Goal: Task Accomplishment & Management: Manage account settings

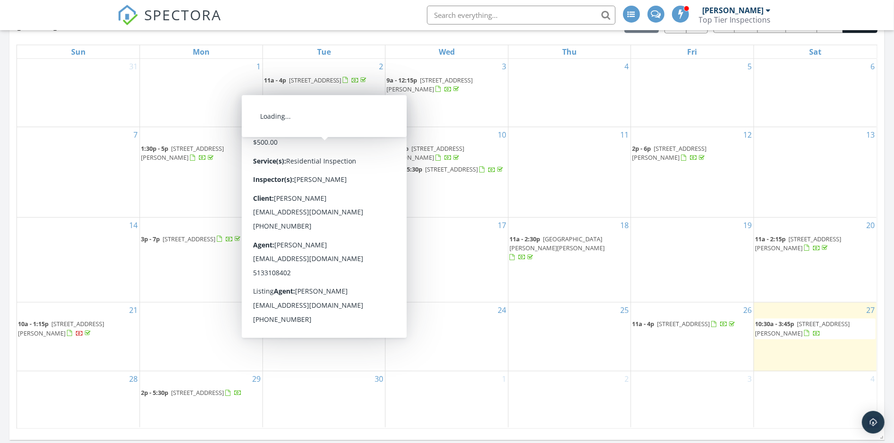
scroll to position [613, 0]
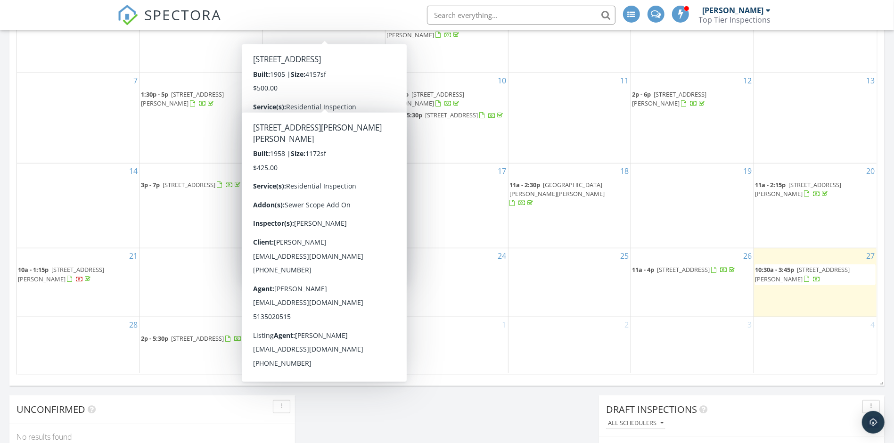
click at [402, 420] on div "Today Charles White 10:30 am 4226 Chambers St, Cincinnati, OH 45223 Charles Whi…" at bounding box center [447, 61] width 894 height 858
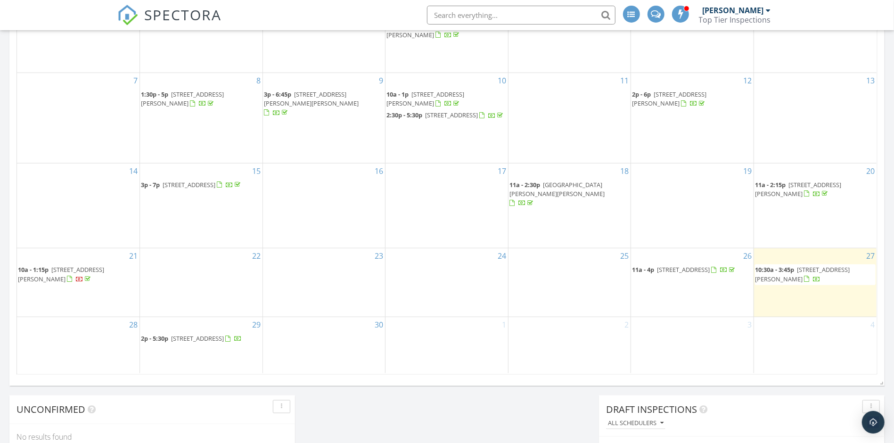
click at [834, 265] on span "[STREET_ADDRESS][PERSON_NAME]" at bounding box center [802, 273] width 95 height 17
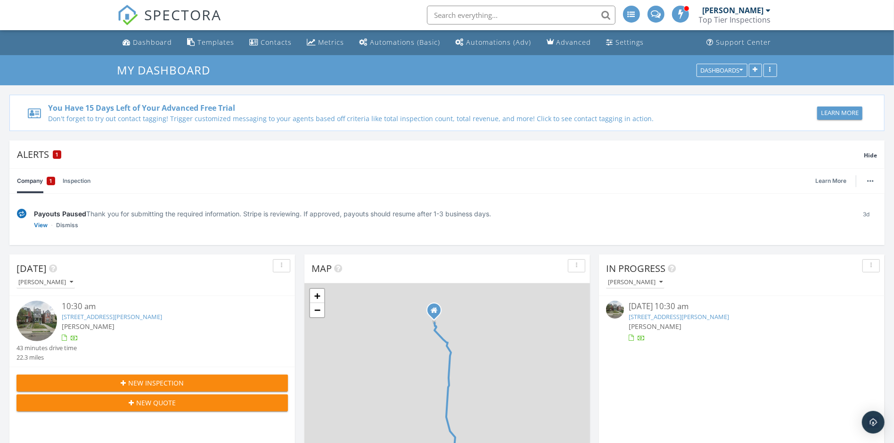
click at [771, 16] on link "[PERSON_NAME] Top Tier Inspections" at bounding box center [736, 15] width 74 height 30
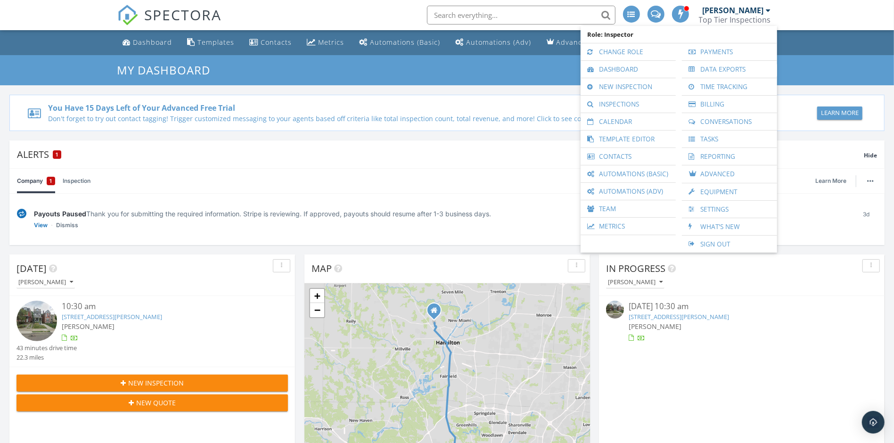
click at [765, 8] on div "[PERSON_NAME]" at bounding box center [737, 10] width 68 height 9
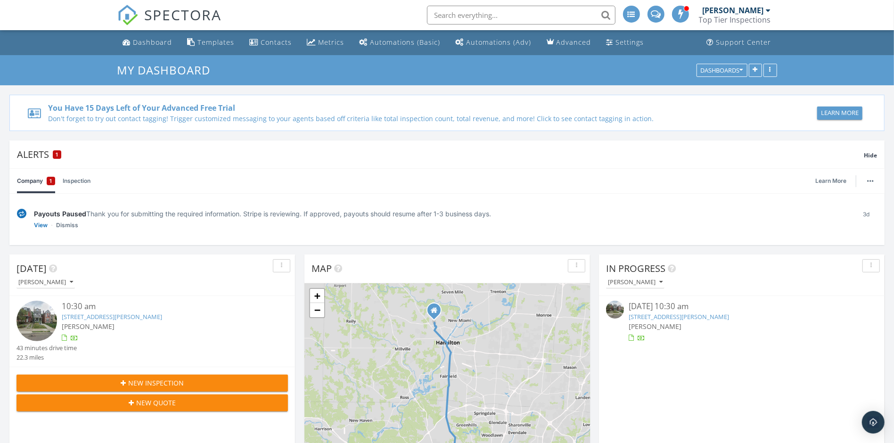
click at [765, 8] on div "[PERSON_NAME]" at bounding box center [737, 10] width 68 height 9
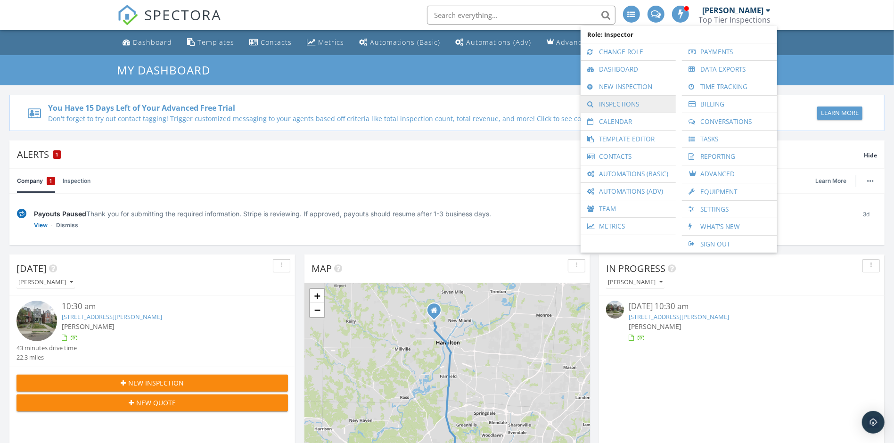
click at [628, 105] on link "Inspections" at bounding box center [628, 104] width 86 height 17
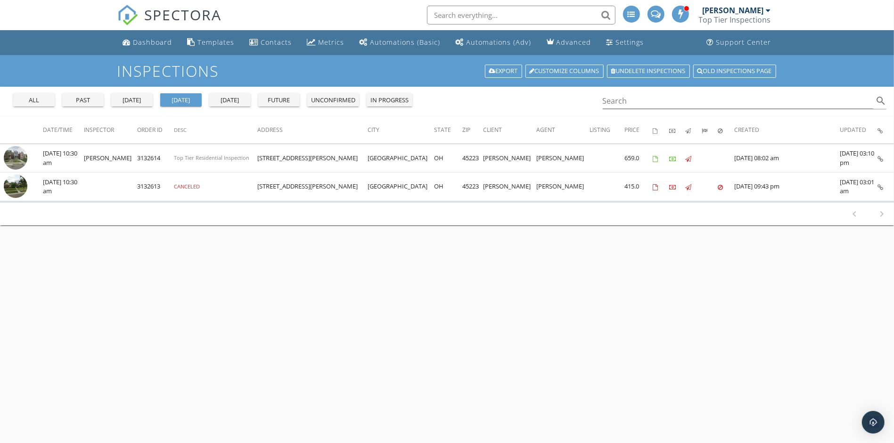
click at [84, 101] on div "past" at bounding box center [83, 100] width 34 height 9
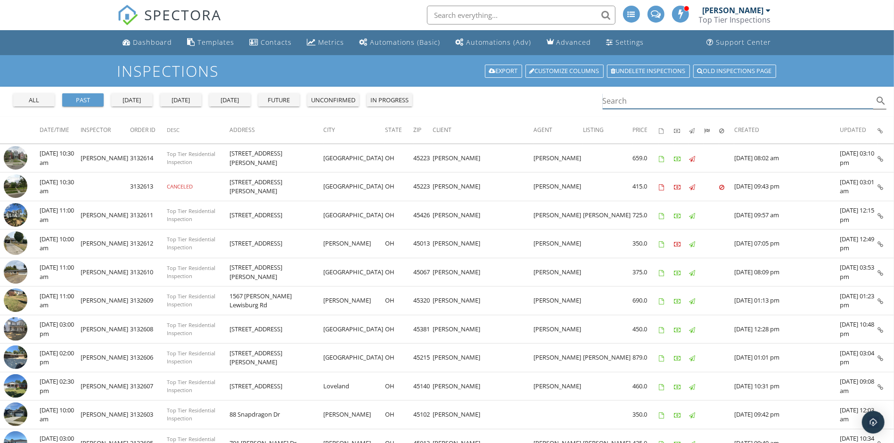
click at [635, 103] on input "Search" at bounding box center [738, 101] width 271 height 16
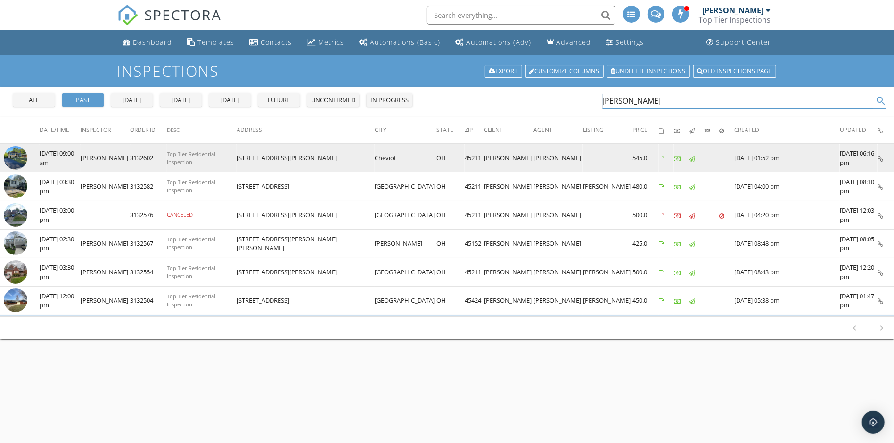
type input "fisher"
click at [880, 158] on icon at bounding box center [881, 159] width 6 height 6
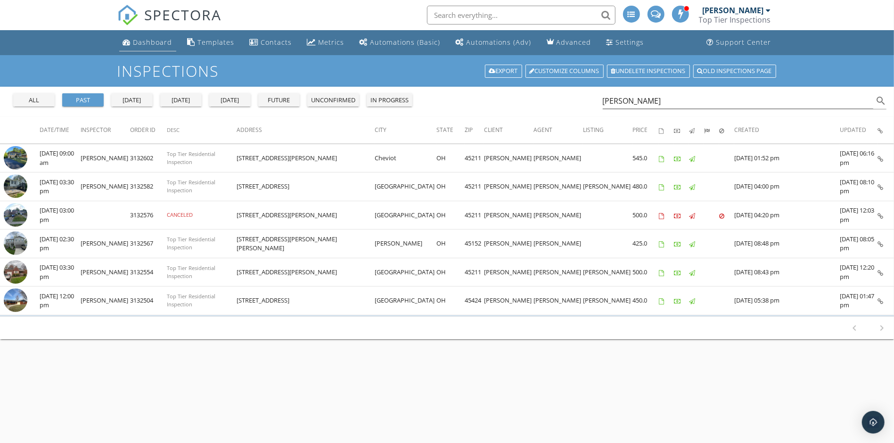
click at [157, 47] on link "Dashboard" at bounding box center [147, 42] width 57 height 17
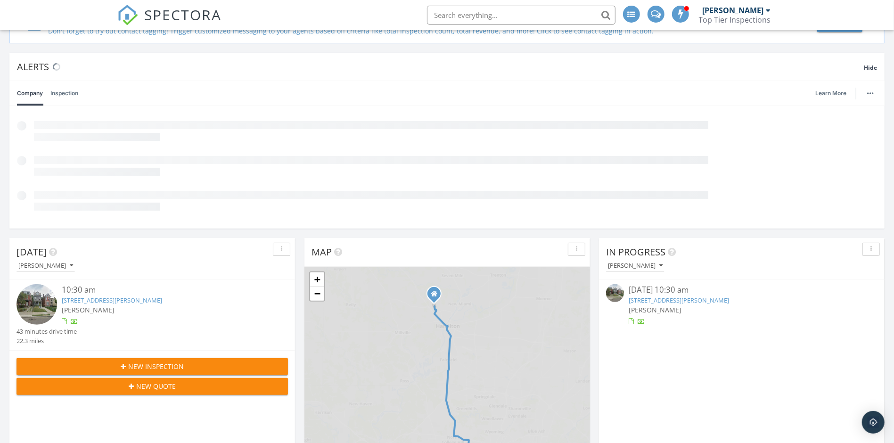
scroll to position [858, 895]
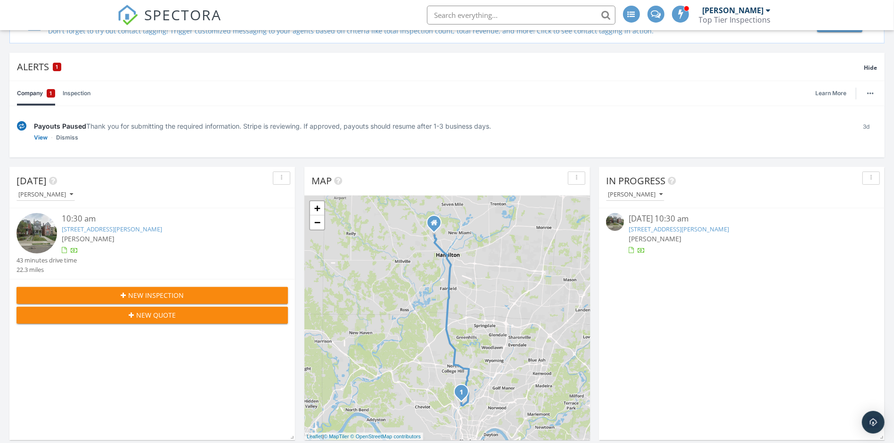
click at [135, 362] on div "[DATE] [PERSON_NAME] 10:30 am [STREET_ADDRESS][PERSON_NAME] [PERSON_NAME] 43 mi…" at bounding box center [152, 303] width 286 height 273
click at [151, 291] on span "New Inspection" at bounding box center [156, 295] width 56 height 10
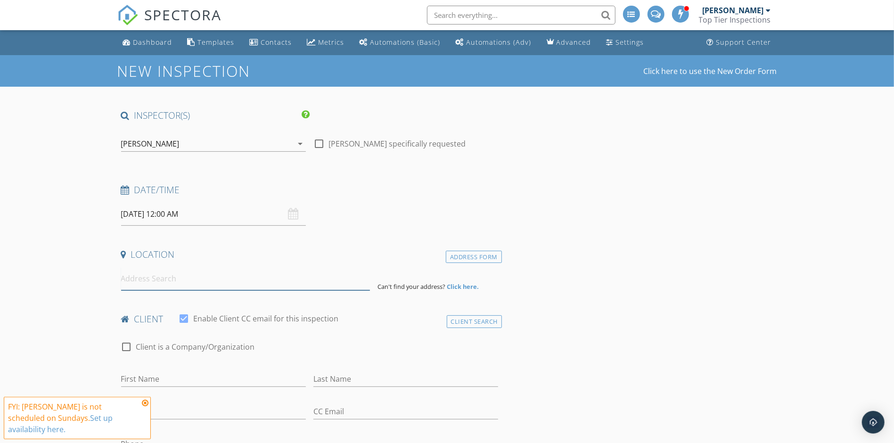
click at [211, 284] on input at bounding box center [245, 278] width 249 height 23
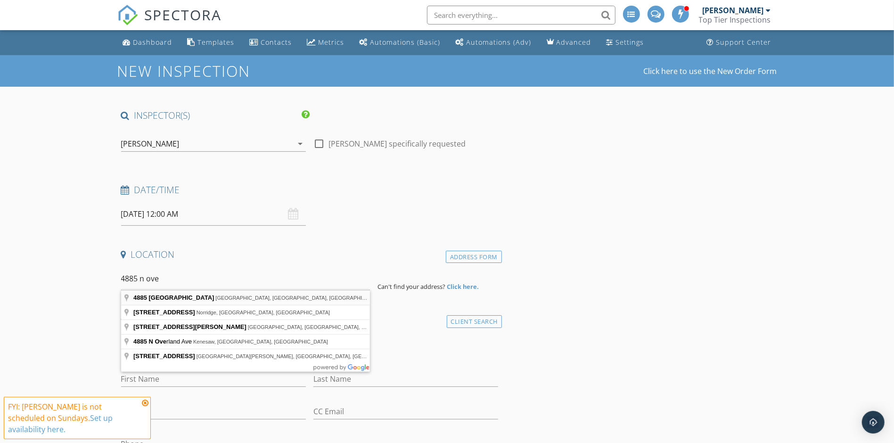
type input "4885 North Overlook Avenue, Cincinnati, OH, USA"
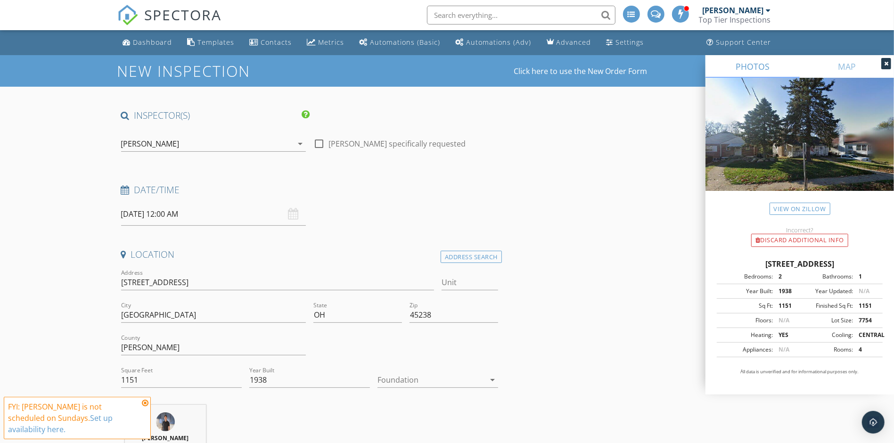
click at [442, 376] on div at bounding box center [431, 379] width 107 height 15
click at [435, 381] on div "Basement" at bounding box center [438, 380] width 106 height 11
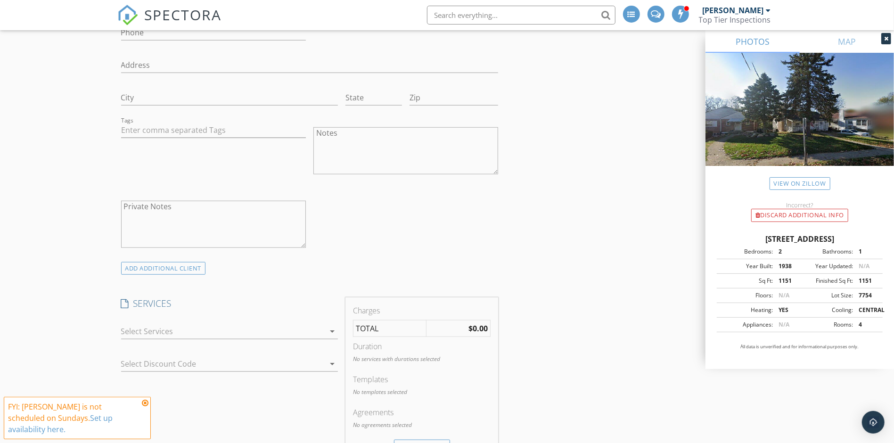
scroll to position [614, 0]
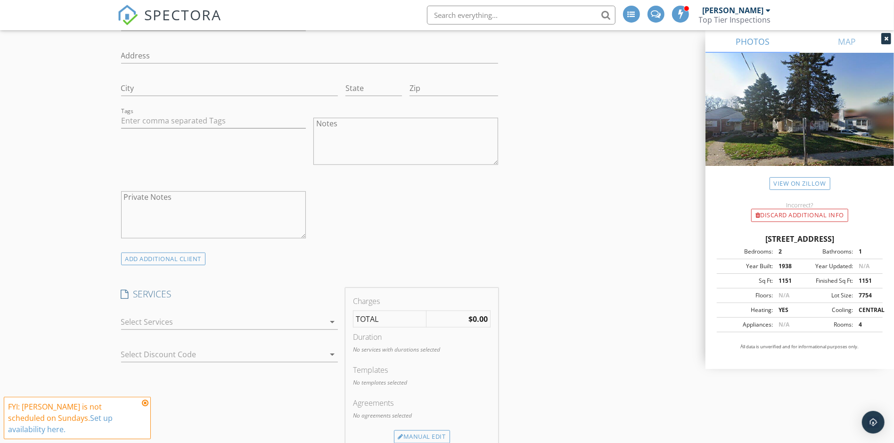
click at [170, 319] on div at bounding box center [223, 321] width 204 height 15
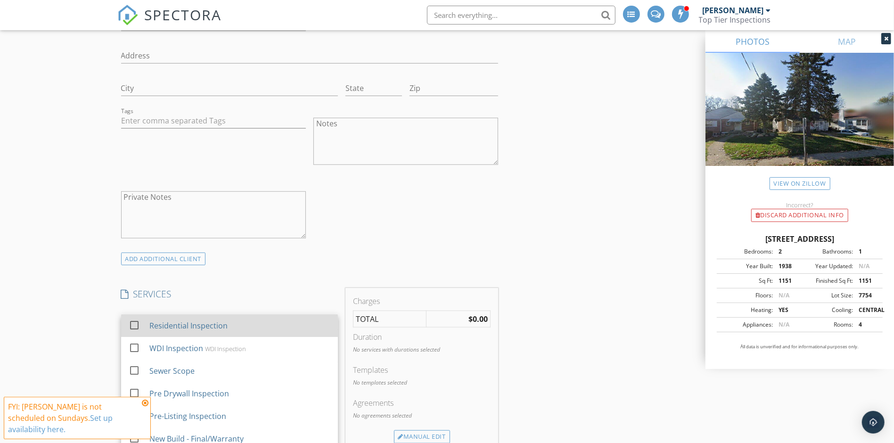
click at [182, 324] on div "Residential Inspection" at bounding box center [188, 325] width 78 height 11
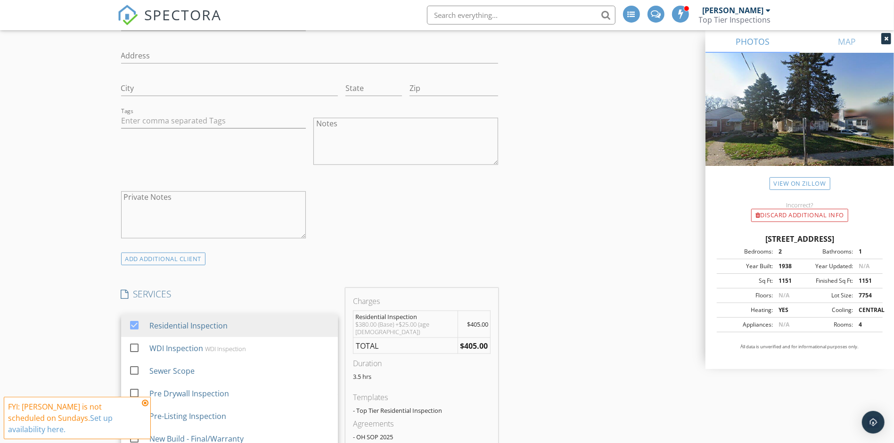
click at [83, 318] on div "New Inspection Click here to use the New Order Form INSPECTOR(S) check_box Char…" at bounding box center [447, 390] width 894 height 1899
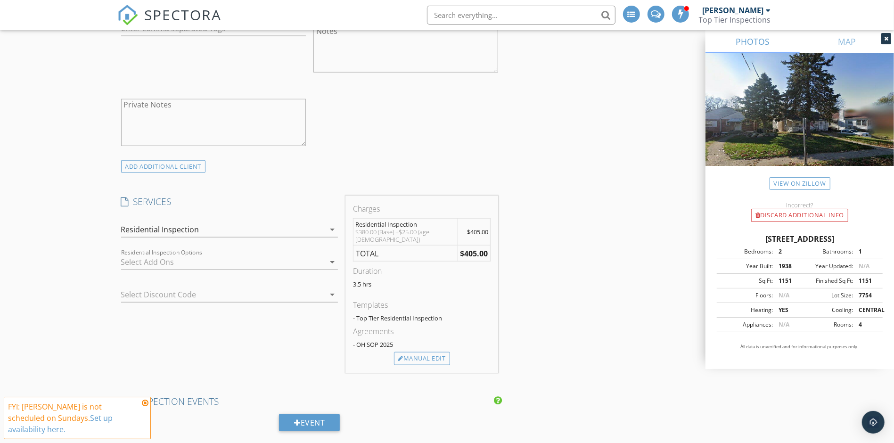
scroll to position [708, 0]
click at [227, 256] on div at bounding box center [223, 260] width 204 height 15
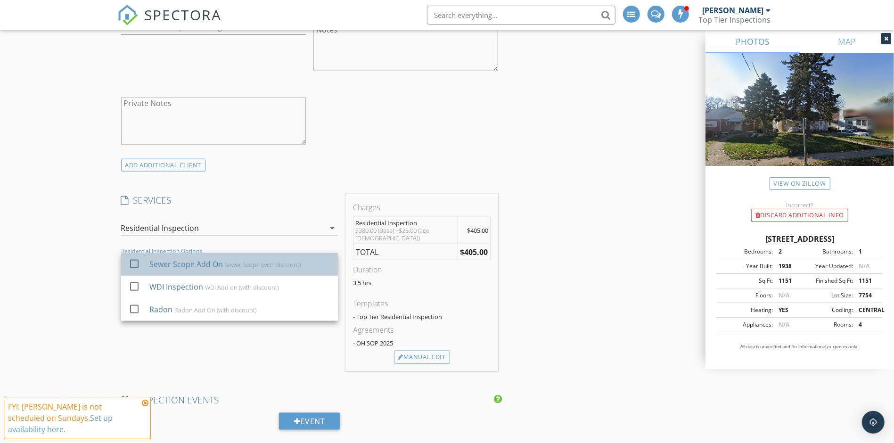
click at [211, 259] on div "Sewer Scope Add On" at bounding box center [186, 264] width 74 height 11
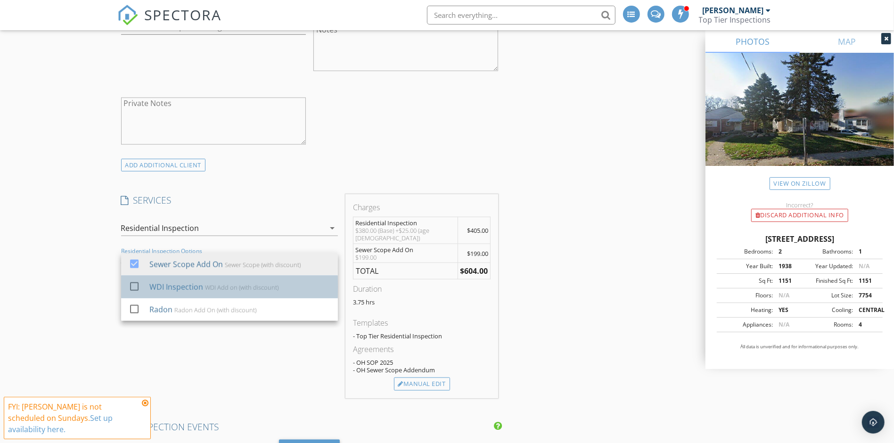
click at [176, 283] on div "WDI Inspection" at bounding box center [176, 286] width 54 height 11
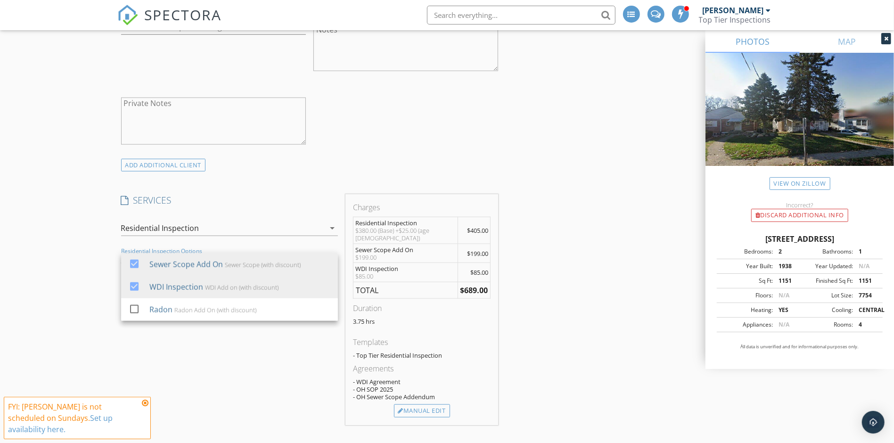
click at [583, 274] on div "INSPECTOR(S) check_box Charles White PRIMARY Charles White arrow_drop_down chec…" at bounding box center [447, 340] width 660 height 1876
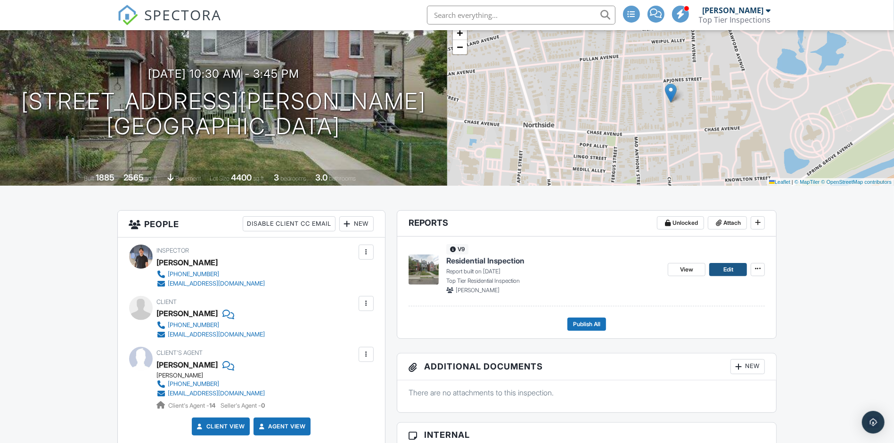
click at [733, 269] on span "Edit" at bounding box center [729, 269] width 10 height 9
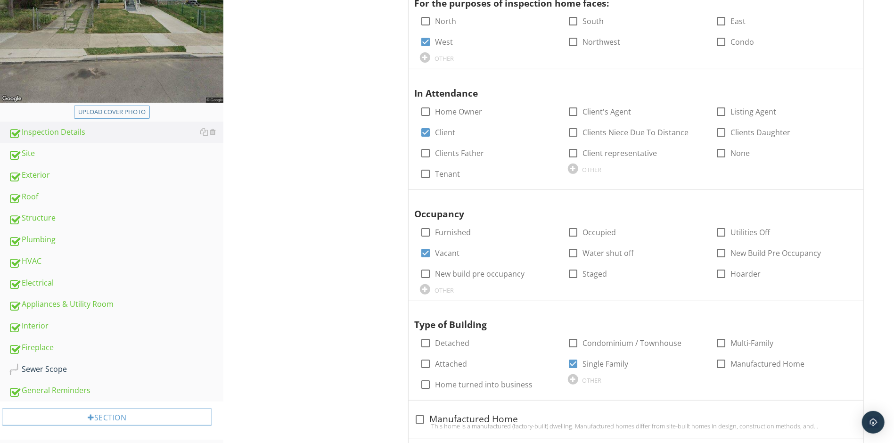
scroll to position [246, 0]
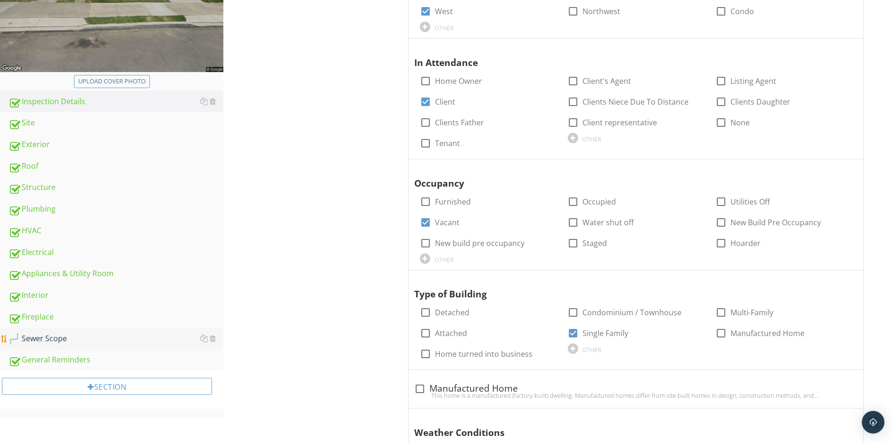
click at [72, 335] on div "Sewer Scope" at bounding box center [115, 339] width 215 height 12
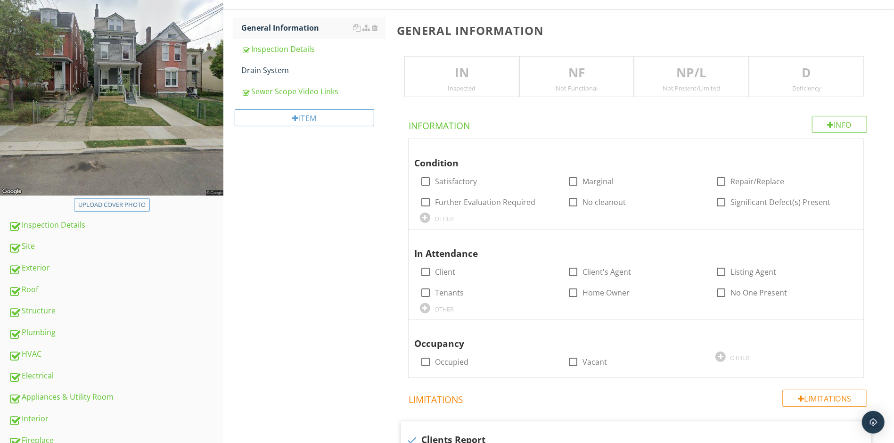
scroll to position [121, 0]
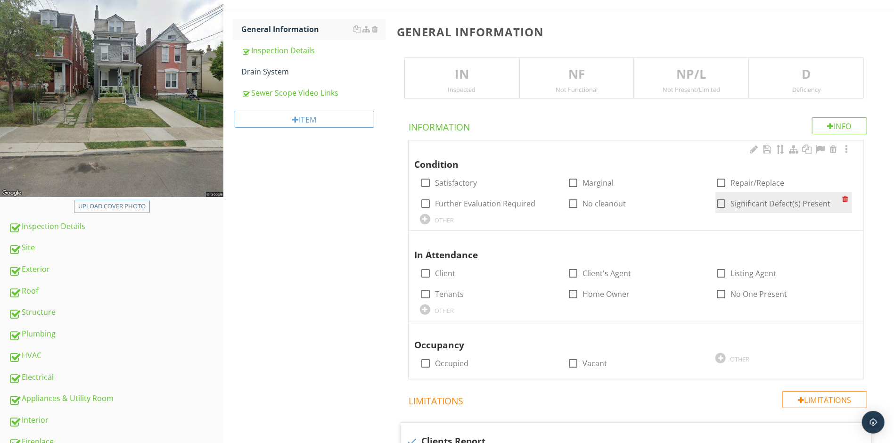
click at [719, 202] on div at bounding box center [721, 204] width 16 height 16
checkbox input "true"
click at [428, 201] on div at bounding box center [426, 204] width 16 height 16
checkbox input "true"
click at [405, 86] on div "Inspected" at bounding box center [462, 90] width 114 height 8
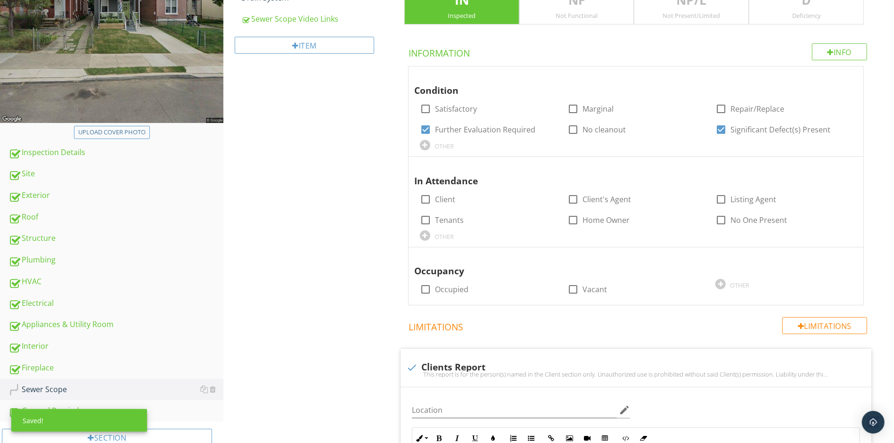
scroll to position [203, 0]
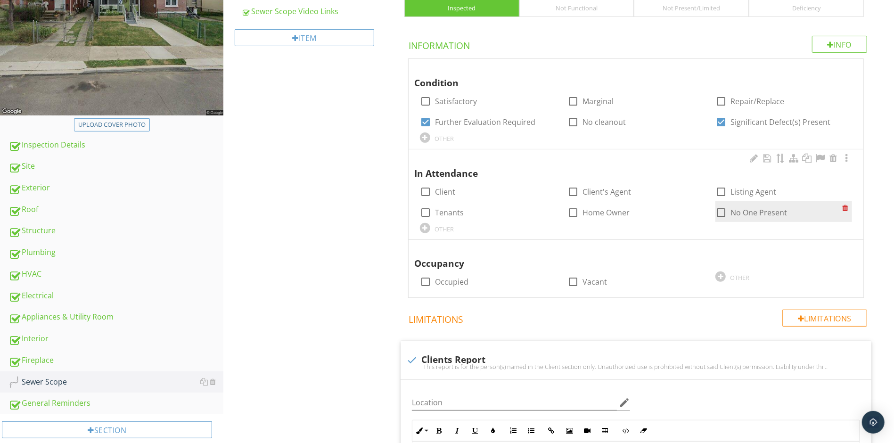
click at [720, 212] on div at bounding box center [721, 213] width 16 height 16
checkbox input "true"
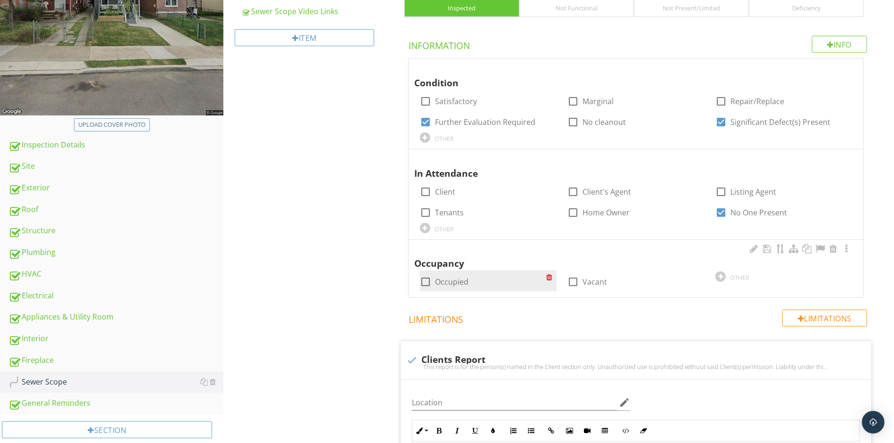
click at [427, 282] on div at bounding box center [426, 282] width 16 height 16
checkbox input "true"
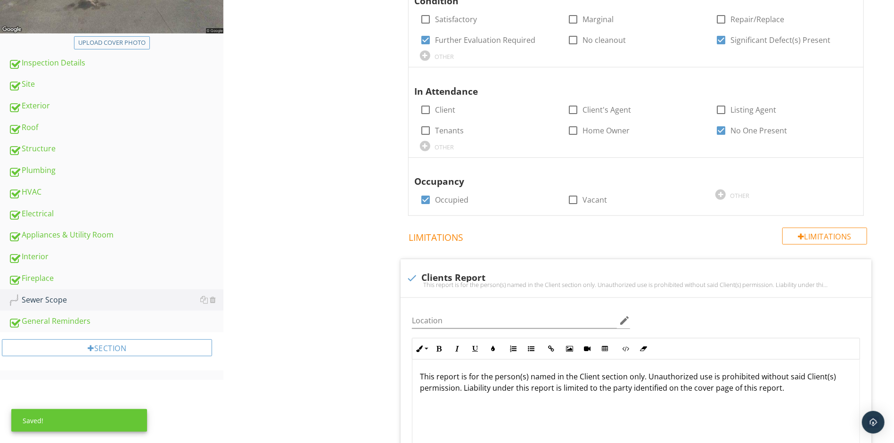
scroll to position [286, 0]
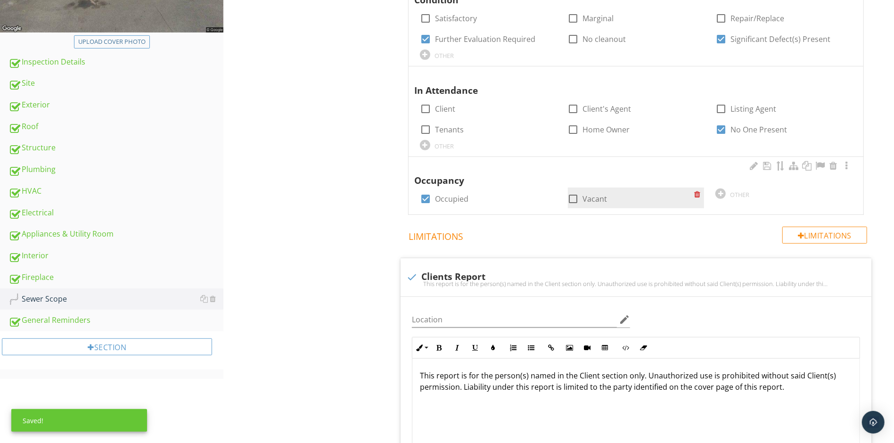
click at [575, 195] on div at bounding box center [574, 199] width 16 height 16
checkbox input "true"
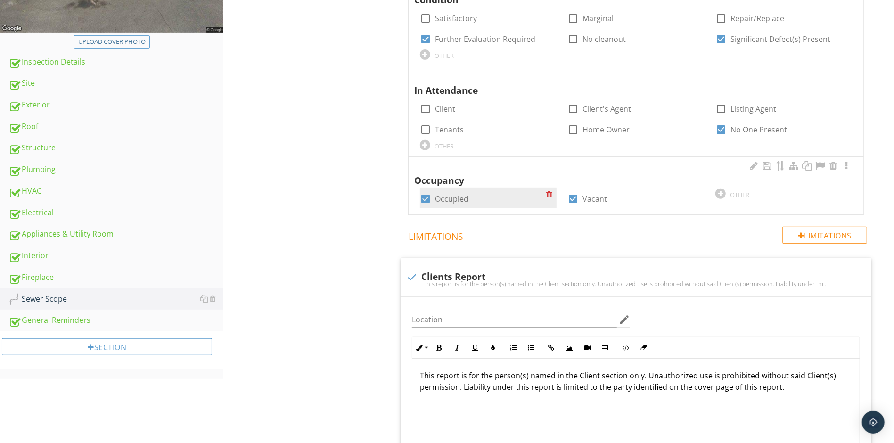
click at [426, 197] on div at bounding box center [426, 199] width 16 height 16
checkbox input "false"
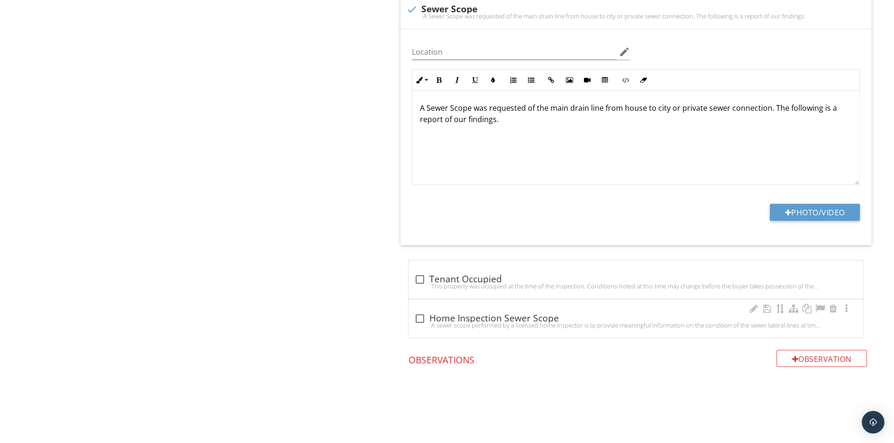
click at [410, 324] on div "check_box_outline_blank Home Inspection Sewer Scope A sewer scope performed by …" at bounding box center [636, 319] width 455 height 38
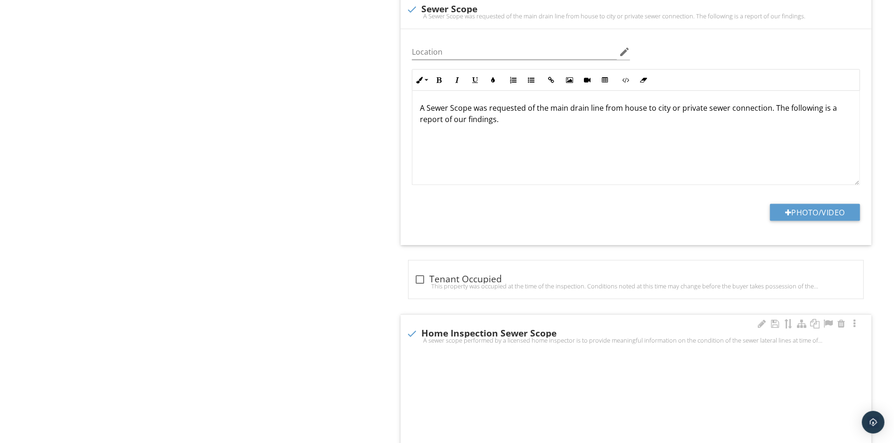
checkbox input "true"
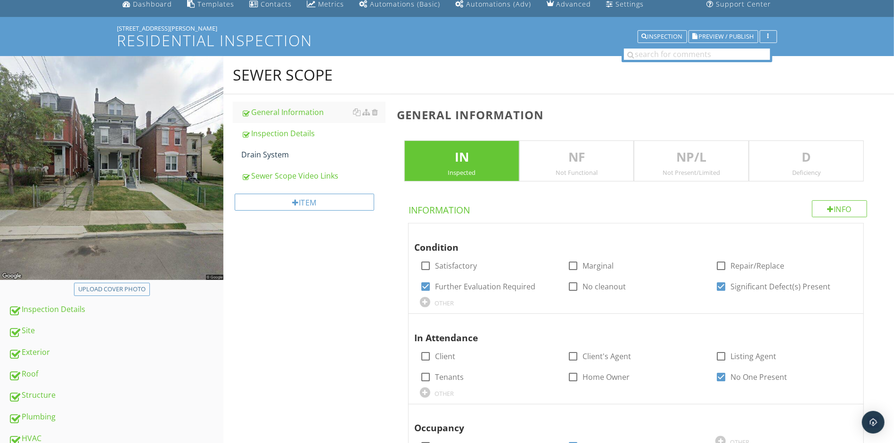
scroll to position [17, 0]
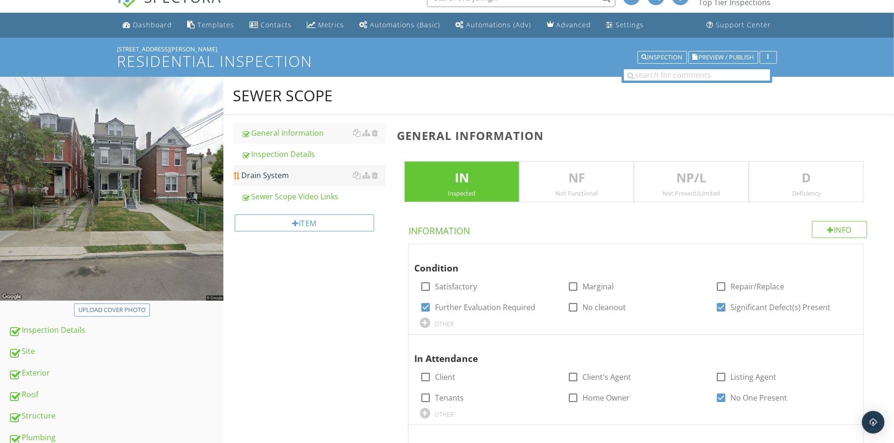
click at [288, 173] on div "Drain System" at bounding box center [313, 175] width 144 height 11
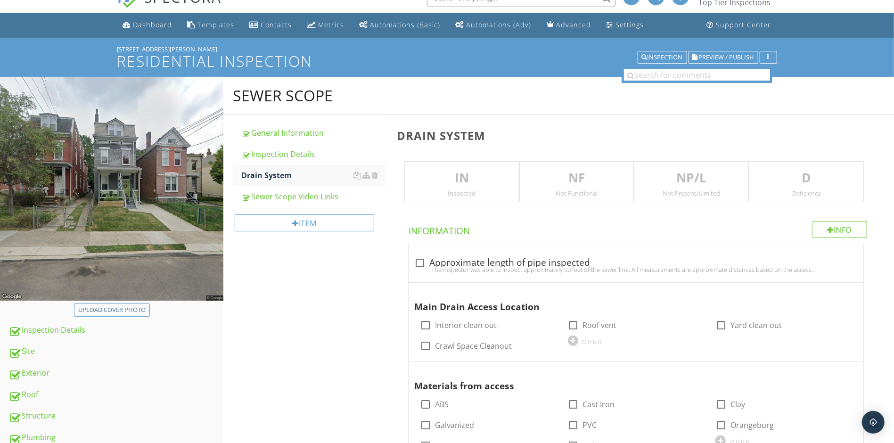
click at [807, 182] on p "D" at bounding box center [806, 178] width 114 height 19
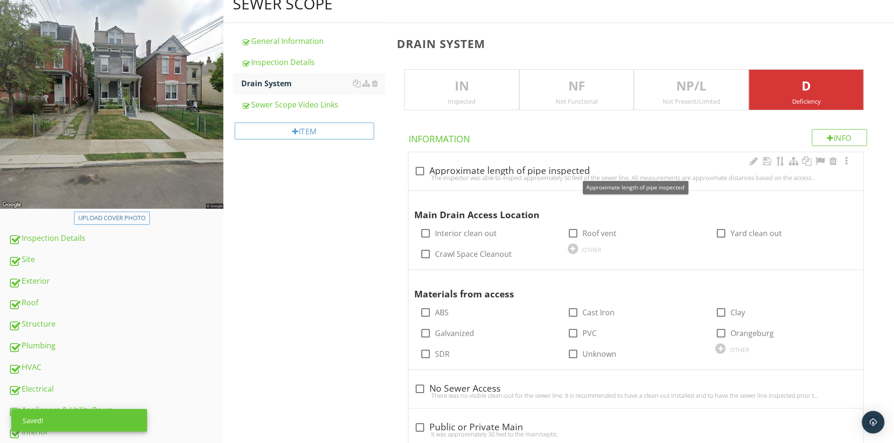
scroll to position [111, 0]
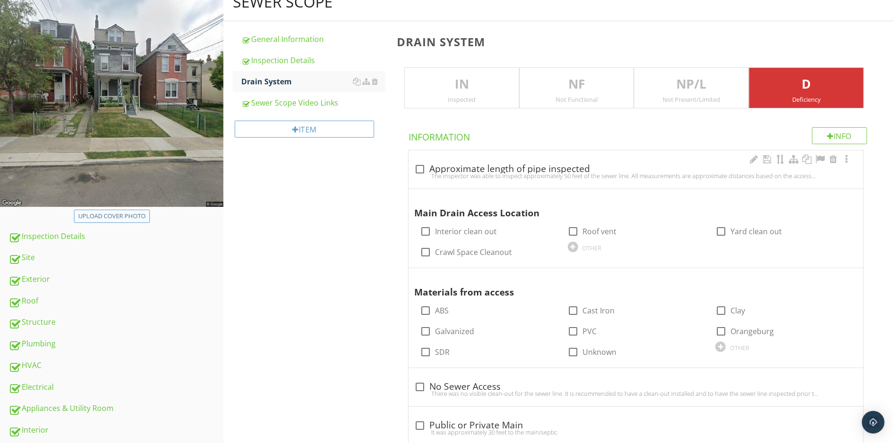
click at [416, 172] on div "The inspector was able to inspect approximately 50 feet of the sewer line. All …" at bounding box center [636, 176] width 444 height 8
checkbox input "true"
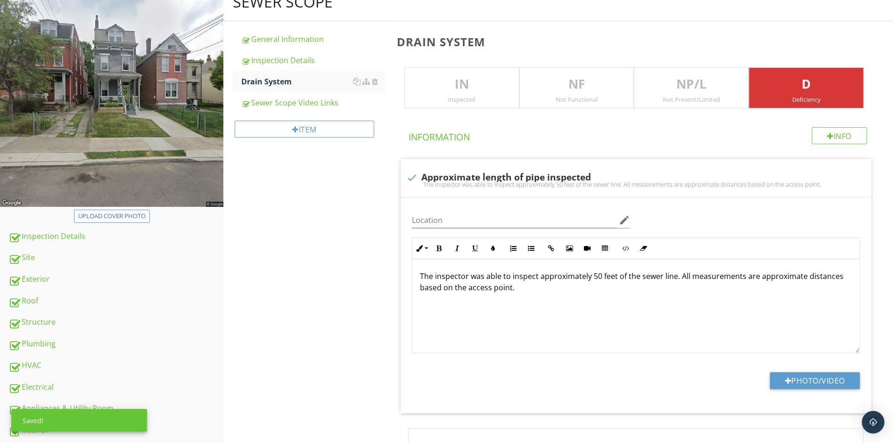
scroll to position [183, 0]
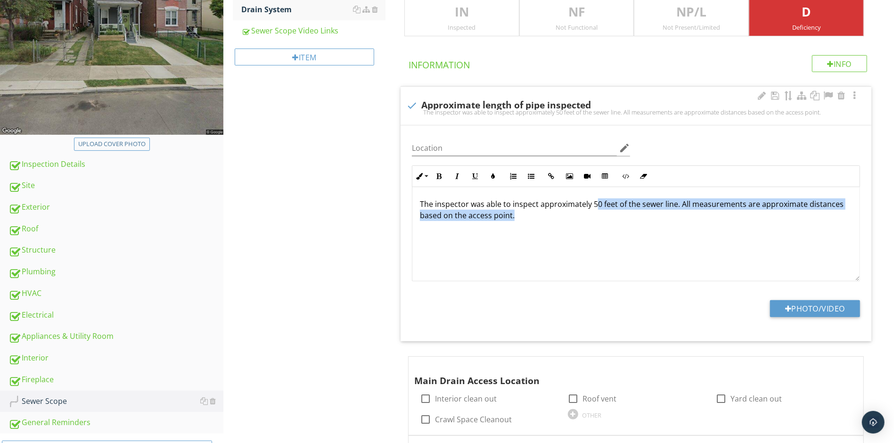
drag, startPoint x: 601, startPoint y: 209, endPoint x: 597, endPoint y: 206, distance: 5.5
click at [597, 206] on p "The inspector was able to inspect approximately 50 feet of the sewer line. All …" at bounding box center [636, 209] width 432 height 23
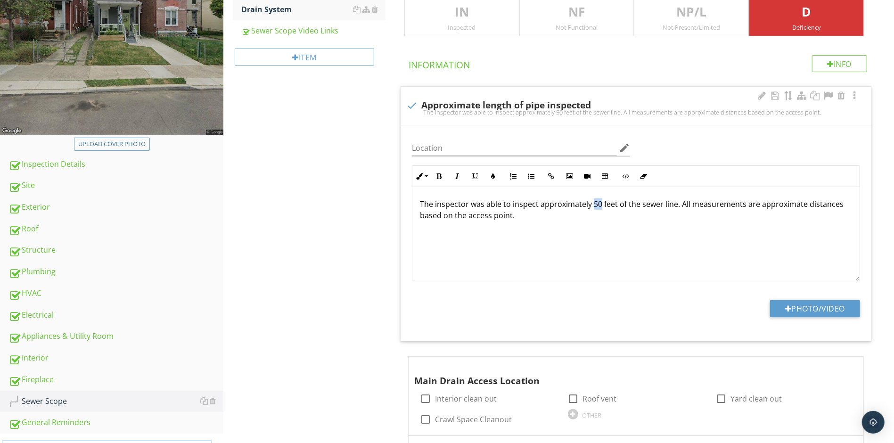
drag, startPoint x: 600, startPoint y: 206, endPoint x: 592, endPoint y: 206, distance: 8.0
click at [592, 206] on p "The inspector was able to inspect approximately 50 feet of the sewer line. All …" at bounding box center [636, 209] width 432 height 23
click at [549, 257] on div "The inspector was able to inspect approximately 70 feet of the sewer line. All …" at bounding box center [635, 234] width 447 height 94
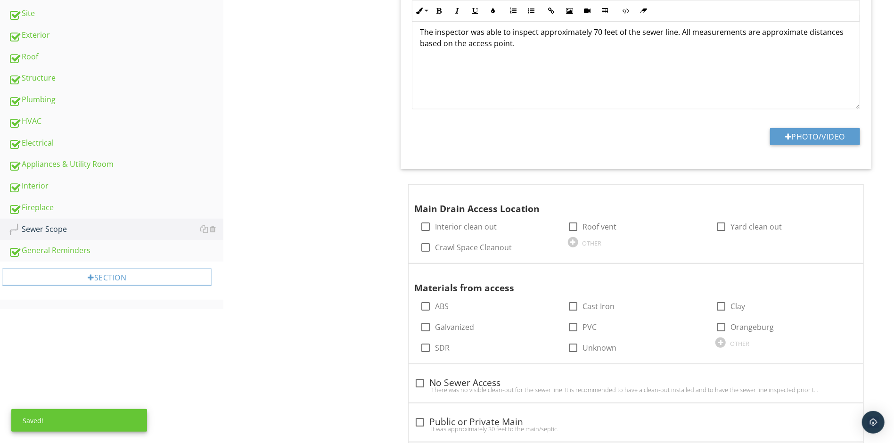
scroll to position [362, 0]
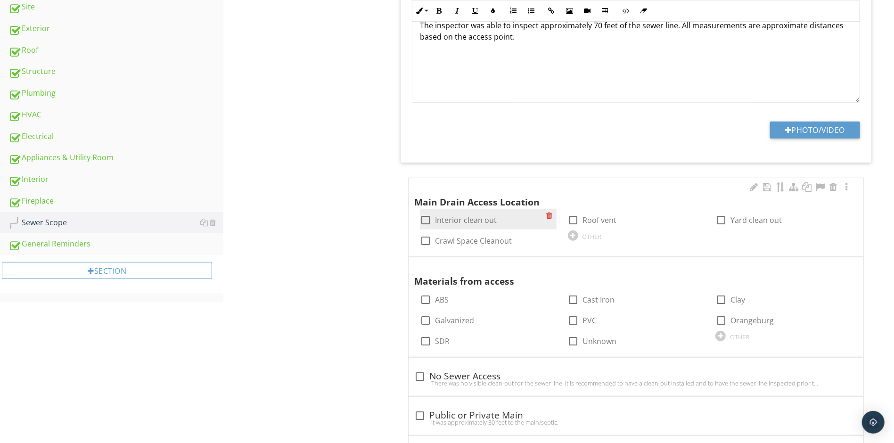
click at [439, 219] on label "Interior clean out" at bounding box center [466, 219] width 62 height 9
checkbox input "true"
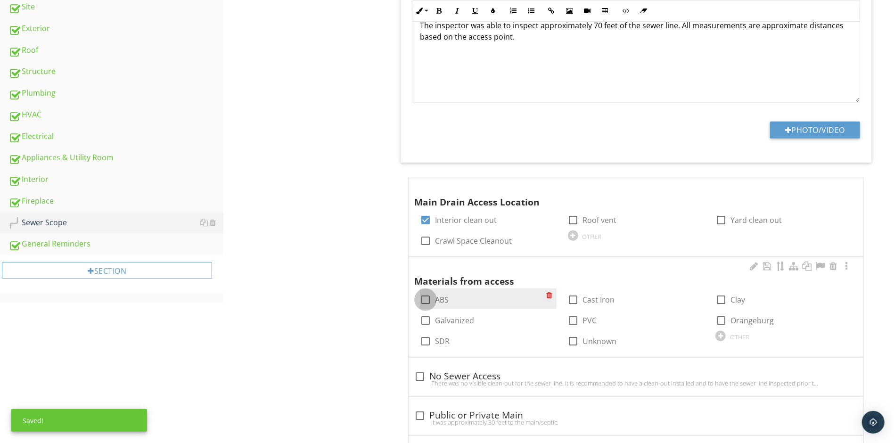
click at [428, 297] on div at bounding box center [426, 300] width 16 height 16
checkbox input "false"
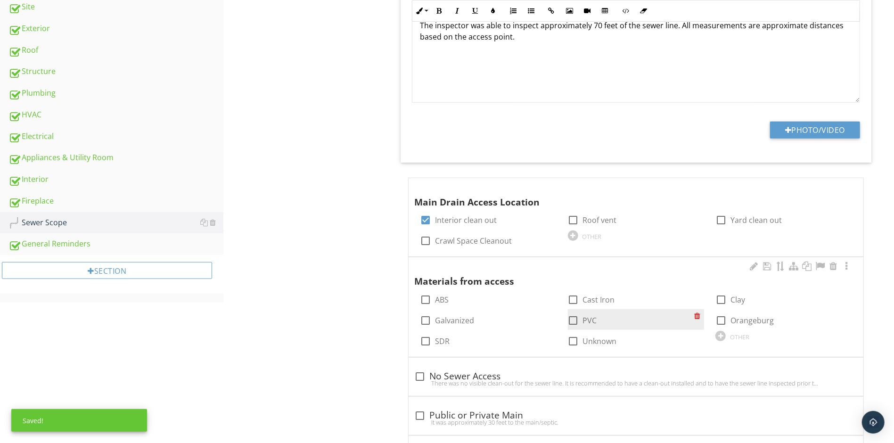
click at [577, 320] on div at bounding box center [574, 321] width 16 height 16
checkbox input "true"
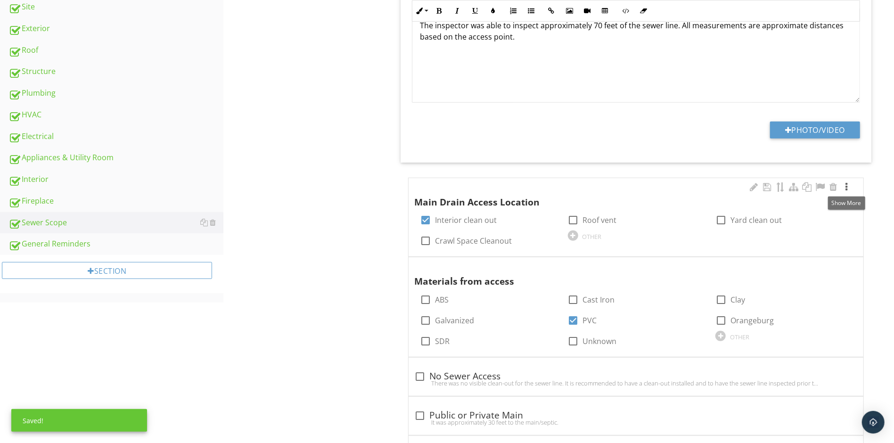
click at [851, 189] on div at bounding box center [846, 186] width 11 height 9
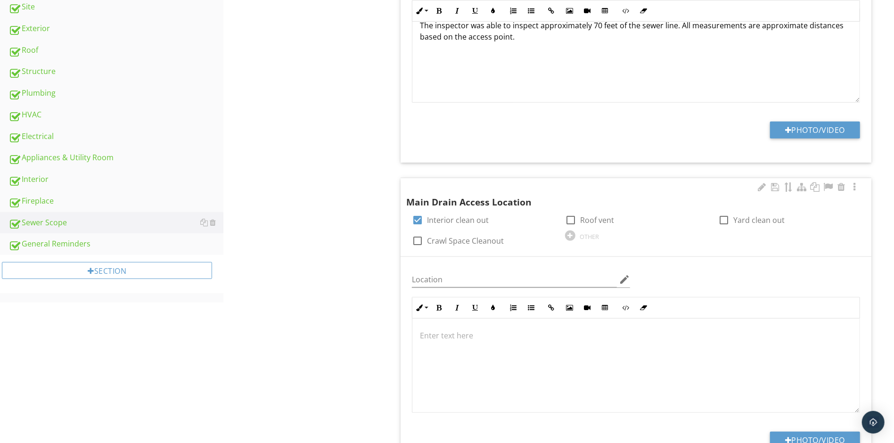
scroll to position [466, 0]
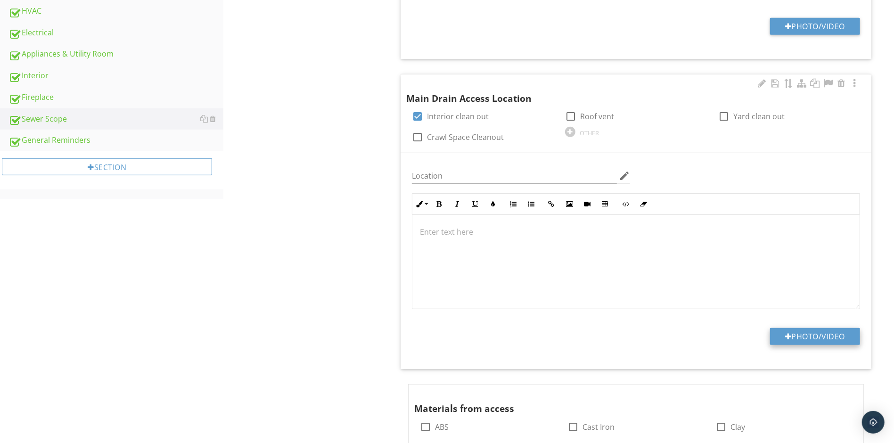
click at [822, 337] on button "Photo/Video" at bounding box center [815, 336] width 90 height 17
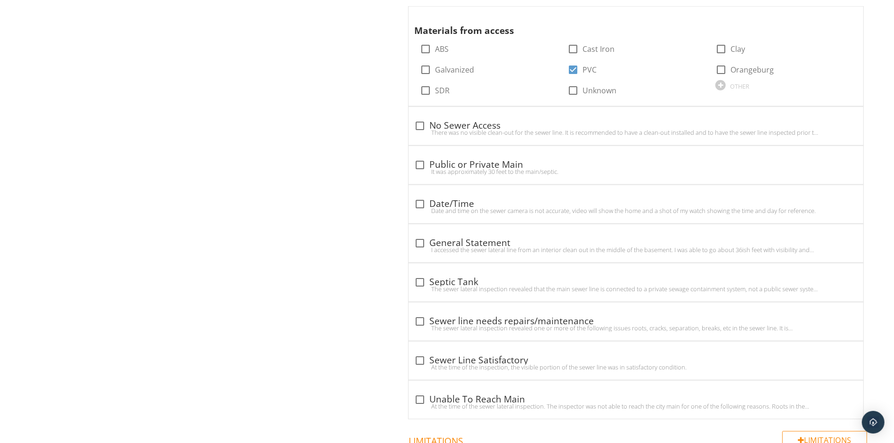
scroll to position [876, 0]
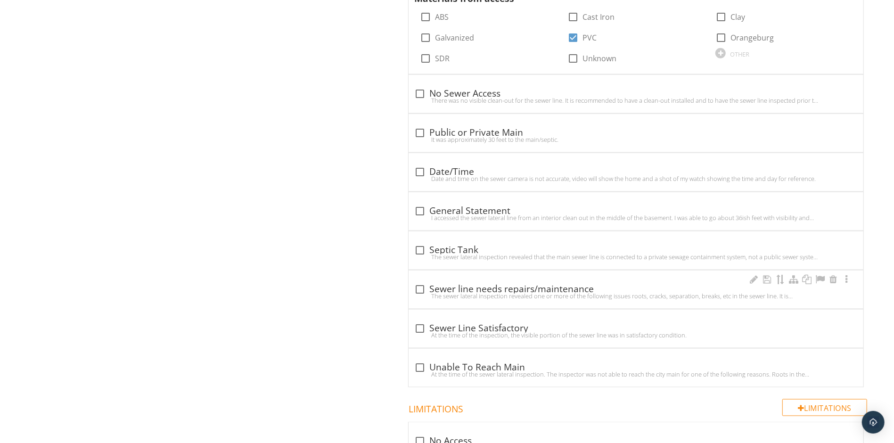
click at [414, 296] on div "The sewer lateral inspection revealed one or more of the following issues roots…" at bounding box center [636, 296] width 444 height 8
checkbox input "true"
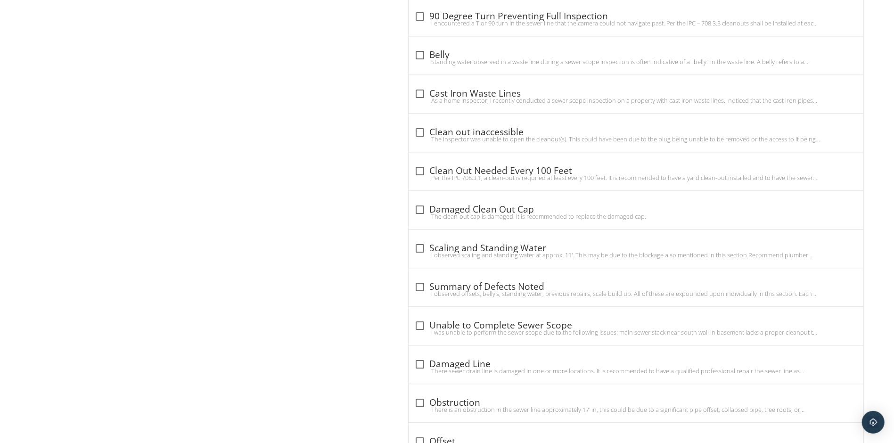
scroll to position [1637, 0]
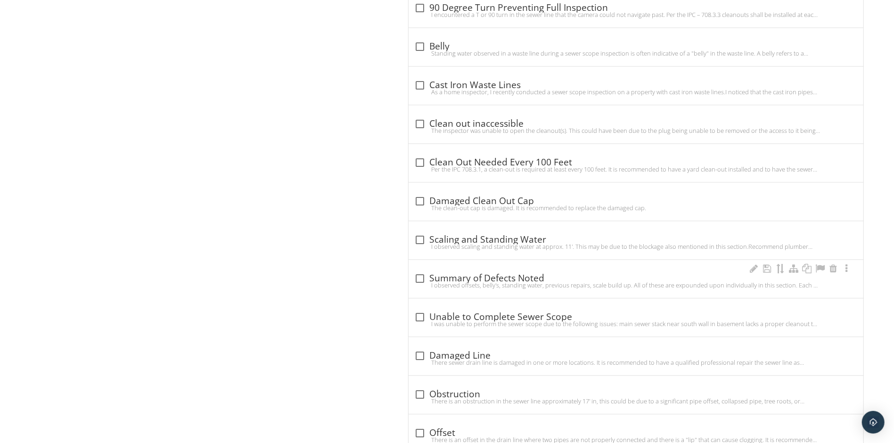
click at [420, 286] on div "I observed offsets, belly's, standing water, previous repairs, scale build up. …" at bounding box center [636, 285] width 444 height 8
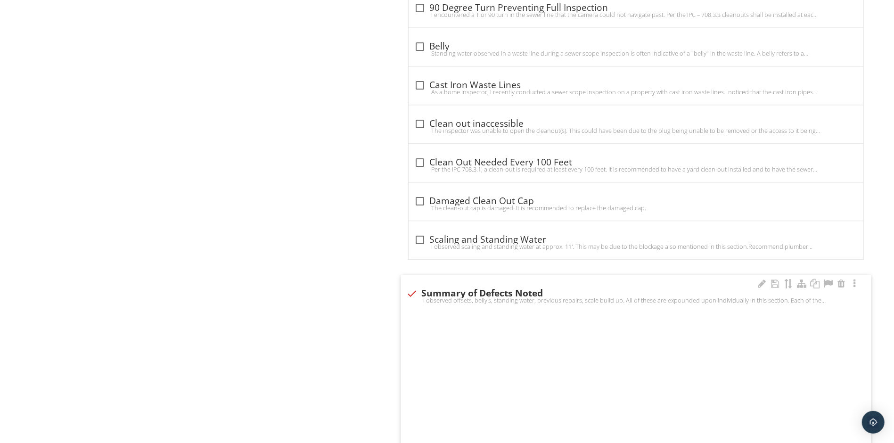
checkbox input "true"
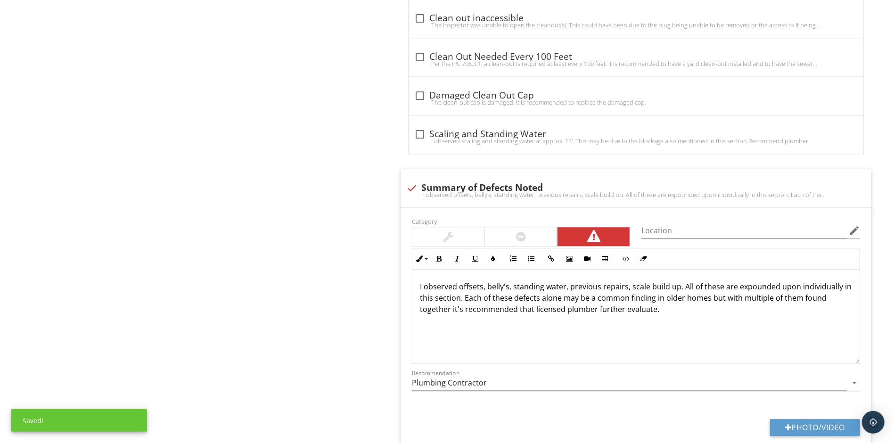
scroll to position [1758, 0]
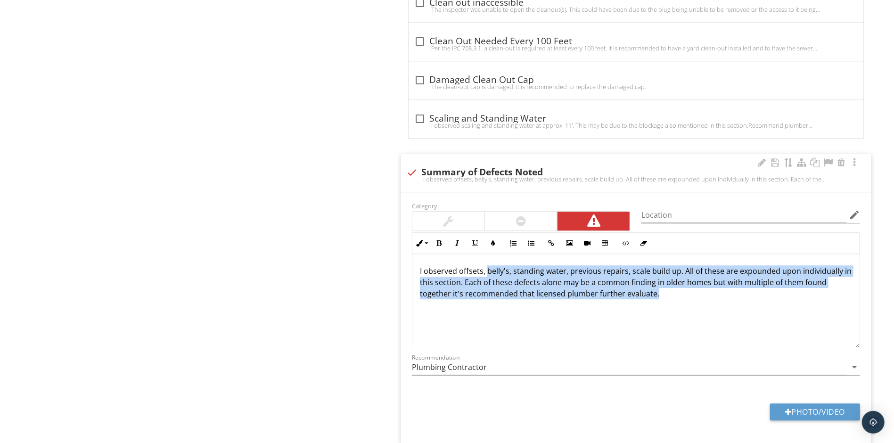
drag, startPoint x: 697, startPoint y: 305, endPoint x: 486, endPoint y: 276, distance: 213.1
click at [486, 276] on div "I observed offsets, belly's, standing water, previous repairs, scale build up. …" at bounding box center [635, 301] width 447 height 94
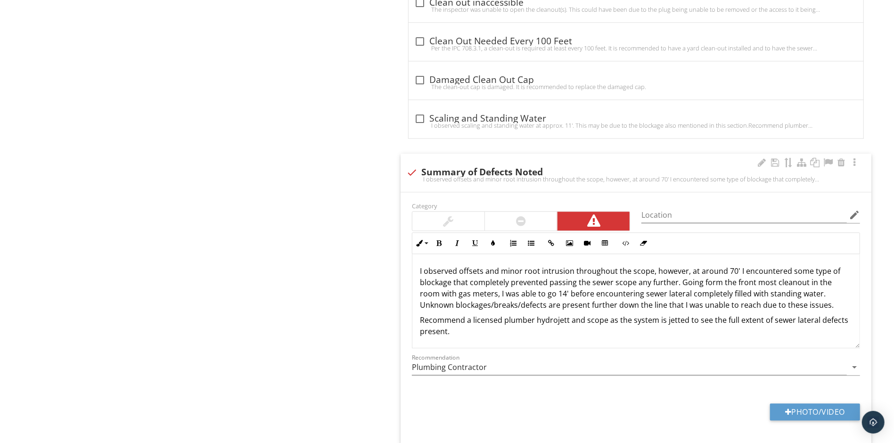
click at [482, 278] on p "I observed offsets and minor root intrusion throughout the scope, however, at a…" at bounding box center [636, 287] width 432 height 45
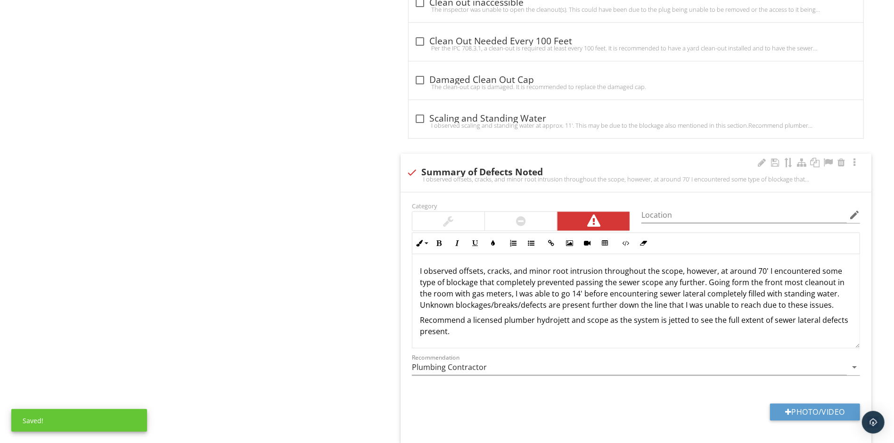
click at [520, 311] on p "I observed offsets, cracks, and minor root intrusion throughout the scope, howe…" at bounding box center [636, 287] width 432 height 45
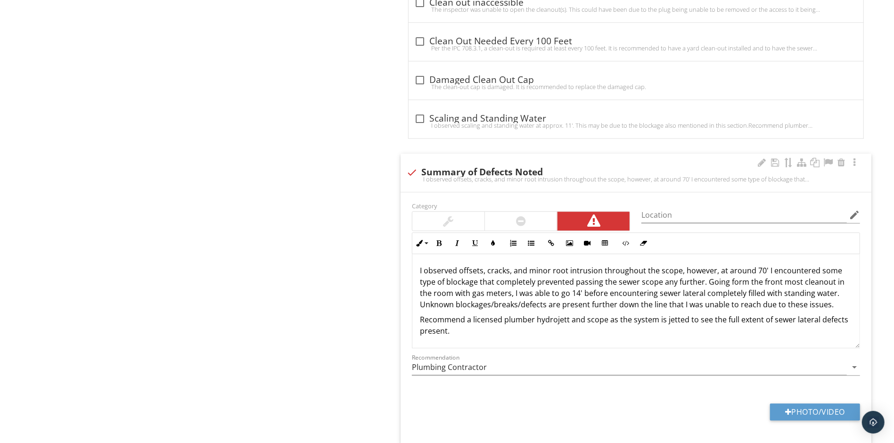
click at [721, 288] on p "I observed offsets, cracks, and minor root intrusion throughout the scope, howe…" at bounding box center [636, 287] width 432 height 45
click at [632, 320] on p "Recommend a licensed plumber hydrojett and scope as the system is jetted to see…" at bounding box center [636, 325] width 432 height 23
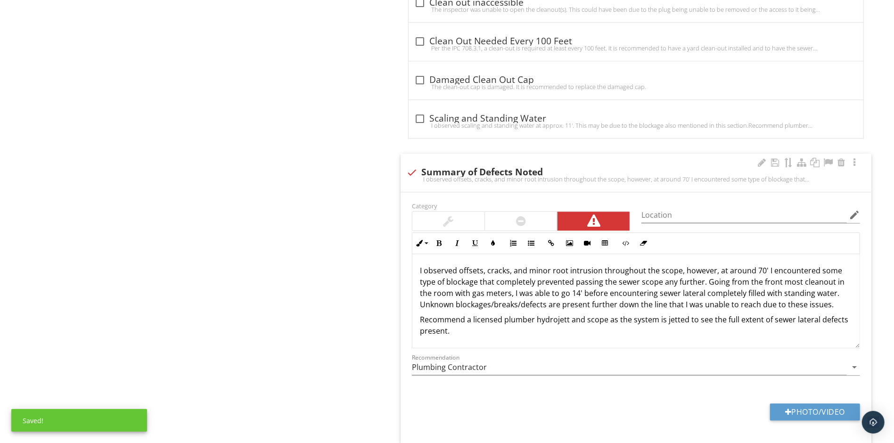
click at [417, 277] on div "I observed offsets, cracks, and minor root intrusion throughout the scope, howe…" at bounding box center [635, 301] width 447 height 94
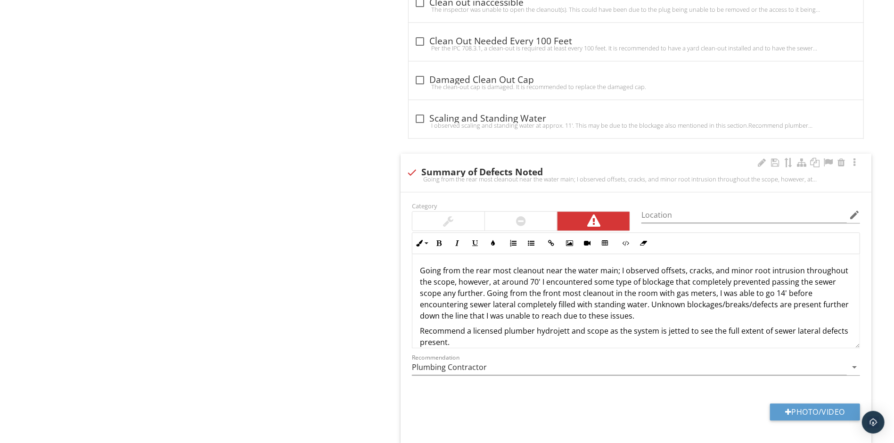
click at [713, 300] on p "Going from the rear most cleanout near the water main; I observed offsets, crac…" at bounding box center [636, 293] width 432 height 57
click at [735, 320] on p "Going from the rear most cleanout near the water main; I observed offsets, crac…" at bounding box center [636, 293] width 432 height 57
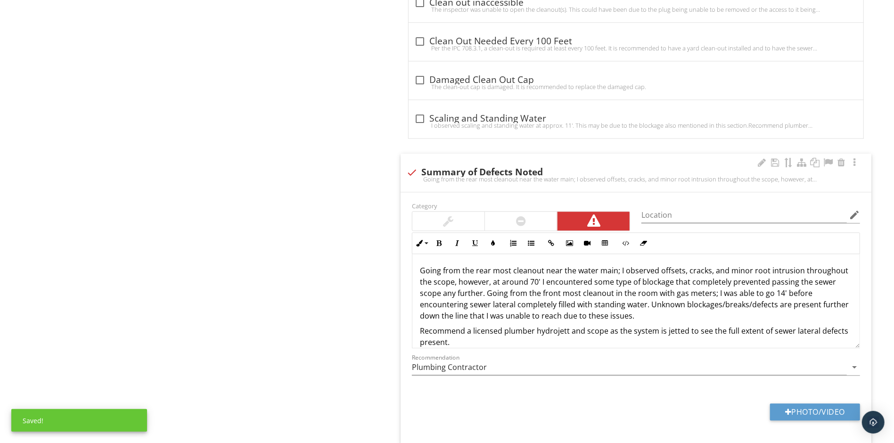
click at [644, 312] on p "Going from the rear most cleanout near the water main; I observed offsets, crac…" at bounding box center [636, 293] width 432 height 57
click at [823, 308] on p "Going from the rear most cleanout near the water main; I observed offsets, crac…" at bounding box center [636, 293] width 432 height 57
click at [562, 321] on p "Going from the rear most cleanout near the water main; I observed offsets, crac…" at bounding box center [636, 293] width 432 height 57
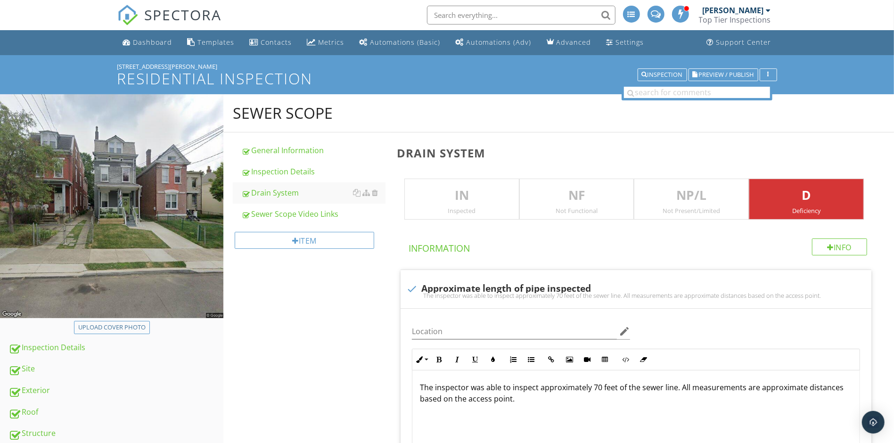
scroll to position [0, 0]
click at [476, 194] on p "IN" at bounding box center [462, 195] width 114 height 19
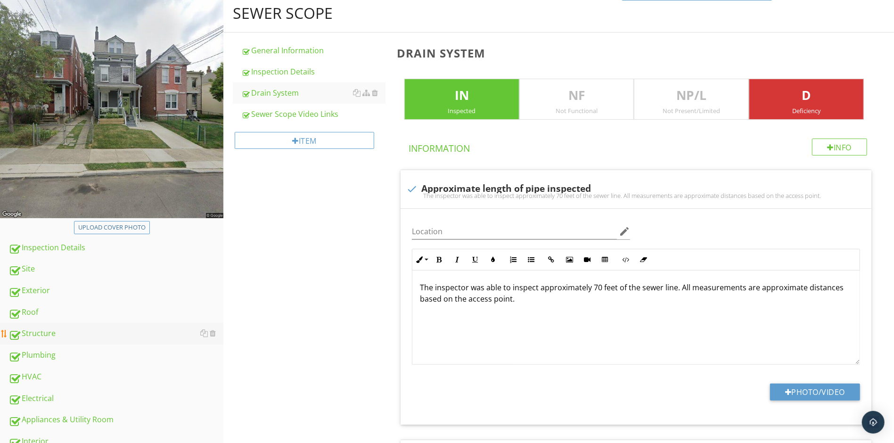
scroll to position [129, 0]
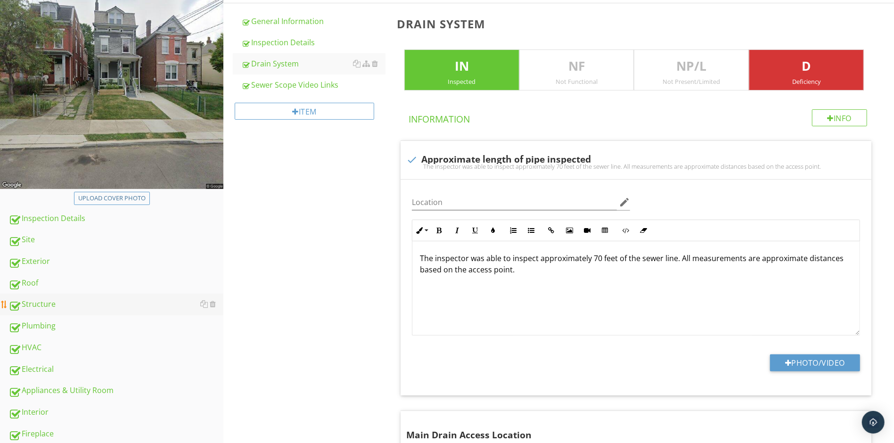
click at [65, 304] on div "Structure" at bounding box center [115, 304] width 215 height 12
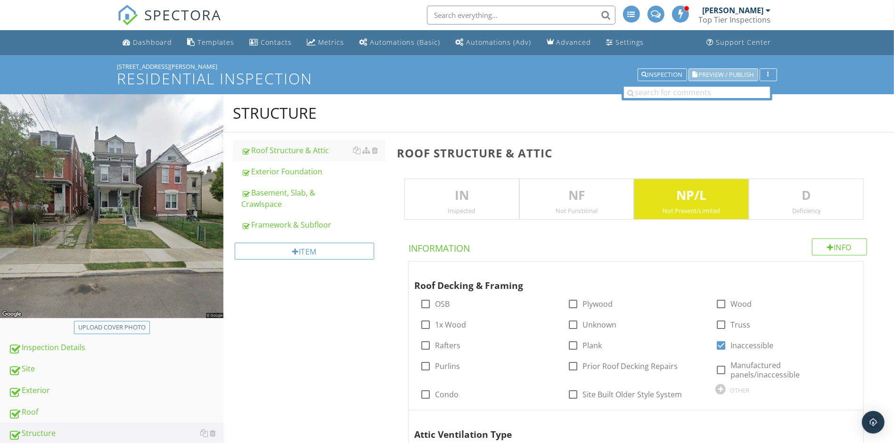
click at [712, 74] on span "Preview / Publish" at bounding box center [726, 75] width 55 height 6
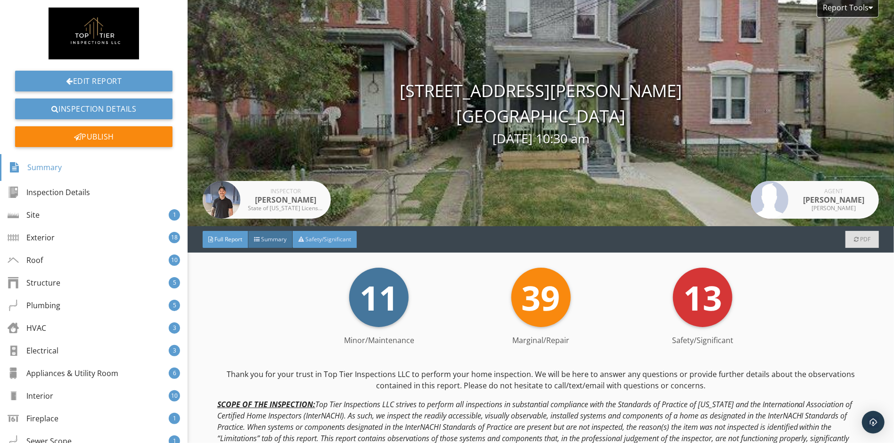
click at [326, 240] on span "Safety/Significant" at bounding box center [328, 239] width 46 height 8
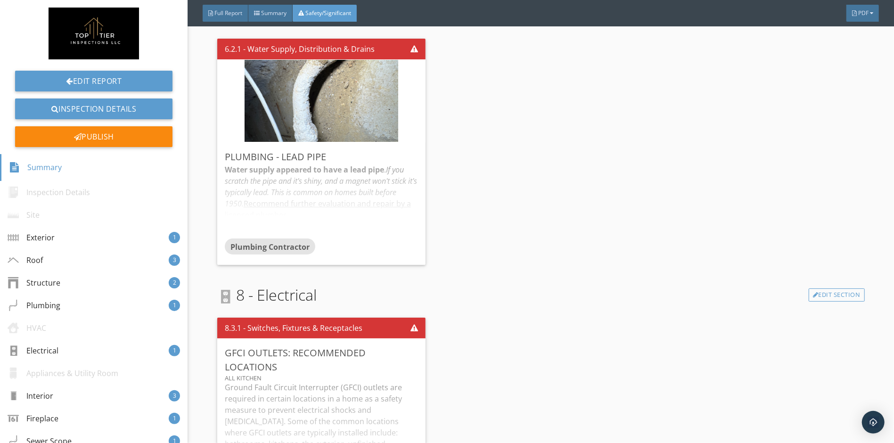
scroll to position [1075, 0]
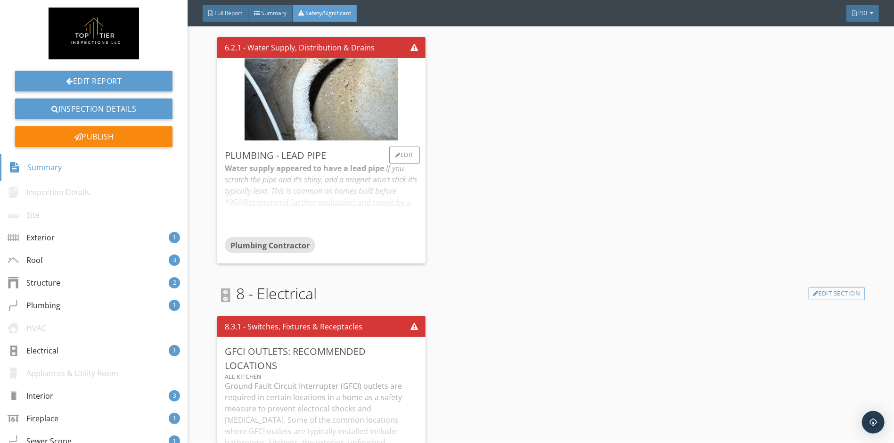
click at [376, 243] on div "Plumbing Contractor" at bounding box center [321, 246] width 193 height 19
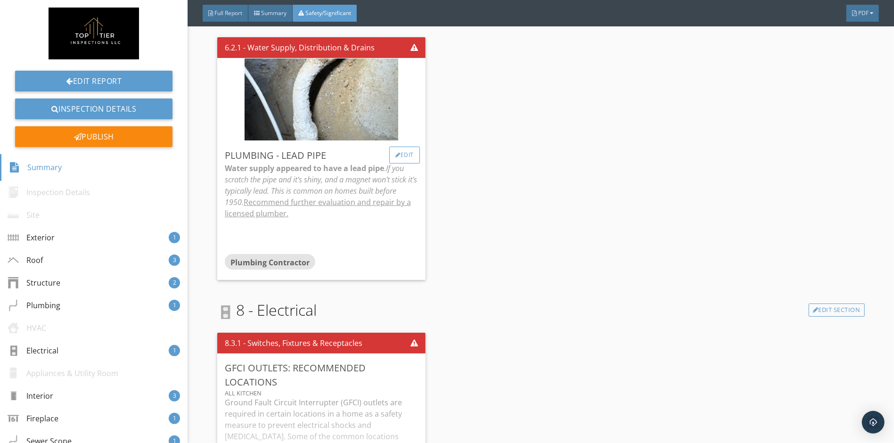
click at [404, 156] on div "Edit" at bounding box center [404, 155] width 31 height 17
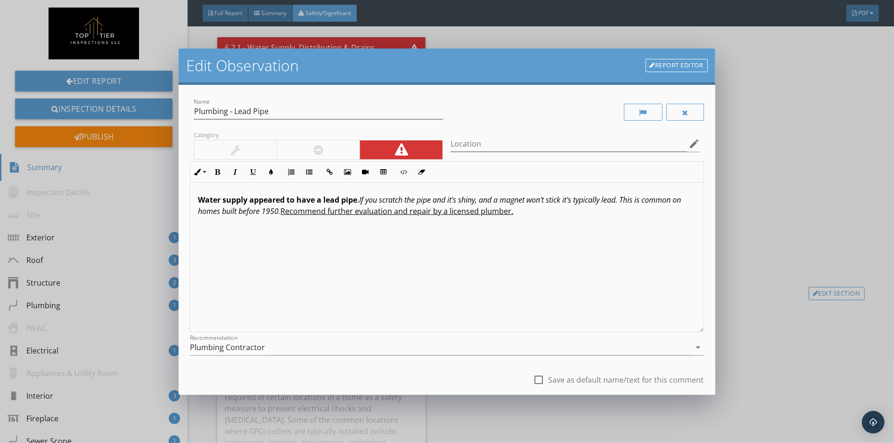
click at [278, 214] on em "If you scratch the pipe and it's shiny, and a magnet won't stick it's typically…" at bounding box center [439, 206] width 483 height 22
click at [404, 212] on em "If you scratch the pipe and it's shiny, and a magnet won't stick it's typically…" at bounding box center [439, 206] width 483 height 22
click at [399, 214] on em "If you scratch the pipe and it's shiny, and a magnet won't stick it's typically…" at bounding box center [439, 206] width 483 height 22
click at [402, 214] on em "If you scratch the pipe and it's shiny, and a magnet won't stick it's typically…" at bounding box center [439, 206] width 483 height 22
click at [404, 214] on em "If you scratch the pipe and it's shiny, and a magnet won't stick it's typically…" at bounding box center [439, 206] width 483 height 22
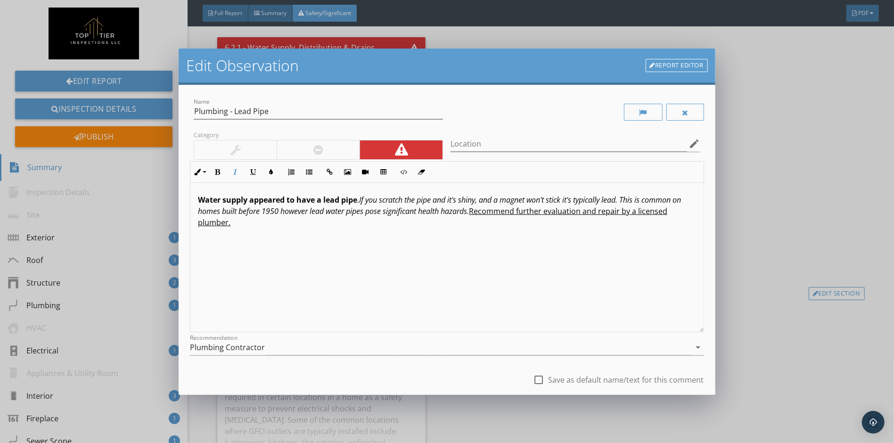
click at [410, 240] on div "Water supply appeared to have a lead pipe . If you scratch the pipe and it's sh…" at bounding box center [446, 257] width 513 height 149
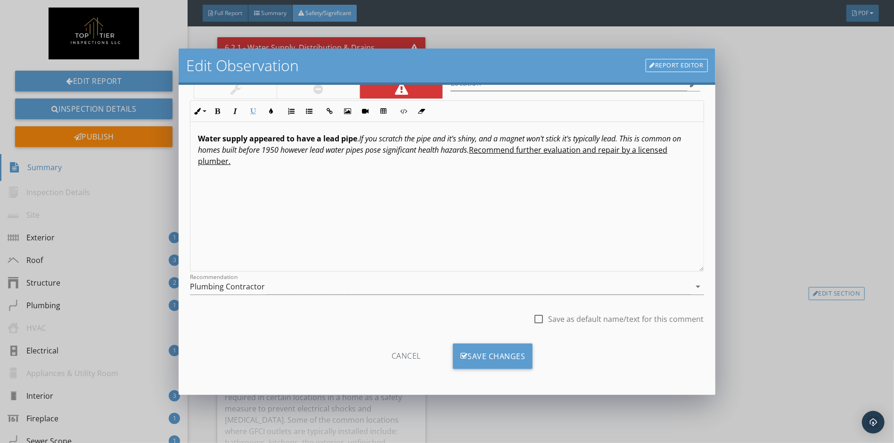
scroll to position [61, 0]
click at [494, 355] on div "Save Changes" at bounding box center [493, 356] width 80 height 25
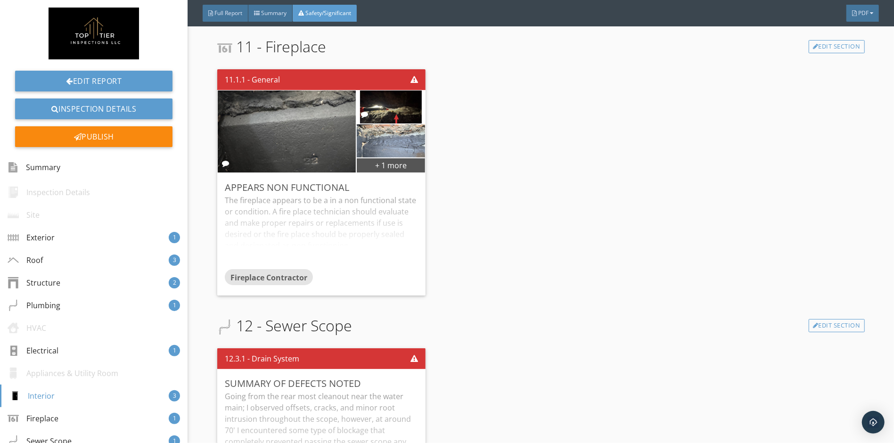
scroll to position [1810, 0]
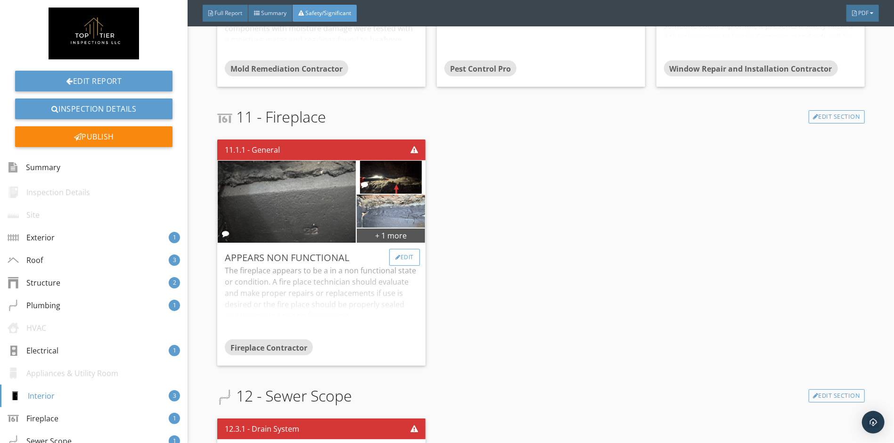
click at [406, 255] on div "Edit" at bounding box center [404, 257] width 31 height 17
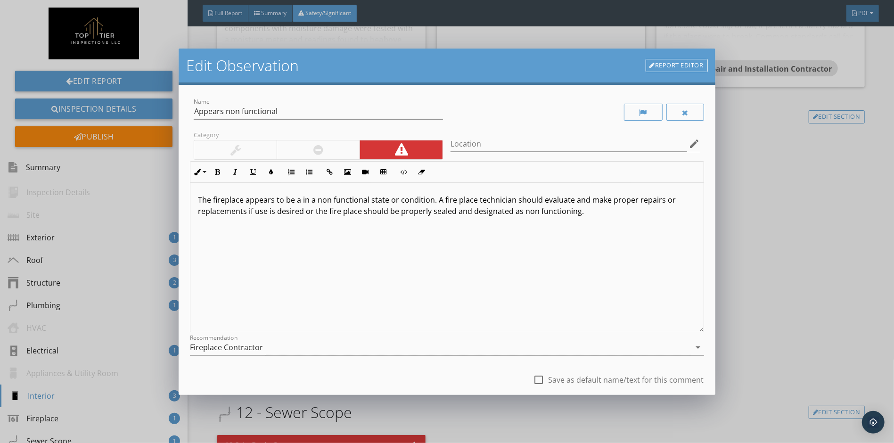
click at [330, 151] on div at bounding box center [318, 149] width 83 height 19
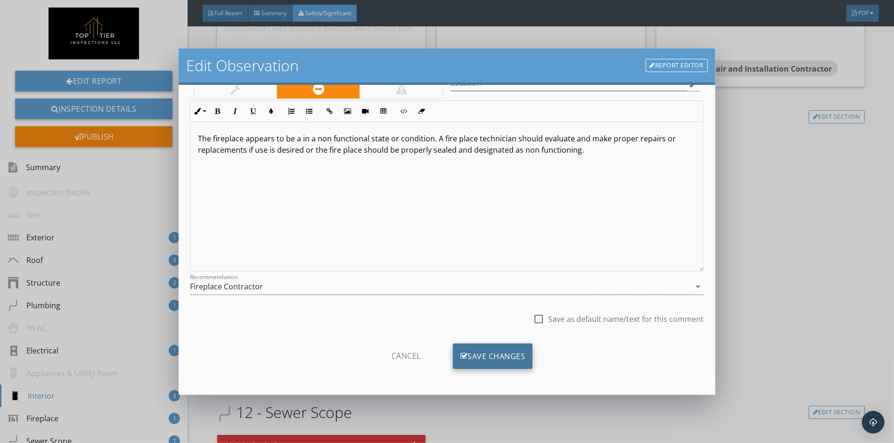
scroll to position [61, 0]
click at [481, 362] on div "Save Changes" at bounding box center [493, 356] width 80 height 25
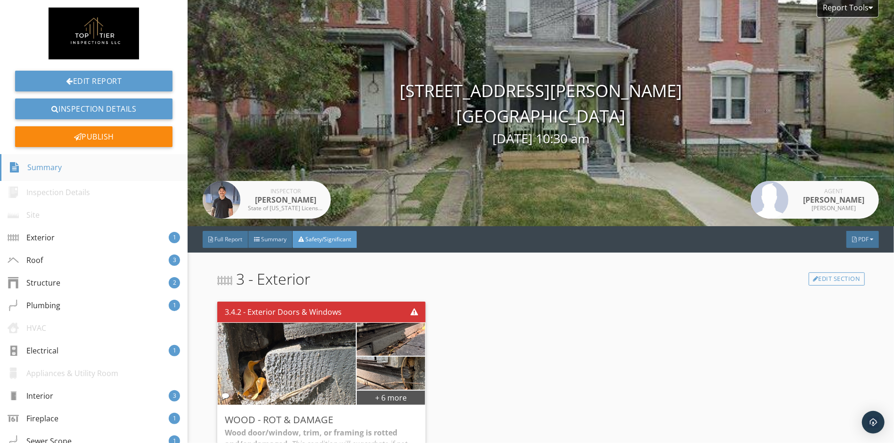
scroll to position [0, 0]
click at [233, 244] on div "Full Report" at bounding box center [226, 239] width 46 height 17
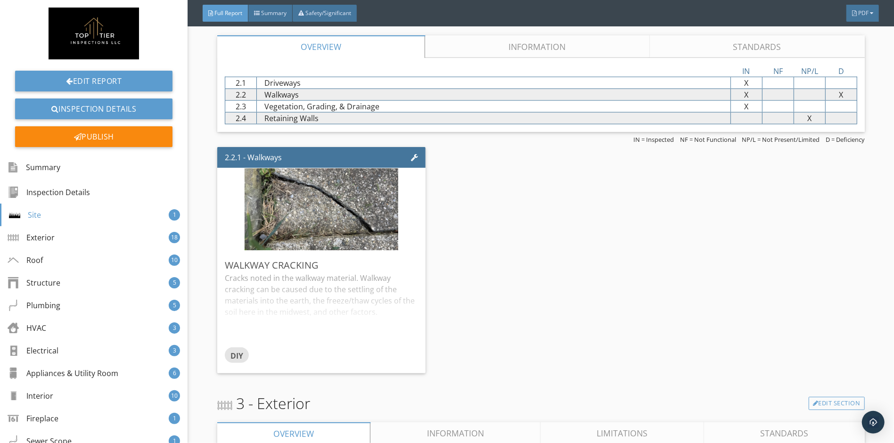
scroll to position [971, 0]
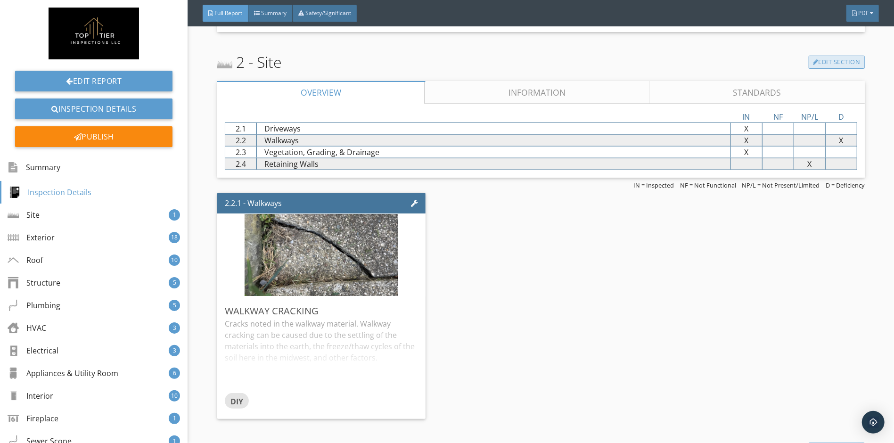
click at [832, 65] on link "Edit Section" at bounding box center [837, 62] width 56 height 13
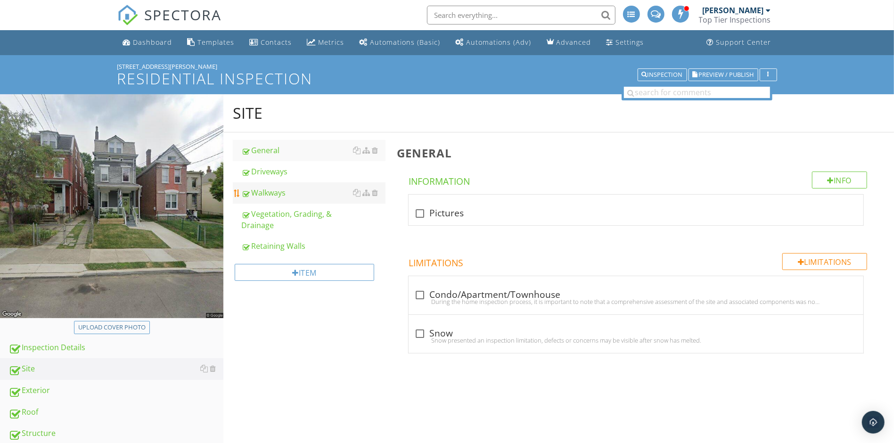
click at [278, 198] on link "Walkways" at bounding box center [313, 192] width 144 height 21
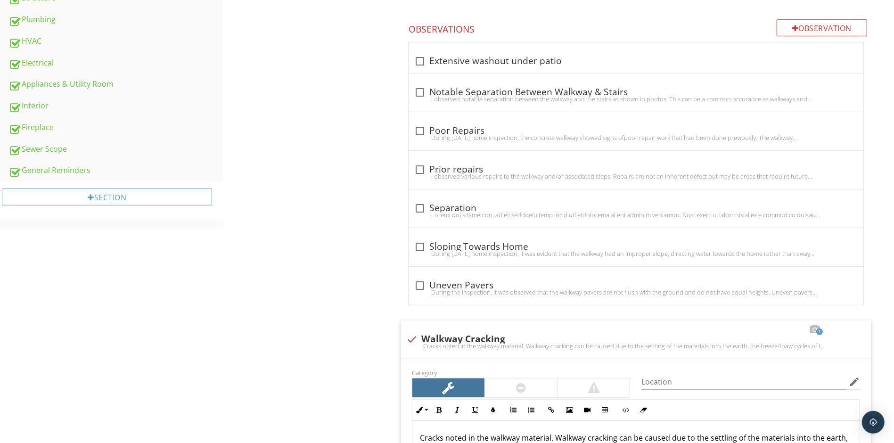
scroll to position [352, 0]
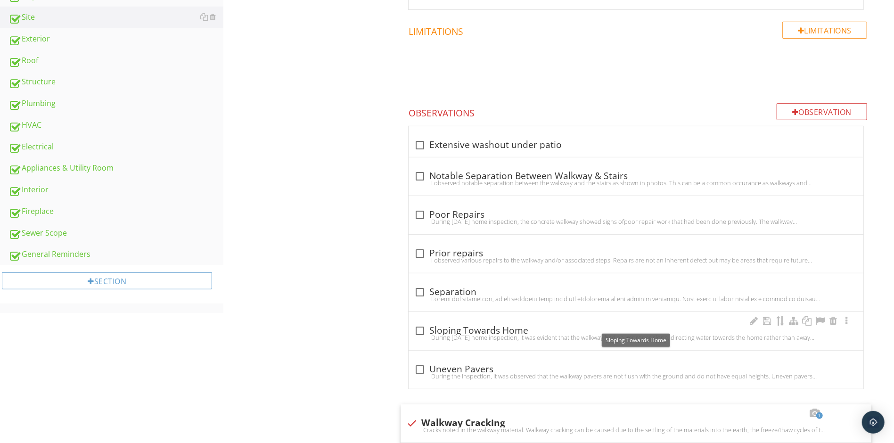
click at [416, 332] on div at bounding box center [420, 331] width 16 height 16
checkbox input "true"
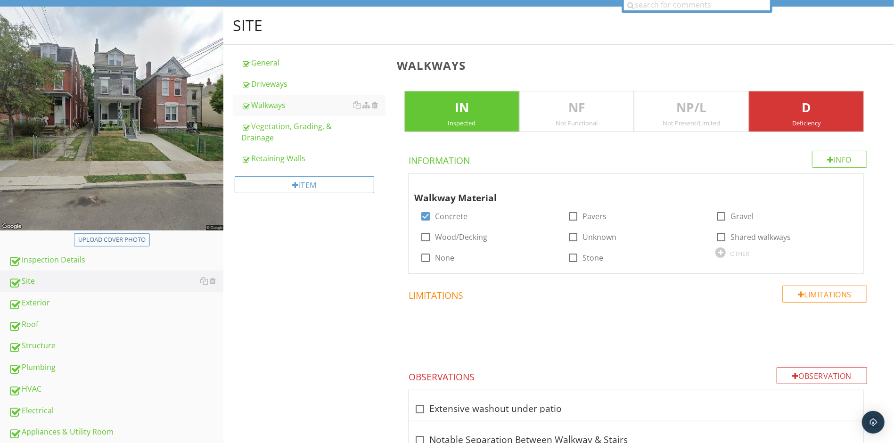
scroll to position [148, 0]
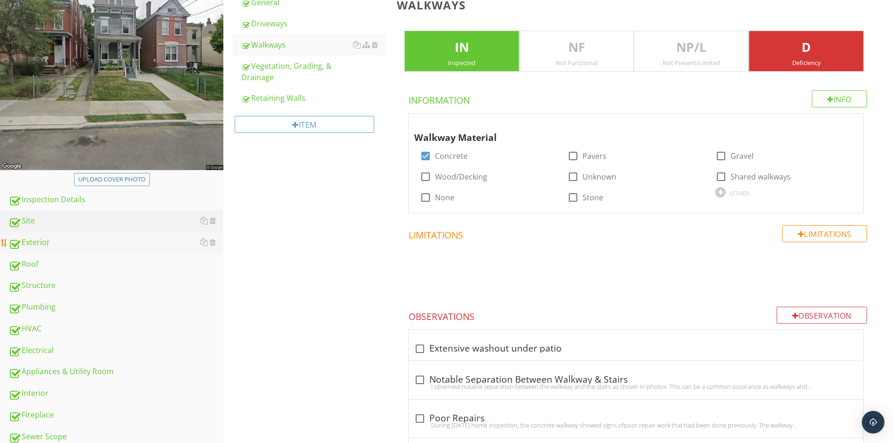
click at [83, 243] on div "Exterior" at bounding box center [115, 243] width 215 height 12
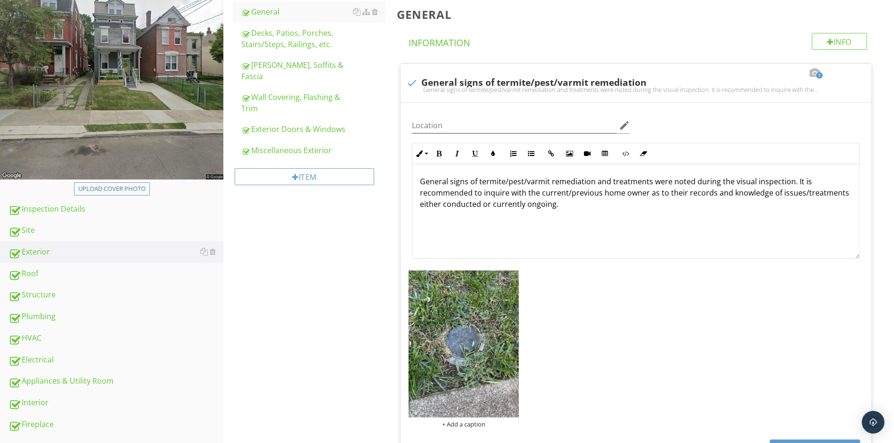
scroll to position [30, 0]
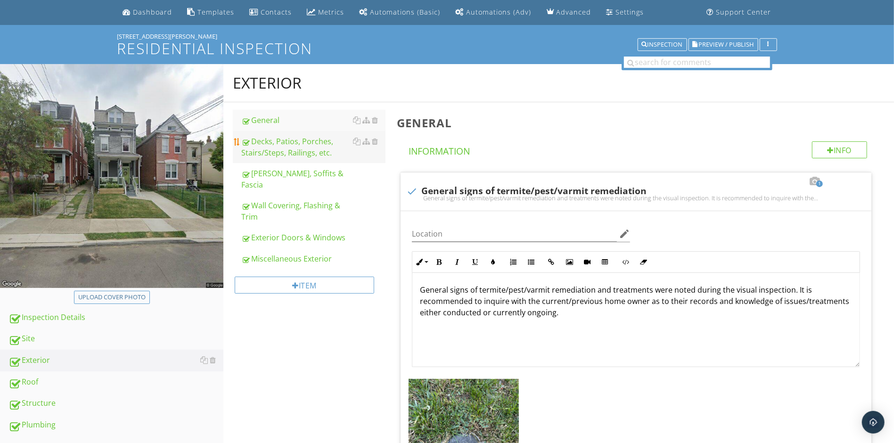
click at [294, 157] on div "Decks, Patios, Porches, Stairs/Steps, Railings, etc." at bounding box center [313, 147] width 144 height 23
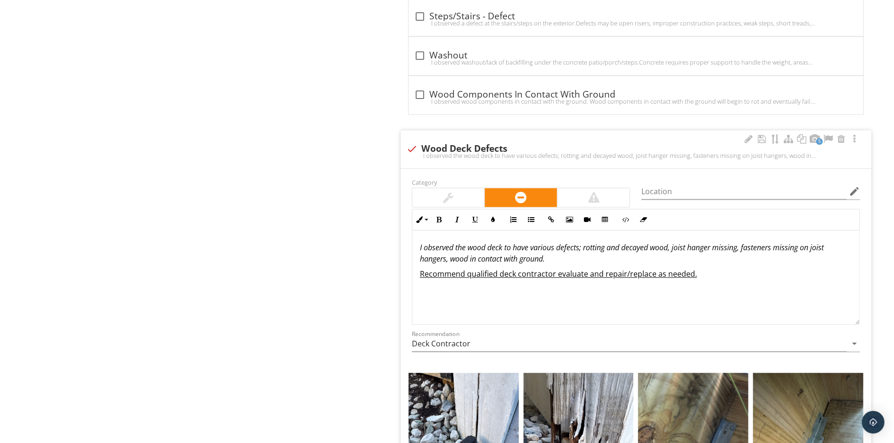
scroll to position [1575, 0]
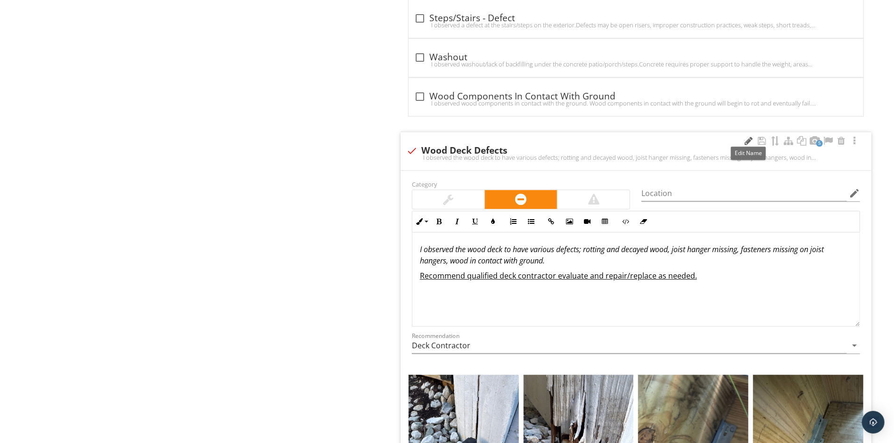
click at [748, 142] on div at bounding box center [748, 140] width 11 height 9
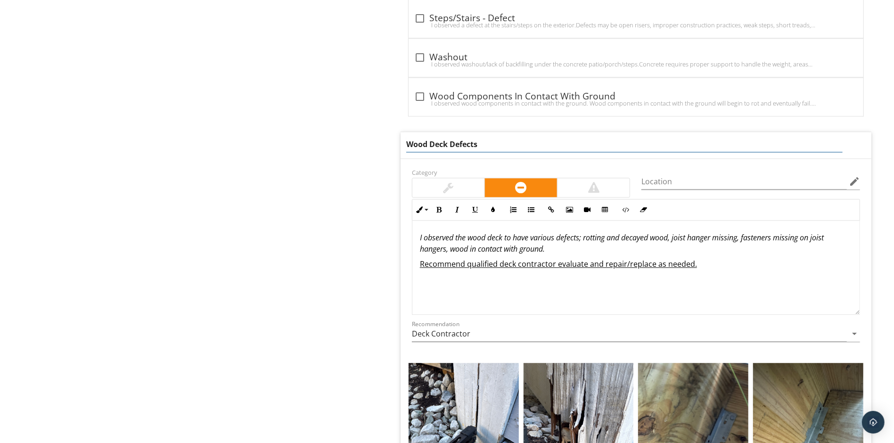
click at [450, 147] on input "Wood Deck Defects" at bounding box center [624, 145] width 436 height 16
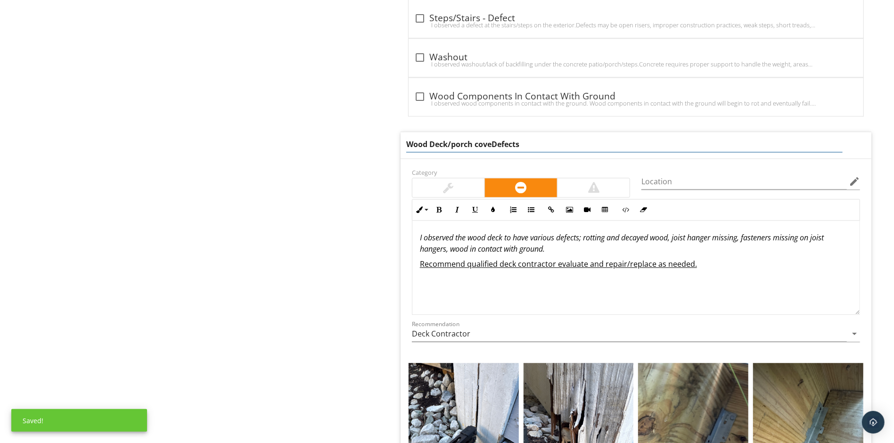
type input "Wood Deck/porch coverDefects"
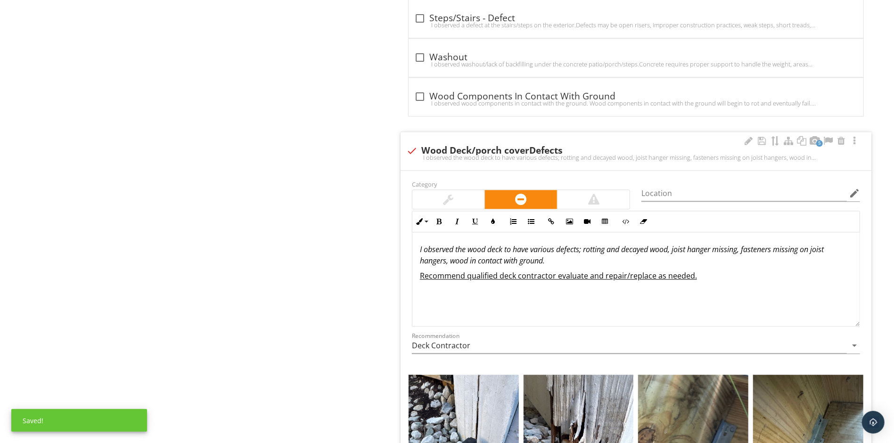
click at [551, 258] on p "I observed the wood deck to have various defects; rotting and decayed wood, joi…" at bounding box center [636, 255] width 432 height 23
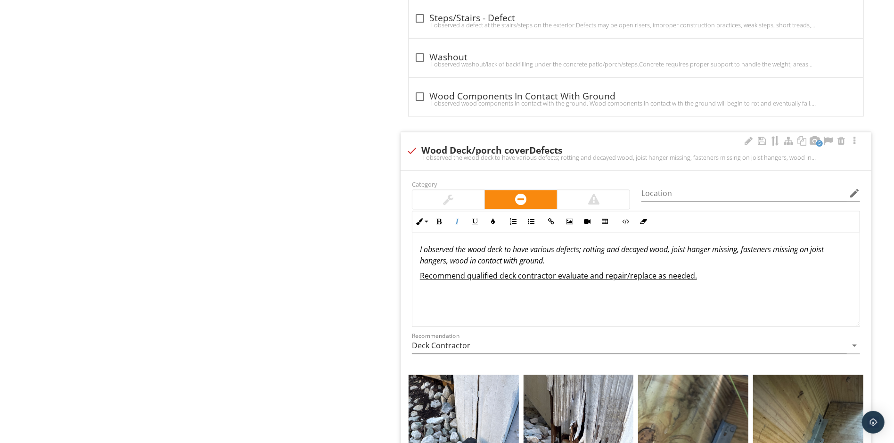
click at [451, 266] on em "I observed the wood deck to have various defects; rotting and decayed wood, joi…" at bounding box center [622, 255] width 404 height 22
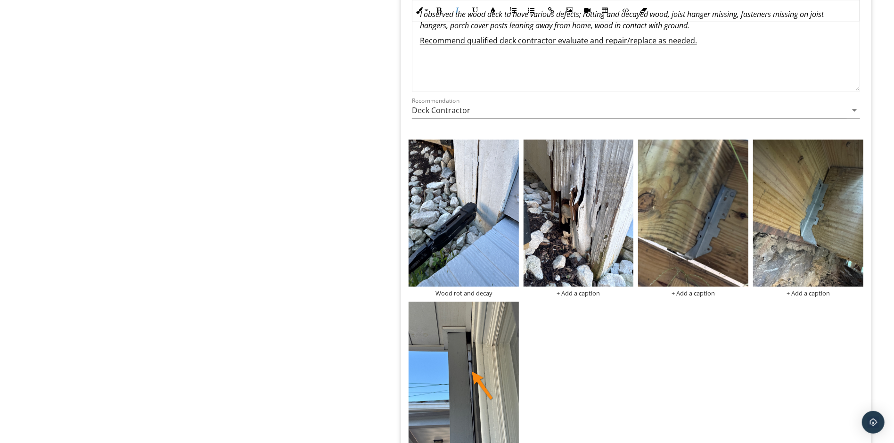
scroll to position [1809, 0]
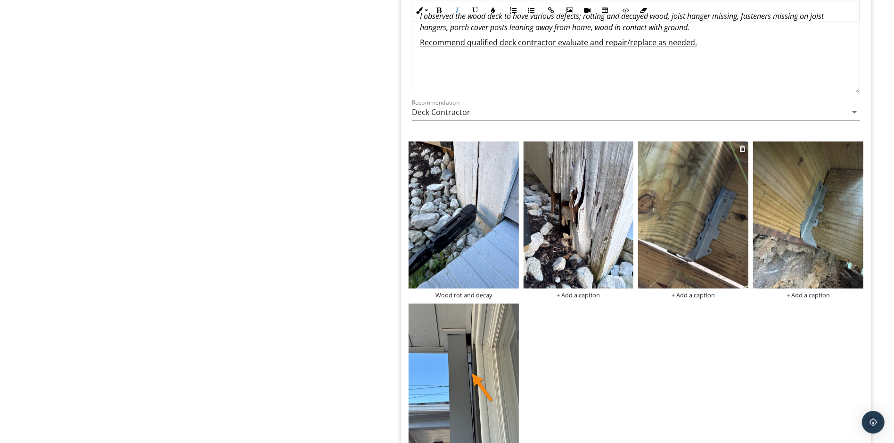
click at [691, 233] on img at bounding box center [693, 214] width 110 height 147
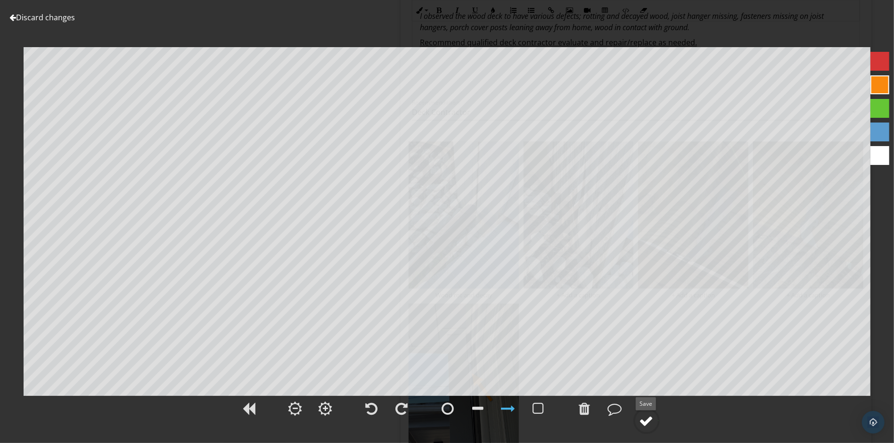
click at [648, 418] on div at bounding box center [647, 421] width 14 height 14
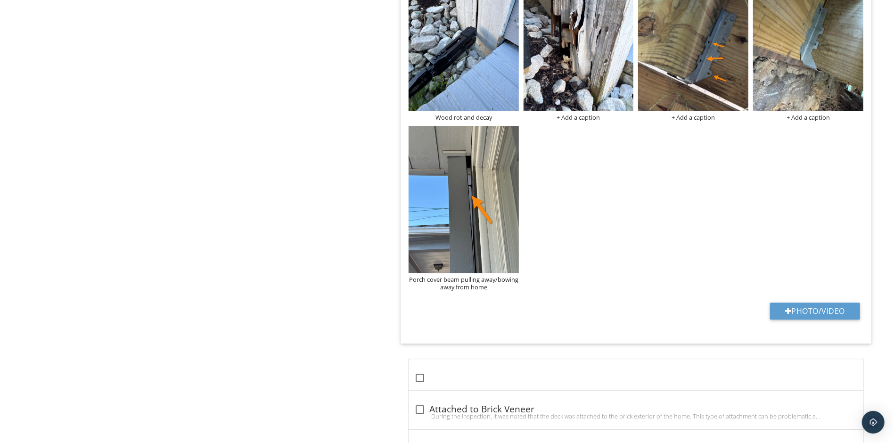
scroll to position [1990, 0]
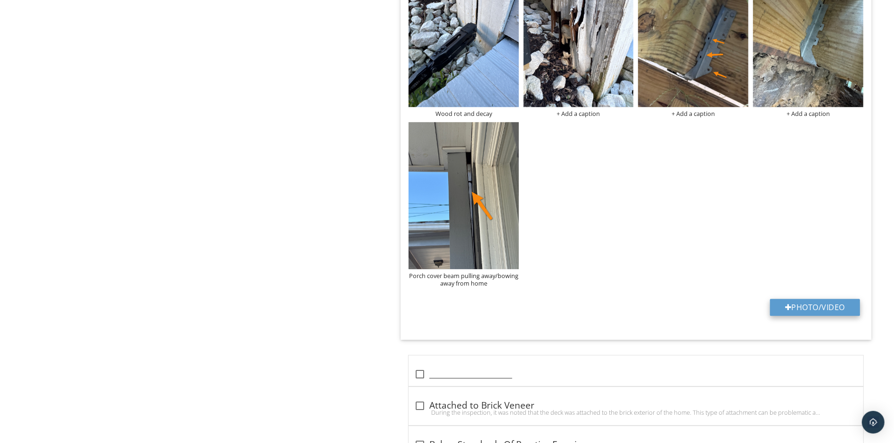
click at [825, 311] on button "Photo/Video" at bounding box center [815, 307] width 90 height 17
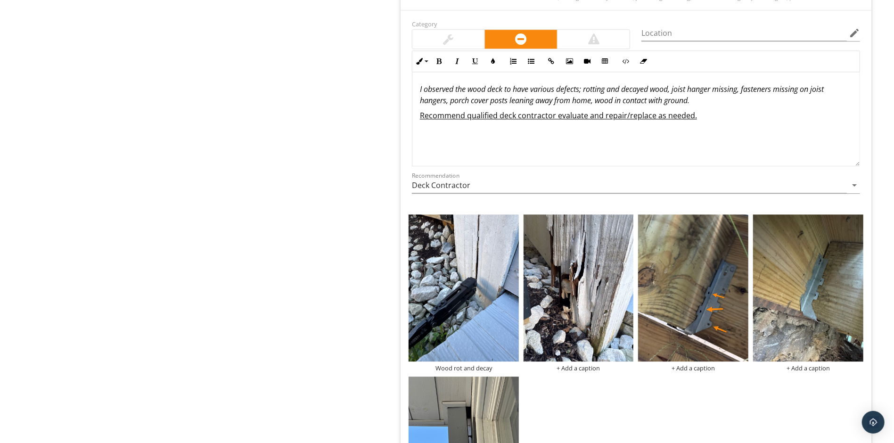
scroll to position [1735, 0]
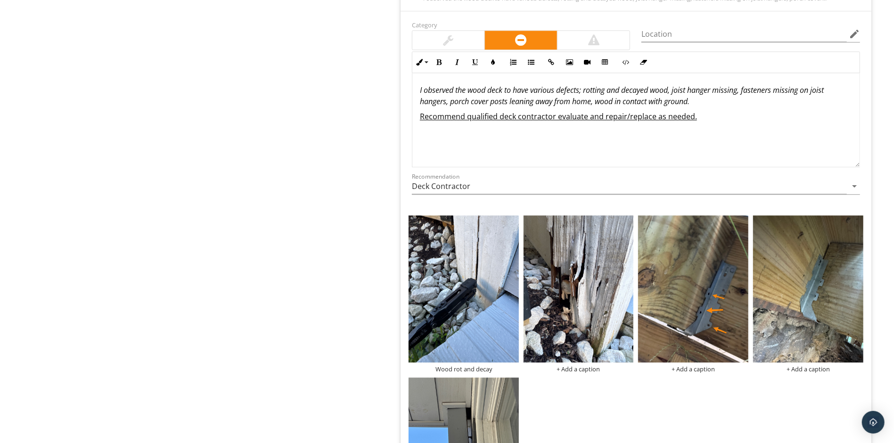
click at [596, 107] on em "I observed the wood deck to have various defects; rotting and decayed wood, joi…" at bounding box center [622, 96] width 404 height 22
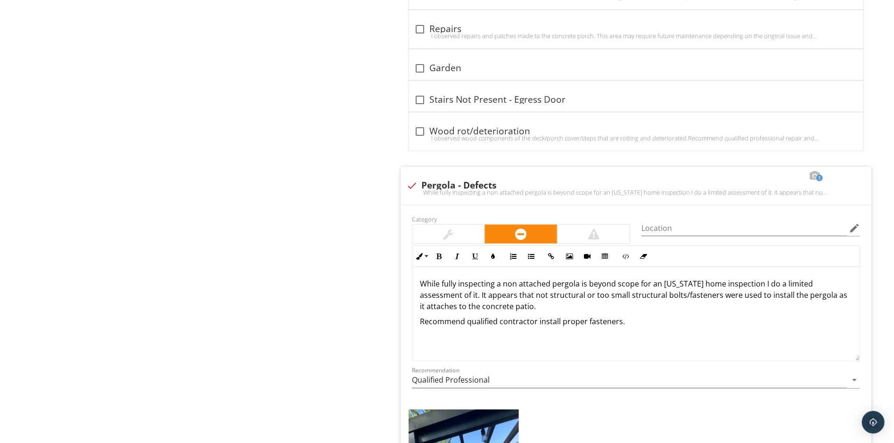
scroll to position [3891, 0]
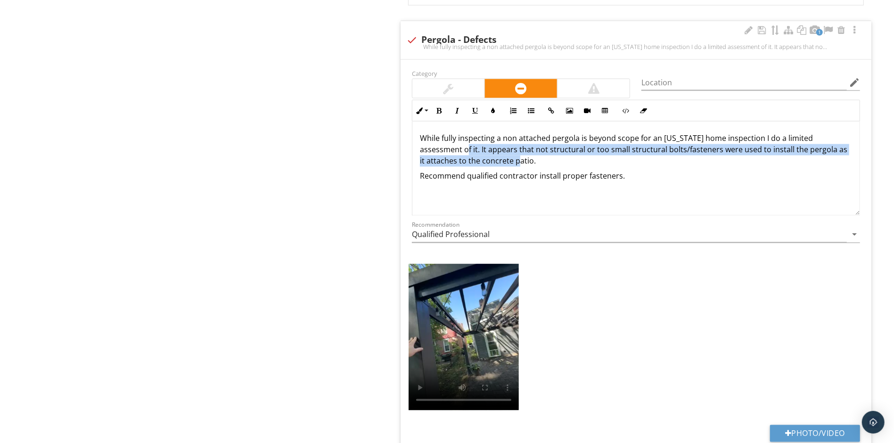
drag, startPoint x: 508, startPoint y: 180, endPoint x: 406, endPoint y: 165, distance: 102.4
click at [406, 165] on div "Inline Style XLarge Large Normal Small Light Small/Light Bold Italic Underline …" at bounding box center [636, 158] width 460 height 116
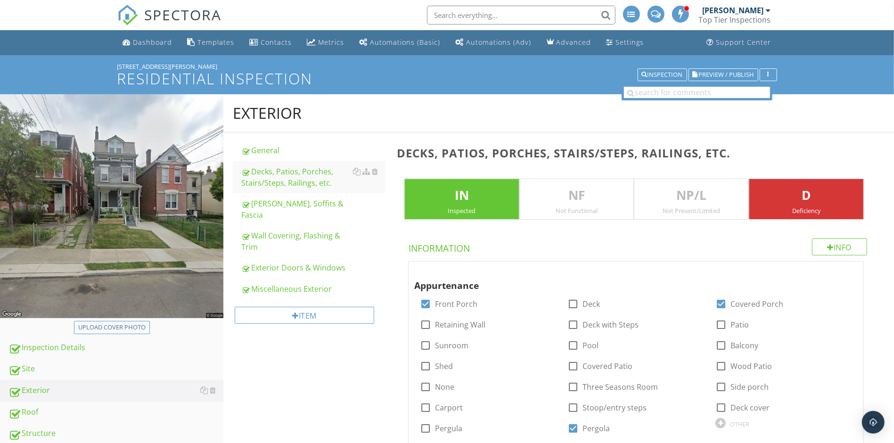
scroll to position [0, 0]
click at [303, 203] on div "[PERSON_NAME], Soffits & Fascia" at bounding box center [313, 209] width 144 height 23
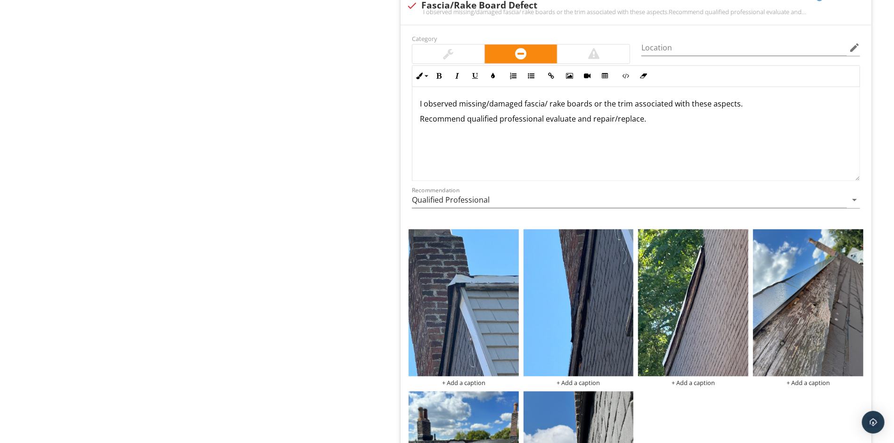
scroll to position [1325, 0]
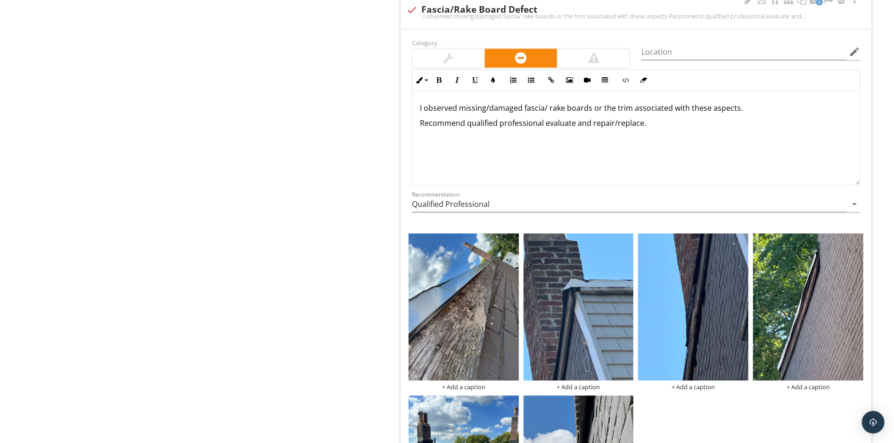
drag, startPoint x: 812, startPoint y: 334, endPoint x: 805, endPoint y: 334, distance: 6.6
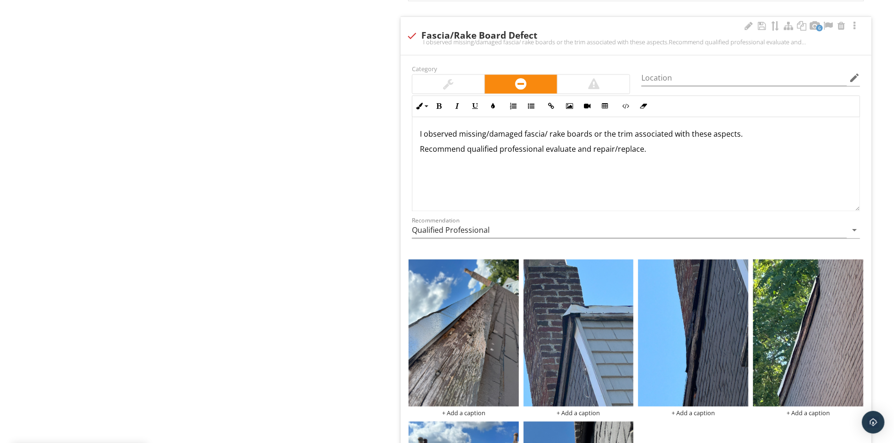
scroll to position [1298, 0]
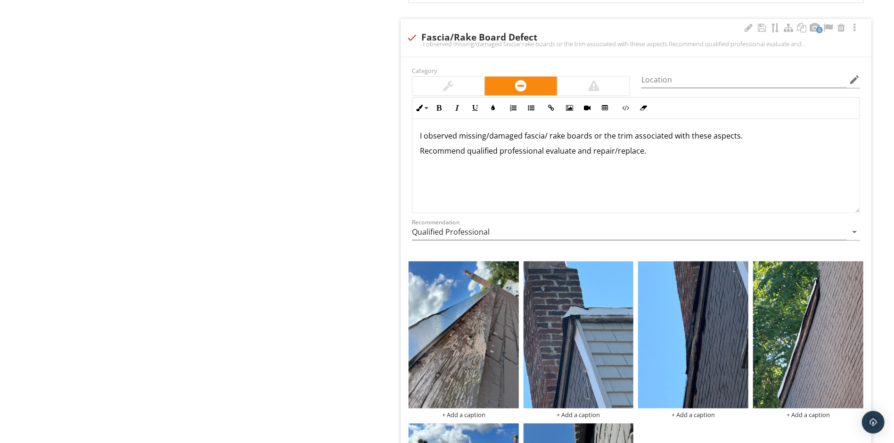
drag, startPoint x: 751, startPoint y: 142, endPoint x: 461, endPoint y: 143, distance: 289.9
click at [461, 142] on p "I observed missing/damaged fascia/ rake boards or the trim associated with thes…" at bounding box center [636, 136] width 432 height 11
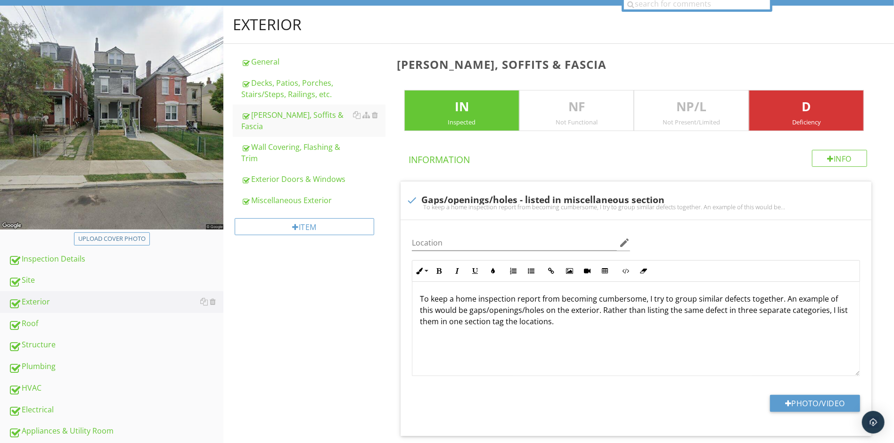
scroll to position [88, 0]
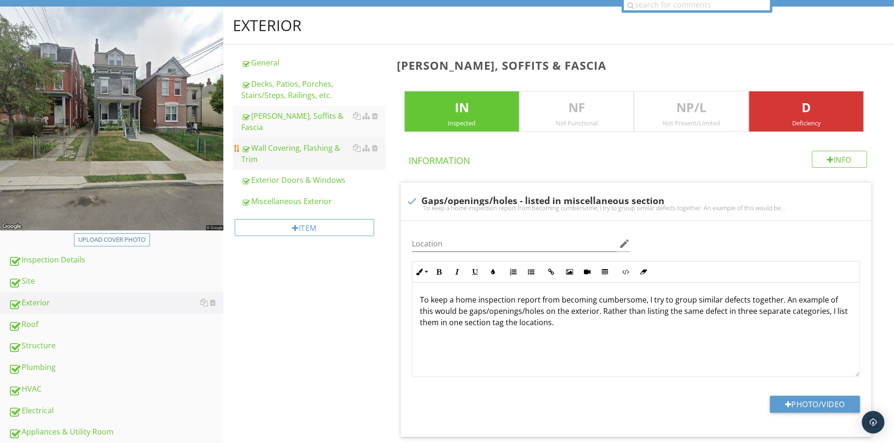
click at [285, 142] on div "Wall Covering, Flashing & Trim" at bounding box center [313, 153] width 144 height 23
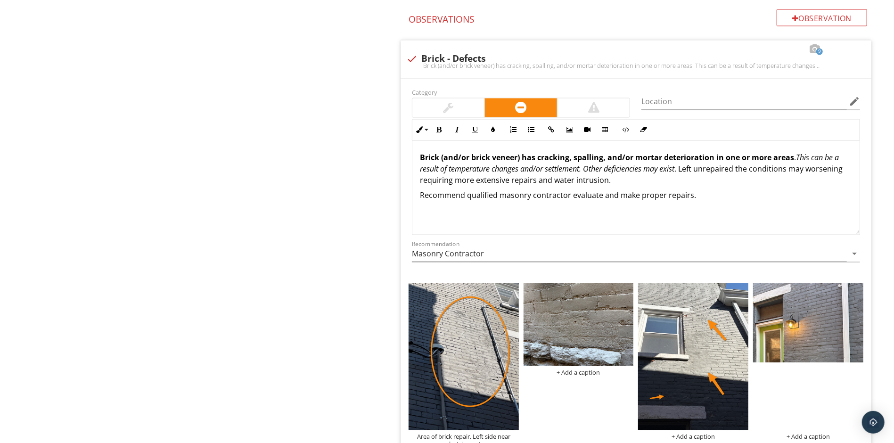
scroll to position [1316, 0]
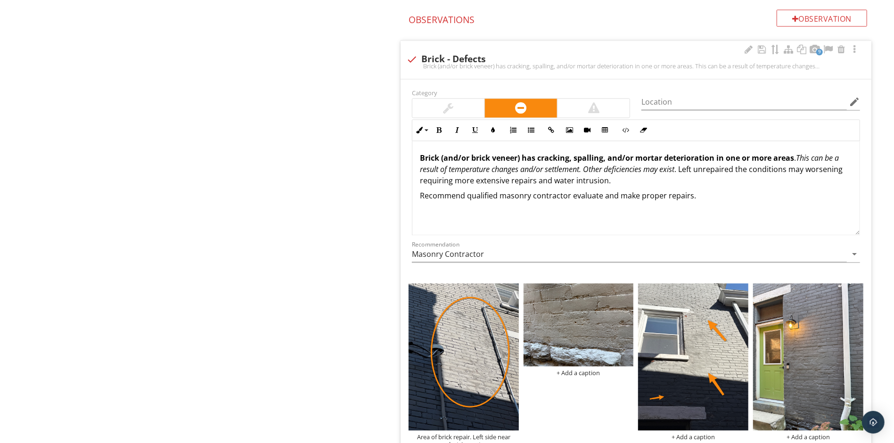
click at [605, 161] on strong "Brick (and/or brick veneer) has cracking, spalling, and/or mortar deterioration…" at bounding box center [607, 158] width 374 height 10
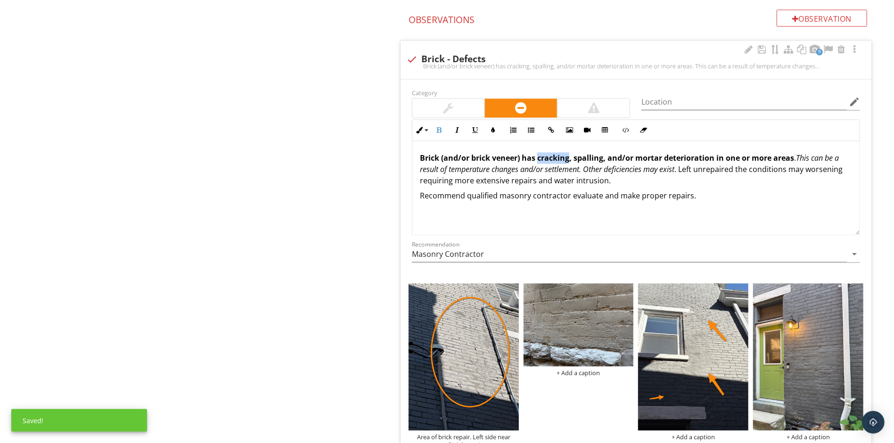
drag, startPoint x: 570, startPoint y: 163, endPoint x: 538, endPoint y: 162, distance: 32.1
click at [538, 162] on strong "Brick (and/or brick veneer) has cracking, spalling, and/or mortar deterioration…" at bounding box center [607, 158] width 374 height 10
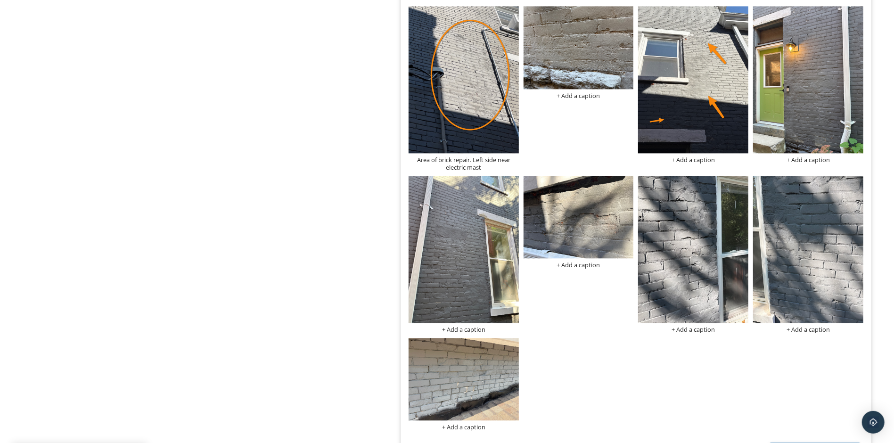
scroll to position [1597, 0]
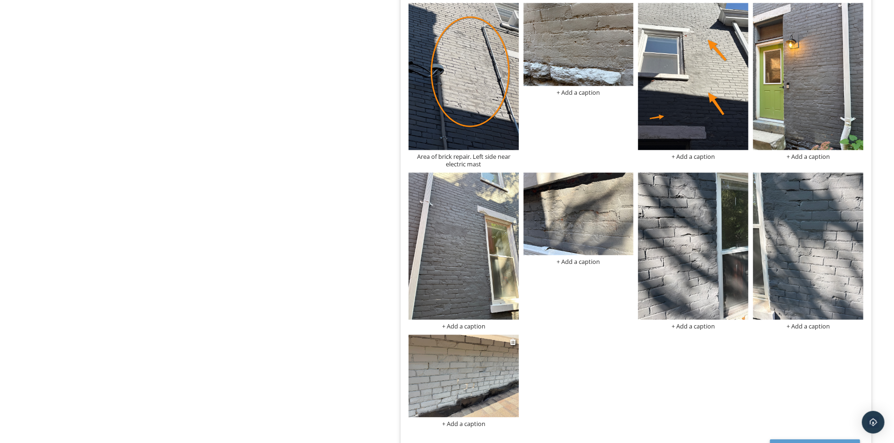
click at [472, 400] on img at bounding box center [464, 376] width 110 height 82
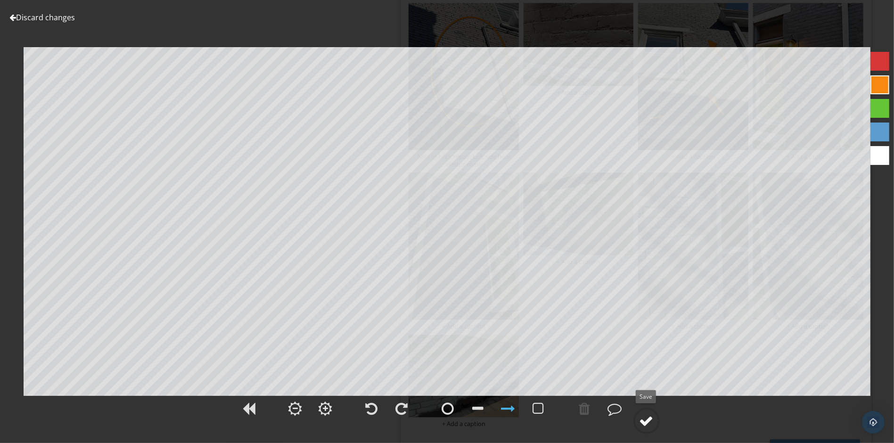
click at [649, 422] on div at bounding box center [647, 421] width 14 height 14
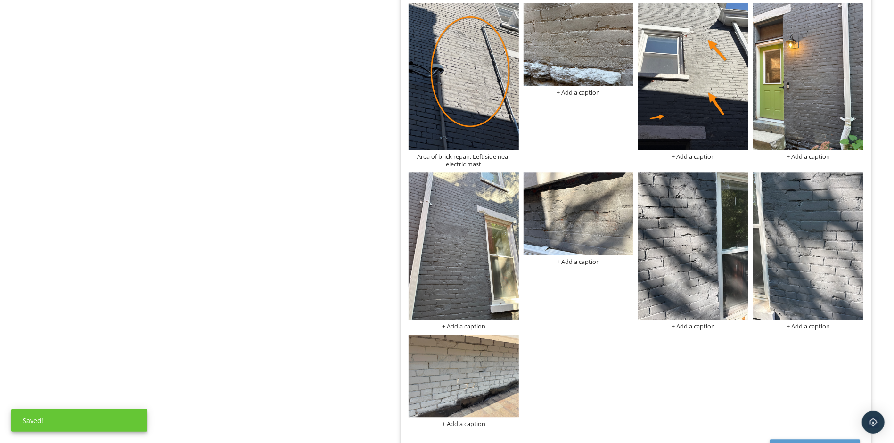
scroll to position [1292, 0]
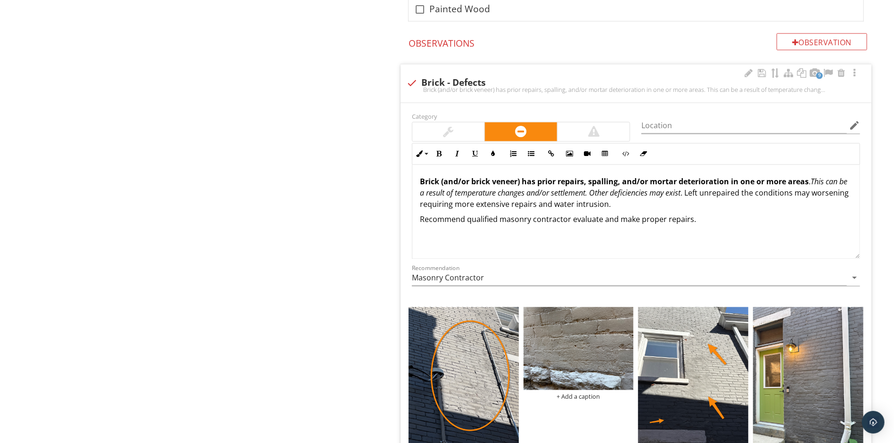
click at [527, 196] on em "This can be a result of temperature changes and/or settlement." at bounding box center [634, 188] width 428 height 22
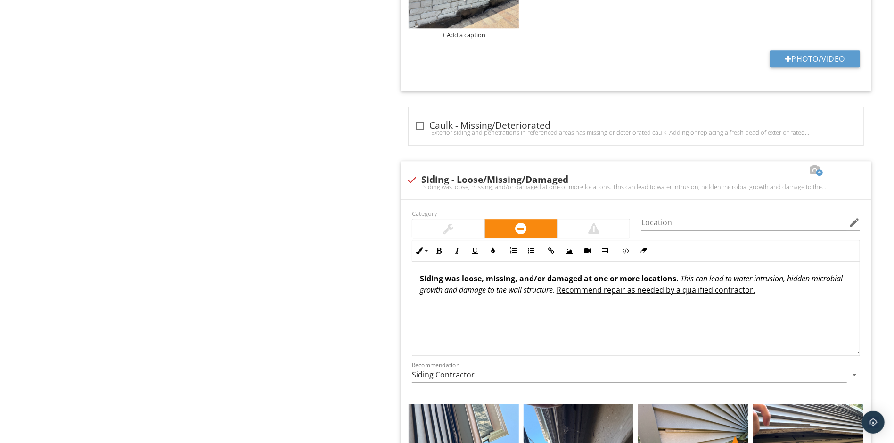
scroll to position [2173, 0]
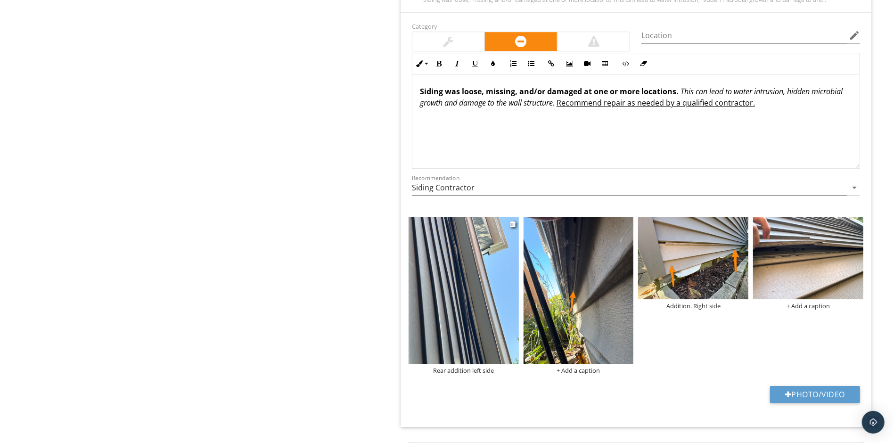
click at [476, 270] on img at bounding box center [464, 290] width 110 height 147
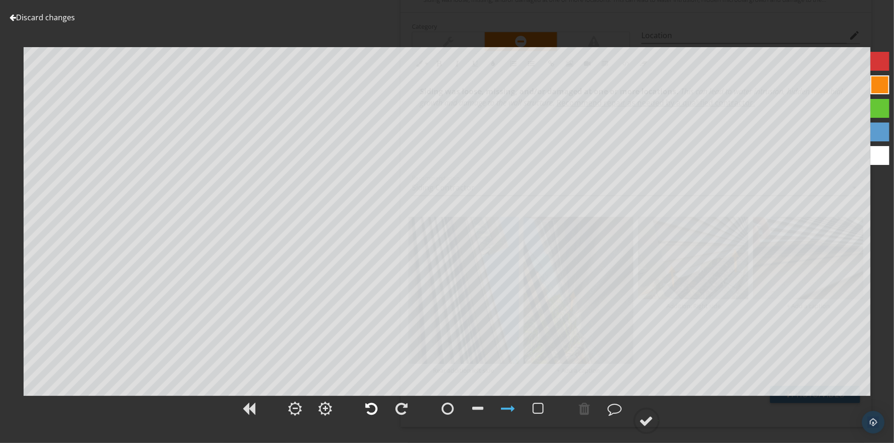
click at [371, 407] on div at bounding box center [372, 409] width 12 height 14
click at [644, 420] on div at bounding box center [647, 421] width 14 height 14
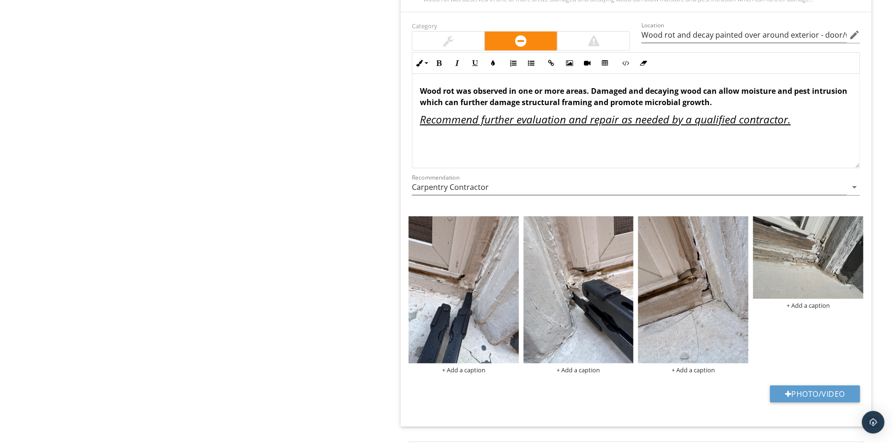
scroll to position [2710, 0]
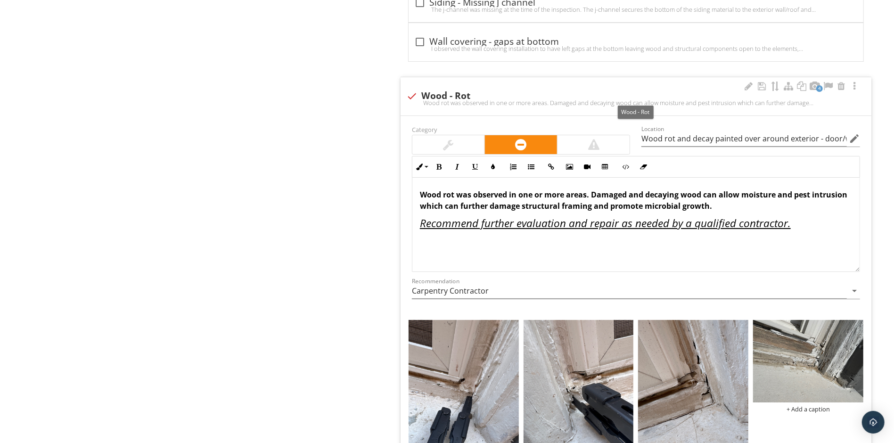
click at [413, 101] on div at bounding box center [412, 96] width 16 height 16
checkbox input "true"
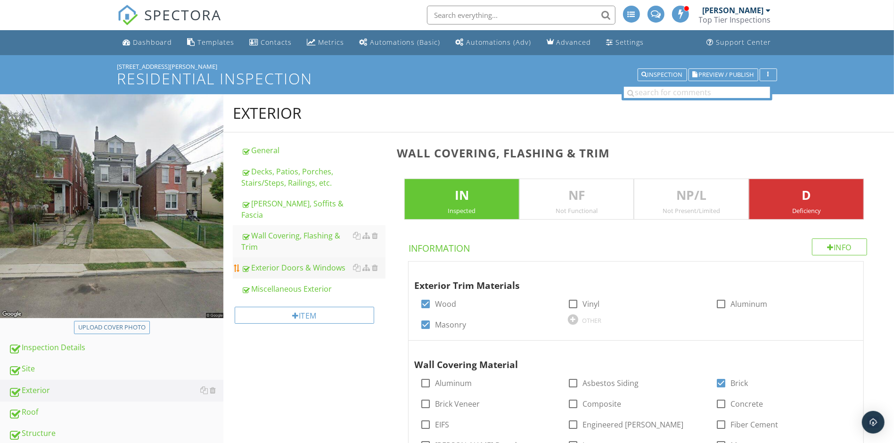
scroll to position [0, 0]
click at [305, 262] on div "Exterior Doors & Windows" at bounding box center [313, 267] width 144 height 11
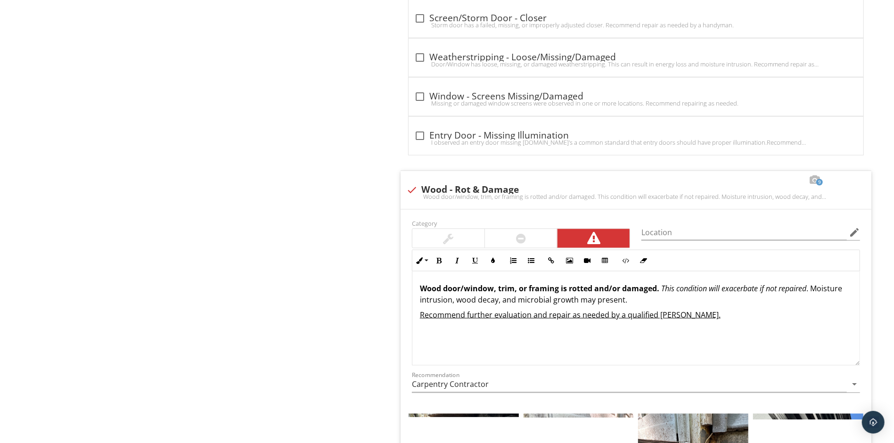
scroll to position [948, 0]
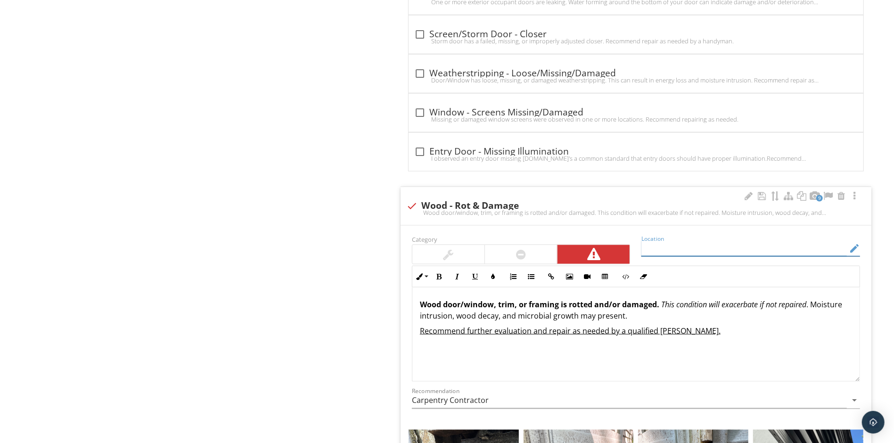
click at [677, 250] on input "Location" at bounding box center [745, 249] width 206 height 16
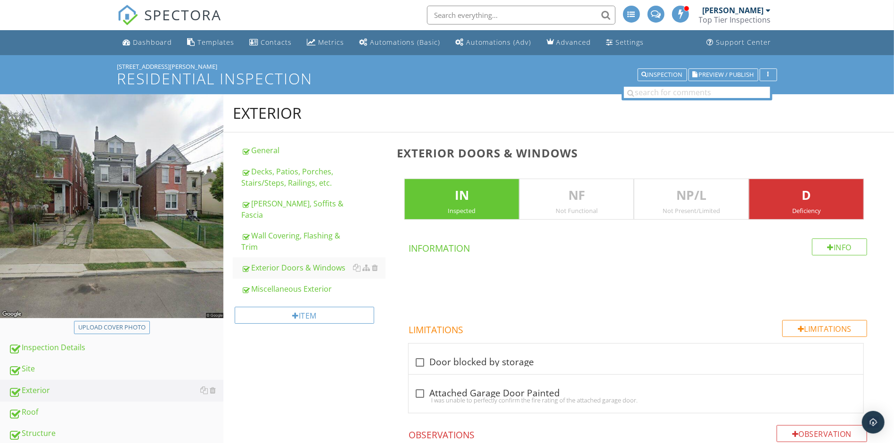
scroll to position [0, 0]
type input "extensive amount of wood rot around doors and windows"
click at [290, 283] on div "Miscellaneous Exterior" at bounding box center [313, 288] width 144 height 11
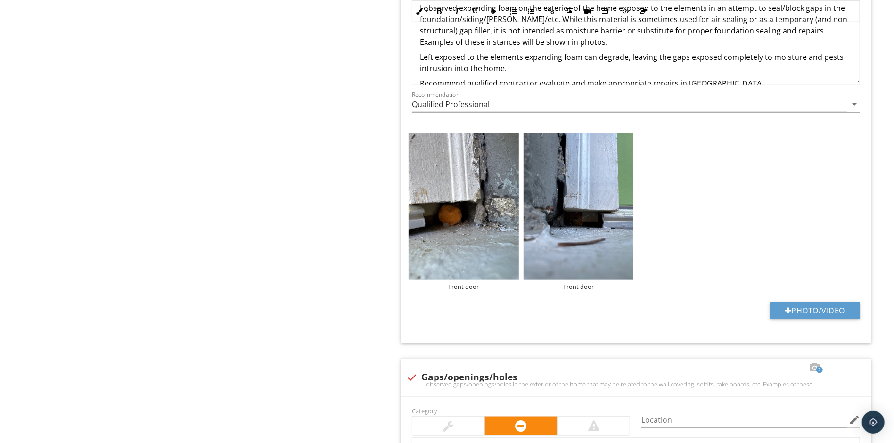
scroll to position [670, 0]
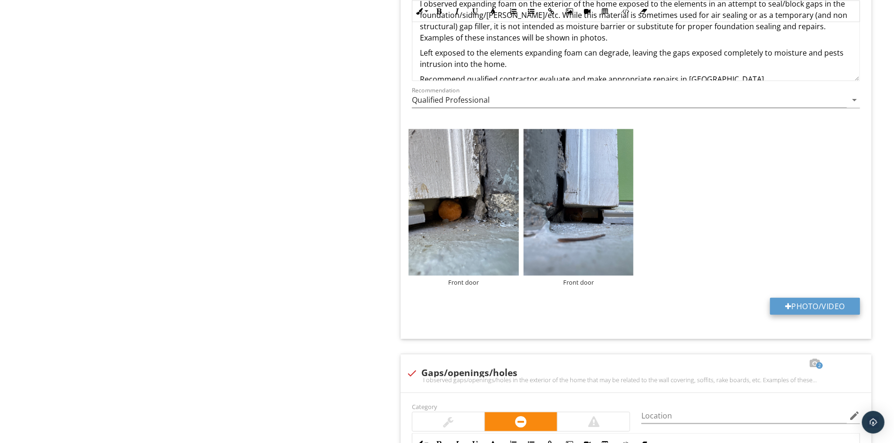
click at [784, 301] on button "Photo/Video" at bounding box center [815, 306] width 90 height 17
type input "C:\fakepath\IMG_4602.jpeg"
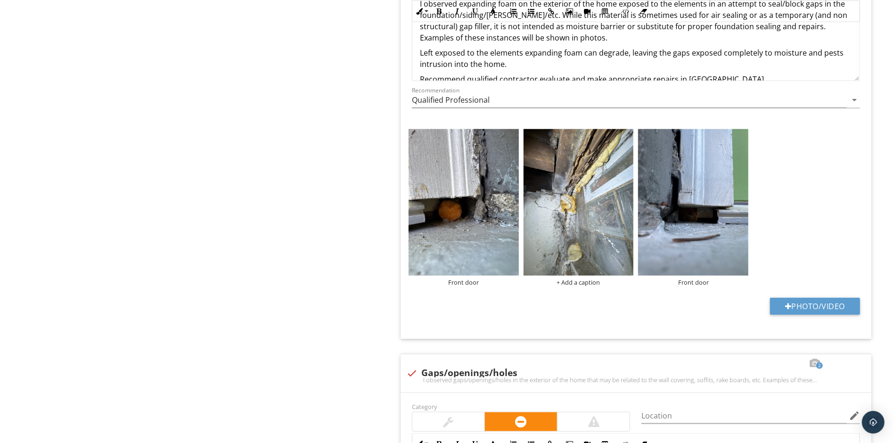
drag, startPoint x: 595, startPoint y: 234, endPoint x: 589, endPoint y: 234, distance: 5.7
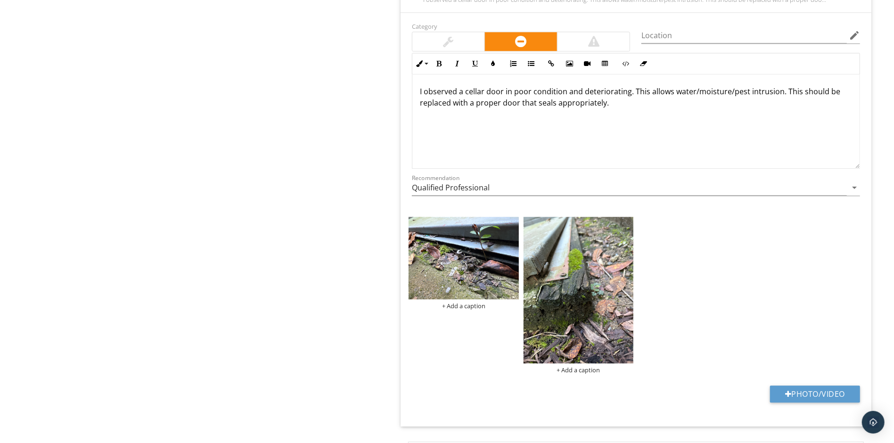
scroll to position [1760, 0]
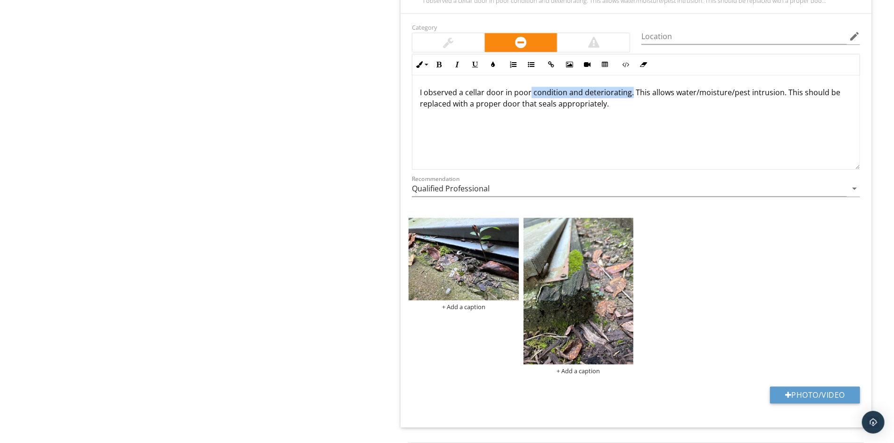
drag, startPoint x: 630, startPoint y: 99, endPoint x: 530, endPoint y: 101, distance: 100.4
click at [530, 101] on p "I observed a cellar door in poor condition and deteriorating. This allows water…" at bounding box center [636, 98] width 432 height 23
drag, startPoint x: 626, startPoint y: 112, endPoint x: 802, endPoint y: 99, distance: 175.8
click at [802, 99] on p "I observed a cellar door in poor sealing and a rotting wood frame. This allows …" at bounding box center [636, 98] width 432 height 23
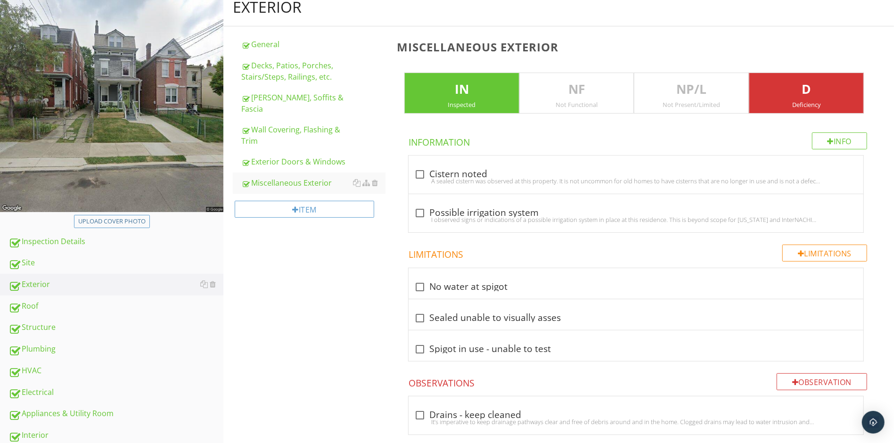
scroll to position [130, 0]
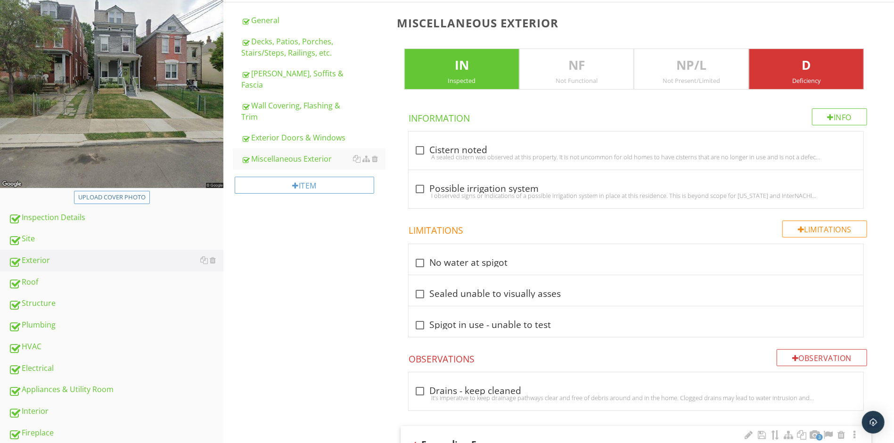
click at [125, 201] on div "Upload cover photo" at bounding box center [111, 197] width 67 height 9
type input "C:\fakepath\IMG_4287.jpeg"
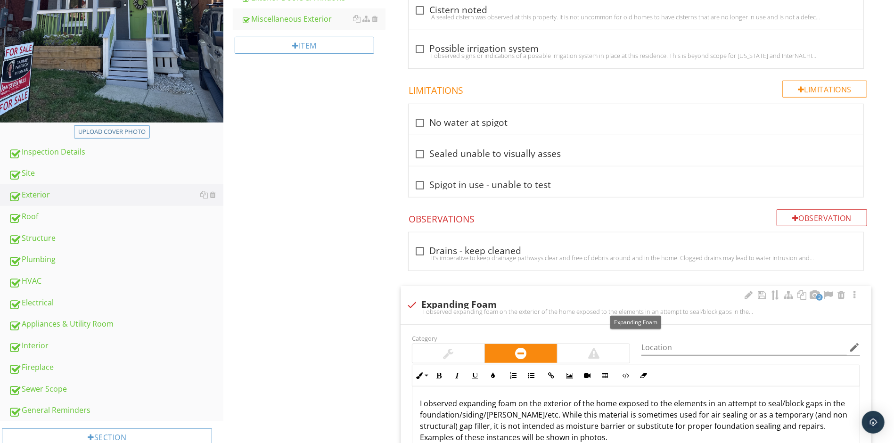
scroll to position [389, 0]
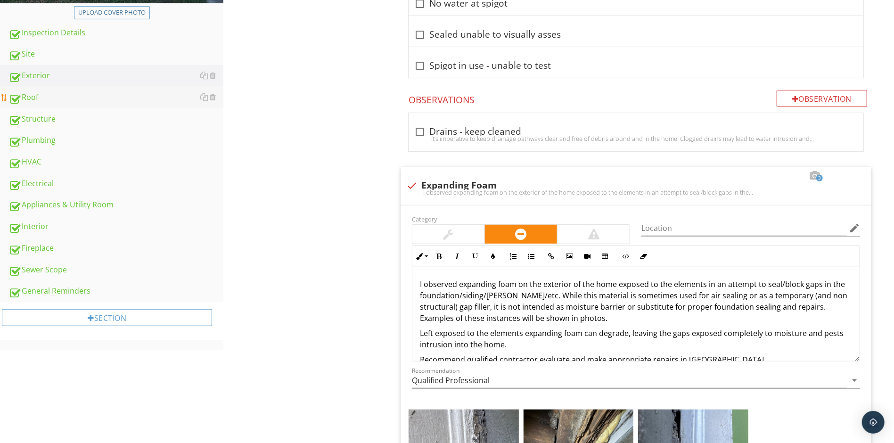
click at [59, 97] on div "Roof" at bounding box center [115, 97] width 215 height 12
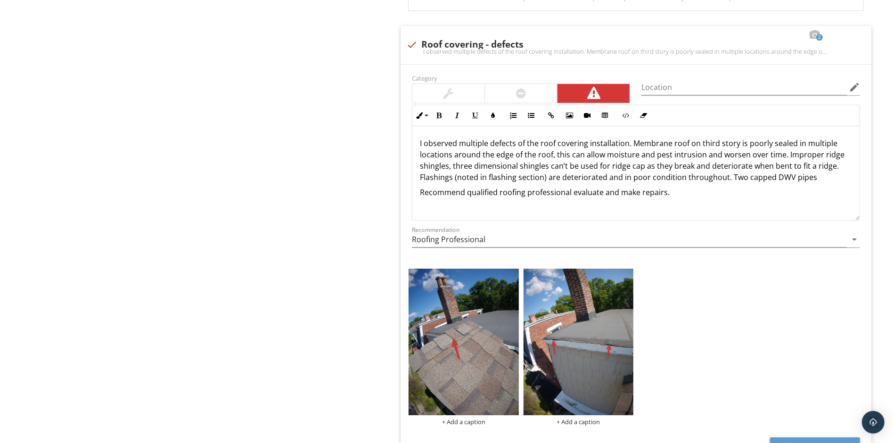
scroll to position [2099, 0]
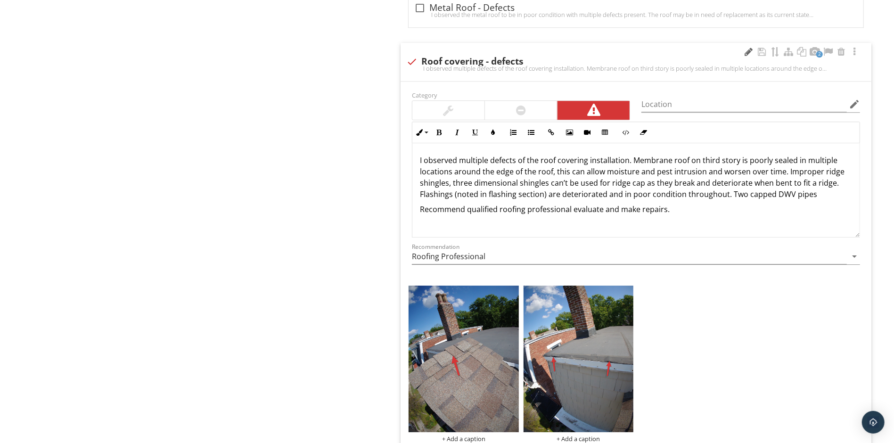
click at [751, 53] on div at bounding box center [748, 51] width 11 height 9
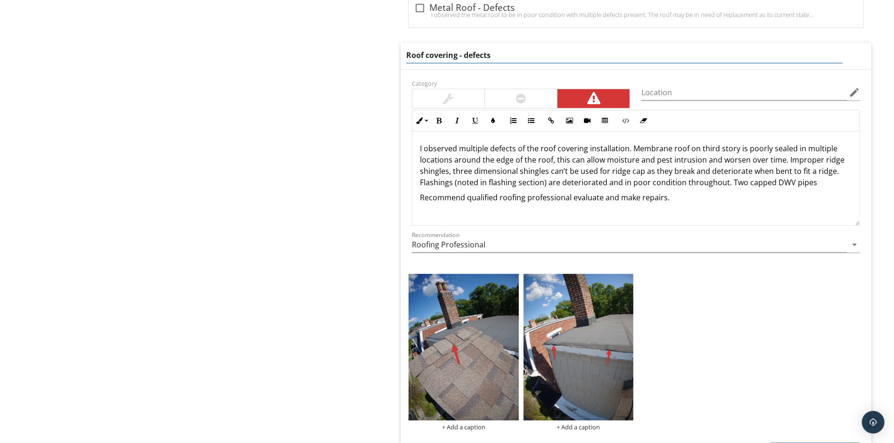
click at [456, 59] on input "Roof covering - defects" at bounding box center [624, 56] width 436 height 16
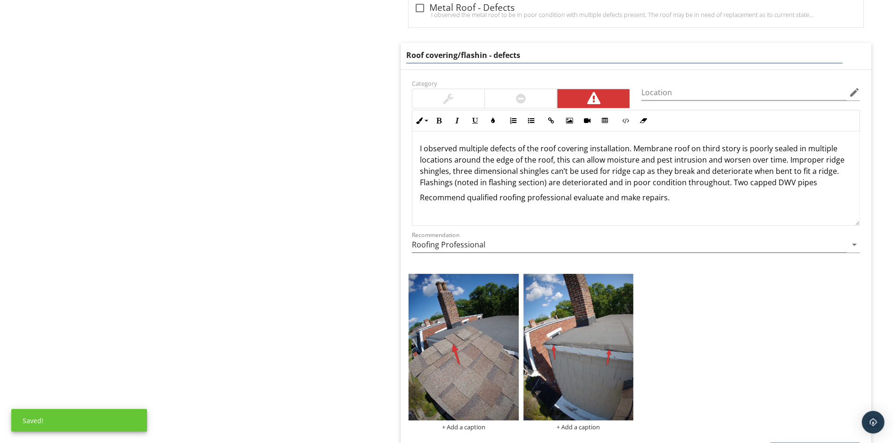
type input "Roof covering/flashing - defects"
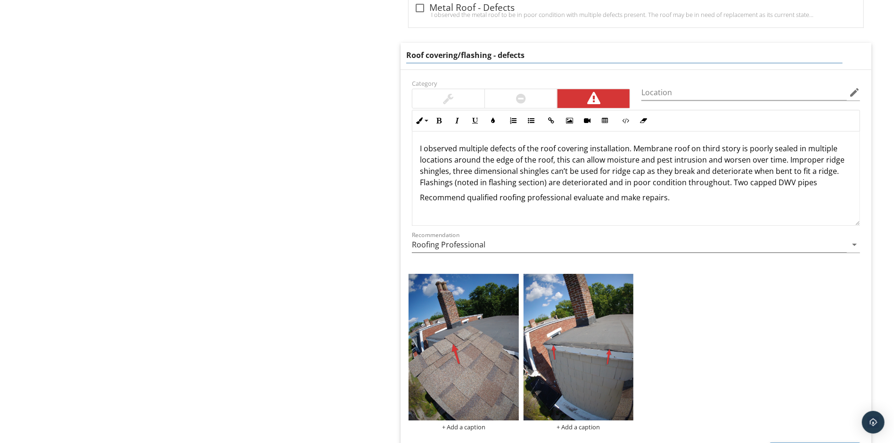
click at [823, 188] on p "I observed multiple defects of the roof covering installation. Membrane roof on…" at bounding box center [636, 165] width 432 height 45
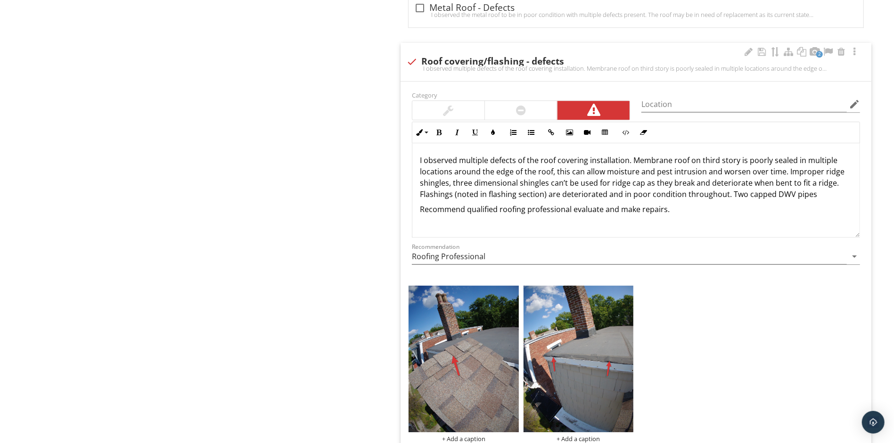
click at [818, 200] on p "I observed multiple defects of the roof covering installation. Membrane roof on…" at bounding box center [636, 177] width 432 height 45
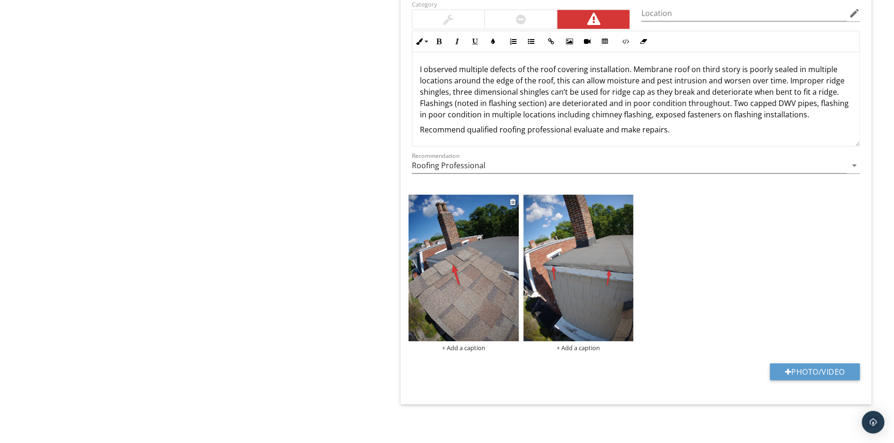
scroll to position [2196, 0]
click at [602, 132] on p "Recommend qualified roofing professional evaluate and make repairs." at bounding box center [636, 129] width 432 height 11
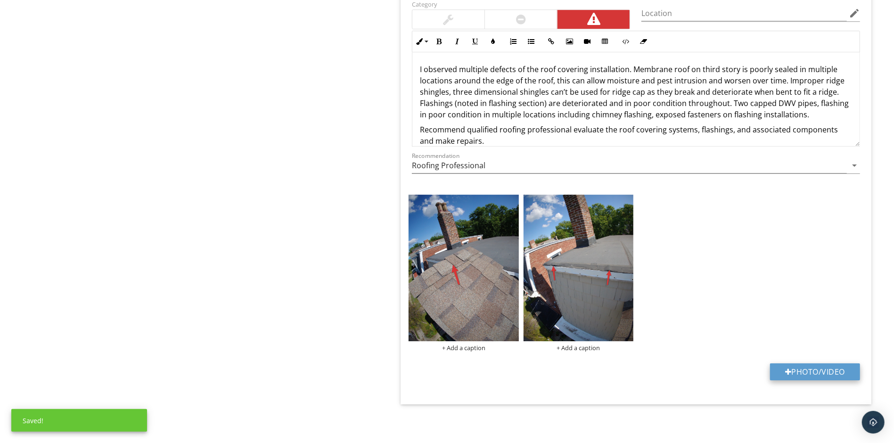
click at [783, 365] on button "Photo/Video" at bounding box center [815, 371] width 90 height 17
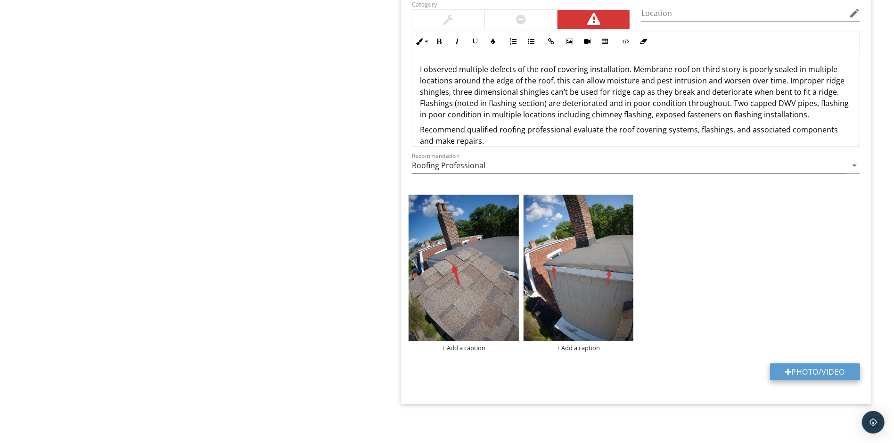
type input "C:\fakepath\IMG_4432.jpeg"
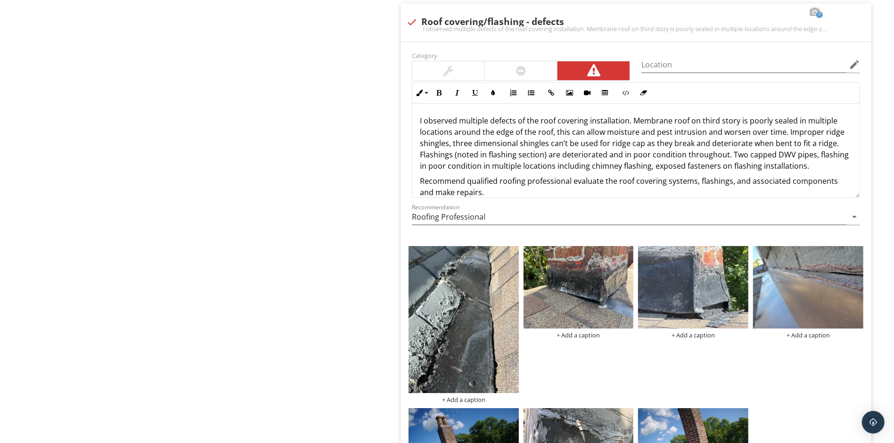
scroll to position [2138, 0]
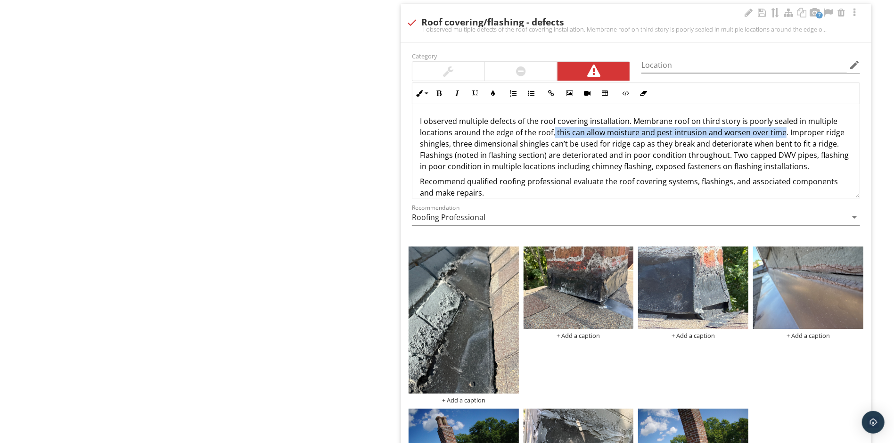
drag, startPoint x: 552, startPoint y: 140, endPoint x: 782, endPoint y: 138, distance: 229.1
click at [782, 138] on p "I observed multiple defects of the roof covering installation. Membrane roof on…" at bounding box center [636, 143] width 432 height 57
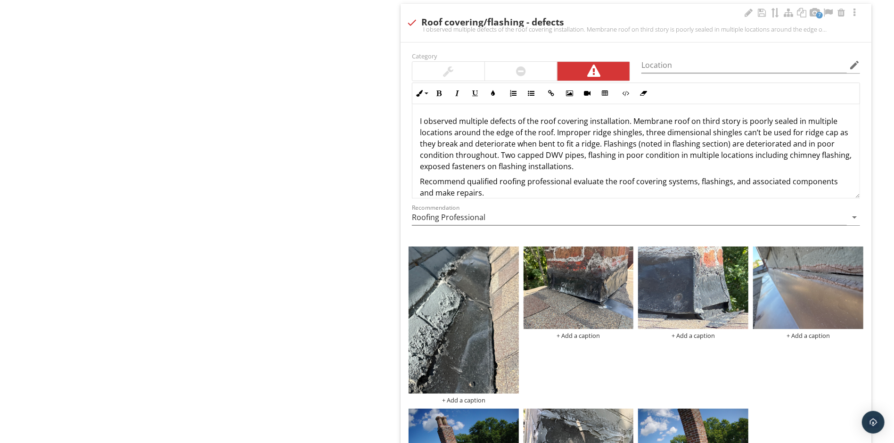
click at [593, 172] on p "I observed multiple defects of the roof covering installation. Membrane roof on…" at bounding box center [636, 143] width 432 height 57
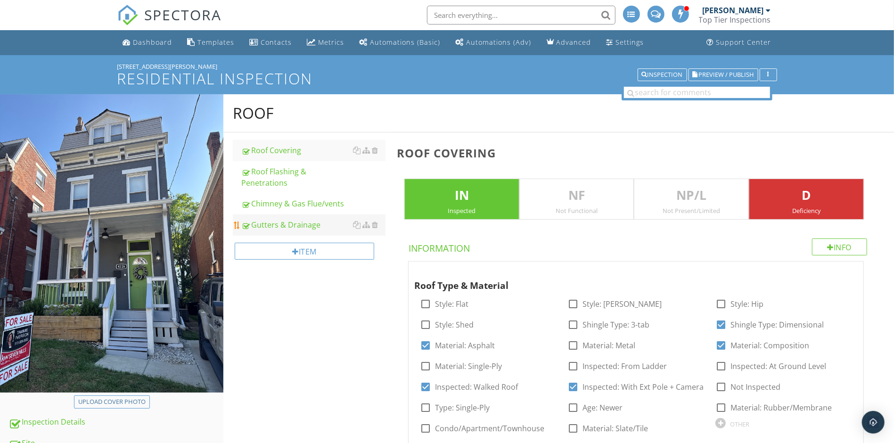
scroll to position [0, 0]
click at [296, 173] on div "Roof Flashing & Penetrations" at bounding box center [313, 177] width 144 height 23
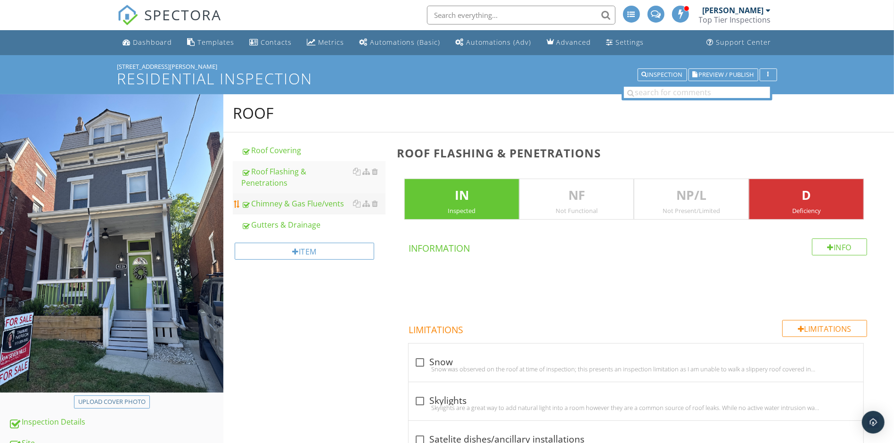
click at [274, 198] on div "Chimney & Gas Flue/vents" at bounding box center [313, 203] width 144 height 11
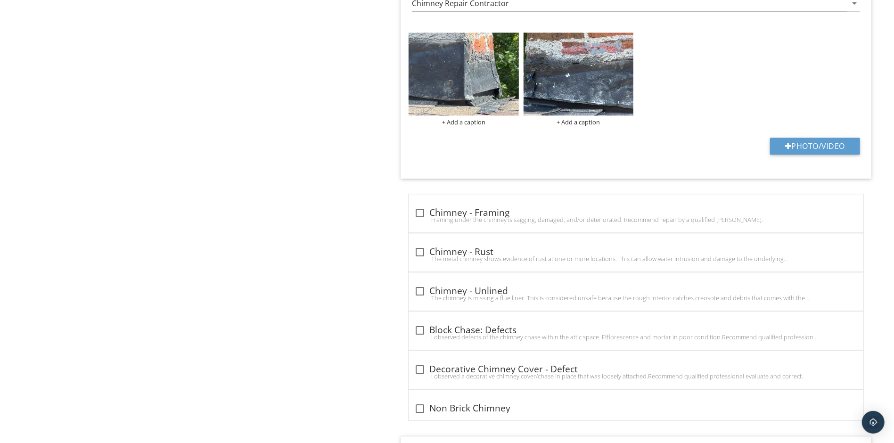
scroll to position [1662, 0]
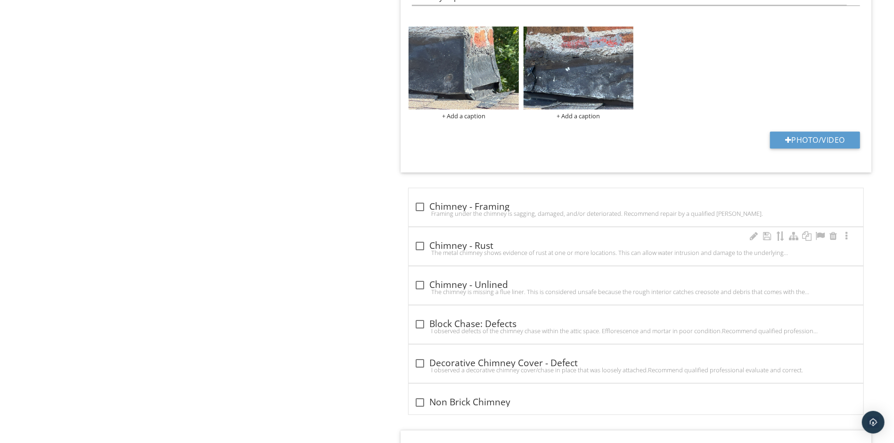
click at [416, 255] on div "The metal chimney shows evidence of rust at one or more locations. This can all…" at bounding box center [636, 253] width 444 height 8
checkbox input "true"
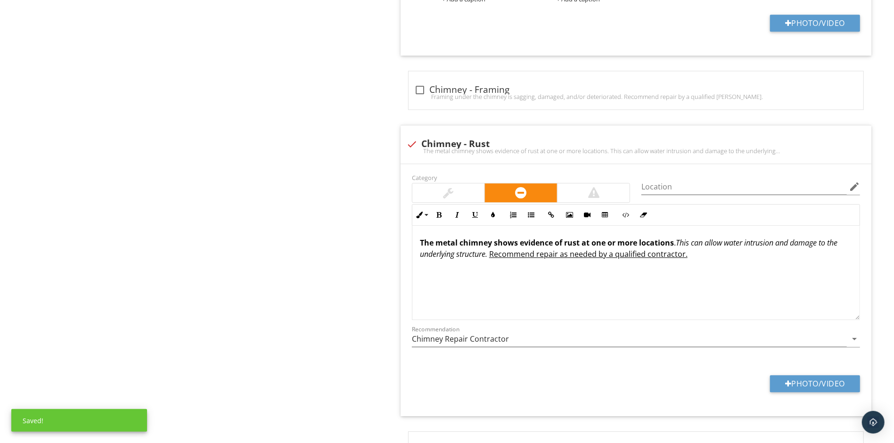
scroll to position [1779, 0]
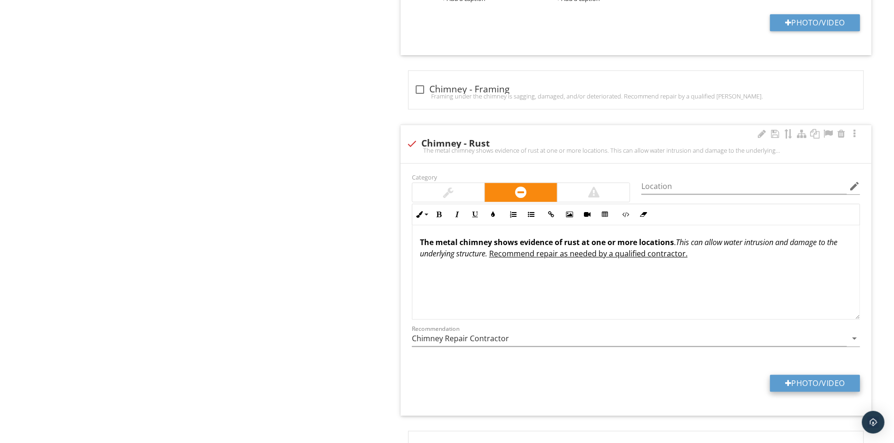
click at [815, 392] on button "Photo/Video" at bounding box center [815, 383] width 90 height 17
type input "C:\fakepath\IMG_4458.jpeg"
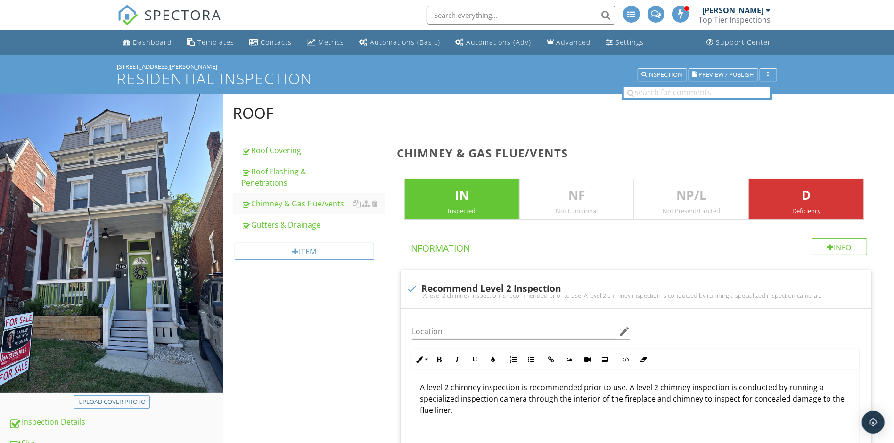
scroll to position [0, 0]
click at [298, 219] on div "Gutters & Drainage" at bounding box center [313, 224] width 144 height 11
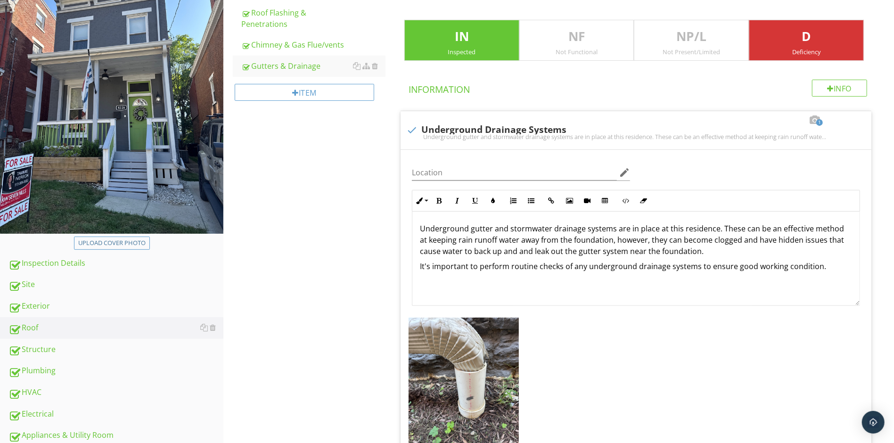
scroll to position [212, 0]
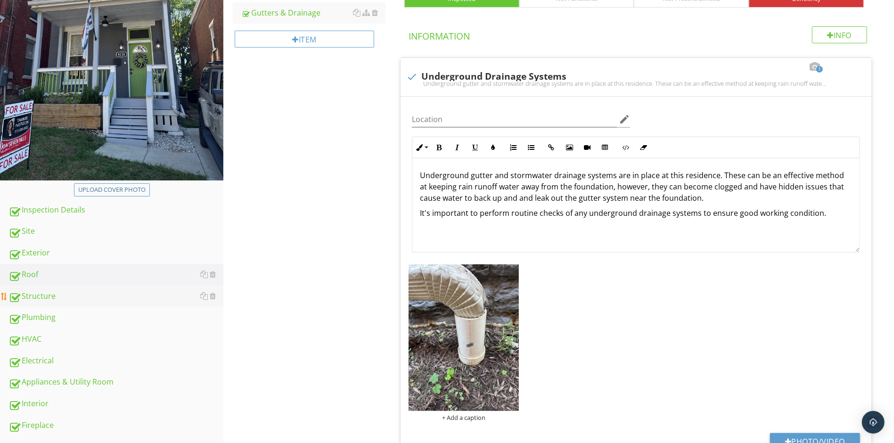
click at [89, 293] on div "Structure" at bounding box center [115, 296] width 215 height 12
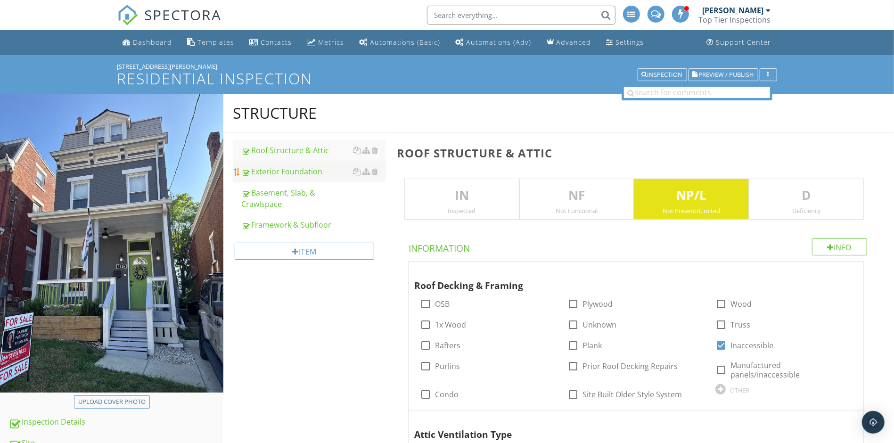
click at [283, 167] on div "Exterior Foundation" at bounding box center [313, 171] width 144 height 11
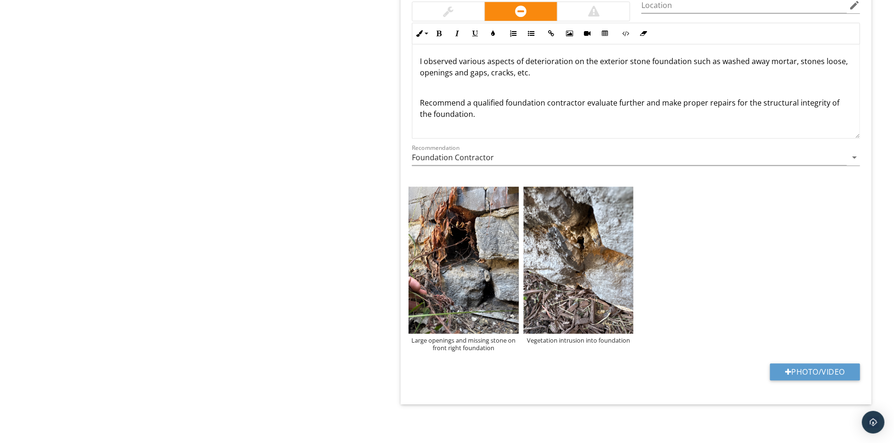
scroll to position [1924, 0]
click at [481, 93] on div "I observed various aspects of deterioration on the exterior stone foundation su…" at bounding box center [635, 91] width 447 height 94
click at [465, 90] on p at bounding box center [636, 87] width 432 height 11
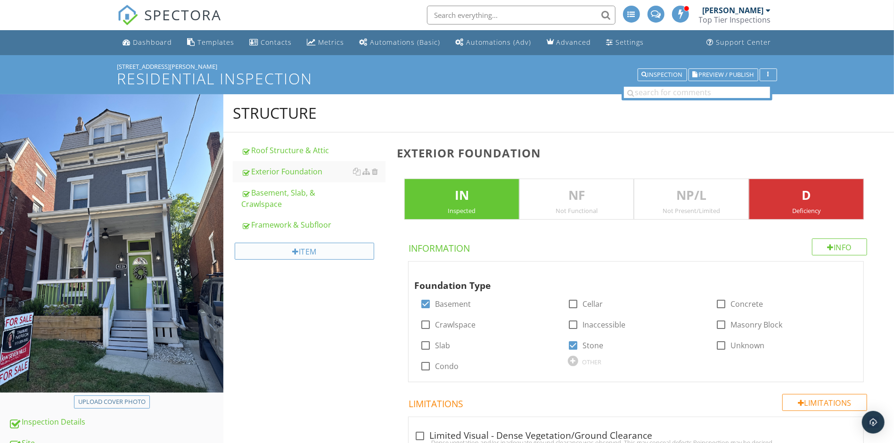
scroll to position [0, 0]
click at [291, 200] on div "Basement, Slab, & Crawlspace" at bounding box center [313, 198] width 144 height 23
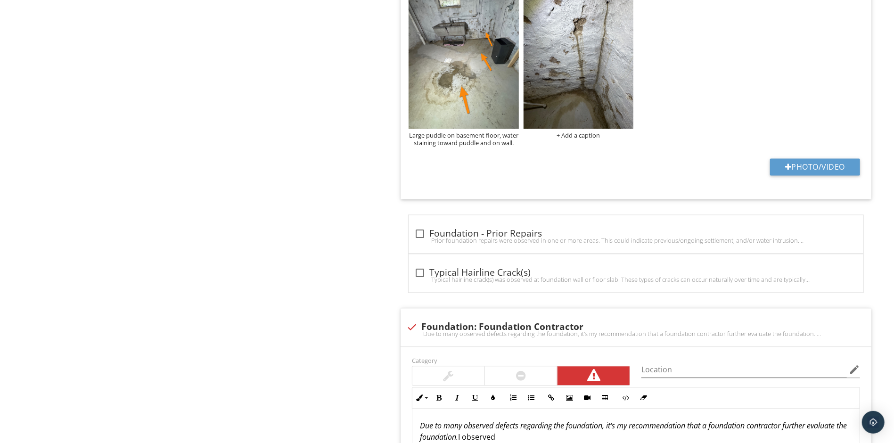
scroll to position [1416, 0]
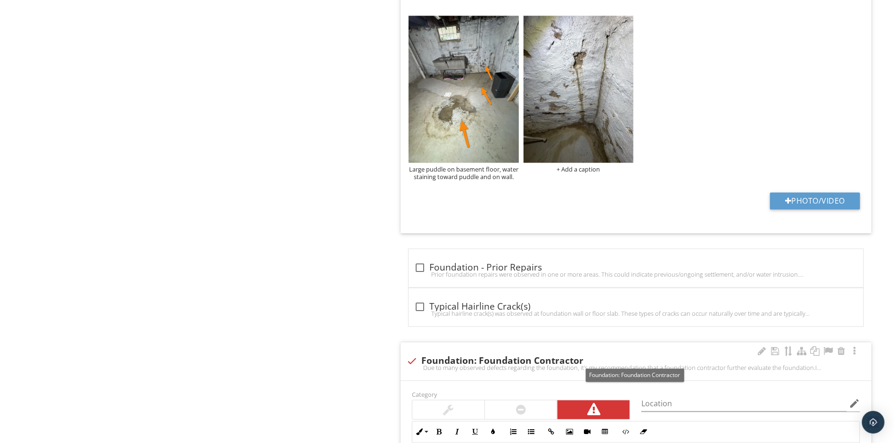
click at [412, 362] on div at bounding box center [412, 361] width 16 height 16
checkbox input "true"
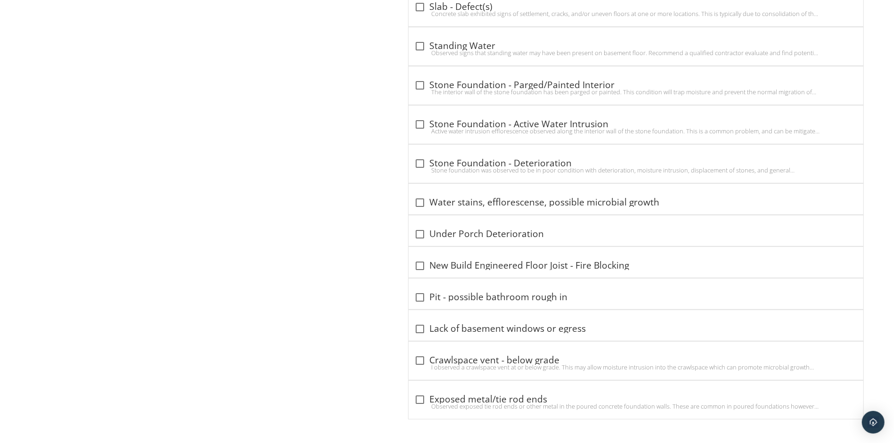
scroll to position [2899, 0]
click at [422, 161] on div at bounding box center [420, 164] width 16 height 16
checkbox input "true"
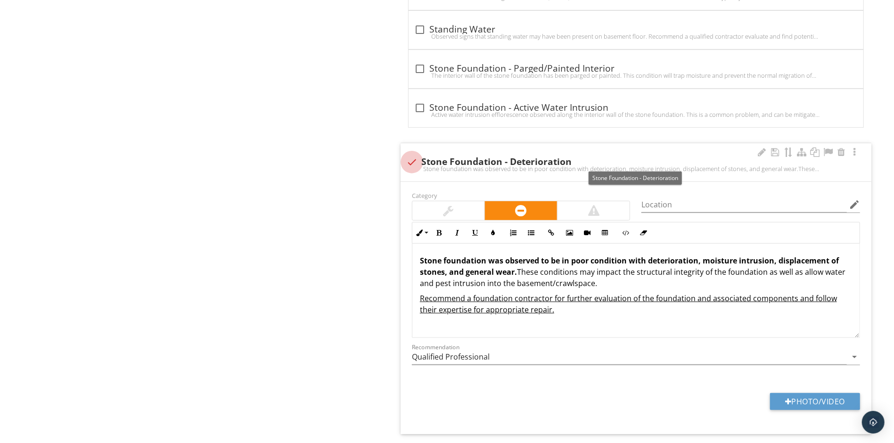
scroll to position [2898, 0]
click at [809, 411] on button "Photo/Video" at bounding box center [815, 402] width 90 height 17
type input "C:\fakepath\IMG_4637.jpeg"
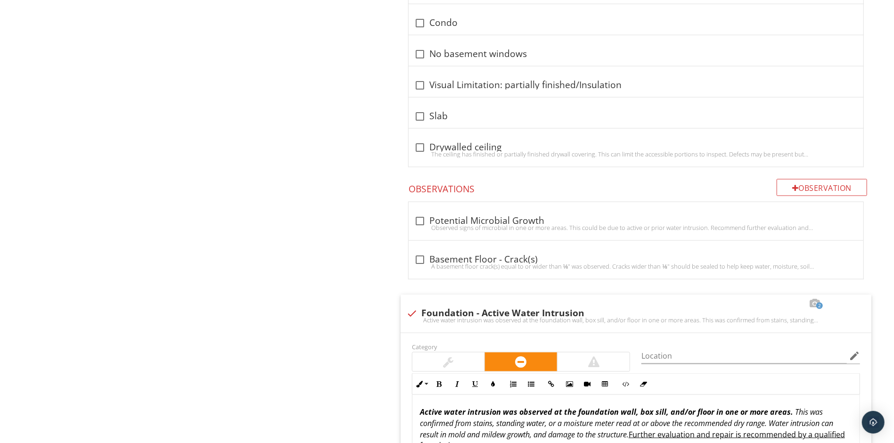
scroll to position [919, 0]
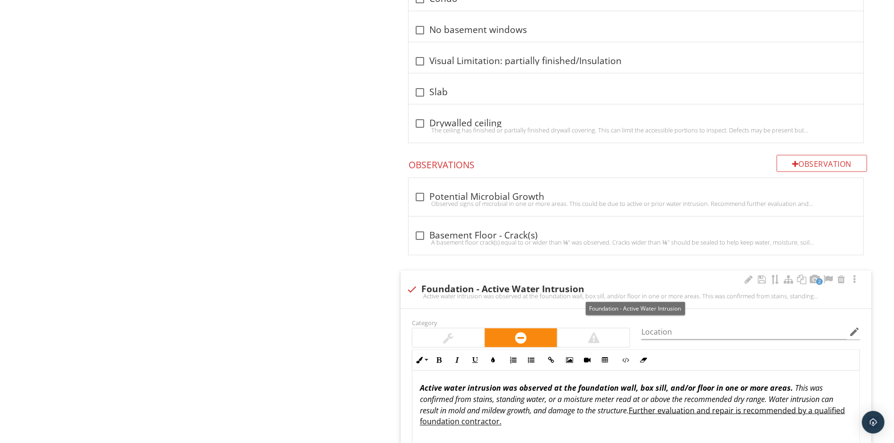
click at [412, 288] on div at bounding box center [412, 289] width 16 height 16
checkbox input "true"
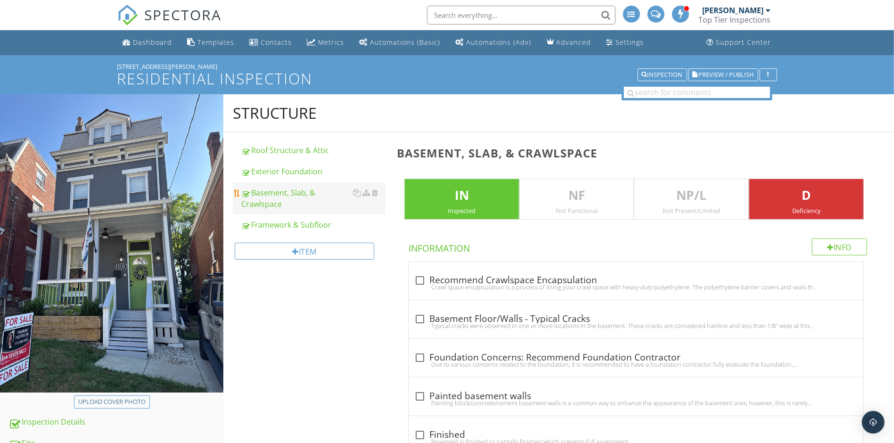
scroll to position [0, 0]
click at [288, 221] on div "Framework & Subfloor" at bounding box center [313, 224] width 144 height 11
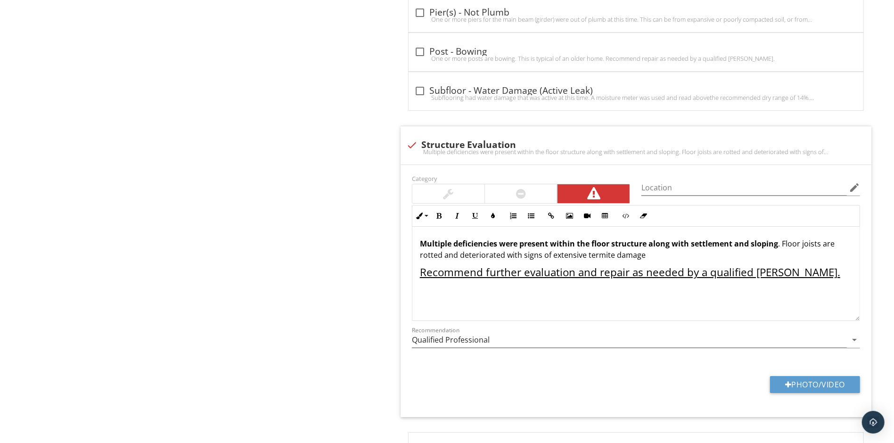
scroll to position [2367, 0]
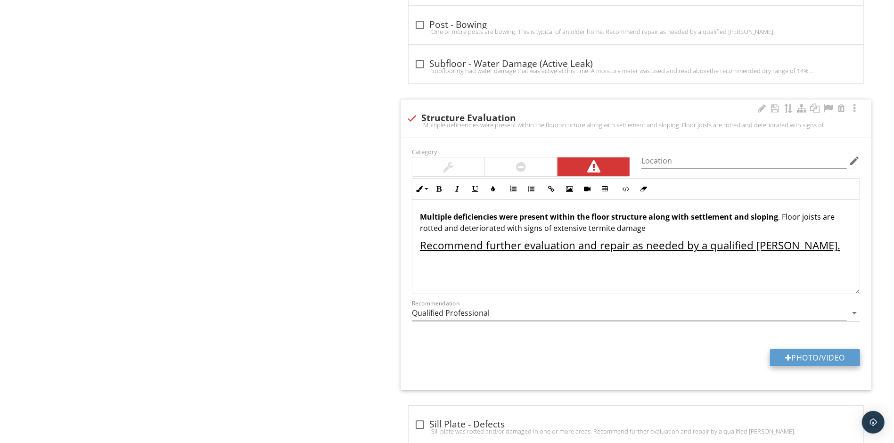
click at [793, 365] on button "Photo/Video" at bounding box center [815, 357] width 90 height 17
type input "C:\fakepath\IMG_4635.jpeg"
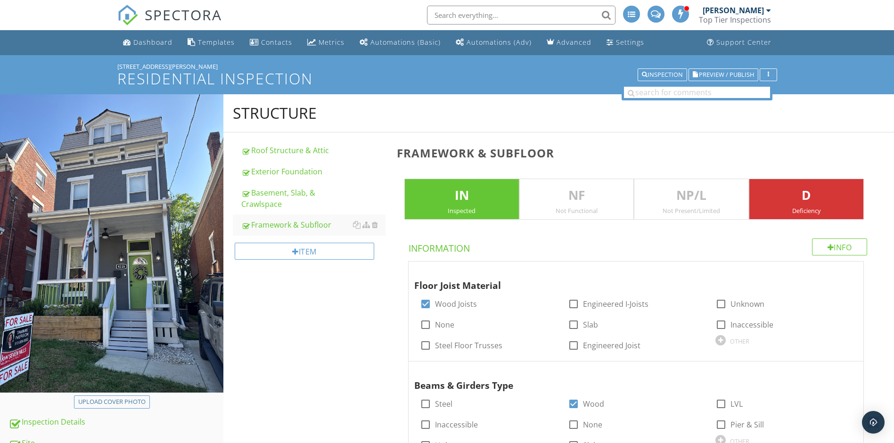
scroll to position [2367, 0]
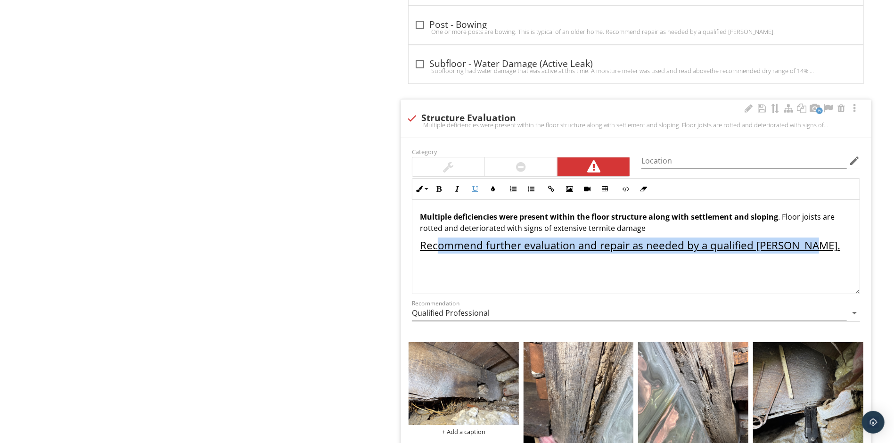
drag, startPoint x: 817, startPoint y: 255, endPoint x: 414, endPoint y: 254, distance: 403.0
click at [414, 254] on div "Multiple deficiencies were present within the floor structure along with settle…" at bounding box center [635, 247] width 447 height 94
click at [428, 198] on button "Inline Style" at bounding box center [421, 189] width 18 height 18
click at [438, 264] on link "Normal" at bounding box center [448, 256] width 71 height 15
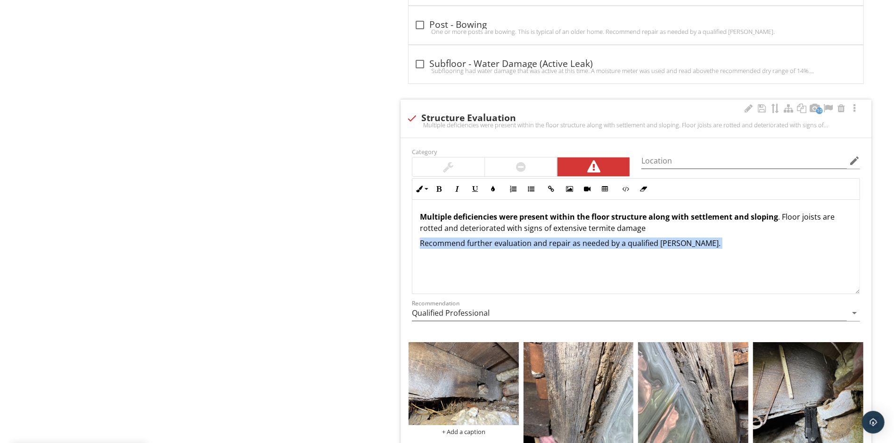
click at [712, 249] on p "Recommend further evaluation and repair as needed by a qualified carpenter." at bounding box center [636, 243] width 432 height 11
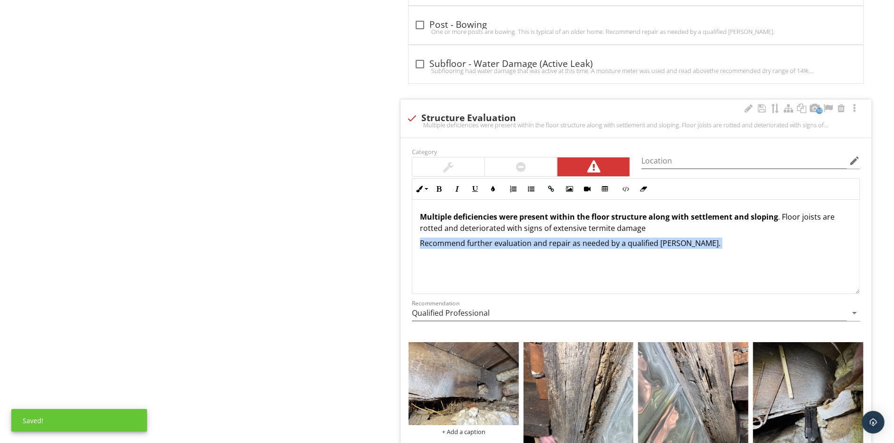
click at [683, 234] on p "Multiple deficiencies were present within the floor structure along with settle…" at bounding box center [636, 222] width 432 height 23
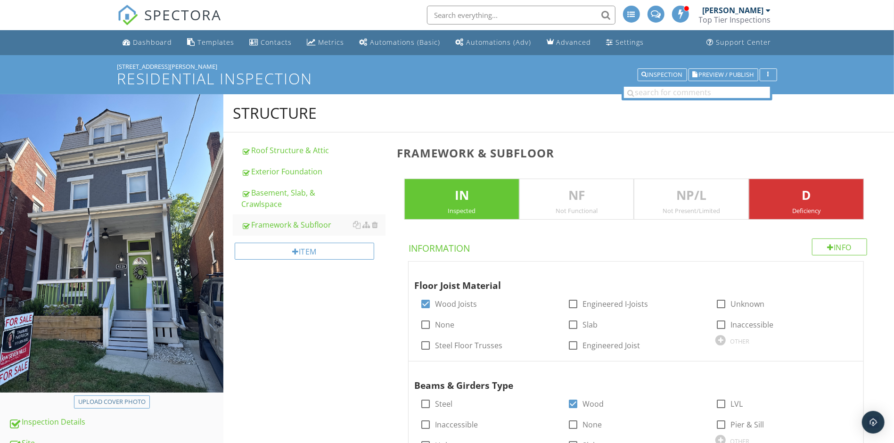
scroll to position [201, 0]
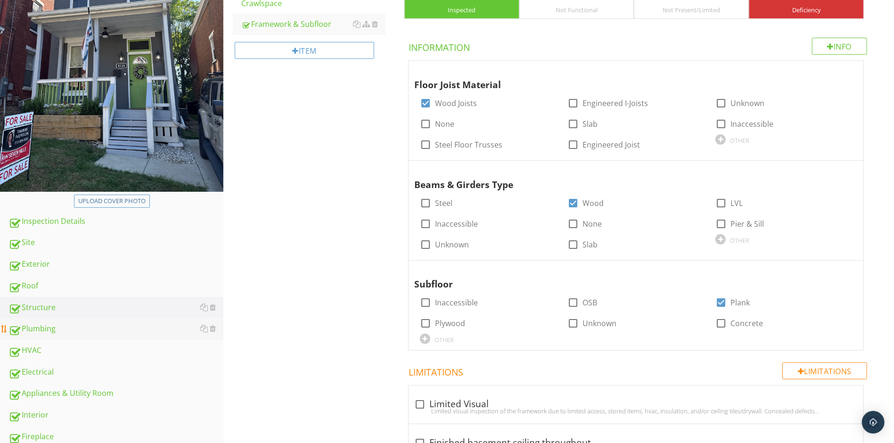
click at [50, 326] on div "Plumbing" at bounding box center [115, 329] width 215 height 12
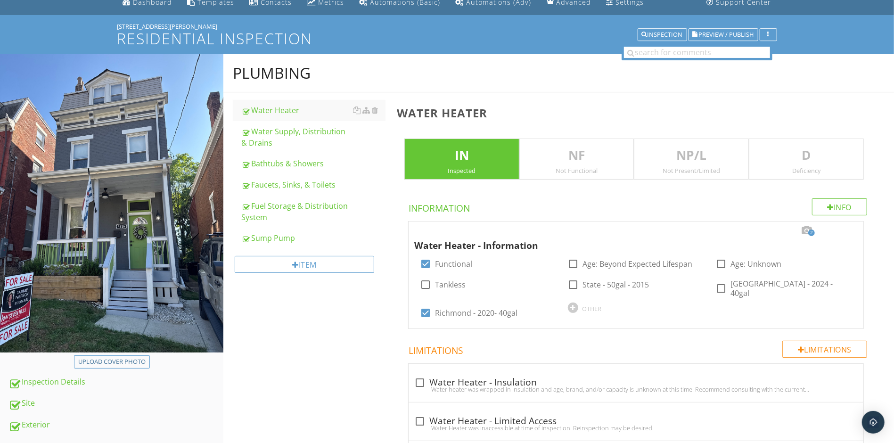
scroll to position [39, 0]
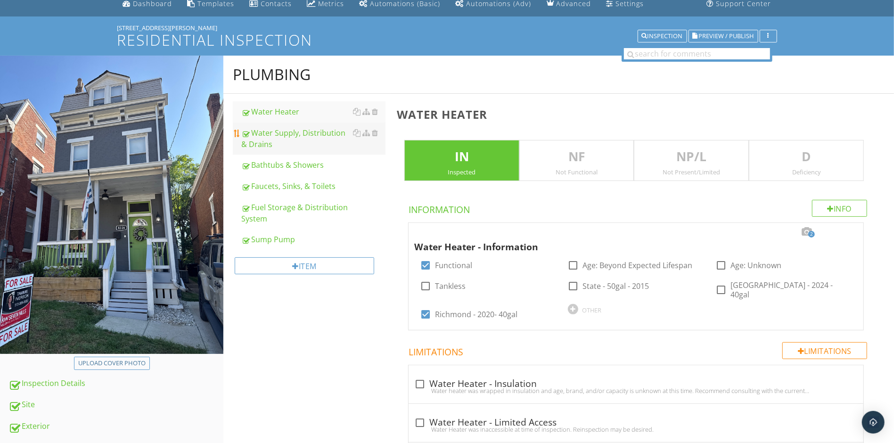
click at [298, 139] on div "Water Supply, Distribution & Drains" at bounding box center [313, 138] width 144 height 23
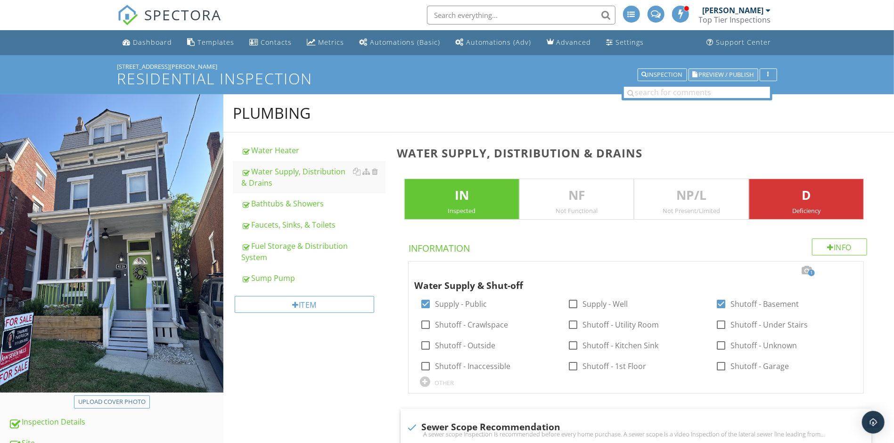
click at [705, 75] on span "Preview / Publish" at bounding box center [726, 75] width 55 height 6
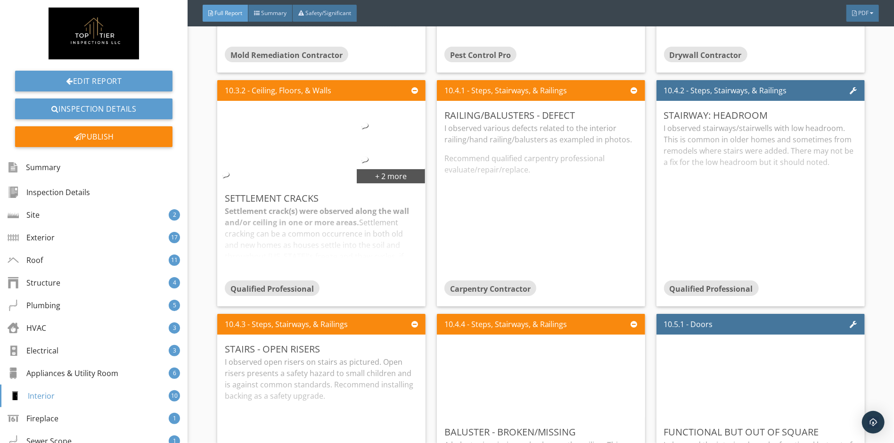
scroll to position [7054, 0]
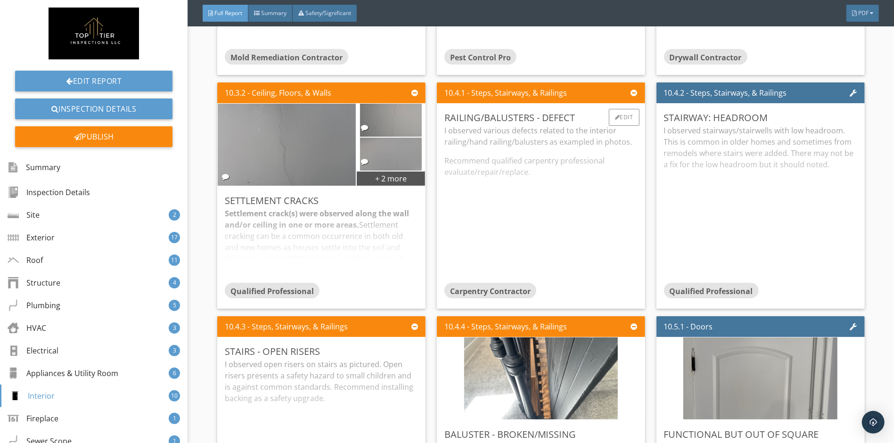
click at [601, 196] on div "I observed various defects related to the interior railing/hand railing/baluste…" at bounding box center [540, 203] width 193 height 157
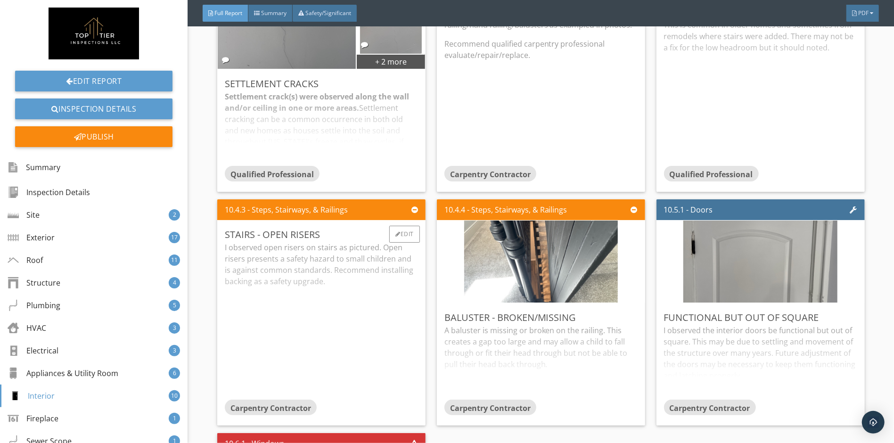
scroll to position [7298, 0]
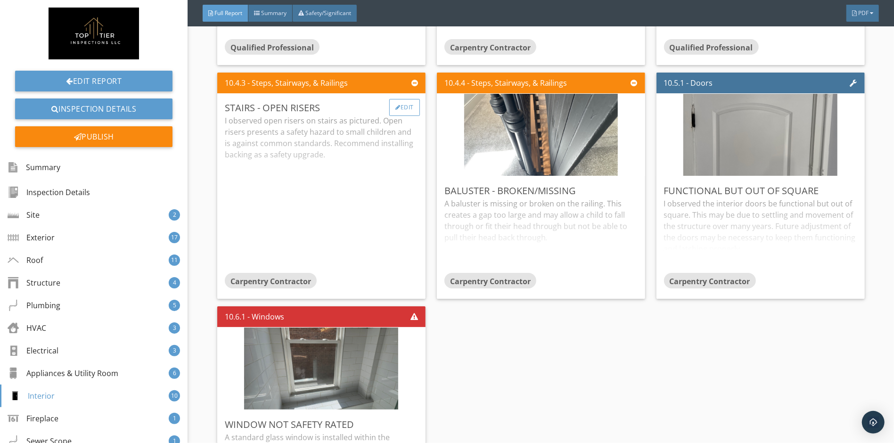
click at [403, 114] on div "Edit" at bounding box center [404, 107] width 31 height 17
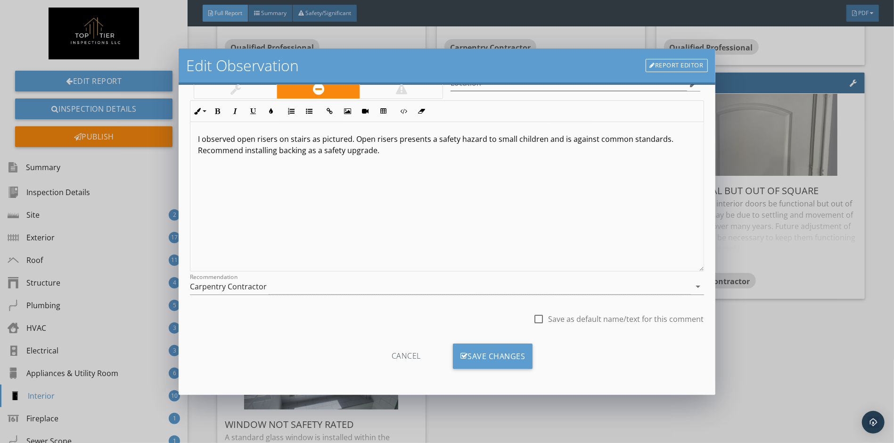
scroll to position [0, 0]
click at [664, 67] on link "Report Editor" at bounding box center [677, 65] width 62 height 13
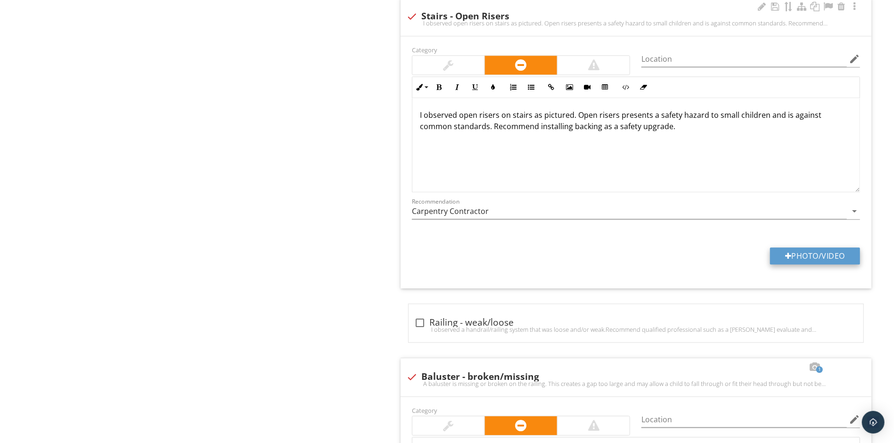
click at [775, 263] on button "Photo/Video" at bounding box center [815, 255] width 90 height 17
type input "C:\fakepath\IMG_4574.jpeg"
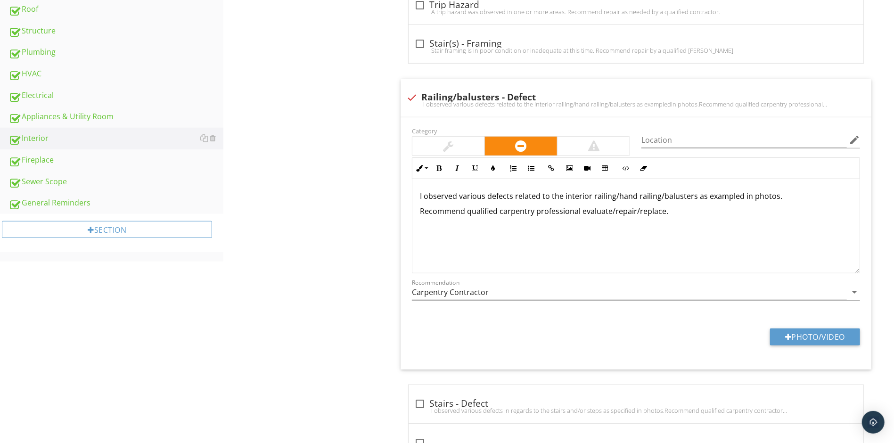
scroll to position [478, 0]
click at [803, 331] on button "Photo/Video" at bounding box center [815, 336] width 90 height 17
type input "C:\fakepath\IMG_4575.jpeg"
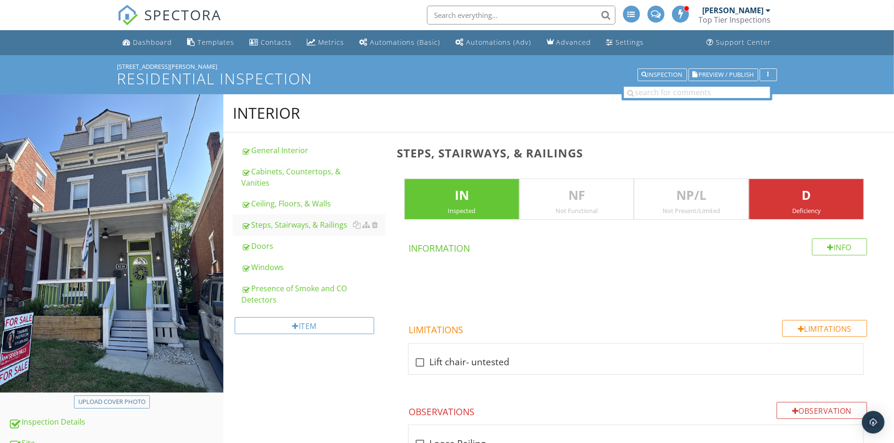
scroll to position [0, 0]
click at [713, 72] on span "Preview / Publish" at bounding box center [726, 75] width 55 height 6
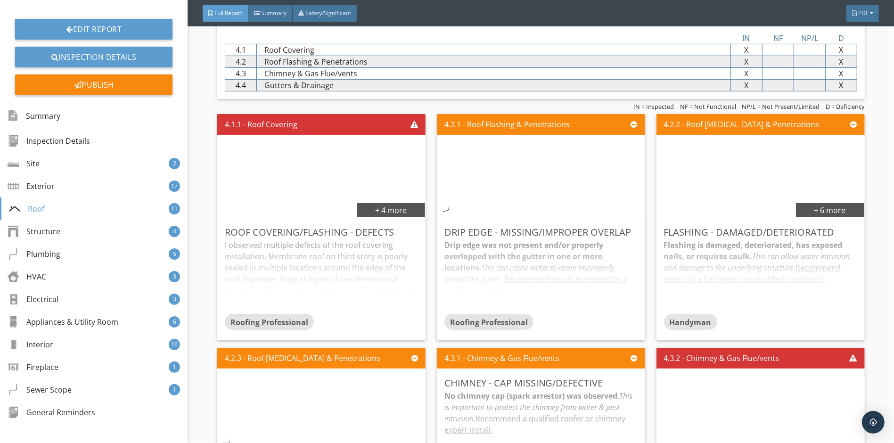
scroll to position [3012, 0]
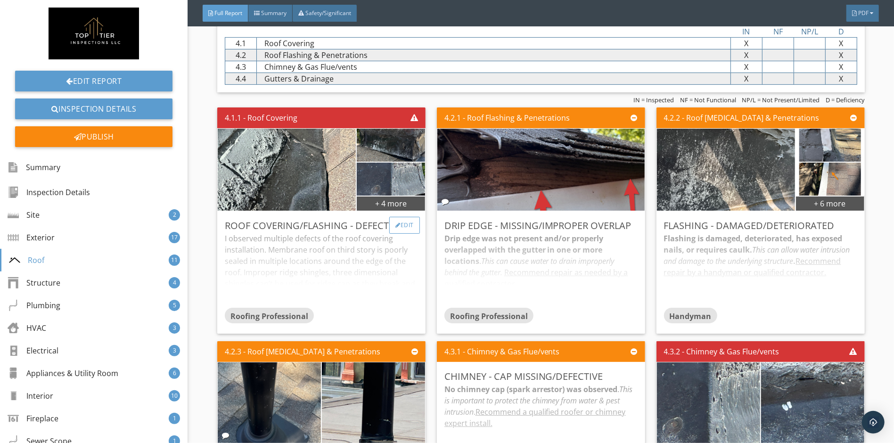
click at [400, 225] on div "Edit" at bounding box center [404, 225] width 31 height 17
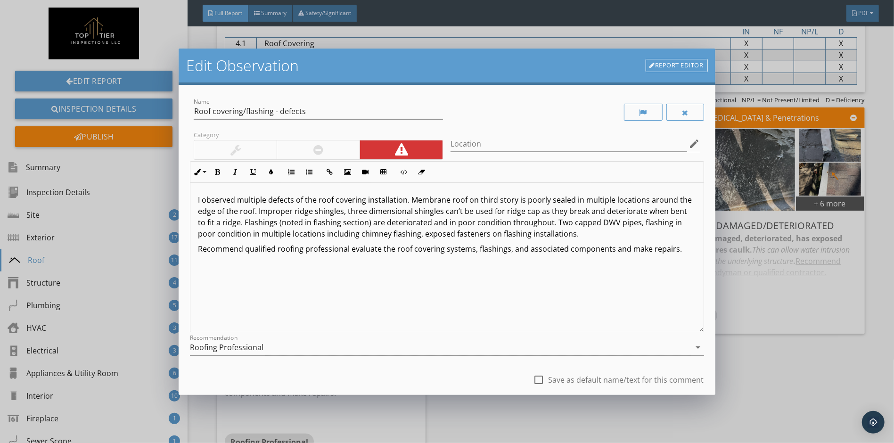
click at [581, 232] on p "I observed multiple defects of the roof covering installation. Membrane roof on…" at bounding box center [447, 216] width 498 height 45
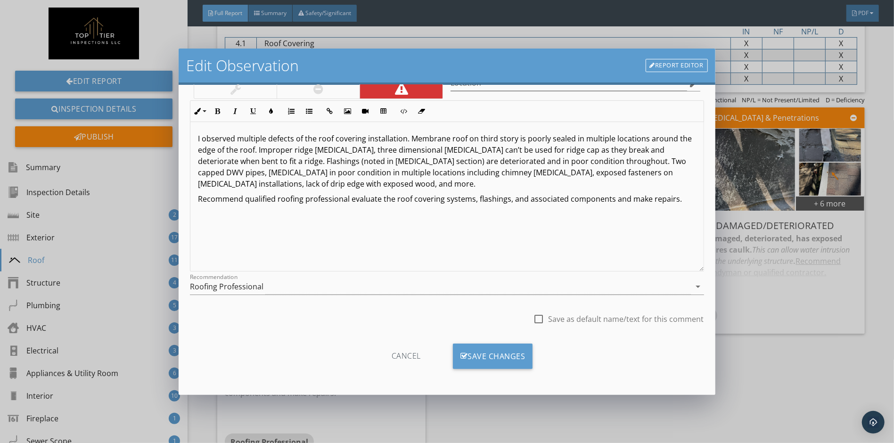
scroll to position [61, 0]
click at [495, 356] on div "Save Changes" at bounding box center [493, 356] width 80 height 25
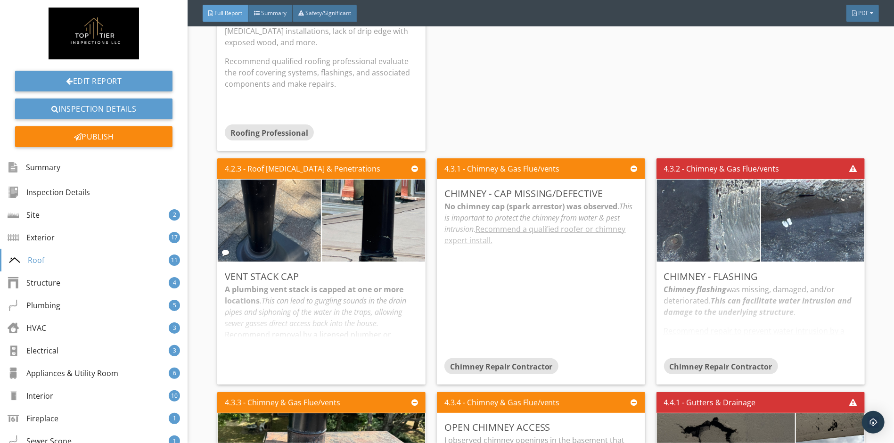
scroll to position [3345, 0]
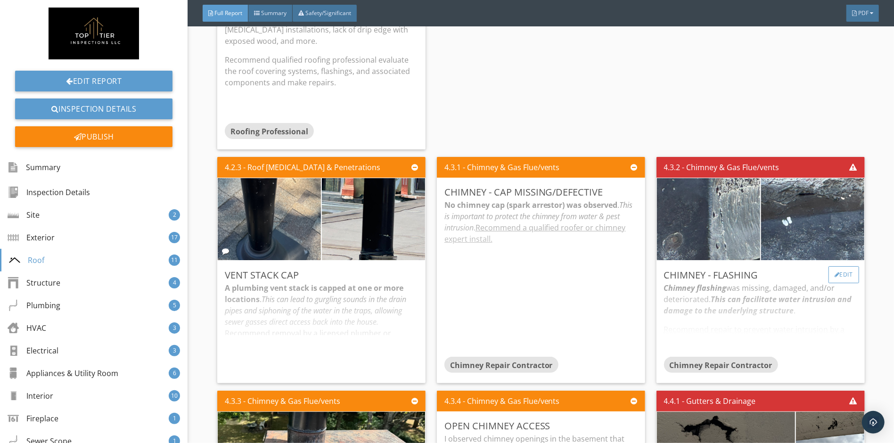
click at [842, 266] on div "Edit" at bounding box center [844, 274] width 31 height 17
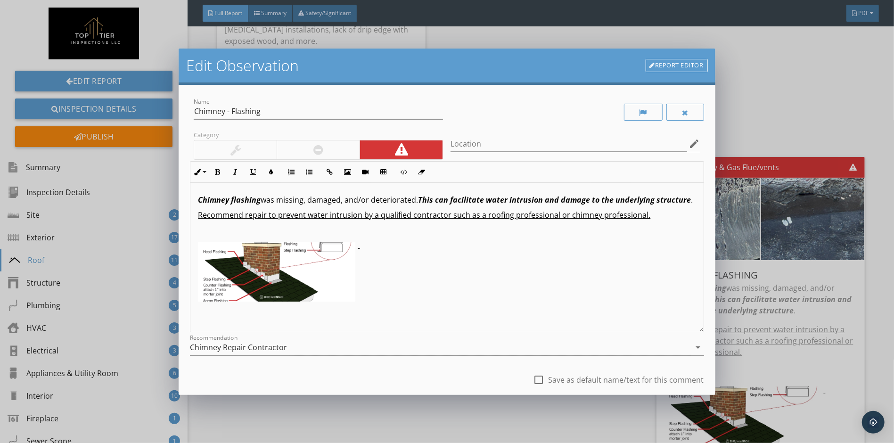
click at [330, 156] on div at bounding box center [318, 149] width 83 height 19
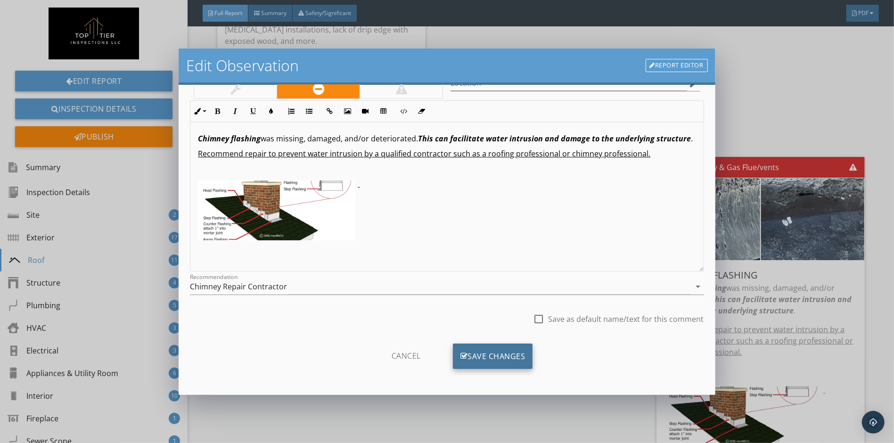
scroll to position [61, 0]
click at [481, 358] on div "Save Changes" at bounding box center [493, 356] width 80 height 25
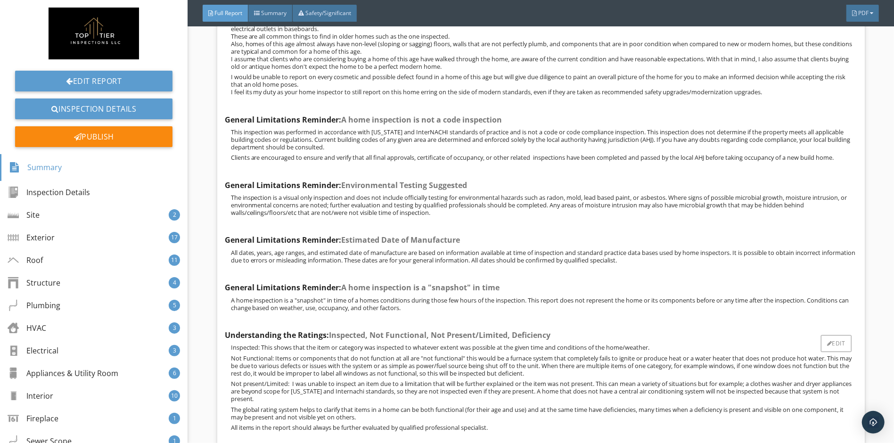
scroll to position [8951, 0]
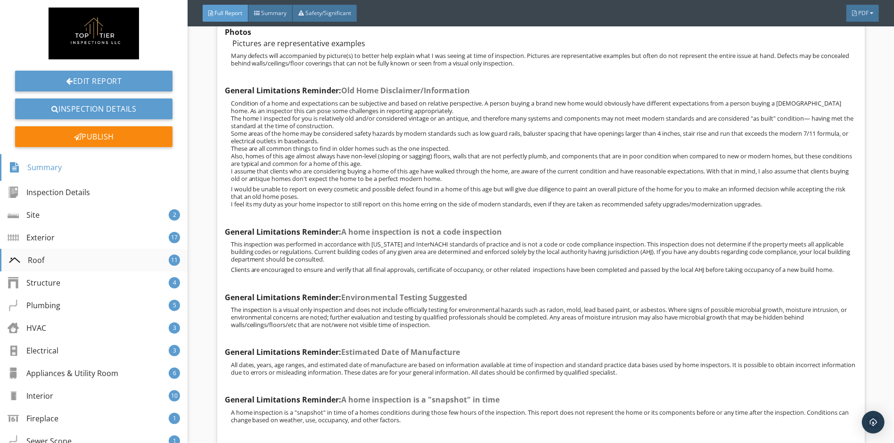
click at [51, 264] on div "Roof 11" at bounding box center [94, 260] width 188 height 23
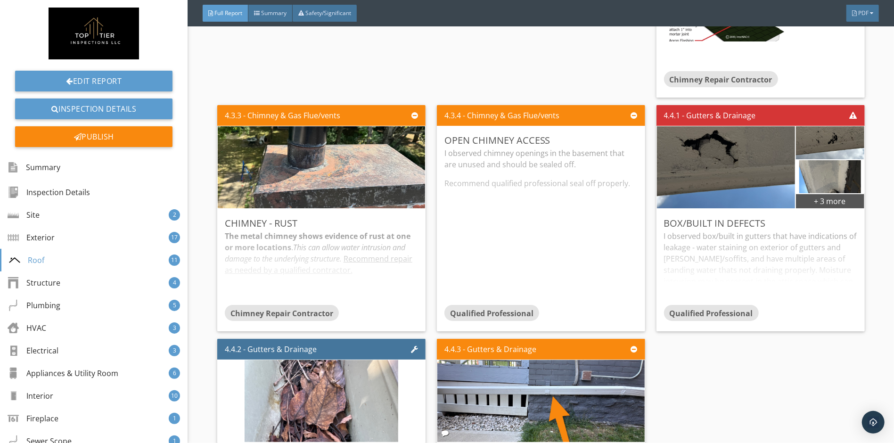
scroll to position [3743, 0]
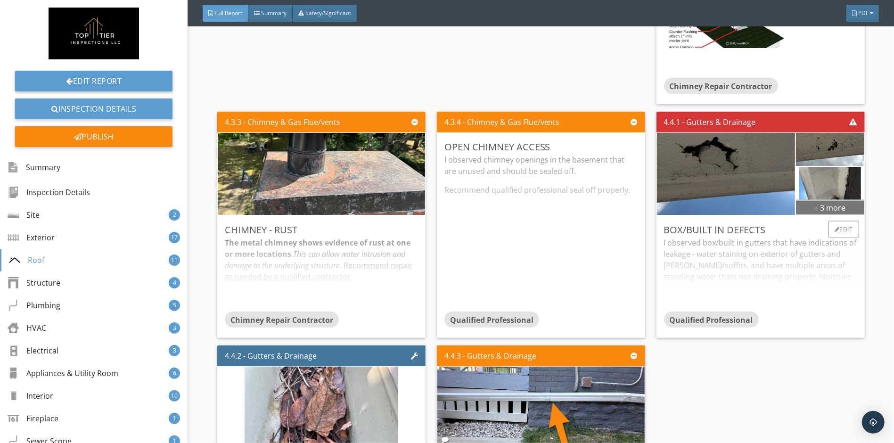
click at [824, 200] on div "+ 3 more" at bounding box center [830, 207] width 68 height 15
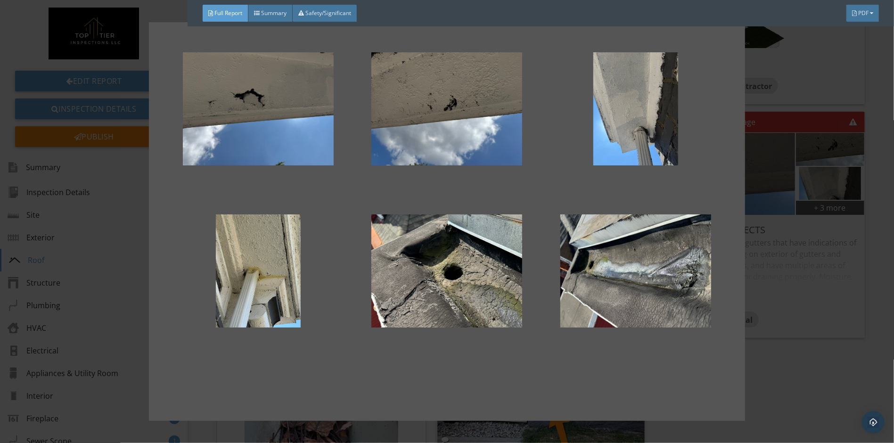
click at [800, 377] on div at bounding box center [447, 221] width 894 height 443
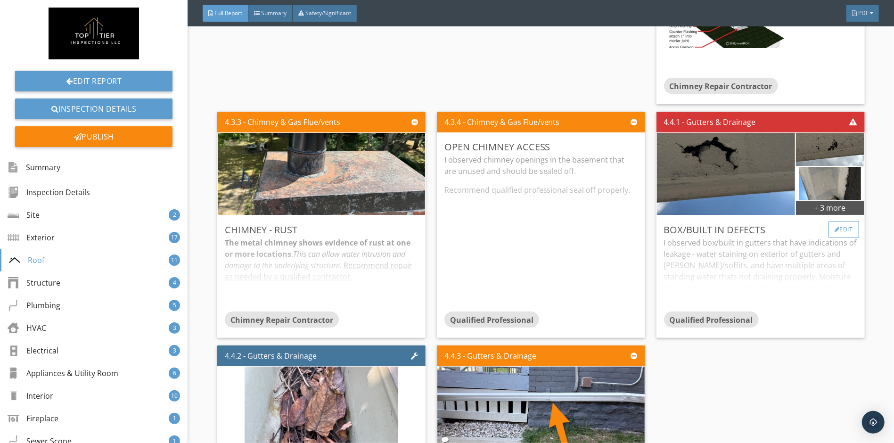
click at [841, 221] on div "Edit" at bounding box center [844, 229] width 31 height 17
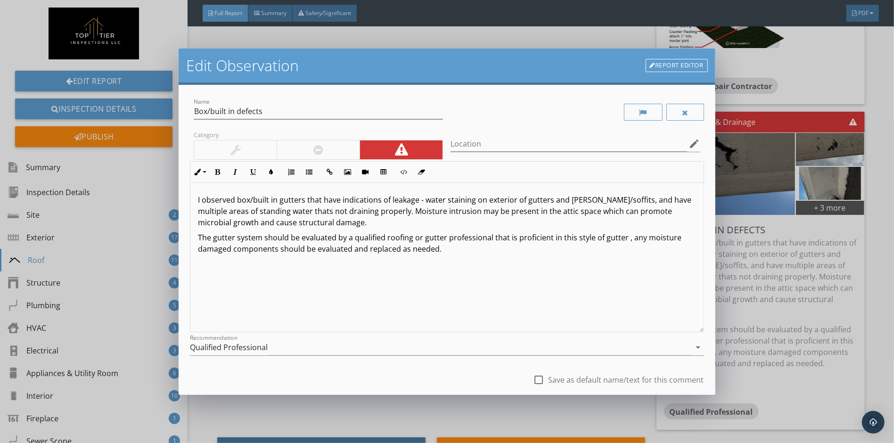
click at [680, 66] on link "Report Editor" at bounding box center [677, 65] width 62 height 13
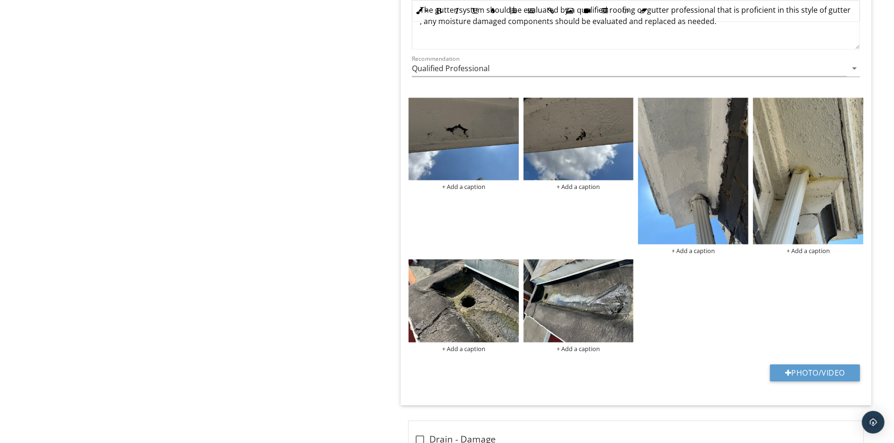
scroll to position [1462, 0]
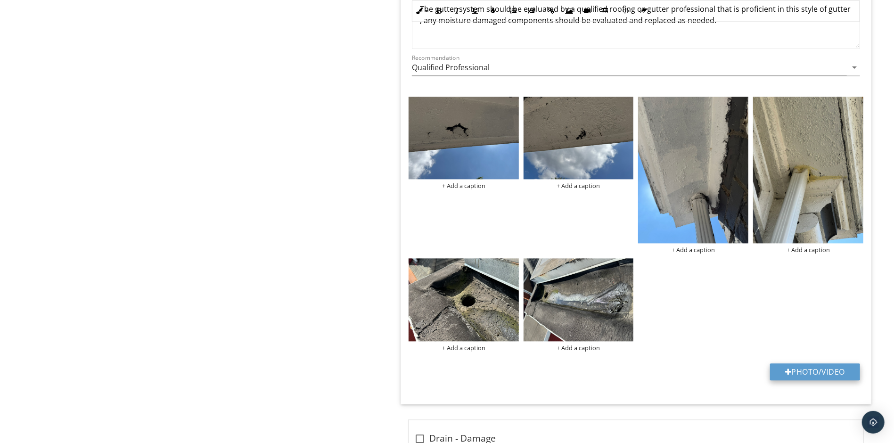
click at [785, 374] on div at bounding box center [788, 372] width 7 height 8
type input "C:\fakepath\IMG_4496.jpeg"
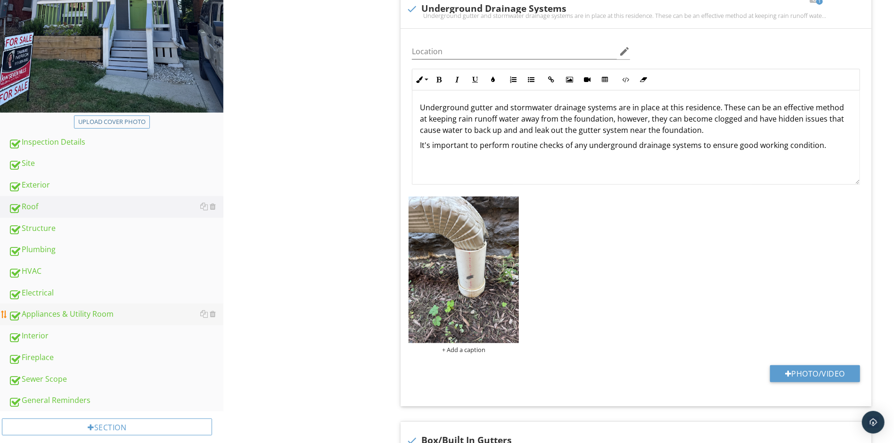
scroll to position [283, 0]
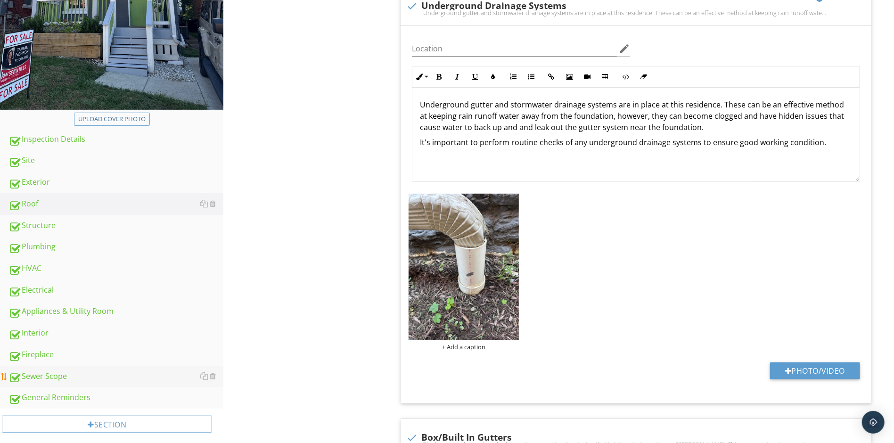
click at [70, 374] on div "Sewer Scope" at bounding box center [115, 376] width 215 height 12
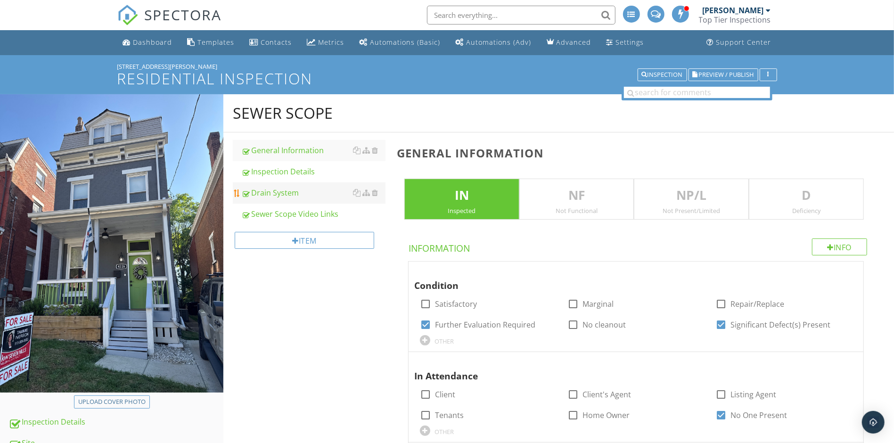
click at [313, 196] on div "Drain System" at bounding box center [313, 192] width 144 height 11
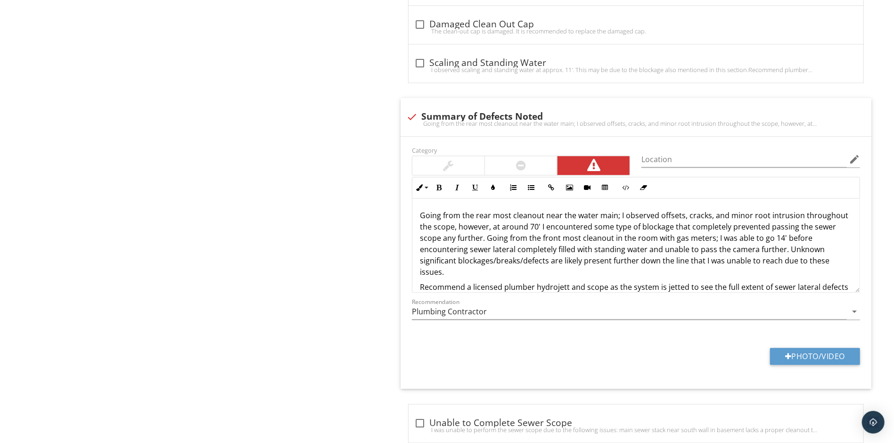
scroll to position [1584, 0]
click at [801, 359] on button "Photo/Video" at bounding box center [815, 354] width 90 height 17
type input "C:\fakepath\Screenshot [DATE] 6.37.04 PM.png"
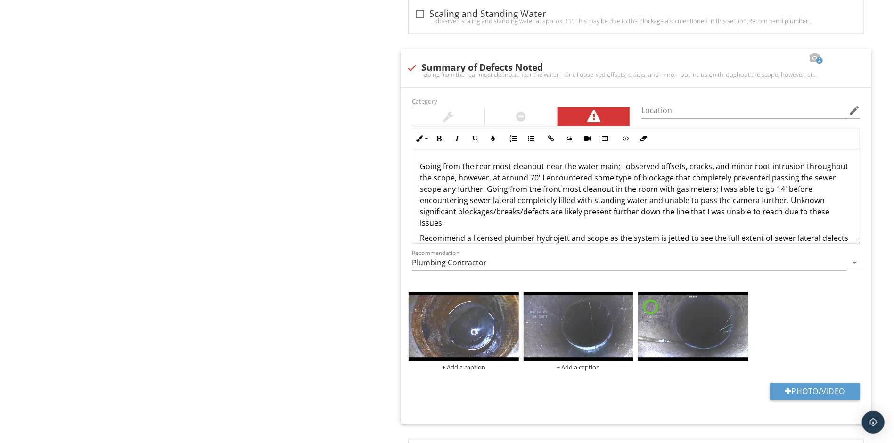
scroll to position [1679, 0]
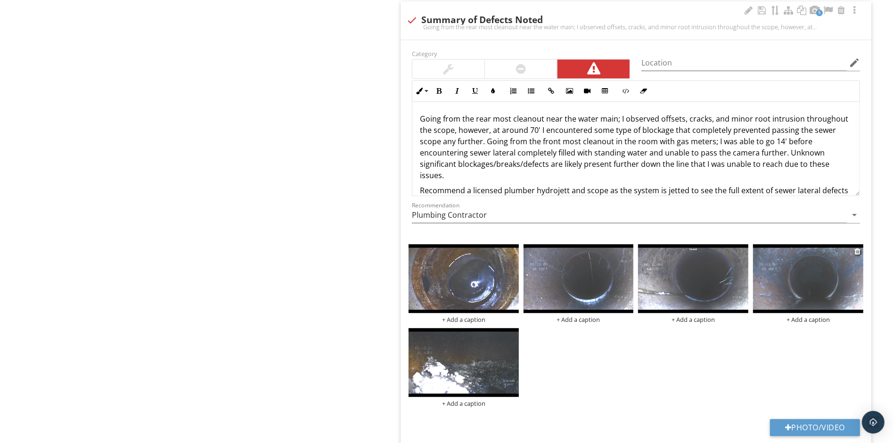
click at [823, 289] on img at bounding box center [808, 278] width 110 height 69
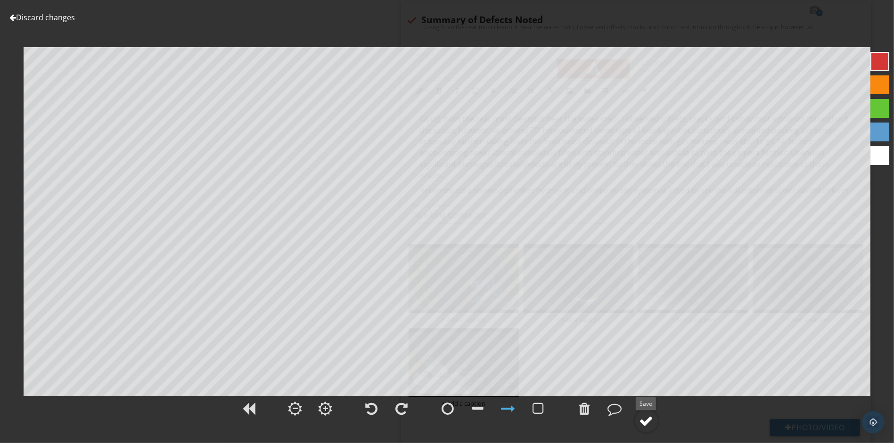
click at [651, 420] on div at bounding box center [647, 421] width 14 height 14
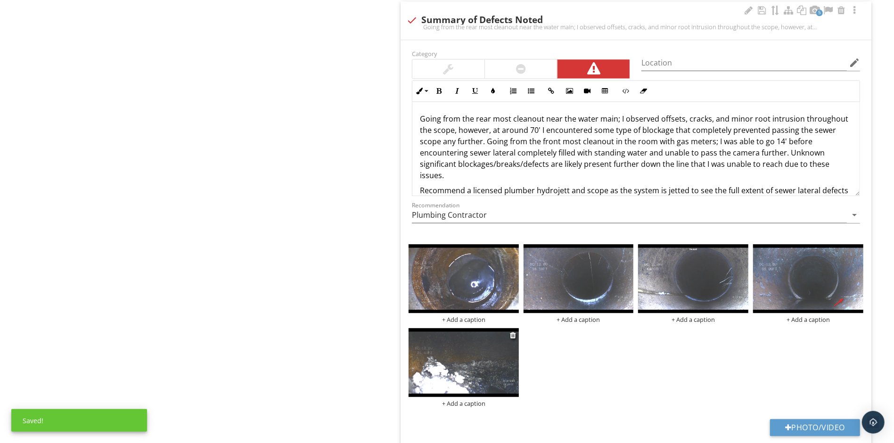
click at [482, 379] on img at bounding box center [464, 362] width 110 height 69
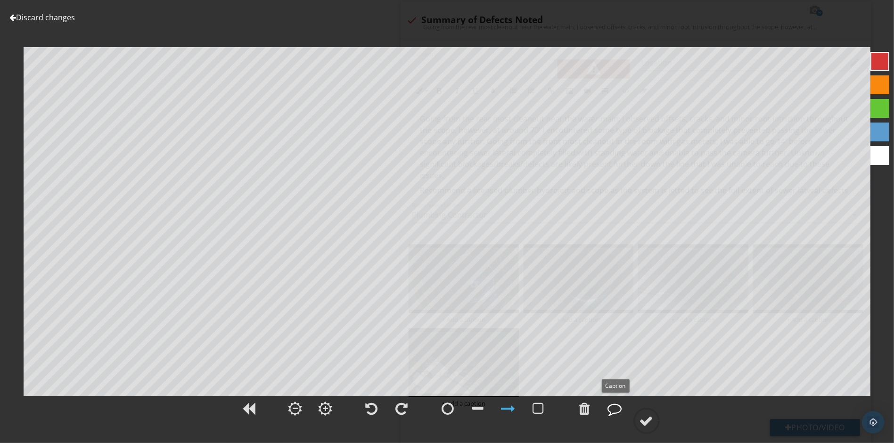
click at [614, 405] on div at bounding box center [615, 409] width 14 height 14
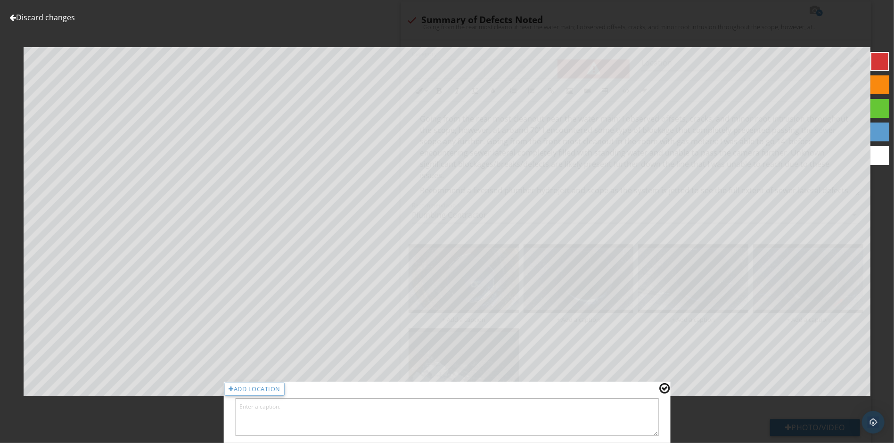
click at [559, 414] on textarea at bounding box center [447, 417] width 424 height 38
type textarea "blockage/debris I was unable to move past 70ish feet in from clean out by water…"
click at [665, 386] on div at bounding box center [664, 388] width 10 height 12
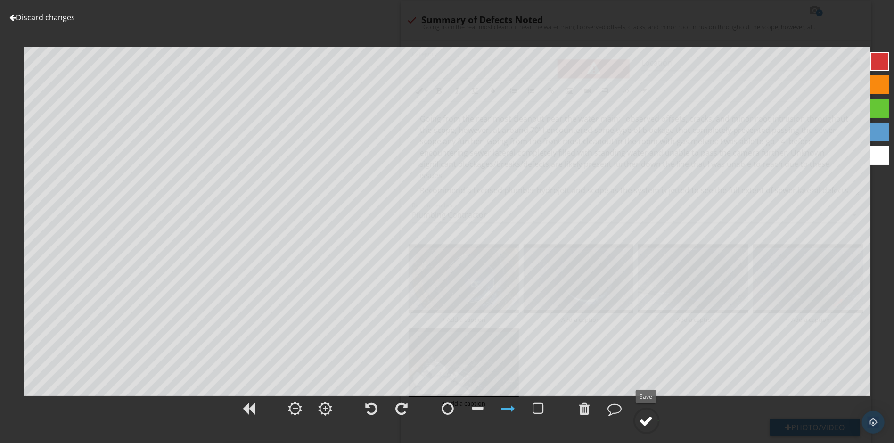
click at [642, 421] on div at bounding box center [647, 421] width 14 height 14
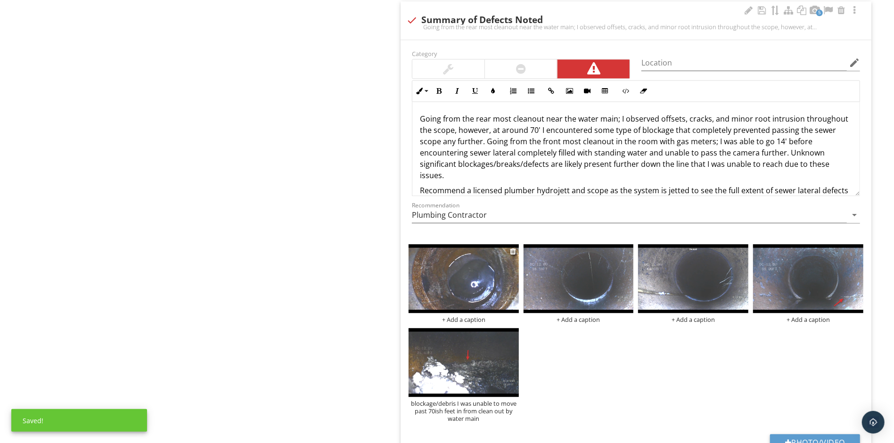
click at [489, 291] on img at bounding box center [464, 278] width 110 height 69
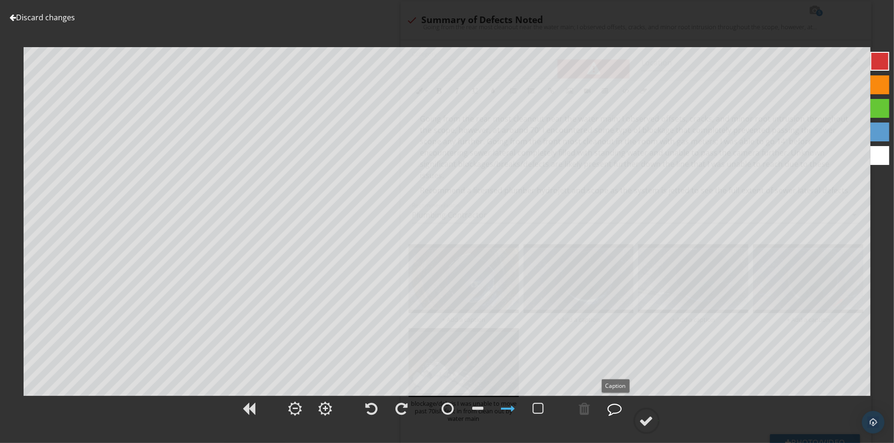
click at [613, 409] on div at bounding box center [615, 409] width 14 height 14
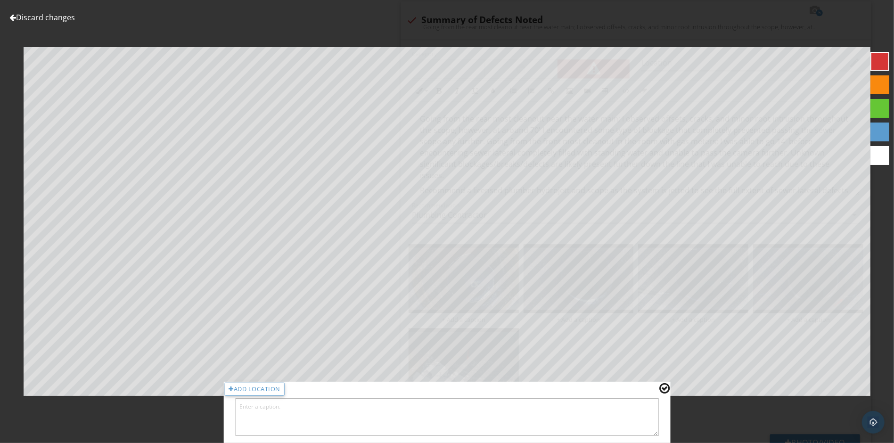
click at [557, 418] on textarea at bounding box center [447, 417] width 424 height 38
type textarea "Standing water completely filling the lateral line."
click at [663, 389] on div at bounding box center [664, 388] width 10 height 12
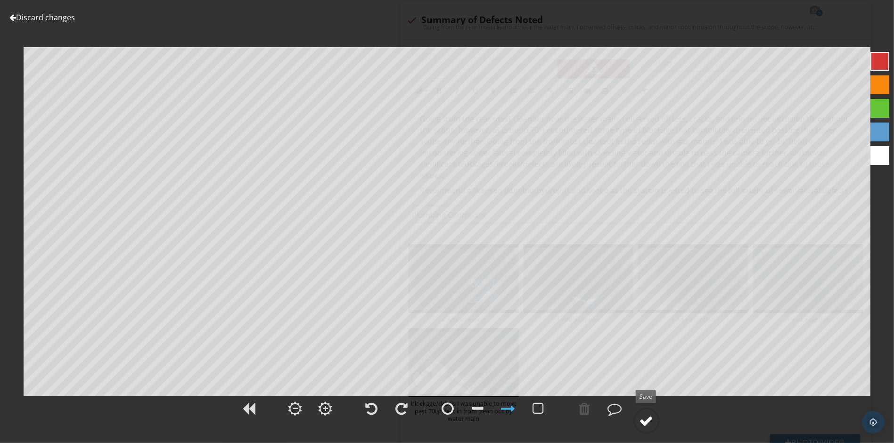
click at [650, 420] on div at bounding box center [647, 421] width 14 height 14
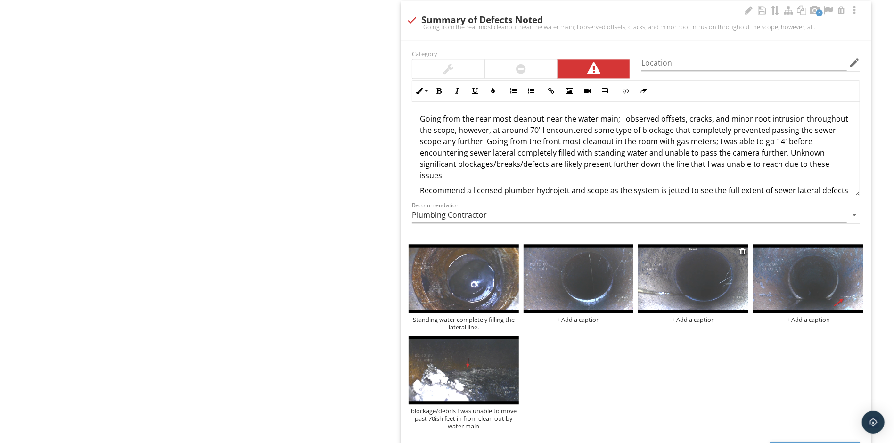
click at [674, 294] on img at bounding box center [693, 278] width 110 height 69
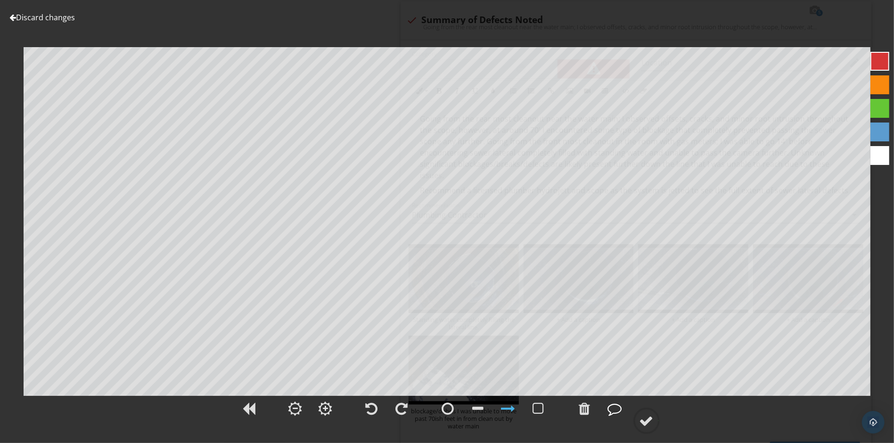
click at [611, 403] on div at bounding box center [615, 409] width 14 height 14
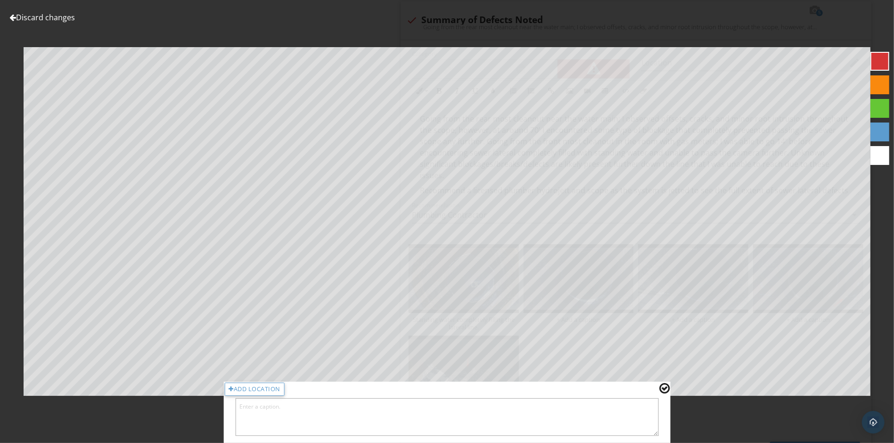
click at [579, 406] on textarea at bounding box center [447, 417] width 424 height 38
type textarea "root and vegetation intrusion"
click at [666, 389] on div at bounding box center [664, 388] width 10 height 12
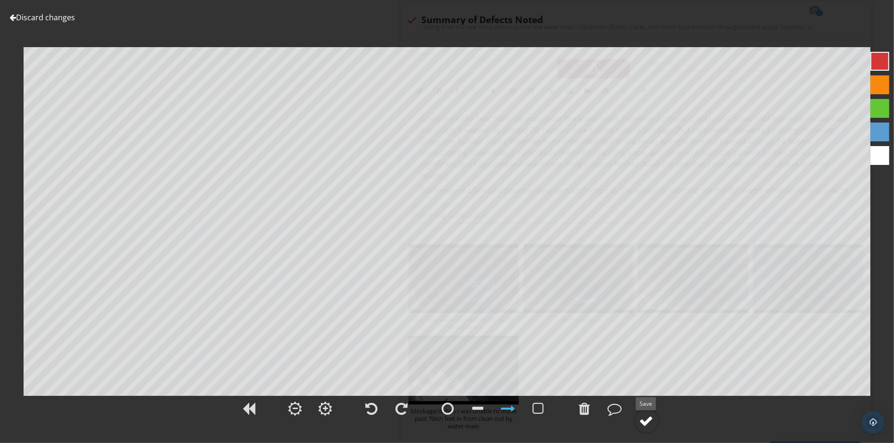
click at [643, 421] on div at bounding box center [647, 421] width 14 height 14
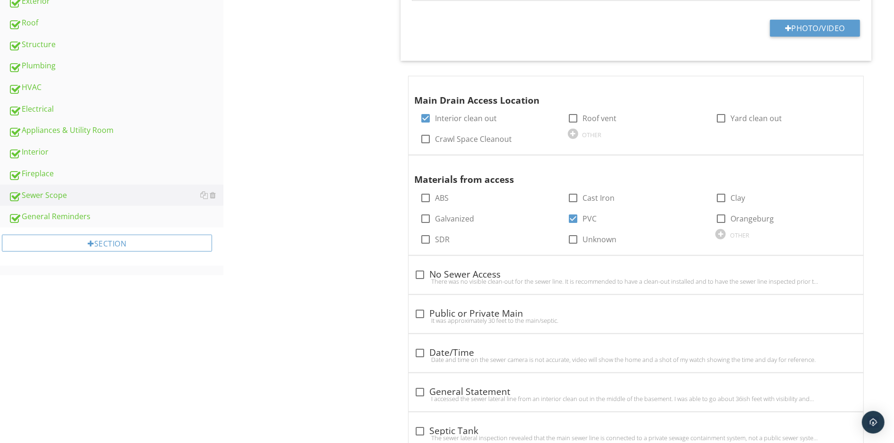
scroll to position [628, 0]
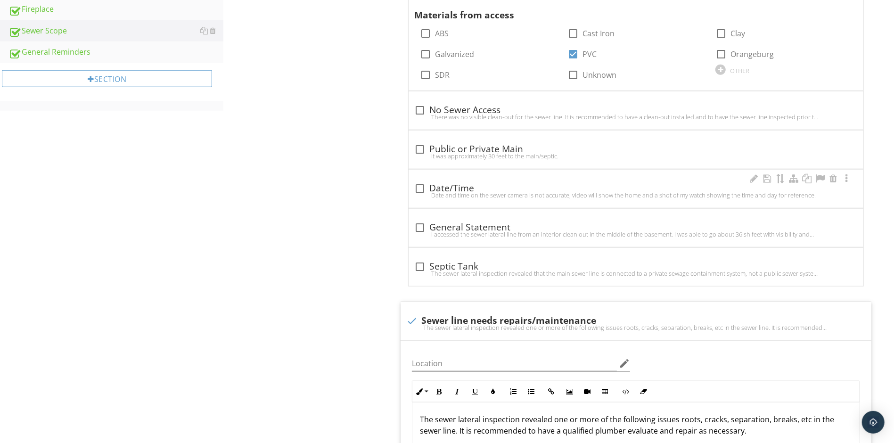
click at [423, 187] on div at bounding box center [420, 189] width 16 height 16
checkbox input "true"
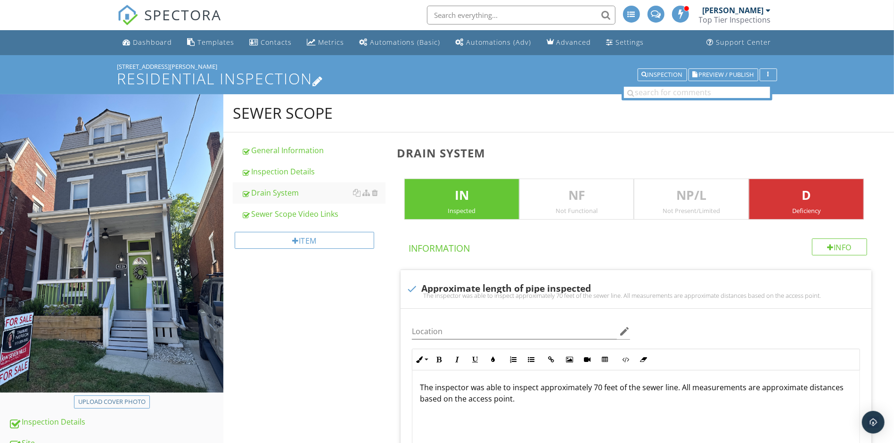
scroll to position [0, 0]
click at [717, 72] on span "Preview / Publish" at bounding box center [726, 75] width 55 height 6
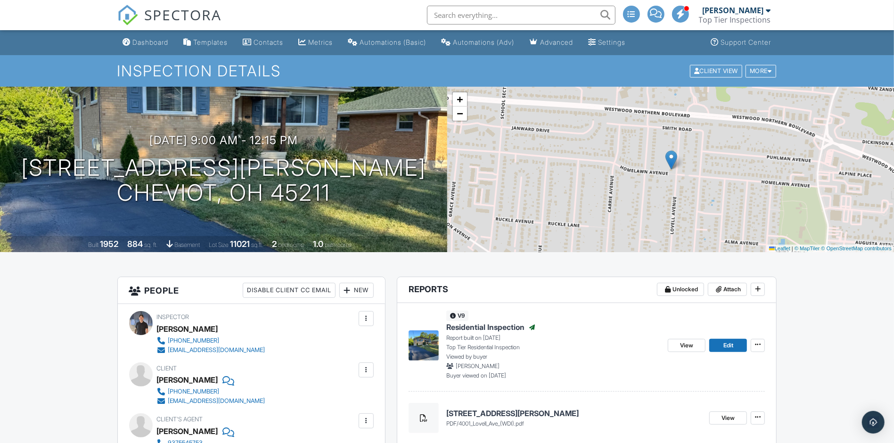
scroll to position [36, 0]
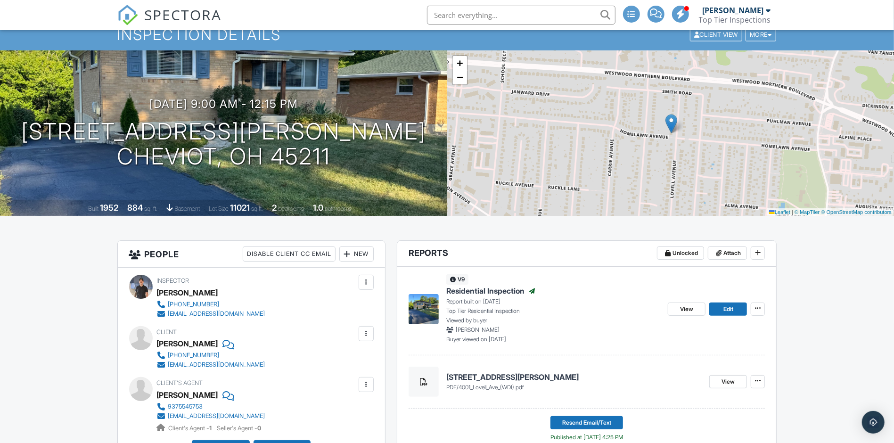
click at [369, 333] on div at bounding box center [366, 333] width 9 height 9
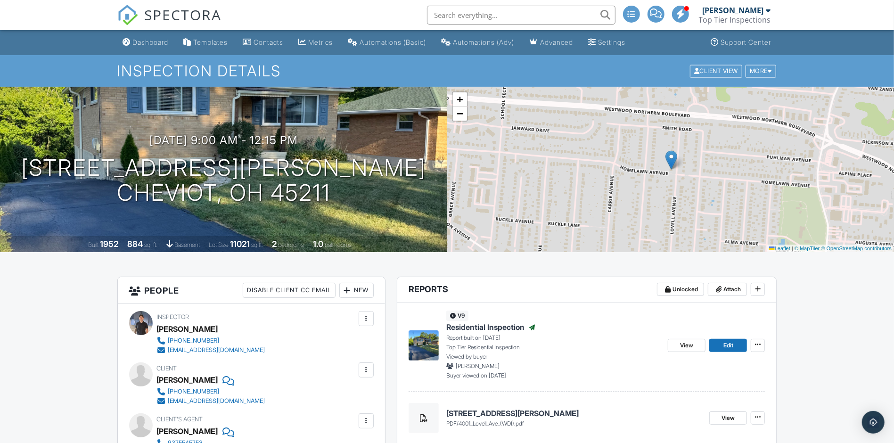
scroll to position [0, 0]
click at [768, 10] on div at bounding box center [768, 11] width 5 height 8
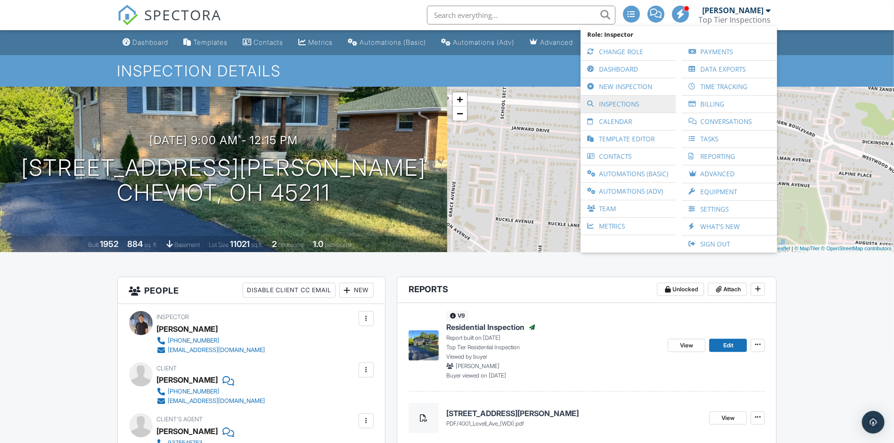
click at [636, 106] on link "Inspections" at bounding box center [628, 104] width 86 height 17
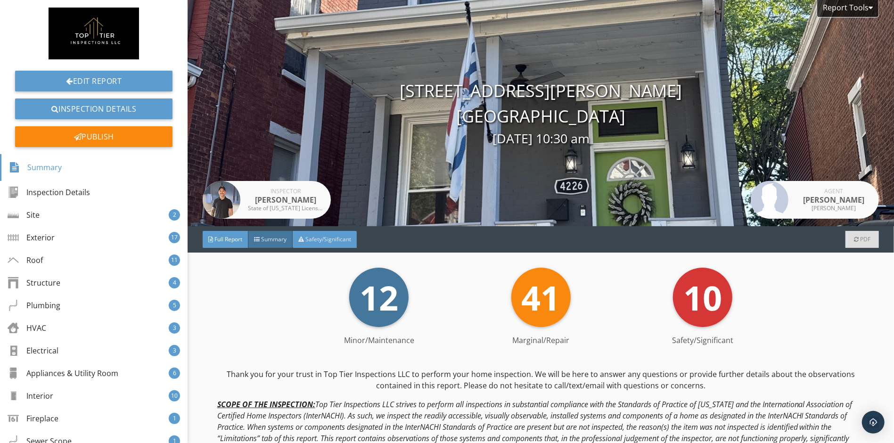
click at [318, 235] on span "Safety/Significant" at bounding box center [328, 239] width 46 height 8
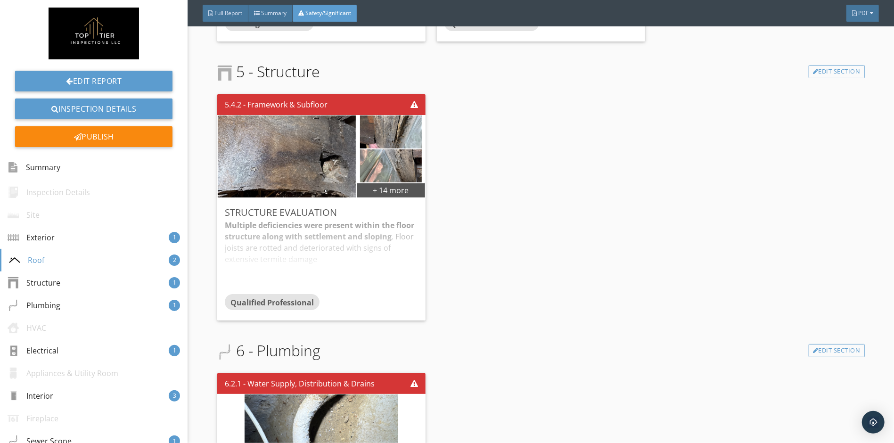
scroll to position [743, 0]
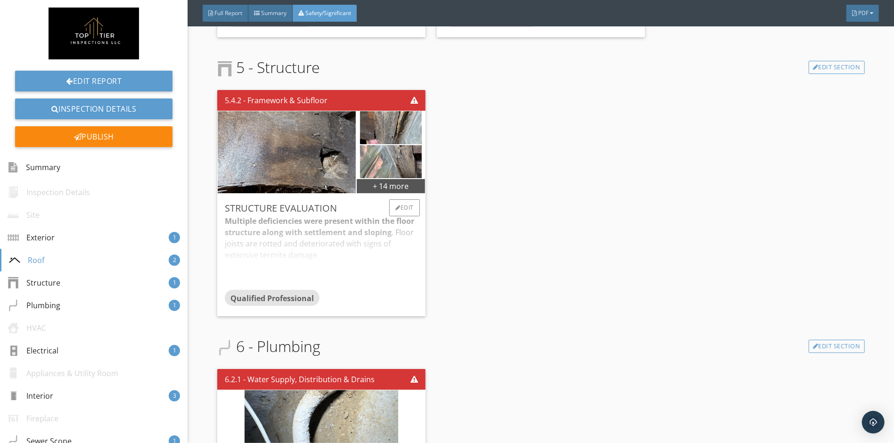
click at [372, 227] on div "Multiple deficiencies were present within the floor structure along with settle…" at bounding box center [321, 252] width 193 height 74
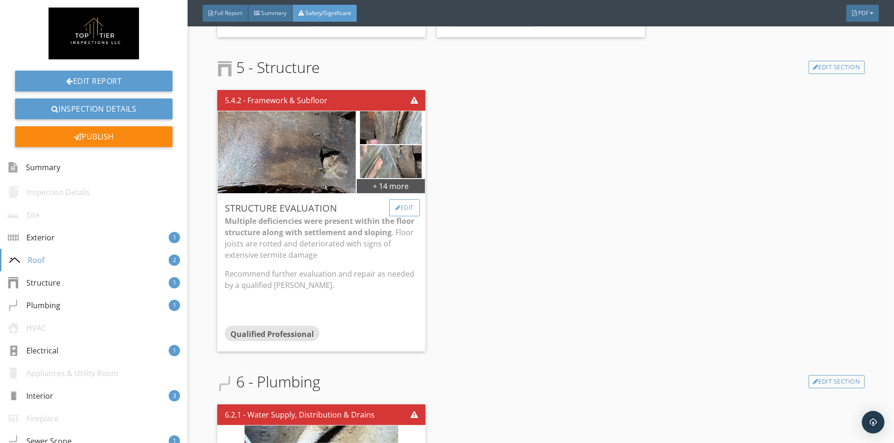
click at [406, 210] on div "Edit" at bounding box center [404, 207] width 31 height 17
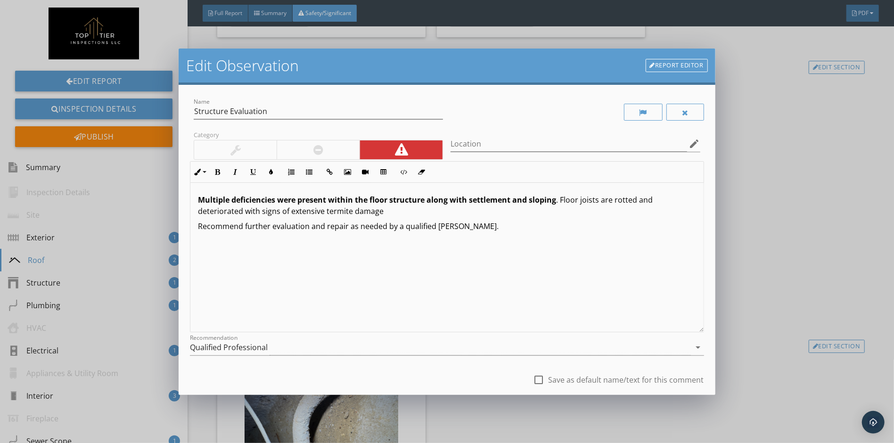
click at [445, 214] on p "Multiple deficiencies were present within the floor structure along with settle…" at bounding box center [447, 205] width 498 height 23
click at [486, 229] on p "Recommend further evaluation and repair as needed by a qualified carpenter." at bounding box center [447, 226] width 498 height 11
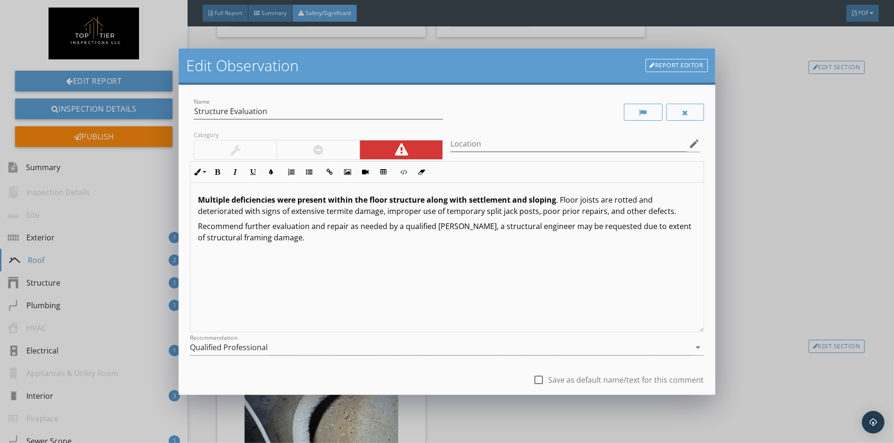
click at [470, 229] on span "Recommend further evaluation and repair as needed by a qualified carpenter, a s…" at bounding box center [445, 232] width 494 height 22
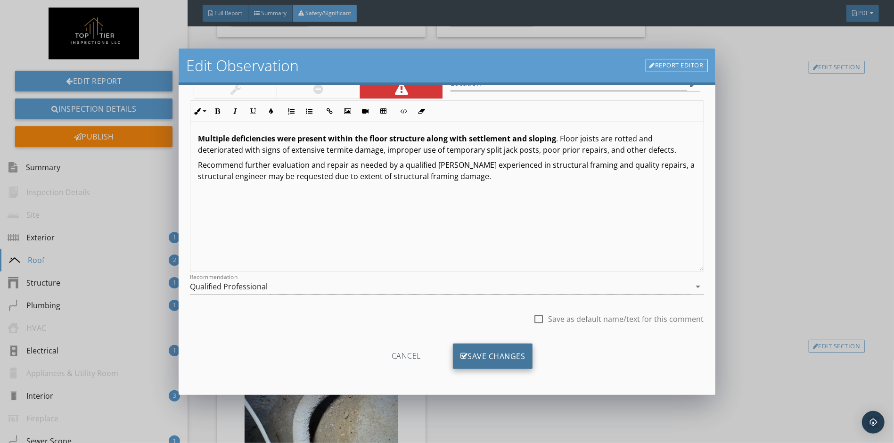
scroll to position [61, 0]
click at [479, 356] on div "Save Changes" at bounding box center [493, 356] width 80 height 25
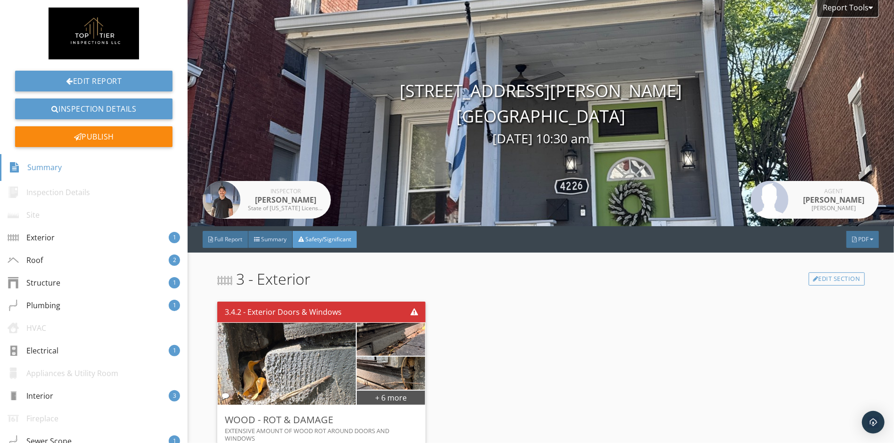
scroll to position [0, 0]
click at [280, 245] on div "Summary" at bounding box center [270, 239] width 44 height 17
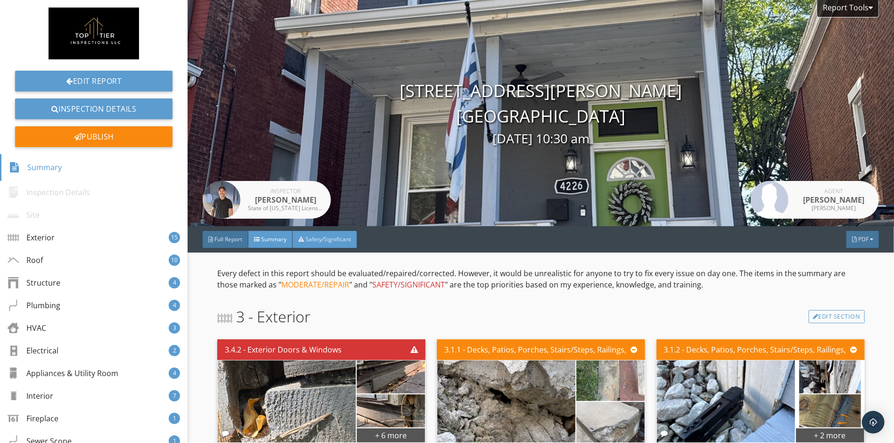
click at [321, 242] on span "Safety/Significant" at bounding box center [328, 239] width 46 height 8
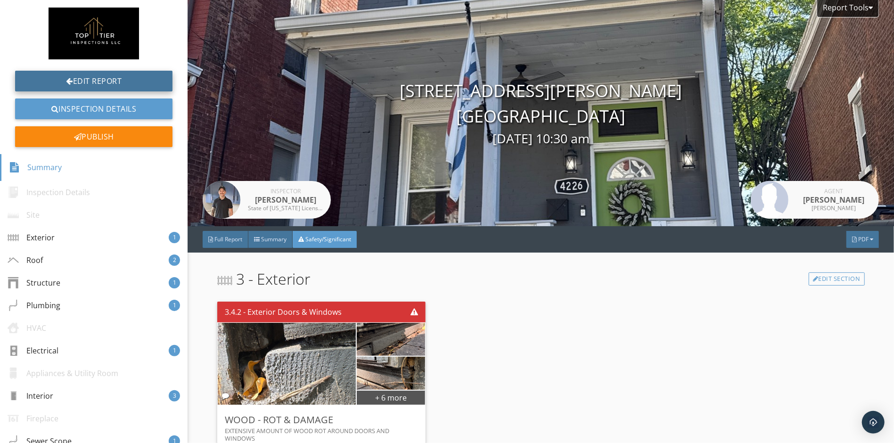
click at [121, 75] on link "Edit Report" at bounding box center [93, 81] width 157 height 21
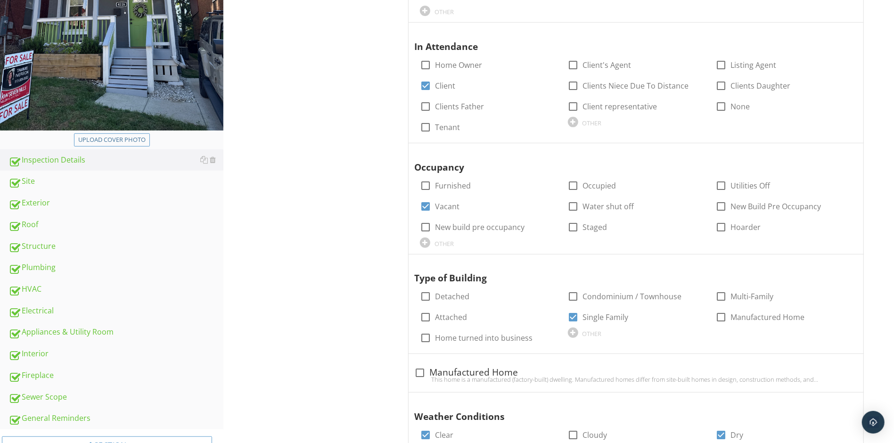
scroll to position [261, 0]
click at [44, 229] on div "Roof" at bounding box center [115, 226] width 215 height 12
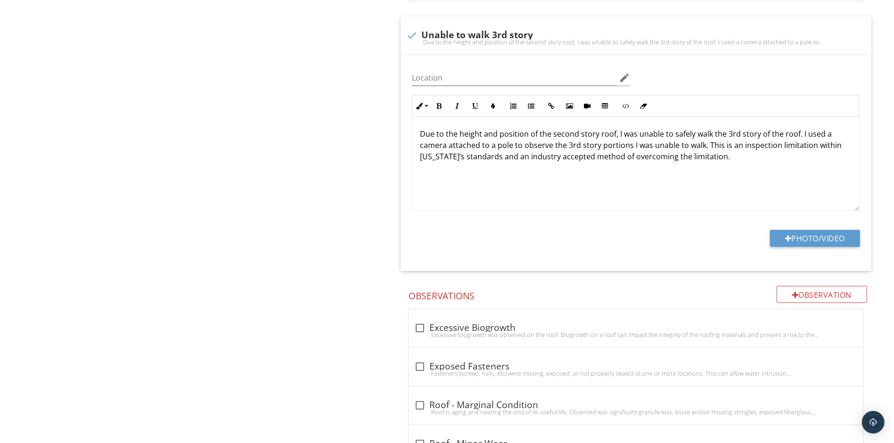
scroll to position [741, 0]
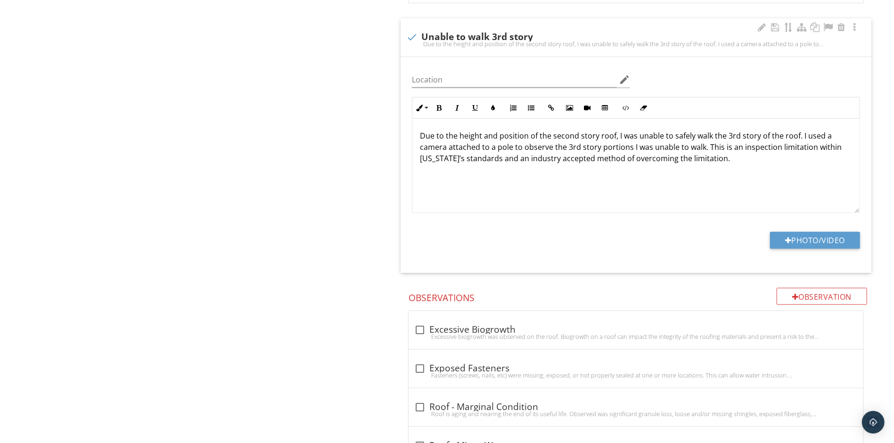
click at [702, 149] on p "Due to the height and position of the second story roof, I was unable to safely…" at bounding box center [636, 147] width 432 height 34
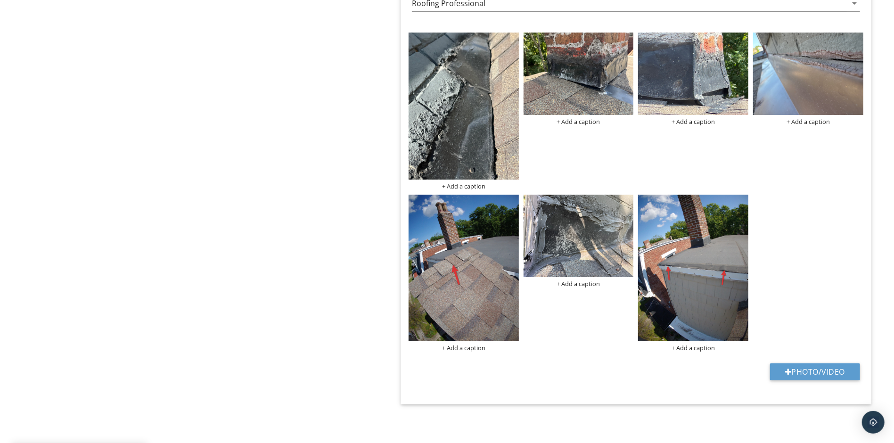
scroll to position [2358, 0]
click at [827, 370] on button "Photo/Video" at bounding box center [815, 371] width 90 height 17
type input "C:\fakepath\IMG_4374.jpeg"
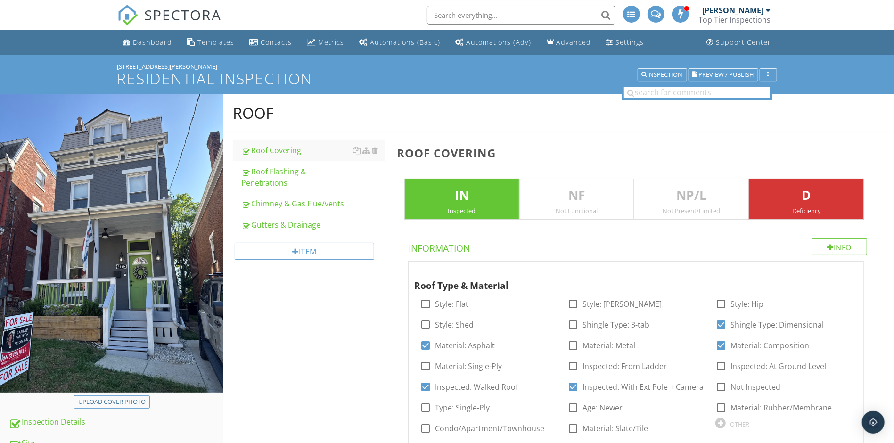
scroll to position [0, 0]
click at [726, 74] on span "Preview / Publish" at bounding box center [726, 75] width 55 height 6
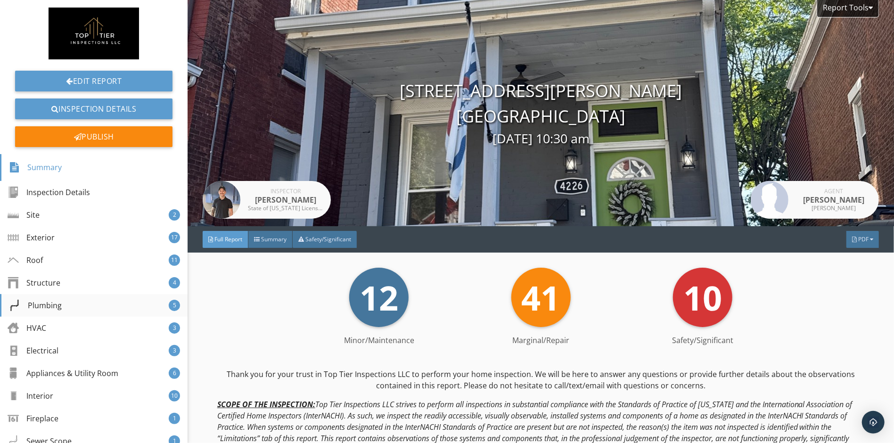
click at [97, 298] on div "Plumbing 5" at bounding box center [94, 305] width 188 height 23
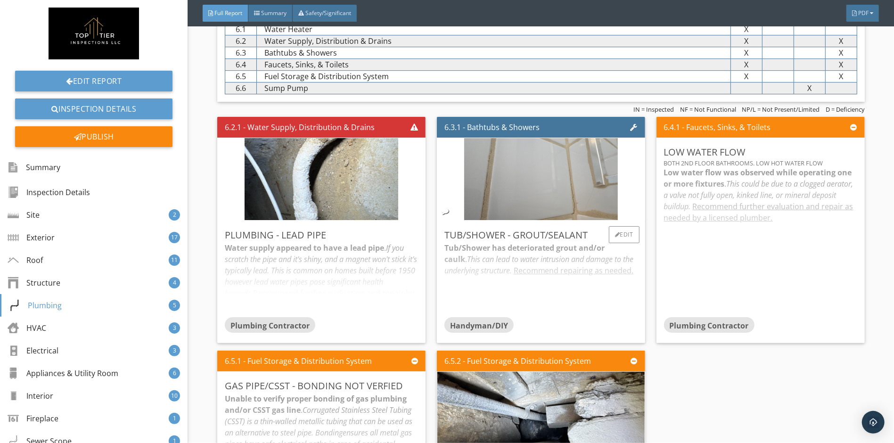
scroll to position [4654, 0]
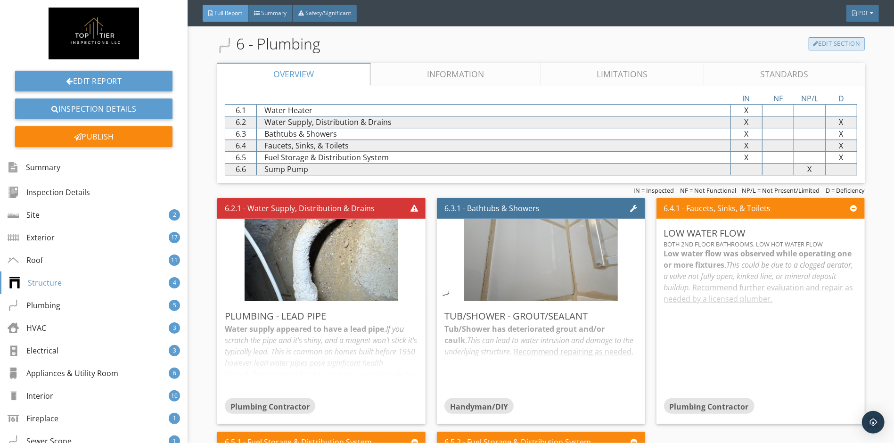
click at [819, 46] on link "Edit Section" at bounding box center [837, 43] width 56 height 13
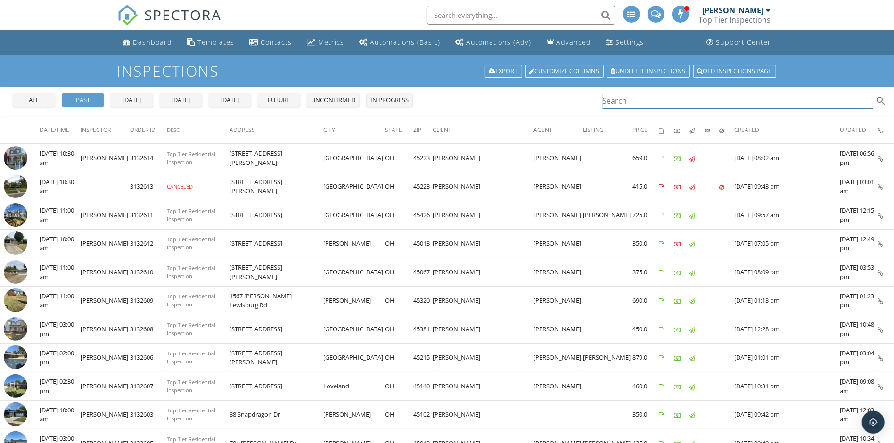
click at [641, 100] on input "Search" at bounding box center [738, 101] width 271 height 16
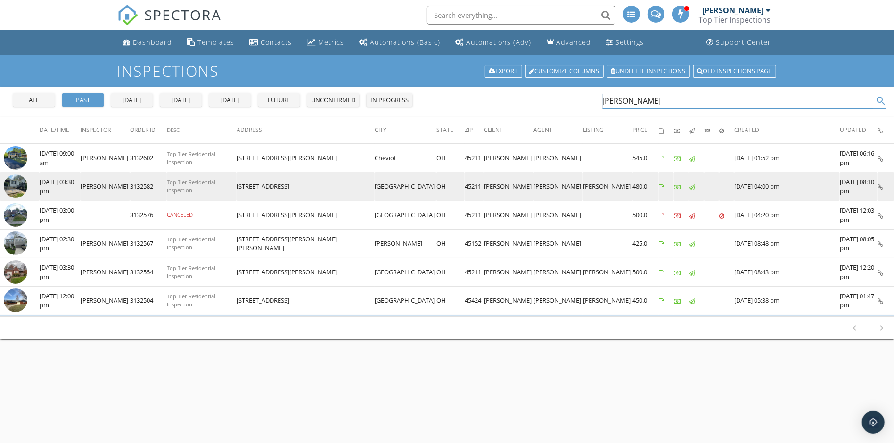
type input "[PERSON_NAME]"
click at [881, 187] on icon at bounding box center [881, 187] width 6 height 6
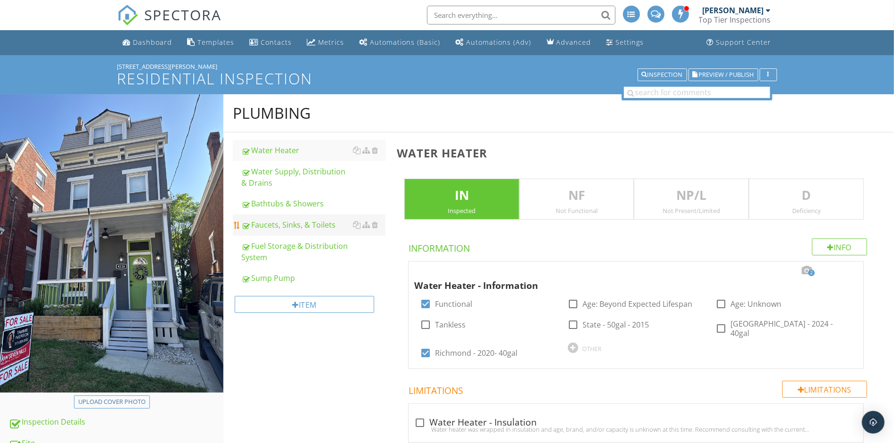
click at [312, 227] on div "Faucets, Sinks, & Toilets" at bounding box center [313, 224] width 144 height 11
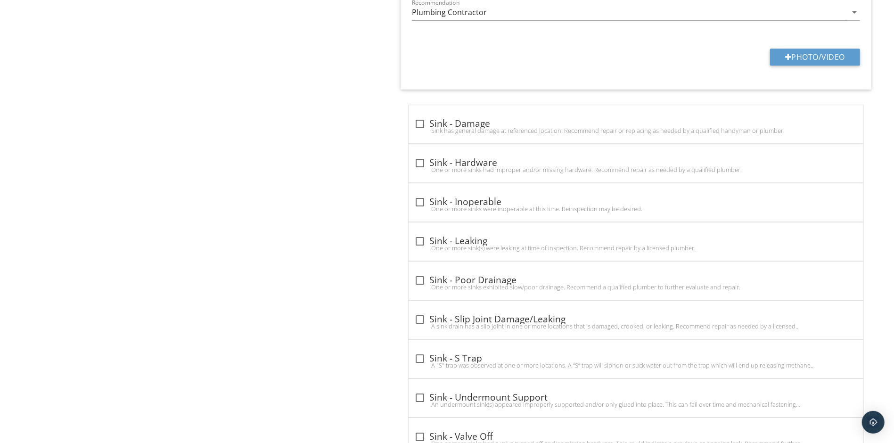
scroll to position [2042, 0]
click at [417, 211] on div "One or more sinks were inoperable at this time. Reinspection may be desired." at bounding box center [636, 207] width 444 height 8
checkbox input "true"
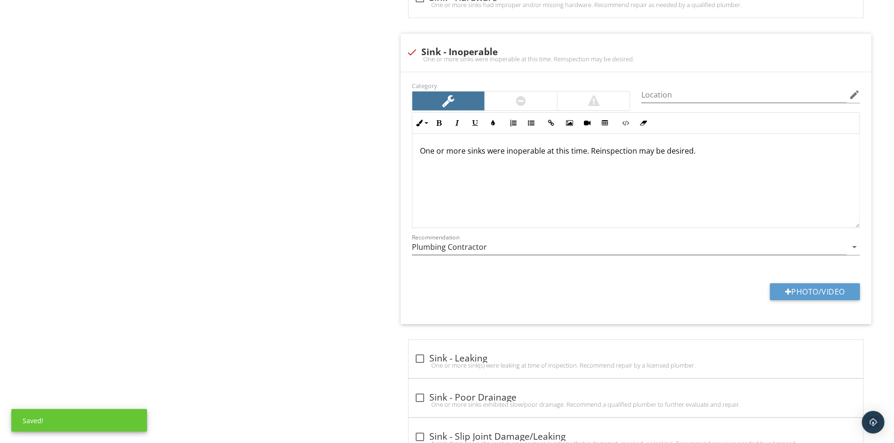
scroll to position [2214, 0]
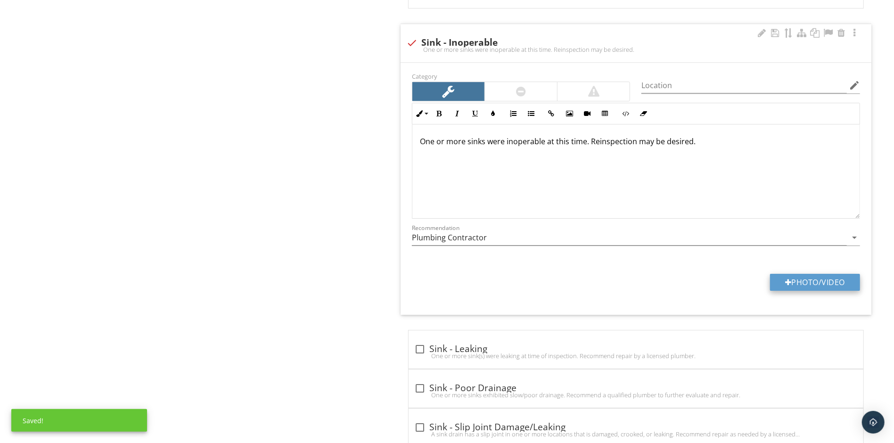
click at [780, 291] on button "Photo/Video" at bounding box center [815, 282] width 90 height 17
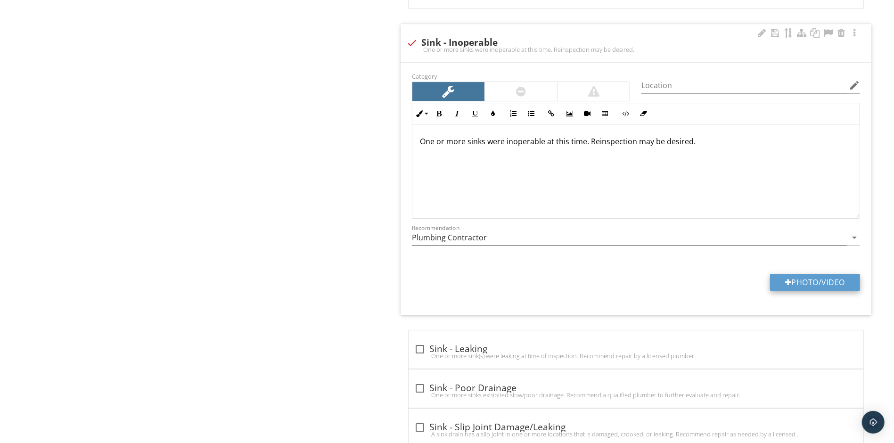
type input "C:\fakepath\IMG_4637.jpeg"
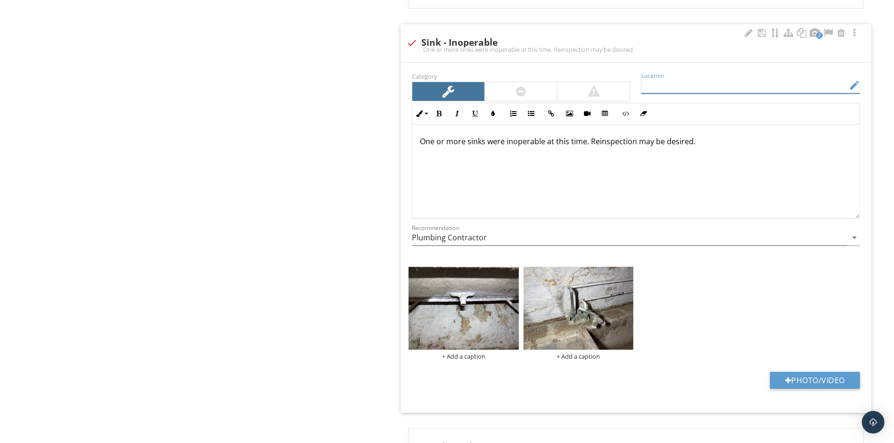
click at [774, 93] on input "Location" at bounding box center [745, 86] width 206 height 16
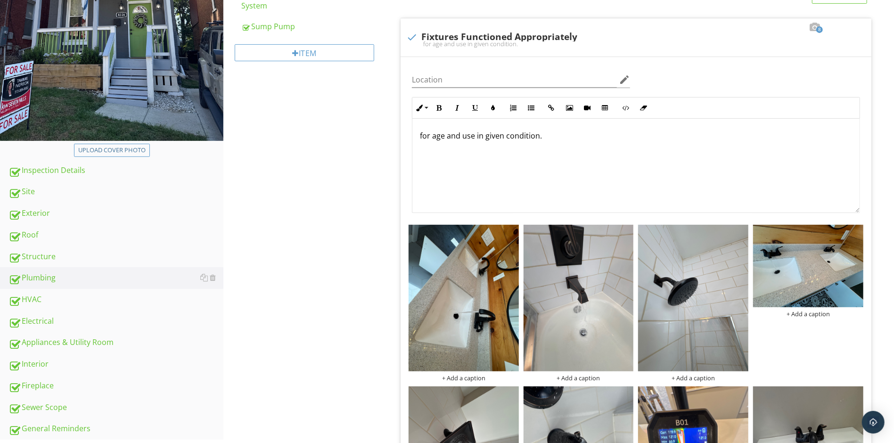
scroll to position [257, 0]
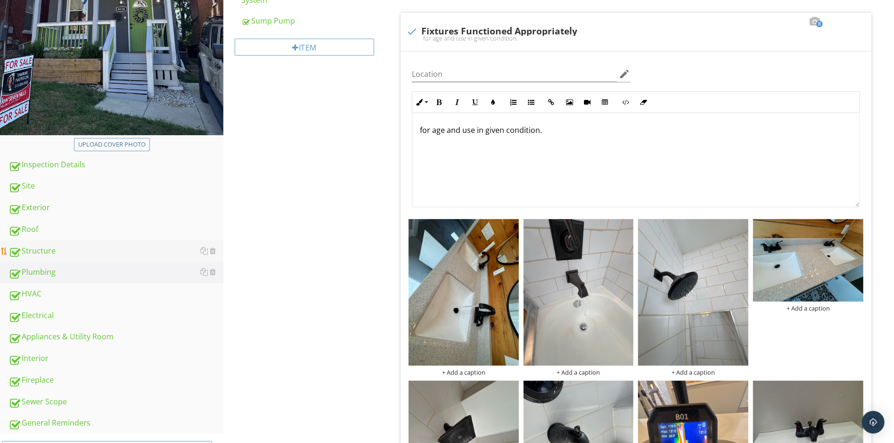
type input "basement utility sink"
click at [73, 248] on div "Structure" at bounding box center [115, 251] width 215 height 12
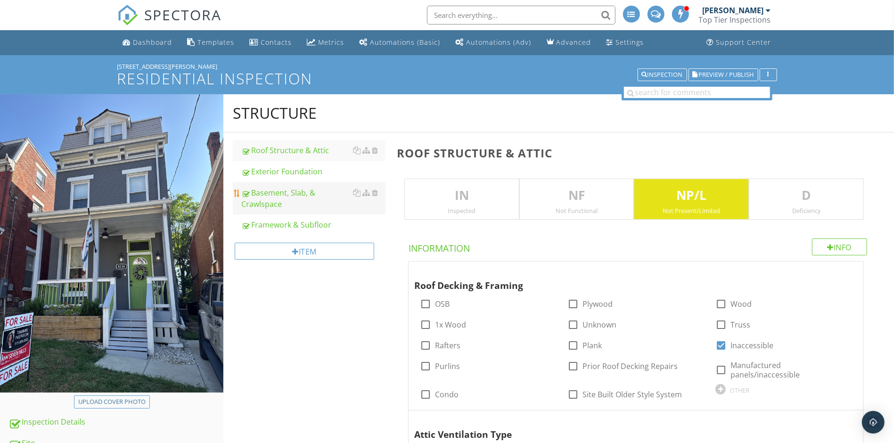
click at [302, 200] on div "Basement, Slab, & Crawlspace" at bounding box center [313, 198] width 144 height 23
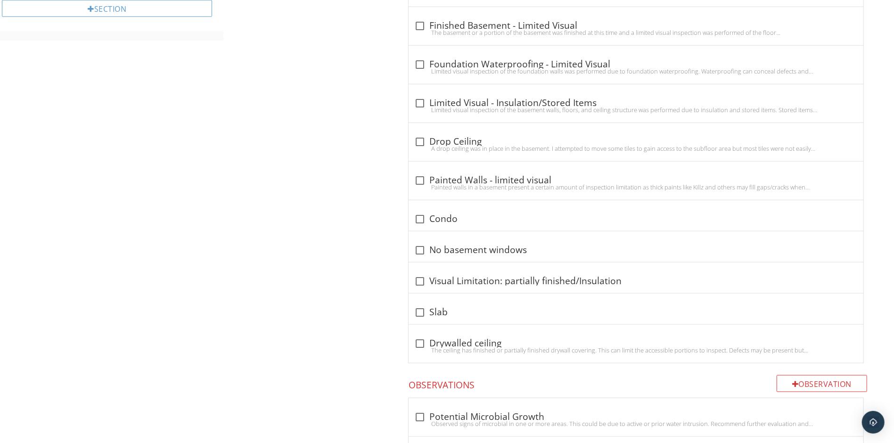
scroll to position [737, 0]
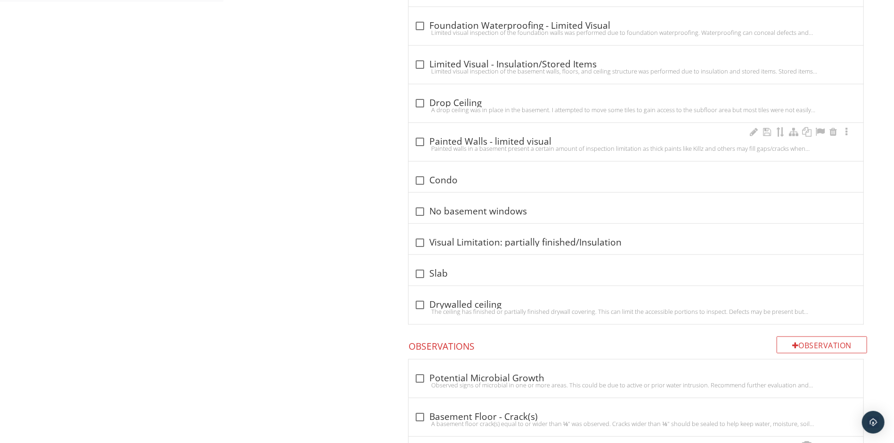
click at [419, 148] on div "Painted walls in a basement present a certain amount of inspection limitation a…" at bounding box center [636, 149] width 444 height 8
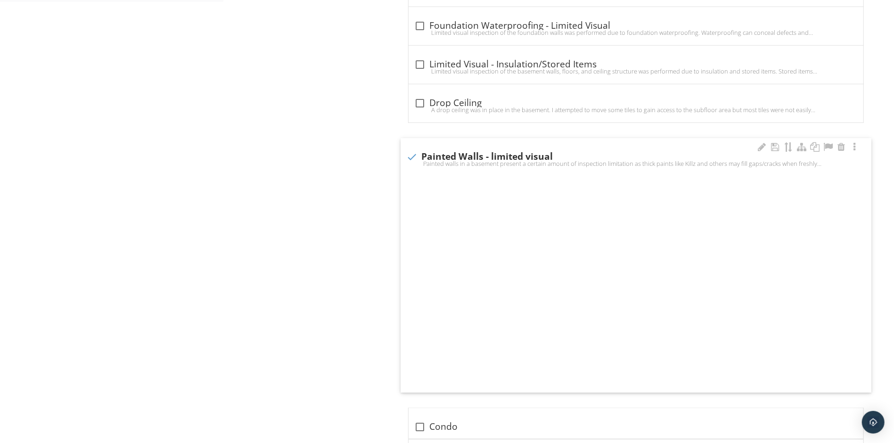
checkbox input "true"
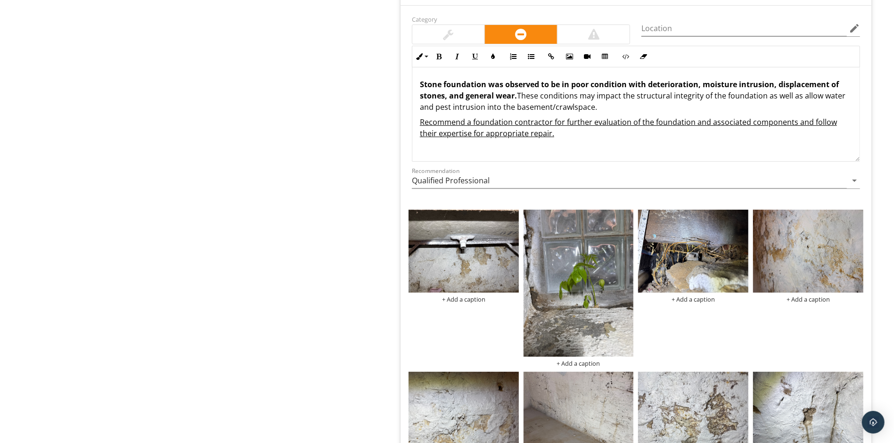
scroll to position [2855, 0]
click at [628, 112] on p "Stone foundation was observed to be in poor condition with deterioration, moist…" at bounding box center [636, 95] width 432 height 34
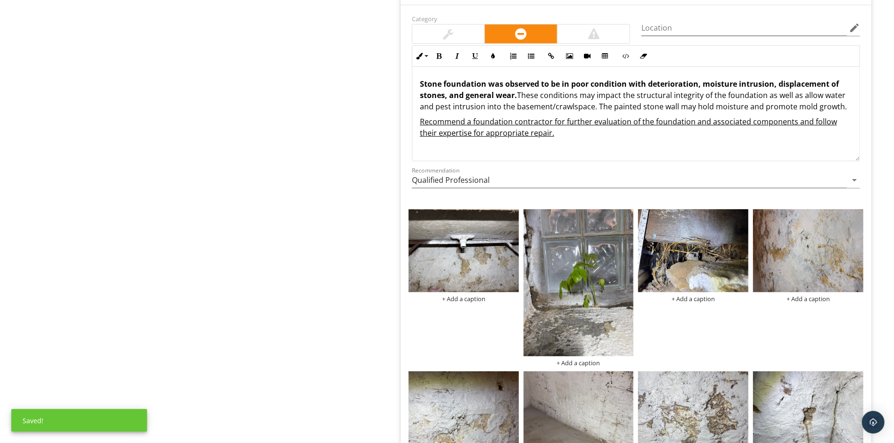
click at [598, 40] on div at bounding box center [593, 33] width 11 height 11
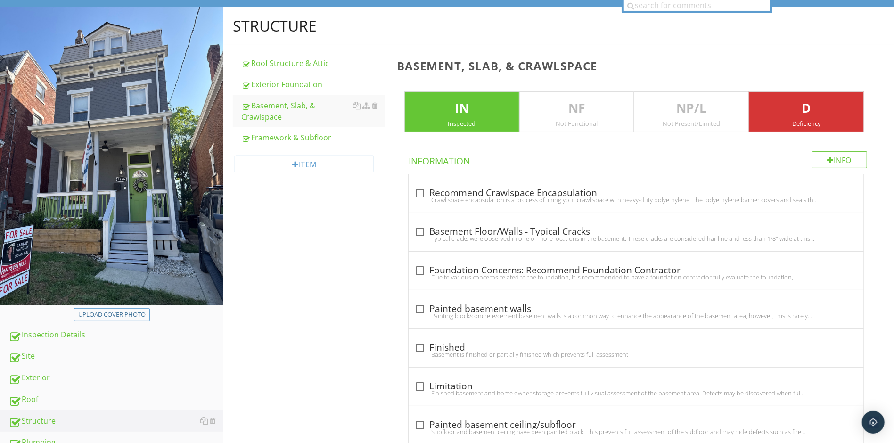
scroll to position [73, 0]
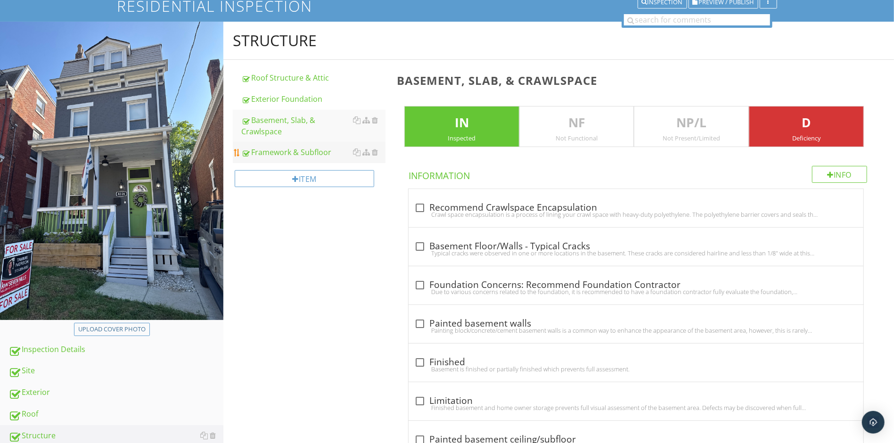
click at [280, 156] on div "Framework & Subfloor" at bounding box center [313, 152] width 144 height 11
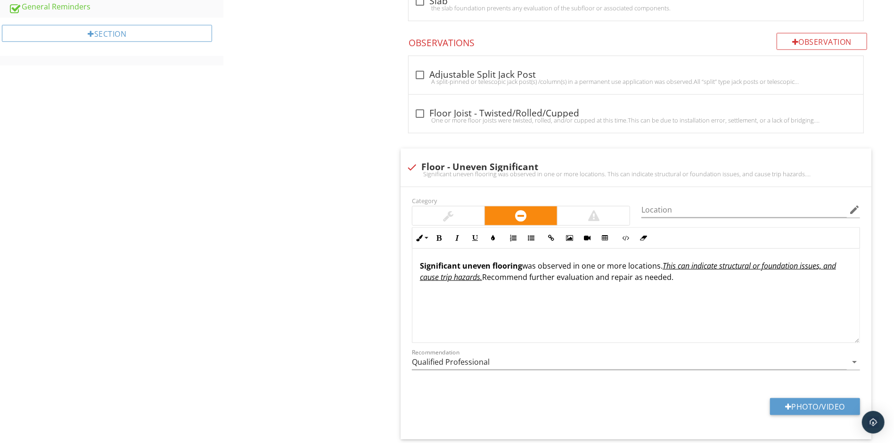
scroll to position [676, 0]
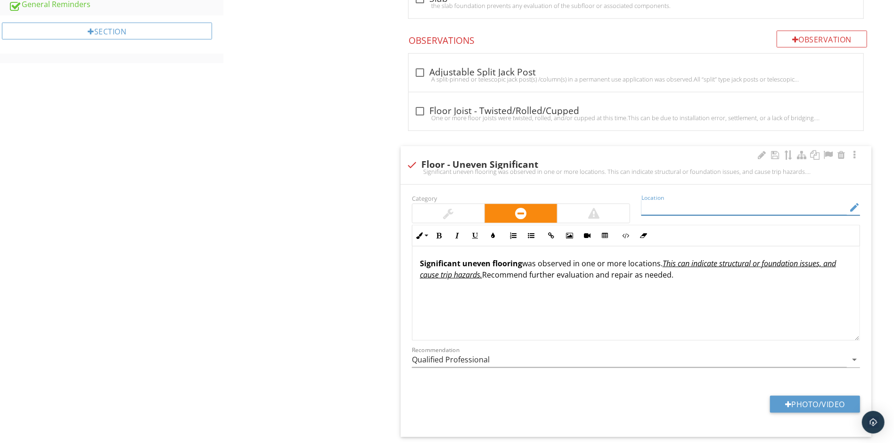
click at [707, 206] on input "Location" at bounding box center [745, 208] width 206 height 16
type input "Throughout 1st floor and addition at rear"
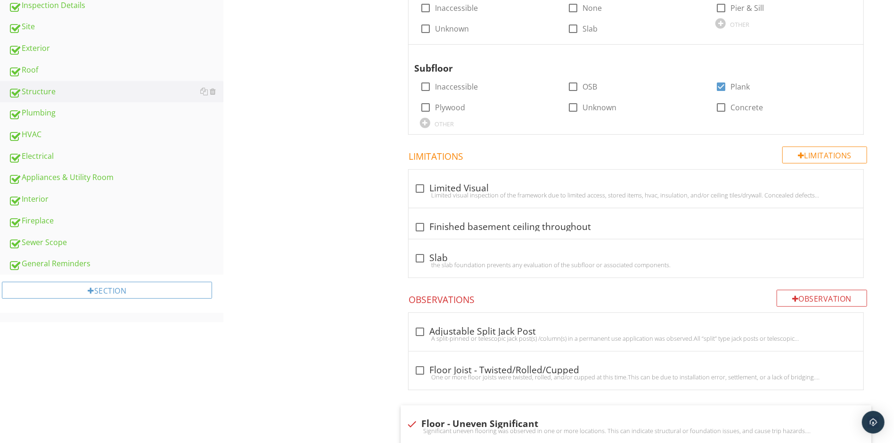
scroll to position [418, 0]
click at [54, 231] on link "Sewer Scope" at bounding box center [115, 242] width 215 height 22
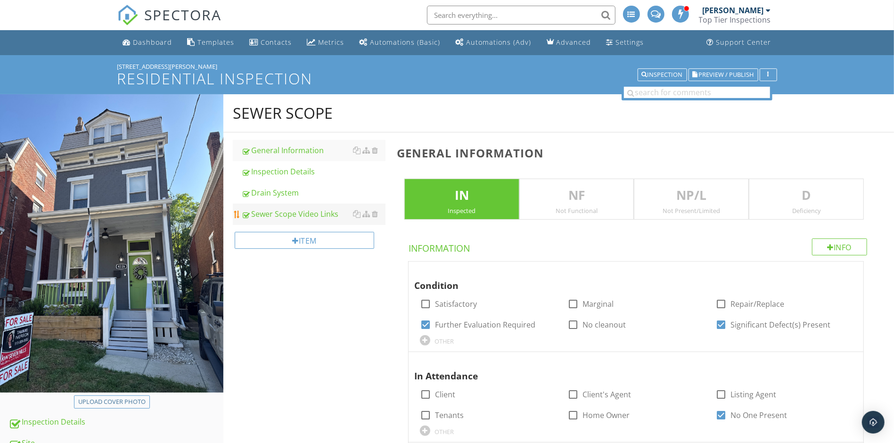
click at [276, 218] on div "Sewer Scope Video Links" at bounding box center [313, 213] width 144 height 11
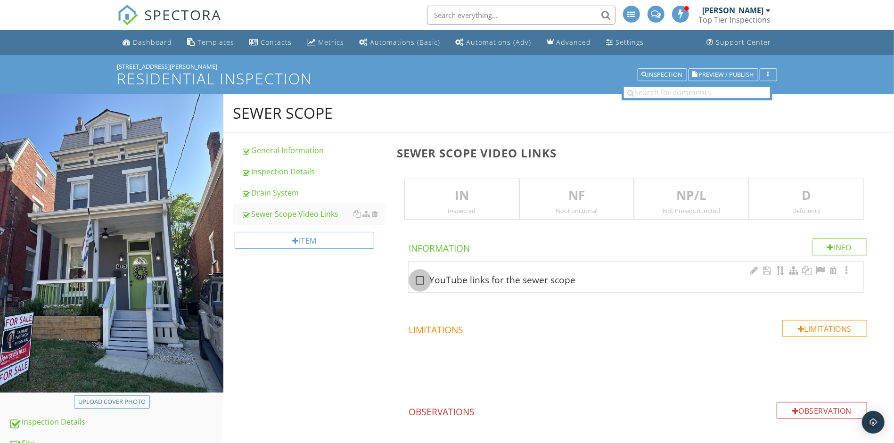
click at [419, 283] on div at bounding box center [420, 280] width 16 height 16
checkbox input "true"
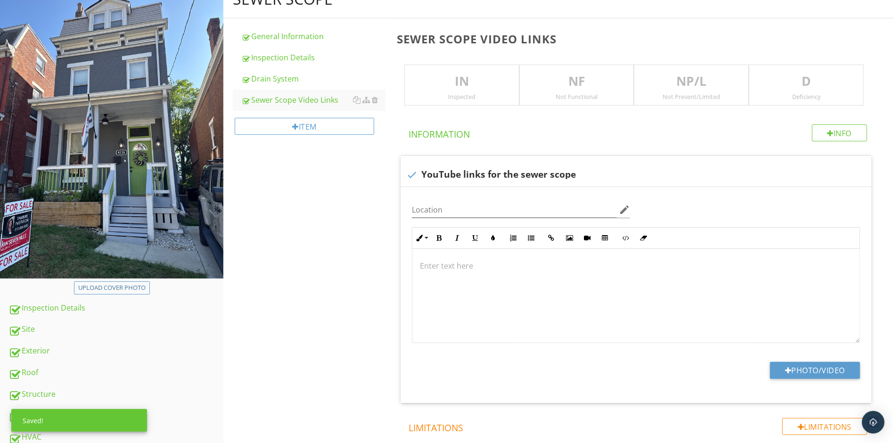
scroll to position [116, 0]
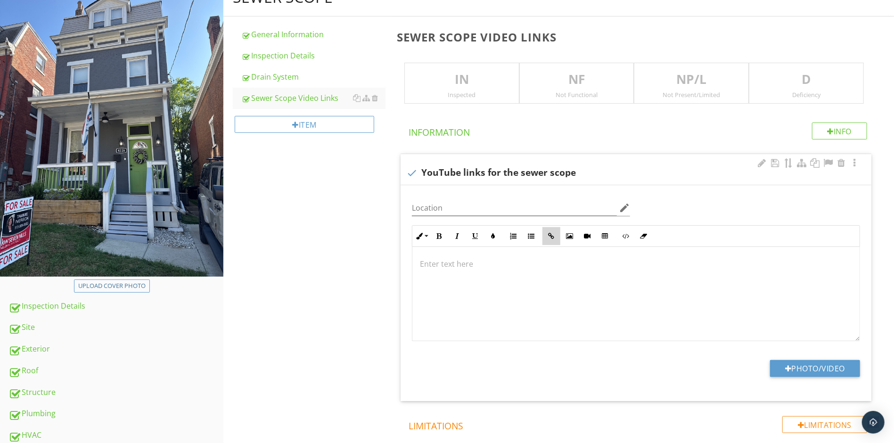
click at [554, 233] on icon "button" at bounding box center [551, 236] width 7 height 7
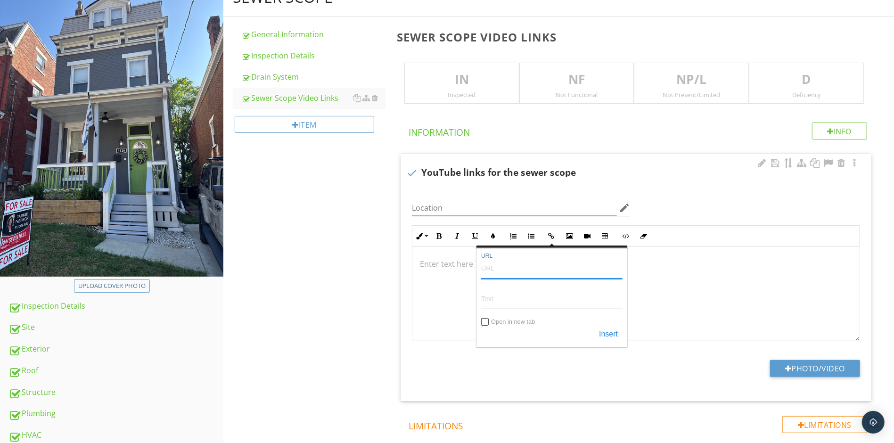
click at [527, 270] on input "URL" at bounding box center [551, 267] width 141 height 23
paste input "https://youtu.be/aYuWgupKCjY"
type input "https://youtu.be/aYuWgupKCjY"
click at [502, 305] on input "Text" at bounding box center [551, 298] width 141 height 23
type input "Youtube Link"
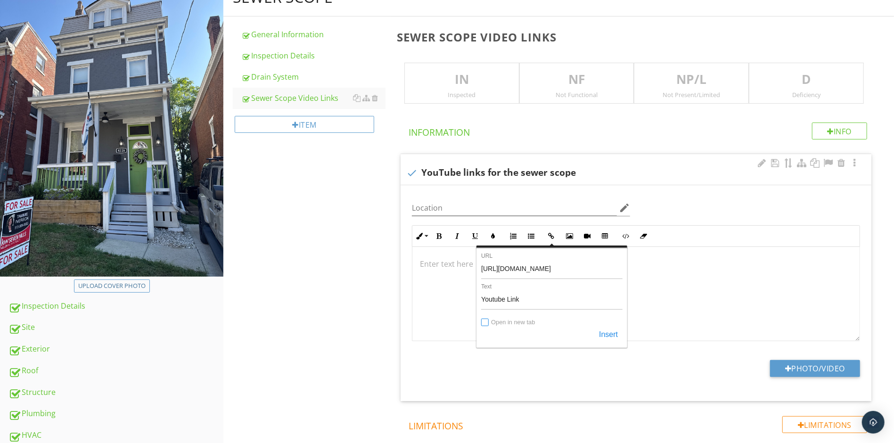
click at [485, 323] on input "Open in new tab" at bounding box center [486, 323] width 8 height 8
checkbox input "true"
click at [613, 334] on button "Insert" at bounding box center [608, 334] width 28 height 17
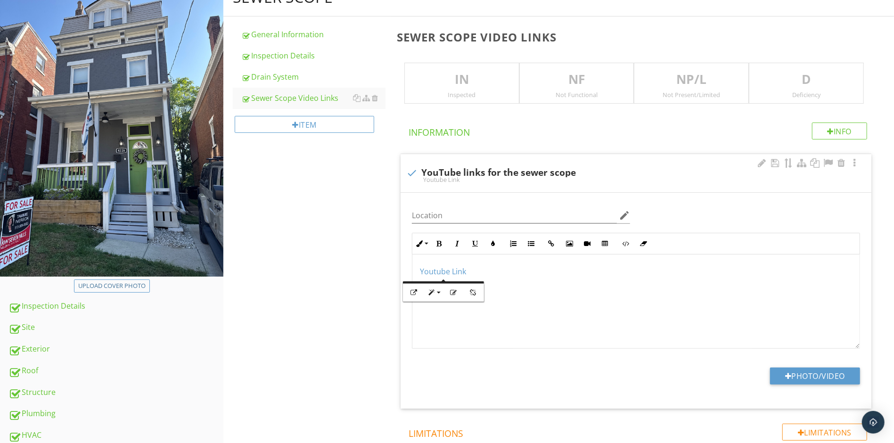
scroll to position [115, 0]
click at [613, 334] on div "​ Youtube Link ​​​" at bounding box center [635, 302] width 447 height 94
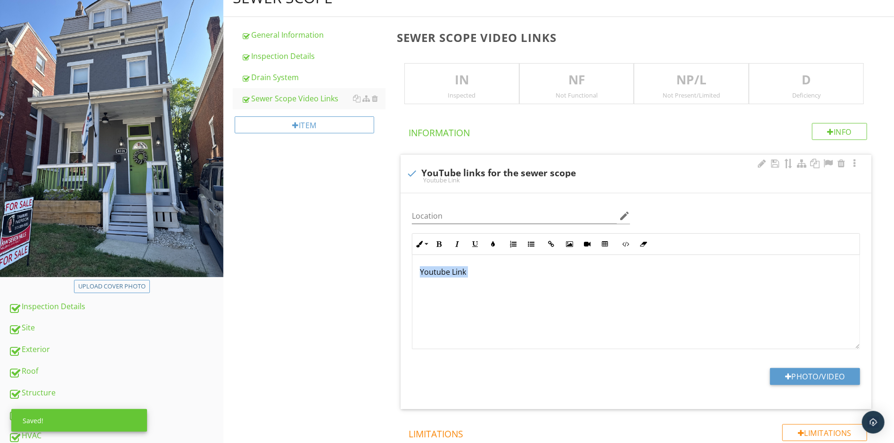
drag, startPoint x: 479, startPoint y: 274, endPoint x: 404, endPoint y: 269, distance: 74.7
click at [404, 269] on div "Location edit Inline Style XLarge Large Normal Small Light Small/Light Bold Ita…" at bounding box center [636, 301] width 471 height 216
click at [439, 242] on icon "button" at bounding box center [439, 244] width 7 height 7
click at [530, 276] on p "Youtube Link" at bounding box center [636, 271] width 432 height 11
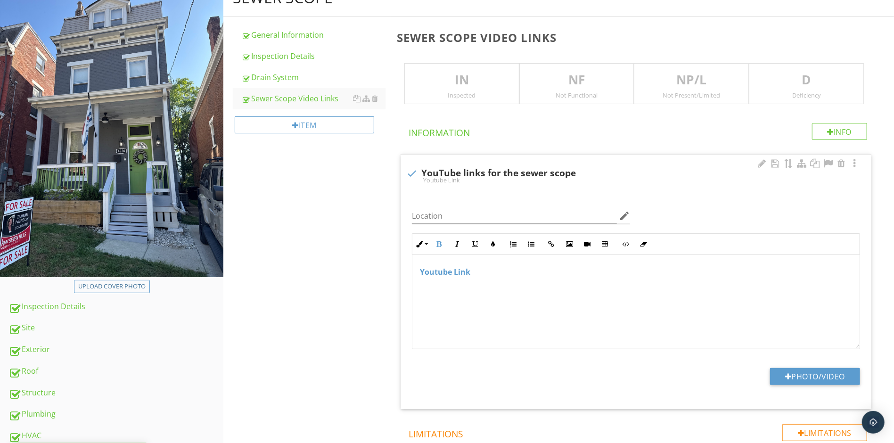
click at [483, 305] on div "Youtube Link" at bounding box center [635, 302] width 447 height 94
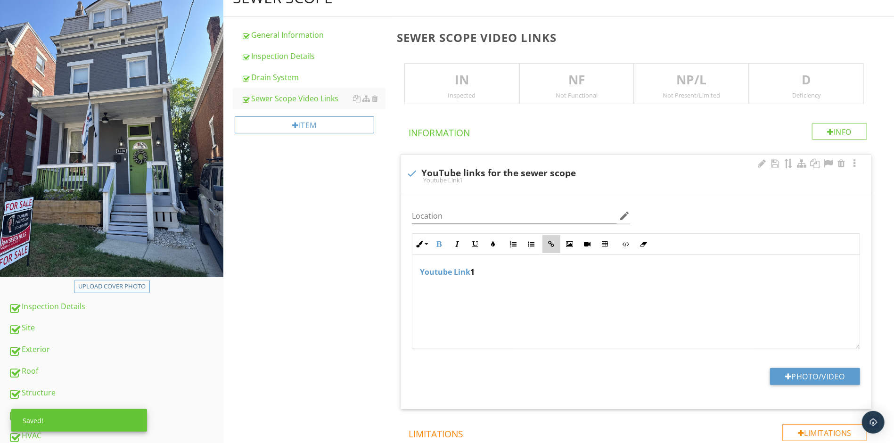
click at [553, 244] on icon "button" at bounding box center [551, 244] width 7 height 7
checkbox input "false"
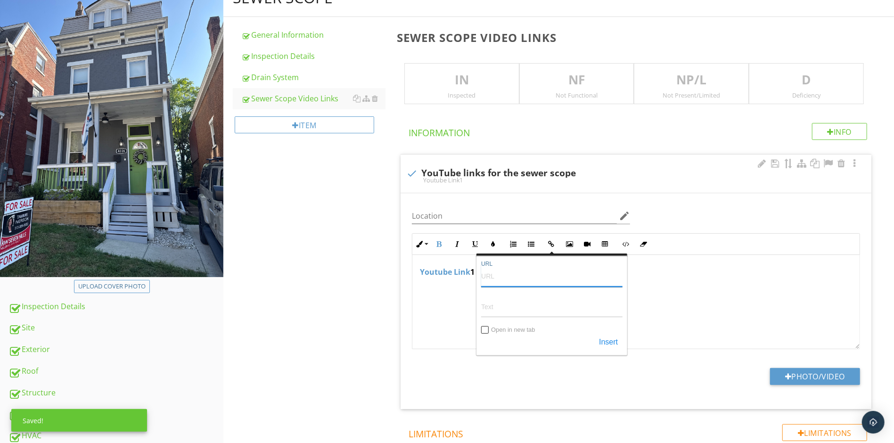
click at [549, 274] on input "URL" at bounding box center [551, 275] width 141 height 23
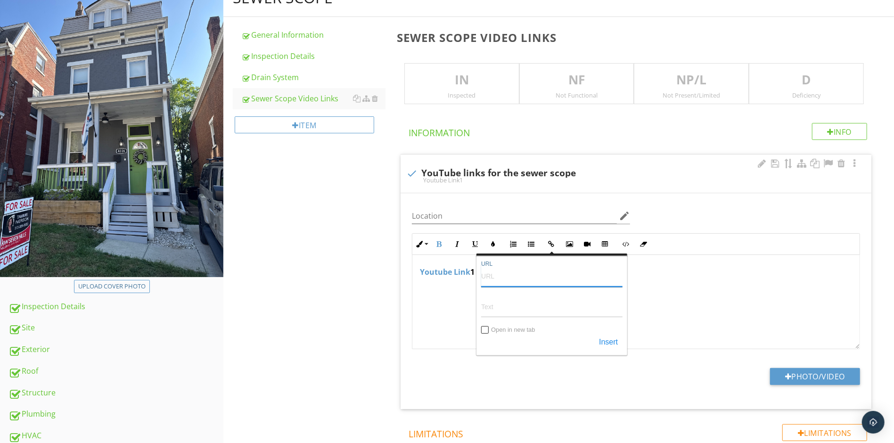
paste input "https://youtu.be/774OYDwYm0E"
type input "https://youtu.be/774OYDwYm0E"
click at [521, 309] on input "Text" at bounding box center [551, 306] width 141 height 23
type input "Youtube Link 2"
click at [483, 327] on input "Open in new tab" at bounding box center [486, 331] width 8 height 8
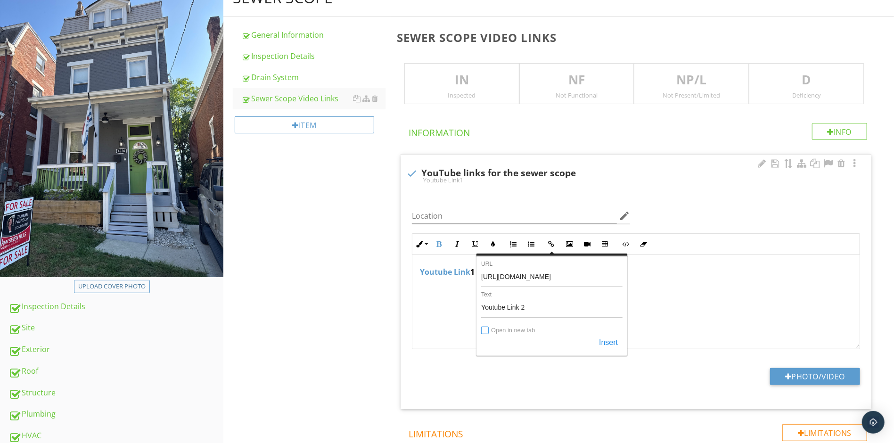
checkbox input "true"
click at [611, 340] on button "Insert" at bounding box center [608, 342] width 28 height 17
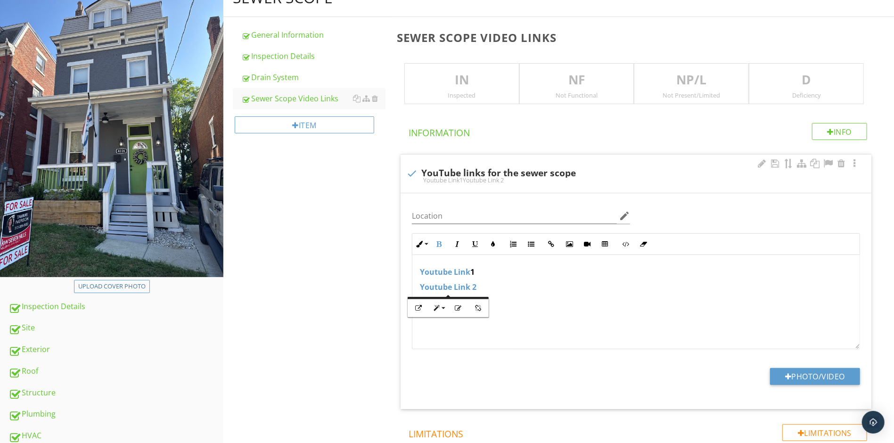
scroll to position [115, 0]
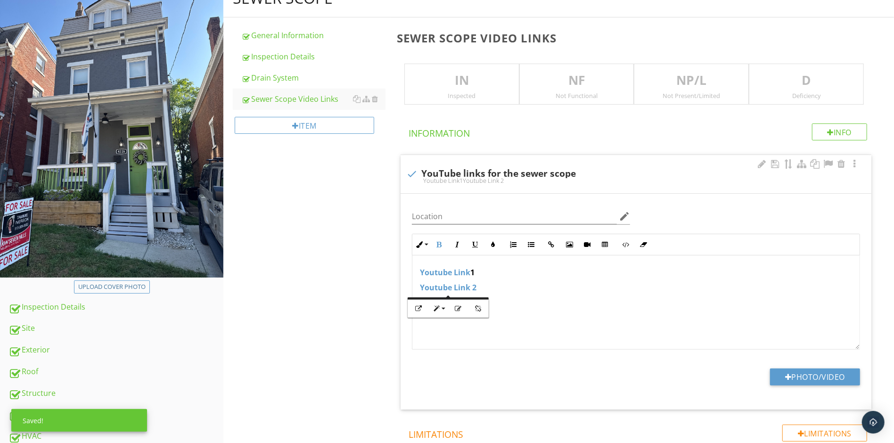
click at [516, 305] on div "Youtube Link 1 ​​ Youtube Link 2 ​​​" at bounding box center [635, 302] width 447 height 94
click at [508, 331] on div "Youtube Link 1 ​​ Youtube Link 2 ​​​" at bounding box center [635, 302] width 447 height 94
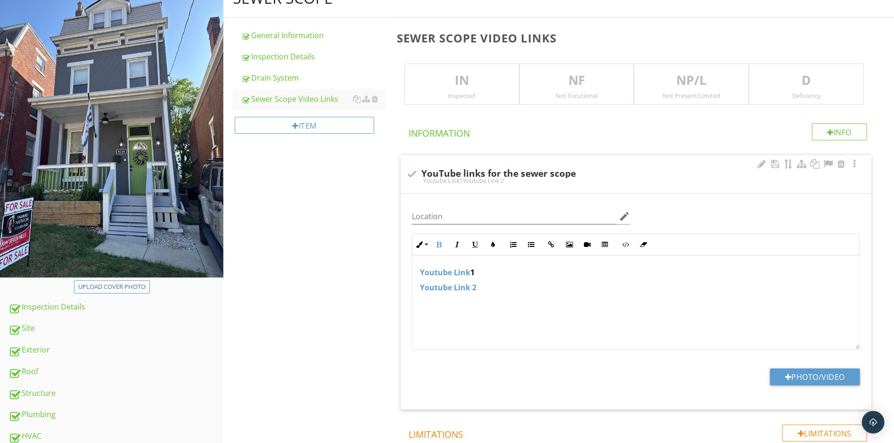
click at [507, 287] on p "​​ Youtube Link 2 ​​​" at bounding box center [636, 287] width 432 height 11
click at [508, 273] on p "Youtube Link 1" at bounding box center [636, 272] width 432 height 11
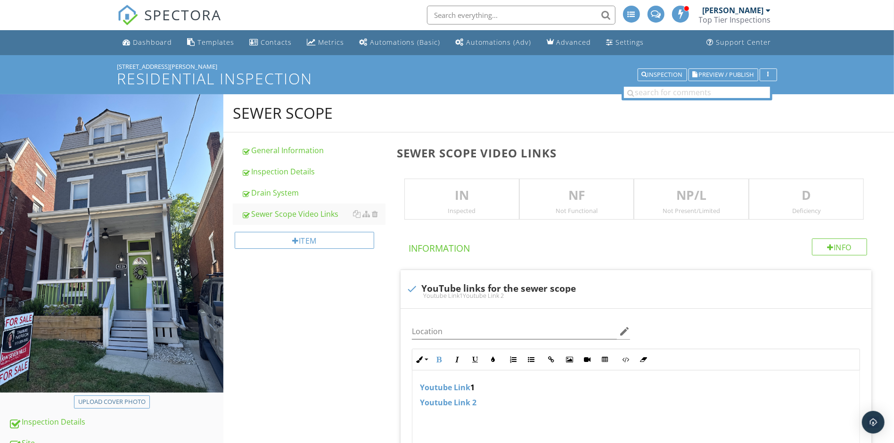
scroll to position [0, 0]
click at [709, 72] on span "Preview / Publish" at bounding box center [726, 75] width 55 height 6
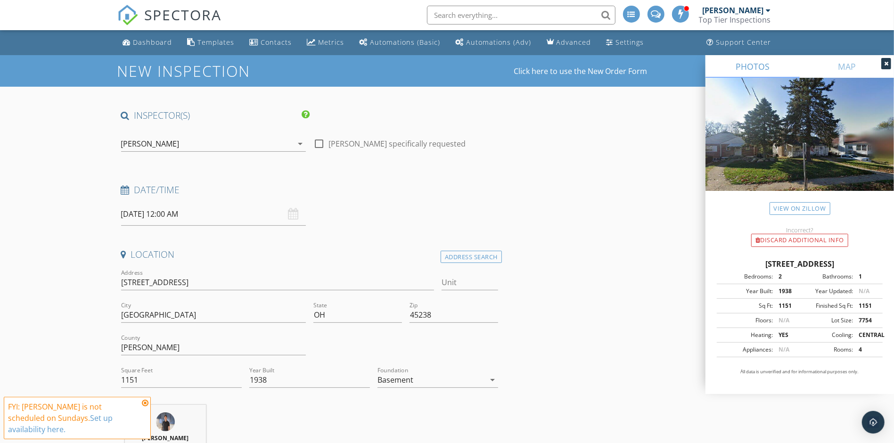
click at [472, 0] on li at bounding box center [519, 15] width 202 height 30
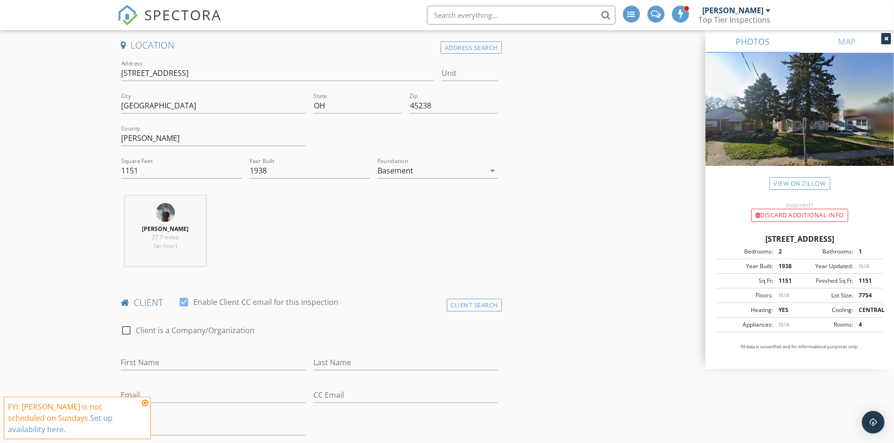
scroll to position [294, 0]
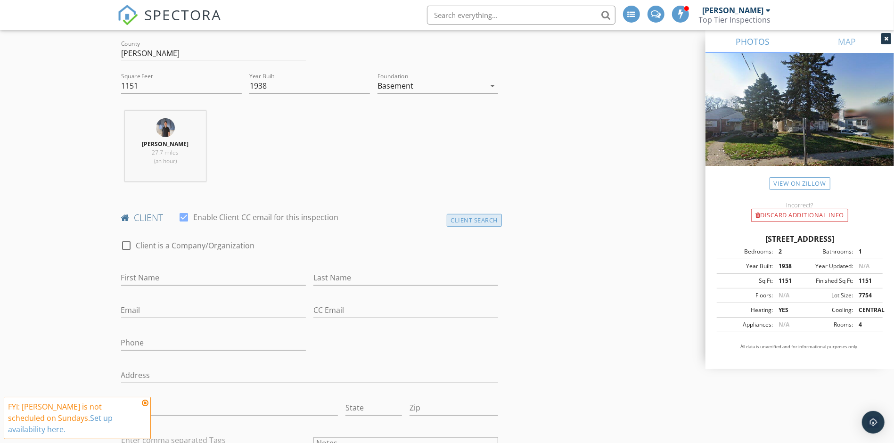
click at [491, 219] on div "Client Search" at bounding box center [475, 220] width 56 height 13
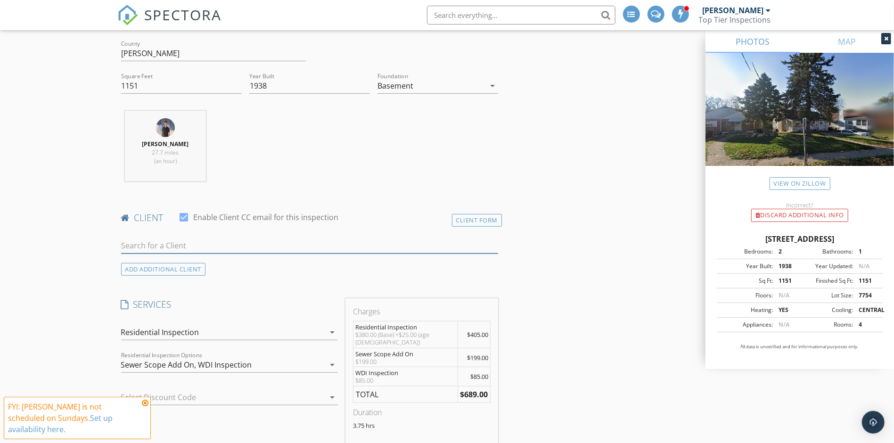
click at [198, 244] on input "text" at bounding box center [310, 246] width 378 height 16
type input "star"
drag, startPoint x: 198, startPoint y: 244, endPoint x: 199, endPoint y: 268, distance: 24.1
click at [199, 269] on div "[EMAIL_ADDRESS][DOMAIN_NAME]" at bounding box center [195, 273] width 95 height 8
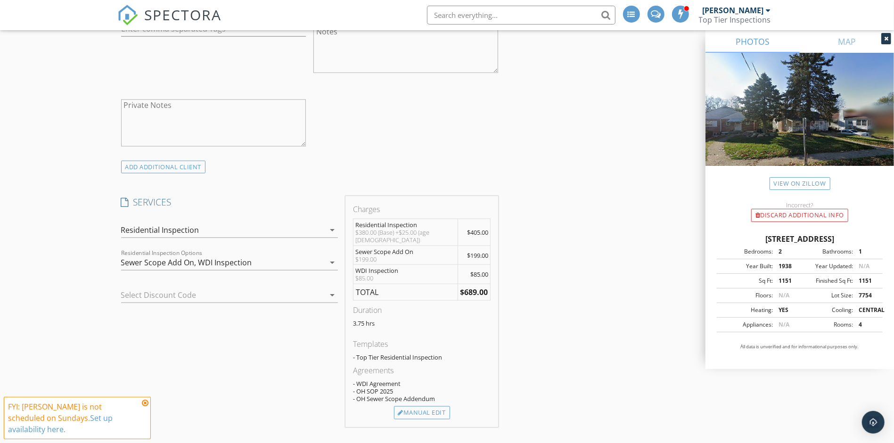
scroll to position [736, 0]
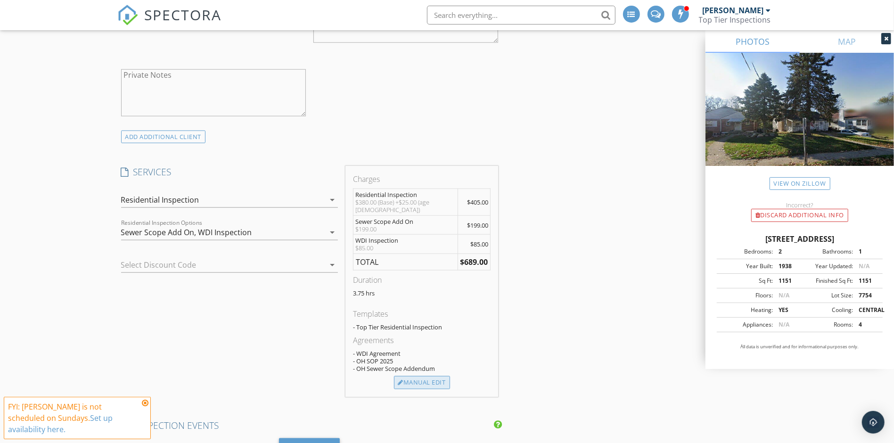
click at [414, 381] on div "Manual Edit" at bounding box center [422, 382] width 56 height 13
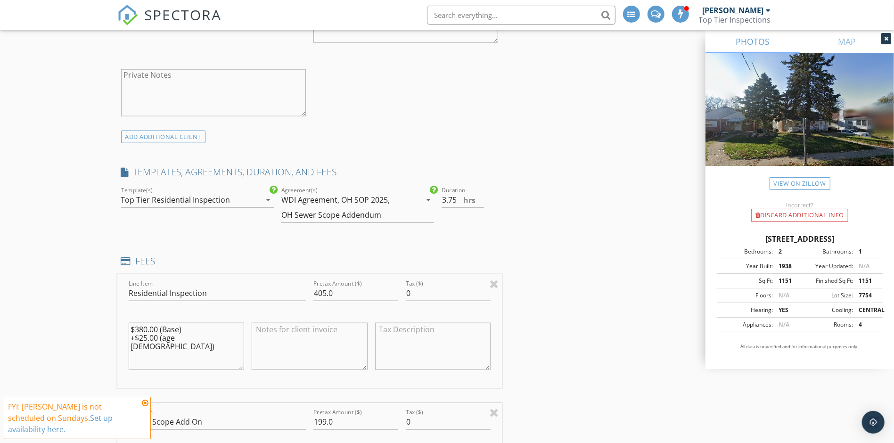
scroll to position [838, 0]
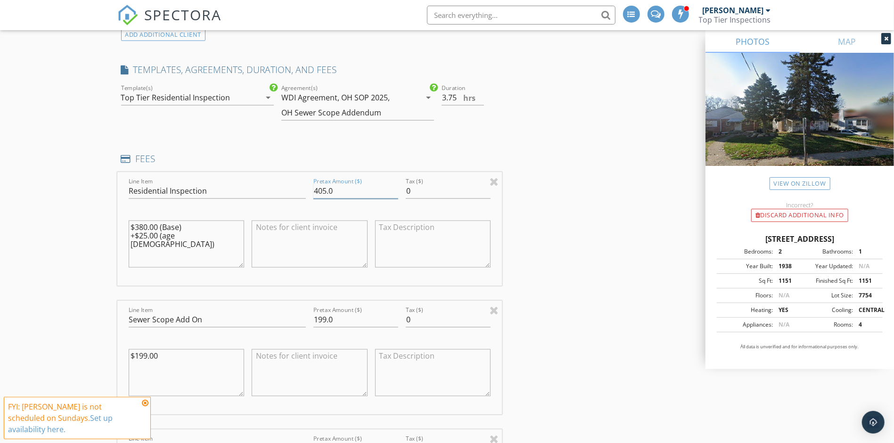
drag, startPoint x: 327, startPoint y: 189, endPoint x: 315, endPoint y: 189, distance: 12.3
click at [315, 189] on input "405.0" at bounding box center [355, 191] width 85 height 16
type input "380.0"
click at [106, 254] on div "New Inspection Click here to use the New Order Form INSPECTOR(S) check_box Char…" at bounding box center [447, 347] width 894 height 2260
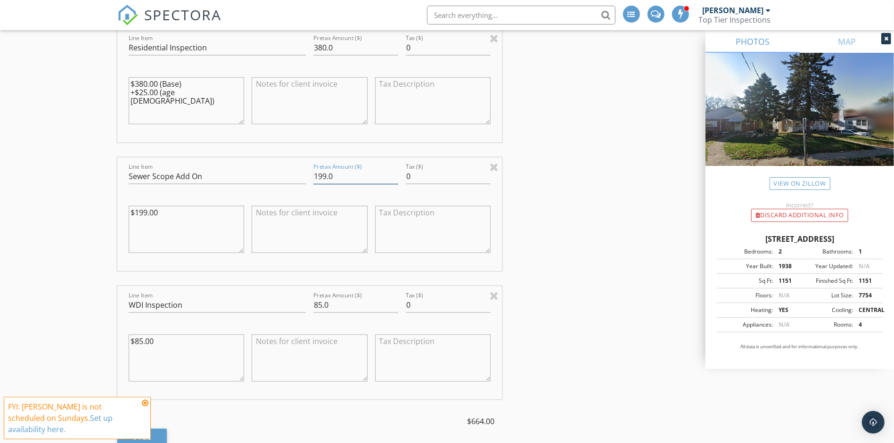
drag, startPoint x: 327, startPoint y: 177, endPoint x: 320, endPoint y: 177, distance: 7.5
click at [320, 177] on input "199.0" at bounding box center [355, 177] width 85 height 16
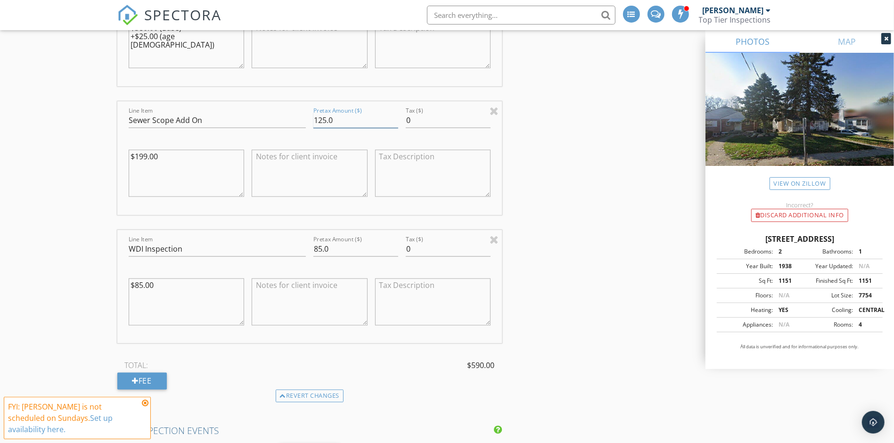
scroll to position [1039, 0]
type input "125.0"
drag, startPoint x: 321, startPoint y: 246, endPoint x: 305, endPoint y: 246, distance: 17.0
click at [305, 246] on div "Line Item WDI Inspection Pretax Amount ($) 85.0 Tax ($) 0 $85.00" at bounding box center [309, 286] width 385 height 114
type input "40.0"
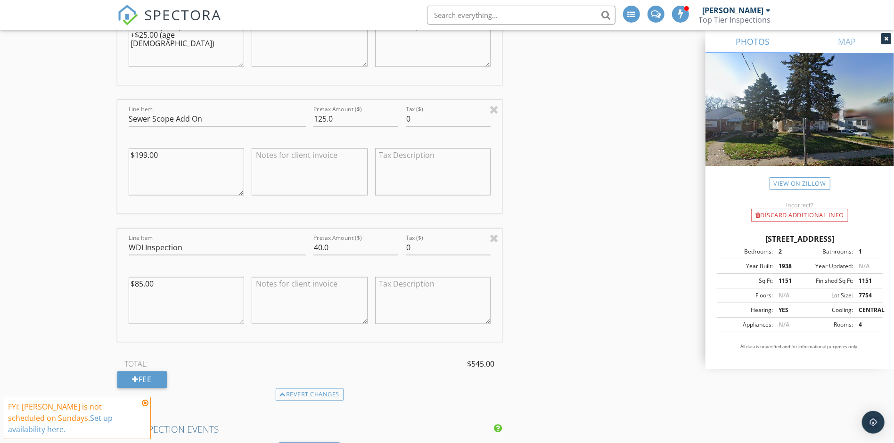
click at [330, 313] on textarea at bounding box center [310, 300] width 116 height 47
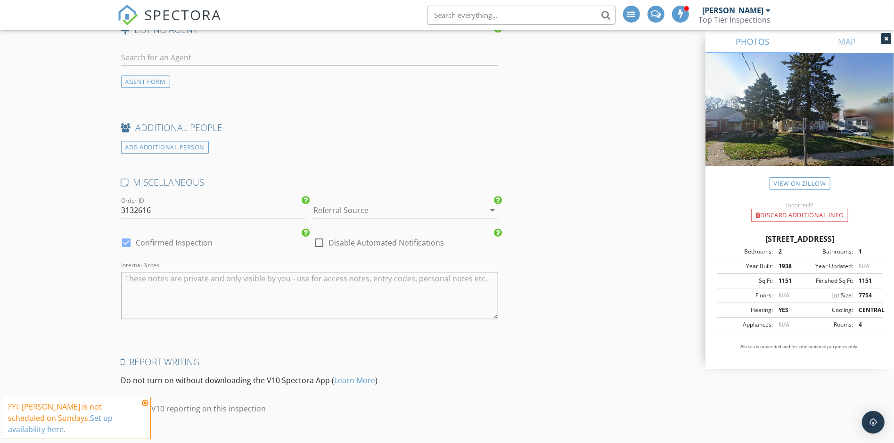
scroll to position [1737, 0]
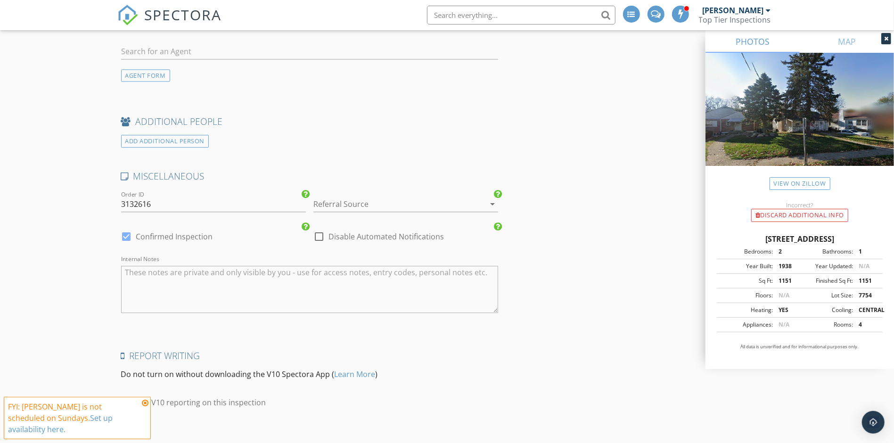
type textarea "Half covered by Top Tier Inspections"
click at [125, 234] on div at bounding box center [127, 237] width 16 height 16
checkbox input "false"
checkbox input "true"
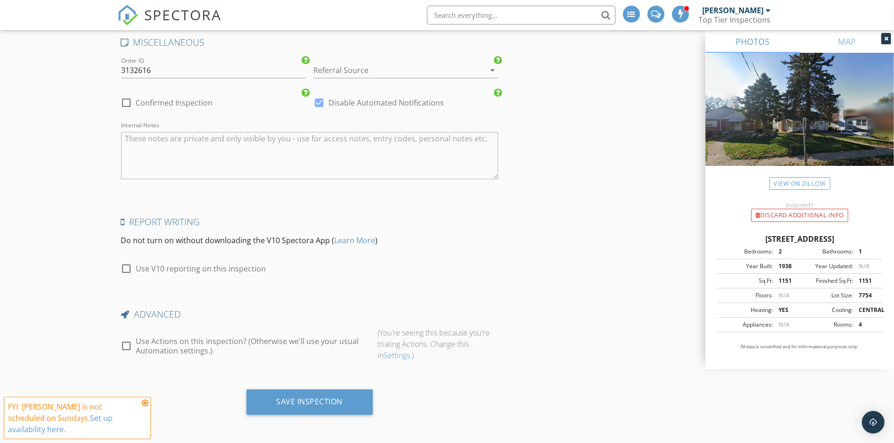
scroll to position [1870, 0]
click at [372, 67] on div at bounding box center [392, 70] width 158 height 15
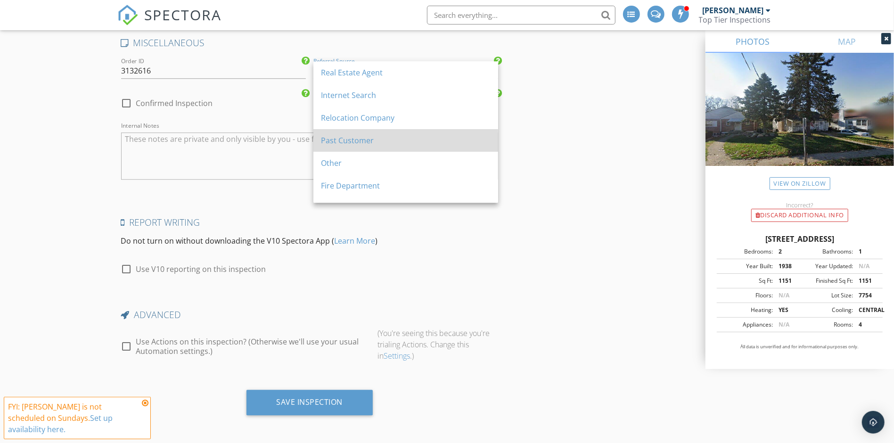
click at [366, 131] on div "Past Customer" at bounding box center [406, 140] width 170 height 23
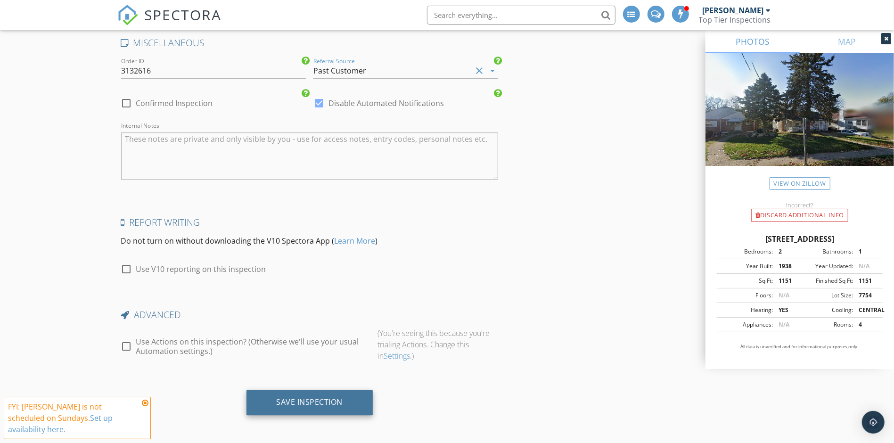
click at [298, 399] on div "Save Inspection" at bounding box center [310, 401] width 66 height 9
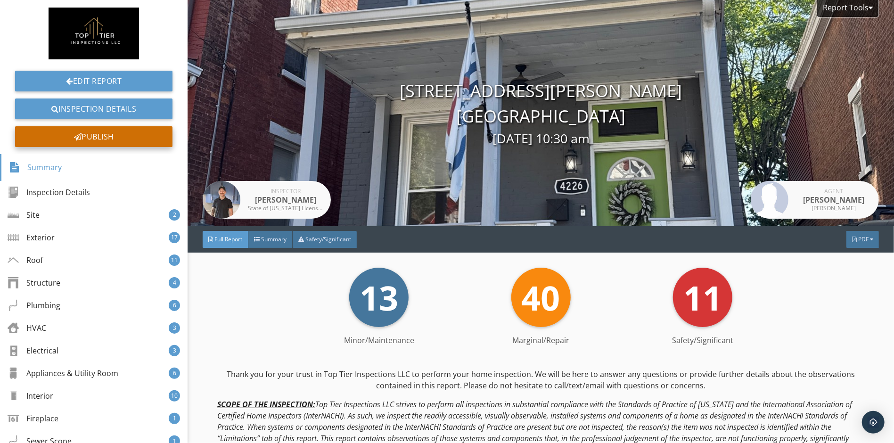
click at [115, 138] on div "Publish" at bounding box center [93, 136] width 157 height 21
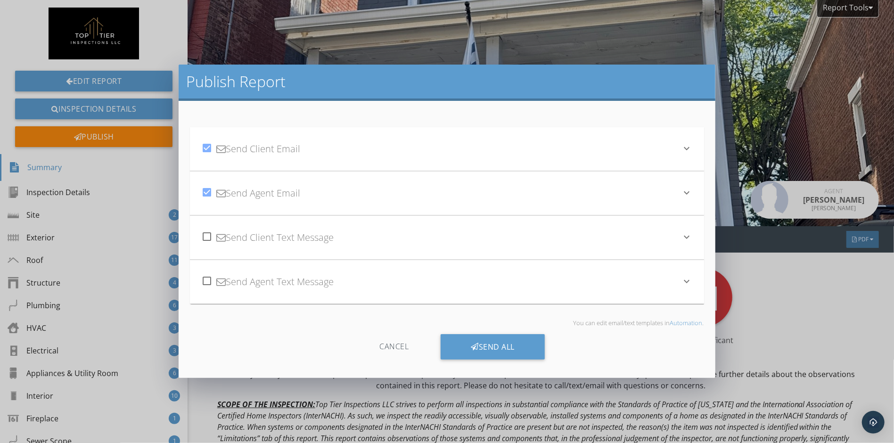
click at [481, 154] on div "check_box Send Client Email" at bounding box center [441, 149] width 480 height 32
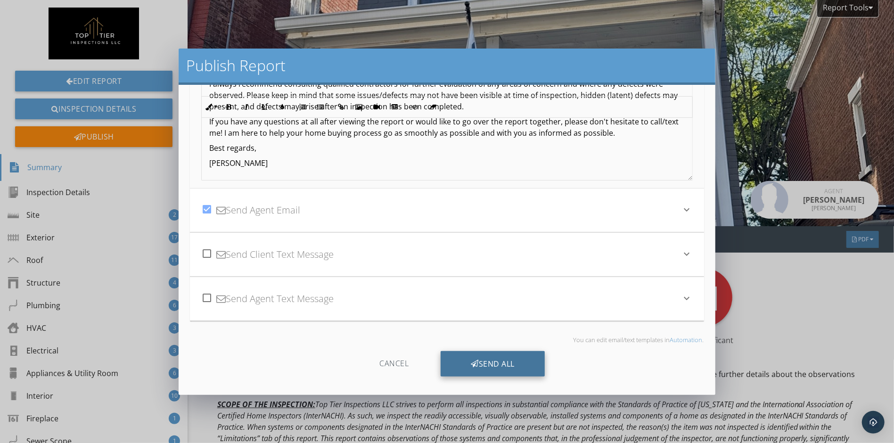
scroll to position [179, 0]
click at [472, 361] on icon at bounding box center [475, 364] width 8 height 10
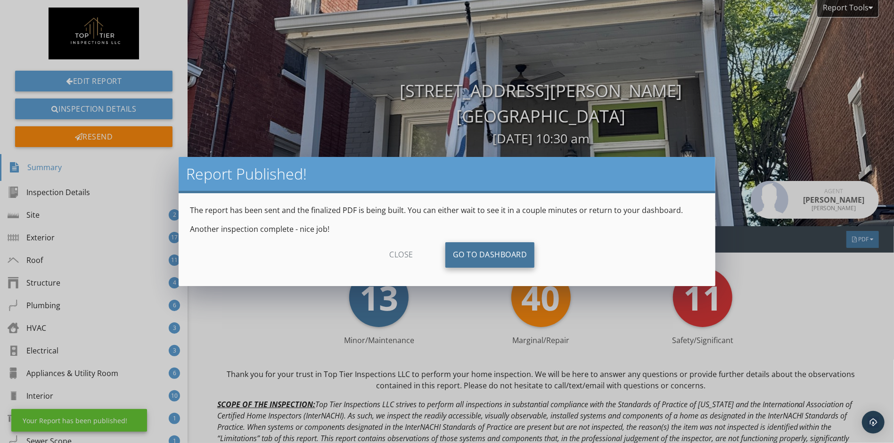
click at [470, 255] on link "Go To Dashboard" at bounding box center [490, 254] width 90 height 25
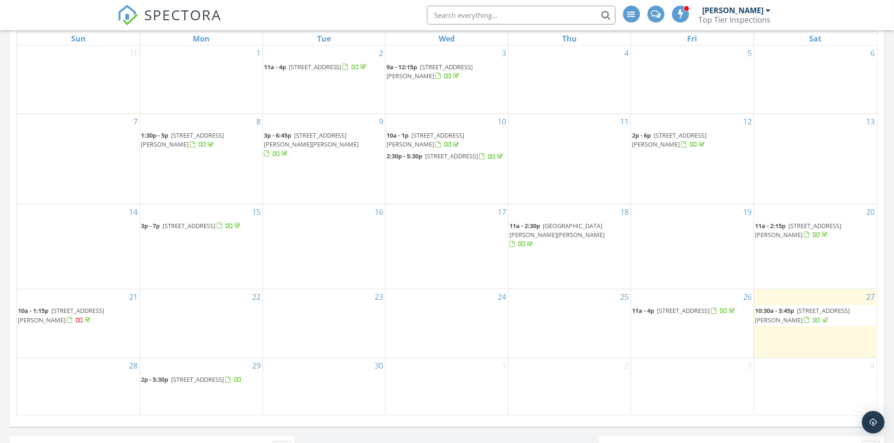
scroll to position [858, 895]
click at [696, 306] on span "[STREET_ADDRESS]" at bounding box center [683, 310] width 53 height 8
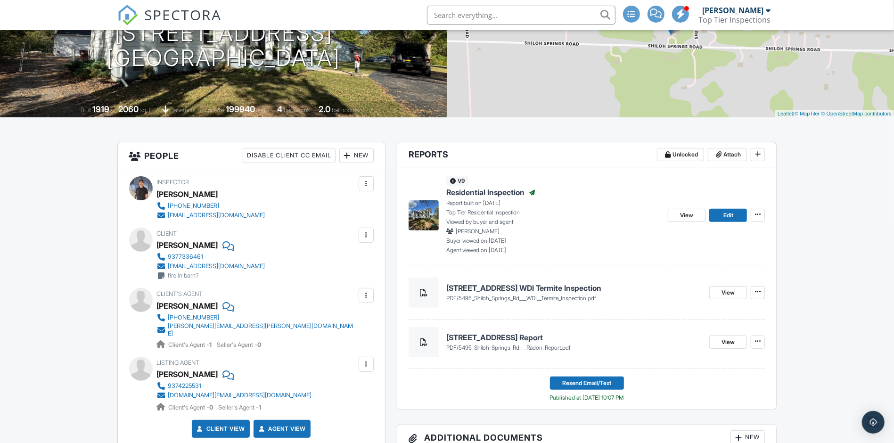
scroll to position [132, 0]
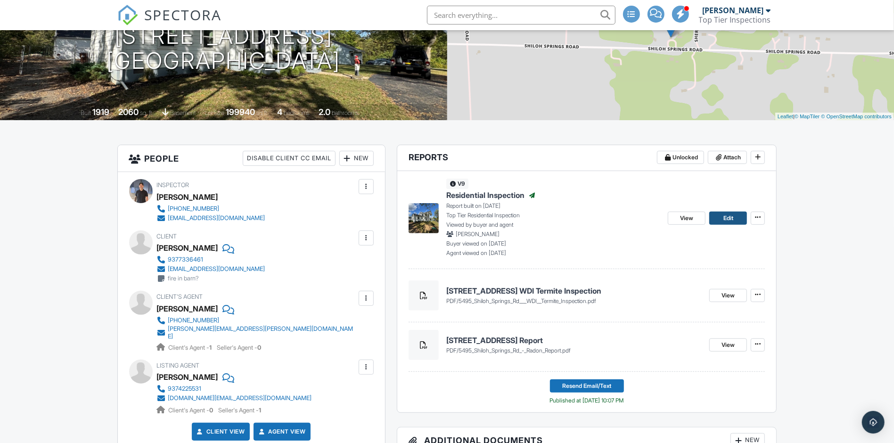
click at [725, 221] on span "Edit" at bounding box center [729, 218] width 10 height 9
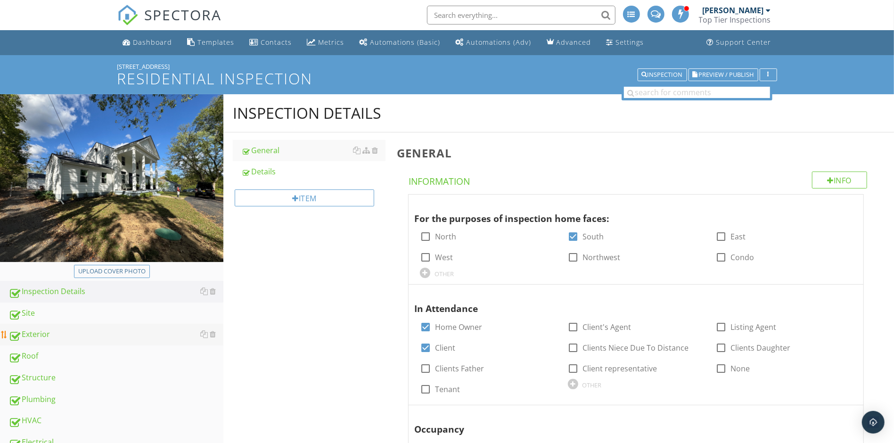
click at [85, 335] on div "Exterior" at bounding box center [115, 335] width 215 height 12
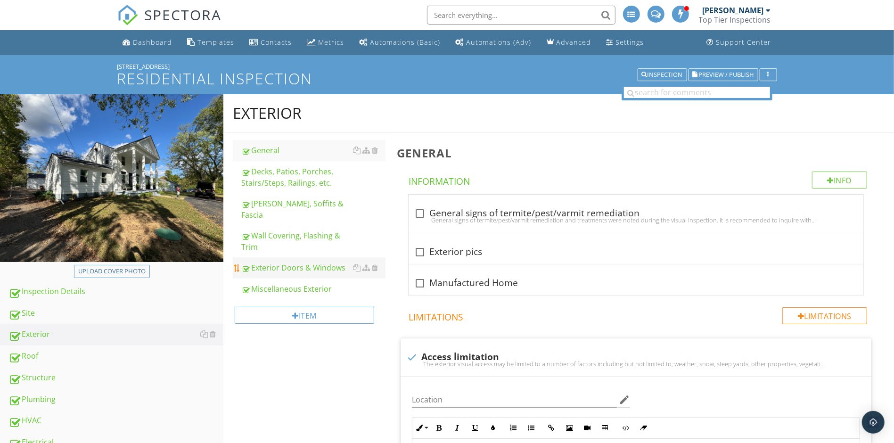
click at [298, 262] on div "Exterior Doors & Windows" at bounding box center [313, 267] width 144 height 11
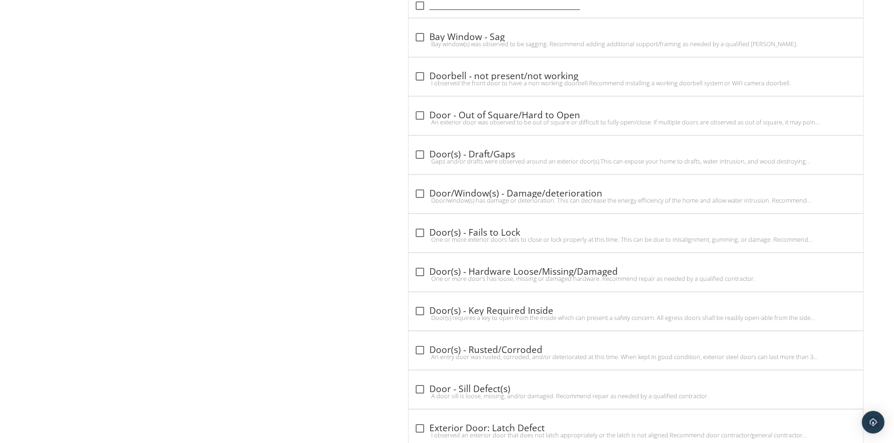
scroll to position [1876, 0]
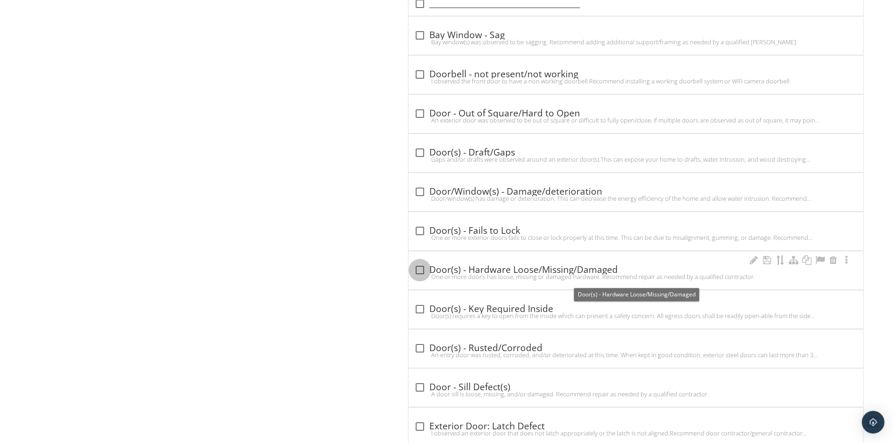
click at [420, 278] on div at bounding box center [420, 270] width 16 height 16
checkbox input "true"
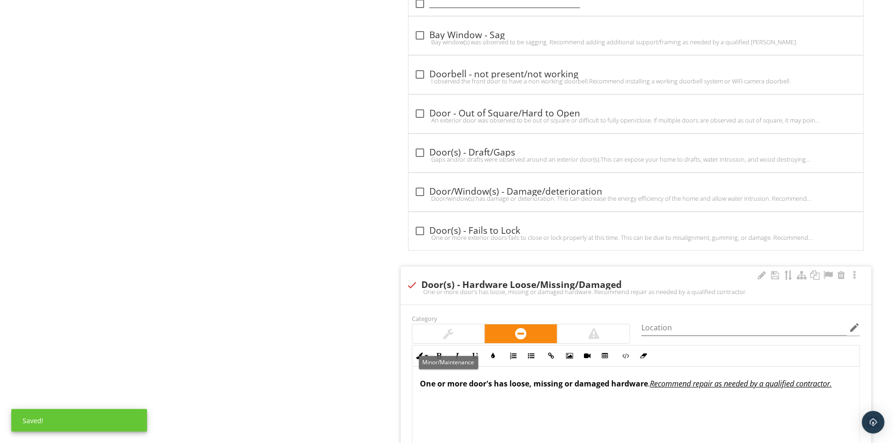
click at [427, 338] on div at bounding box center [448, 333] width 72 height 19
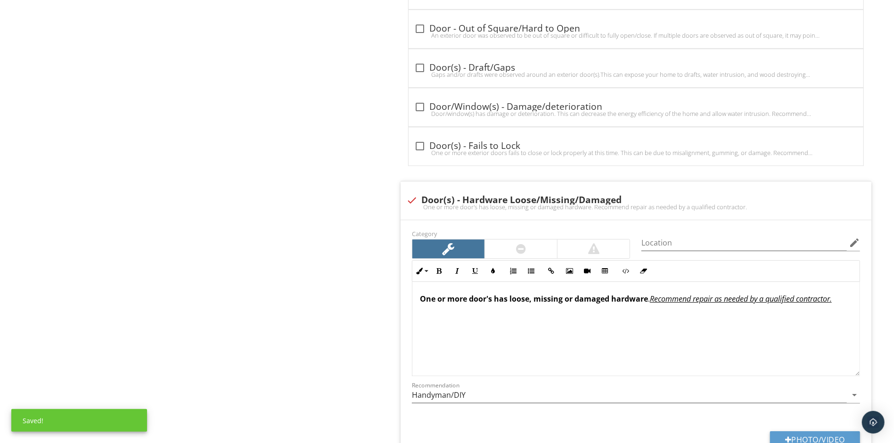
scroll to position [1984, 0]
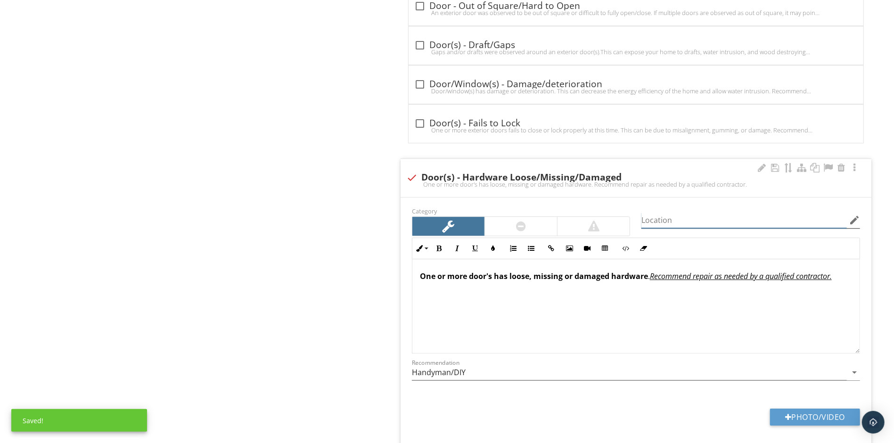
click at [677, 225] on input "Location" at bounding box center [745, 221] width 206 height 16
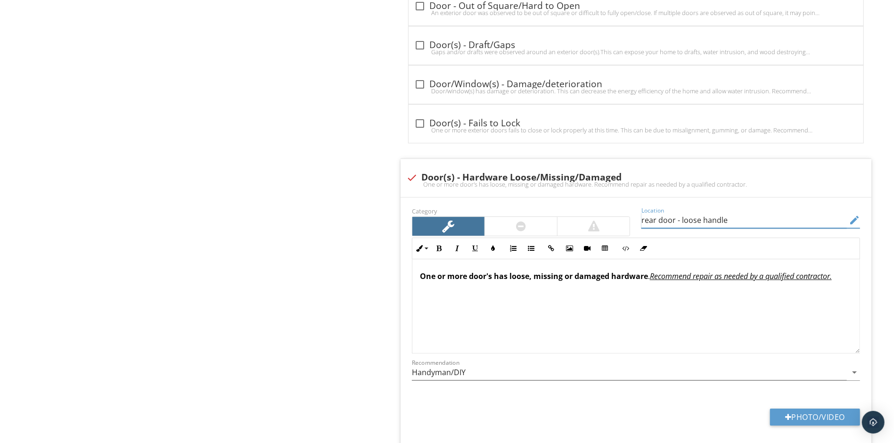
type input "rear door - loose handle"
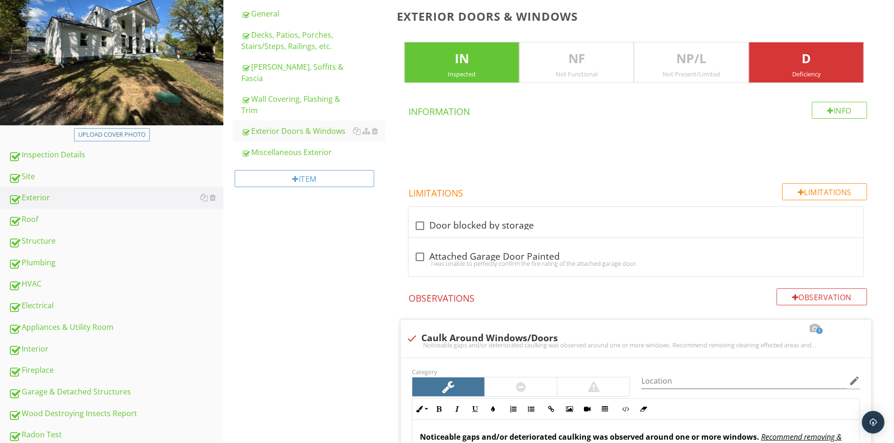
scroll to position [138, 0]
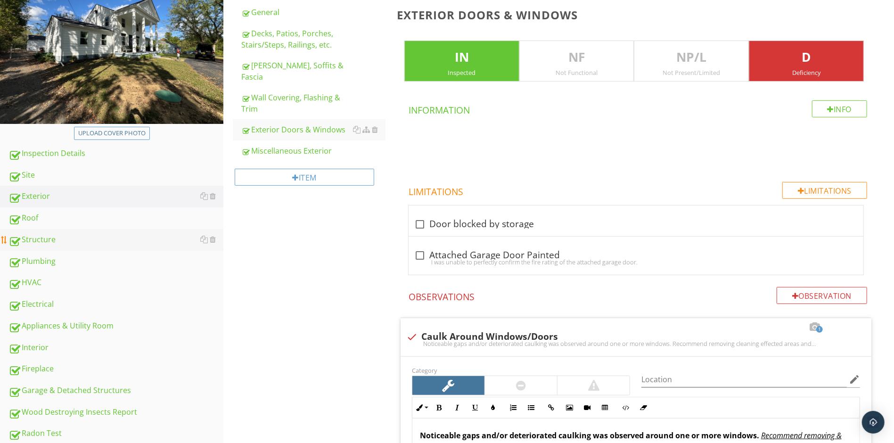
click at [44, 242] on div "Structure" at bounding box center [115, 240] width 215 height 12
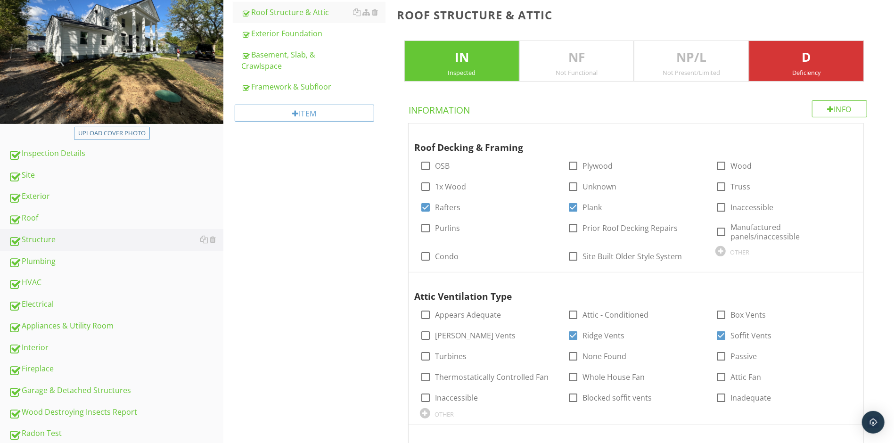
scroll to position [33, 0]
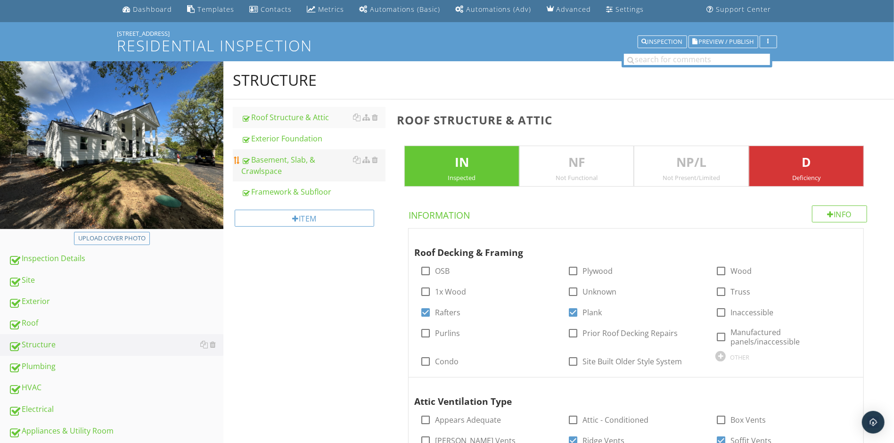
click at [276, 171] on div "Basement, Slab, & Crawlspace" at bounding box center [313, 165] width 144 height 23
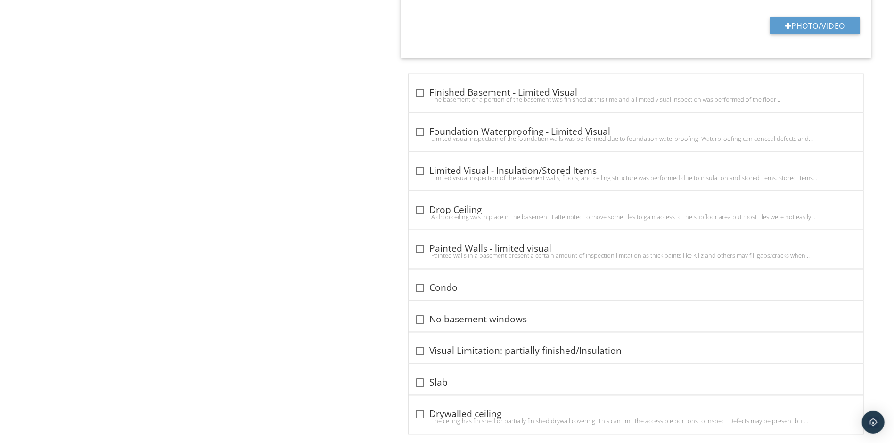
scroll to position [1122, 0]
click at [420, 175] on div "Limited visual inspection of the basement walls, floors, and ceiling structure …" at bounding box center [636, 176] width 444 height 8
checkbox input "true"
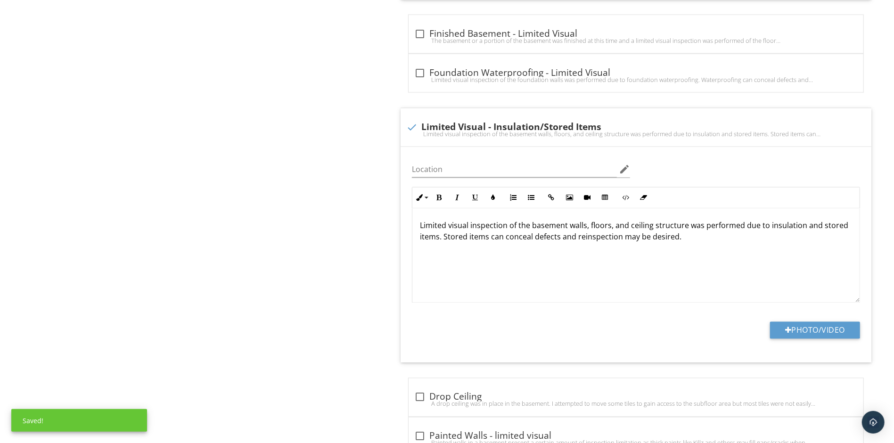
scroll to position [1182, 0]
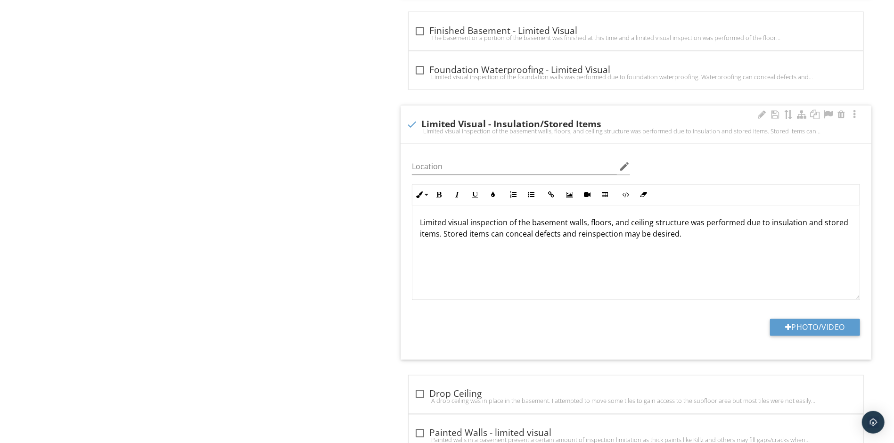
click at [802, 227] on p "Limited visual inspection of the basement walls, floors, and ceiling structure …" at bounding box center [636, 228] width 432 height 23
drag, startPoint x: 605, startPoint y: 240, endPoint x: 836, endPoint y: 241, distance: 230.5
click at [836, 240] on p "Limited visual inspection of the basement walls, floors, and ceiling structure …" at bounding box center [636, 228] width 432 height 23
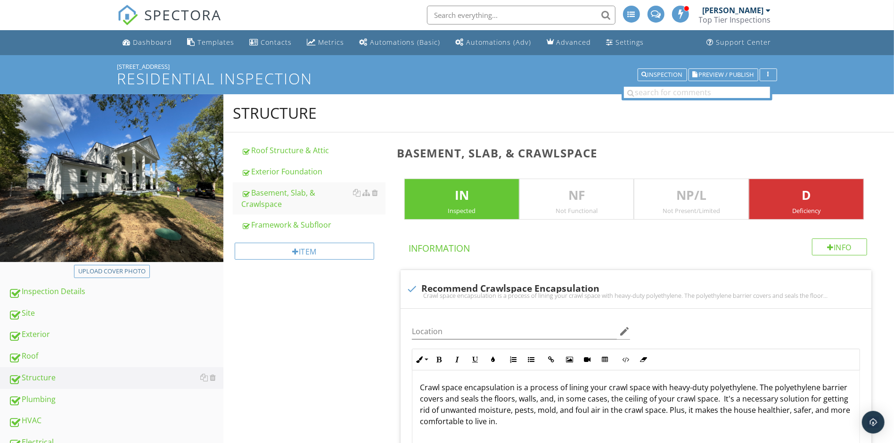
scroll to position [0, 0]
click at [702, 76] on span "Preview / Publish" at bounding box center [726, 75] width 55 height 6
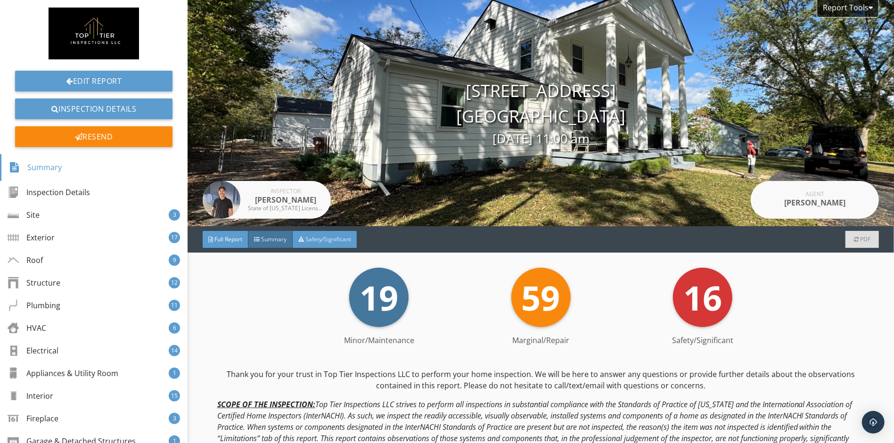
click at [323, 236] on span "Safety/Significant" at bounding box center [328, 239] width 46 height 8
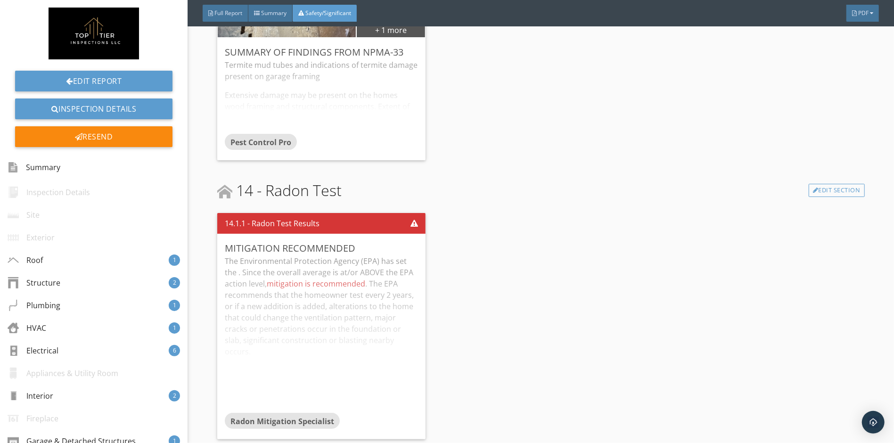
scroll to position [2528, 0]
click at [115, 136] on div "Resend" at bounding box center [93, 136] width 157 height 21
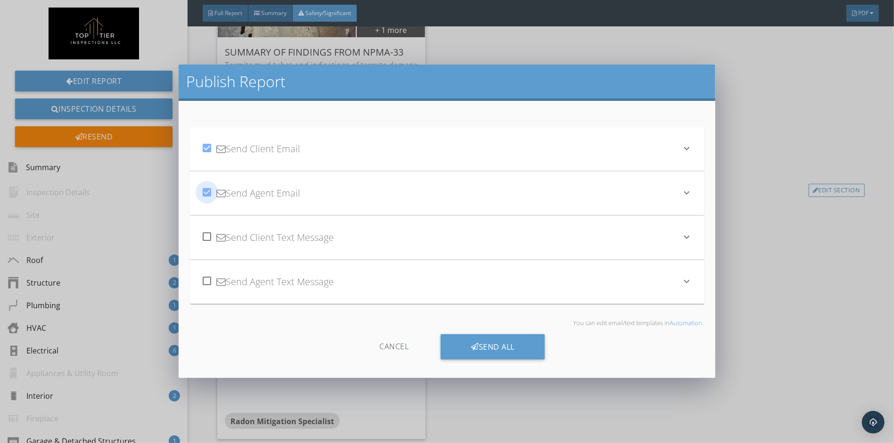
click at [202, 190] on div at bounding box center [207, 192] width 16 height 16
checkbox input "false"
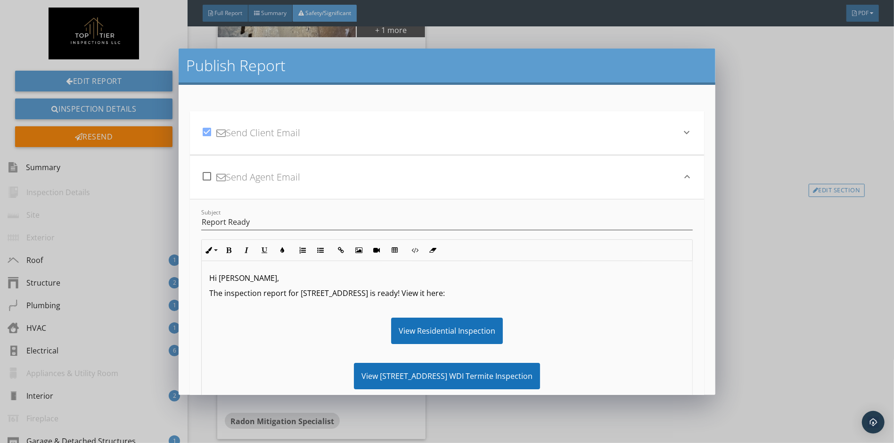
click at [208, 134] on div at bounding box center [207, 132] width 16 height 16
checkbox input "false"
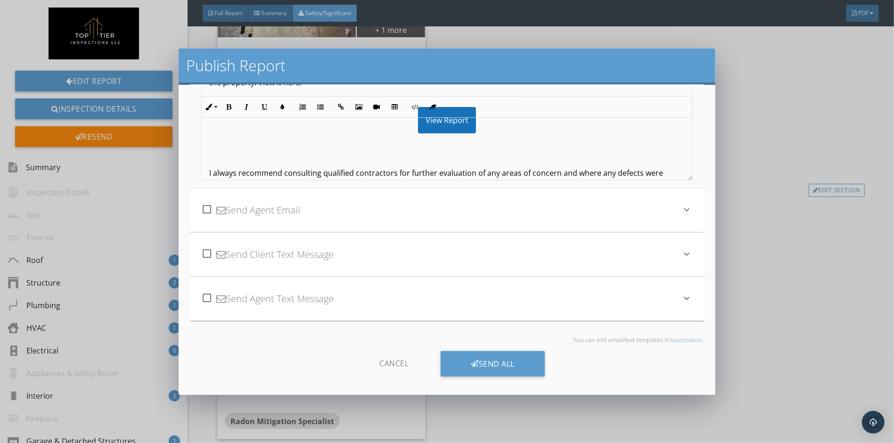
scroll to position [179, 0]
click at [502, 369] on div "Send All" at bounding box center [493, 363] width 104 height 25
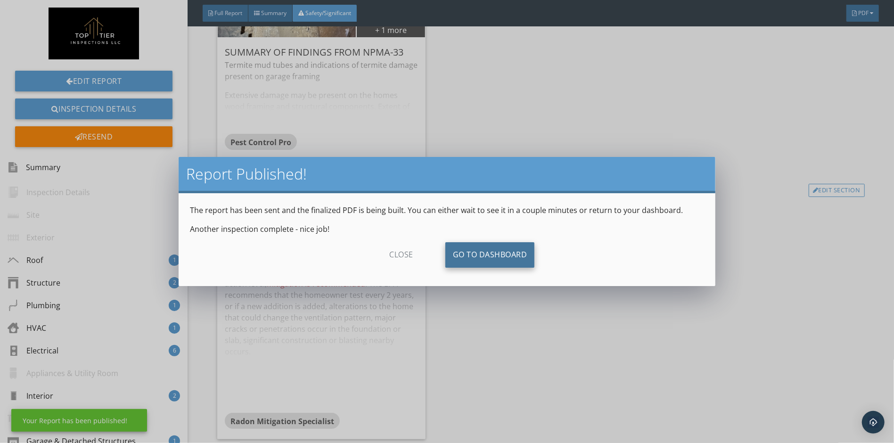
click at [492, 258] on link "Go To Dashboard" at bounding box center [490, 254] width 90 height 25
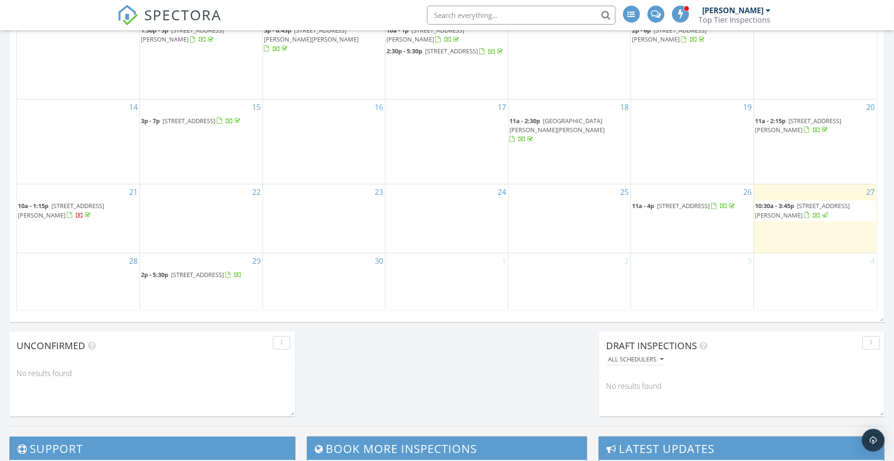
scroll to position [675, 0]
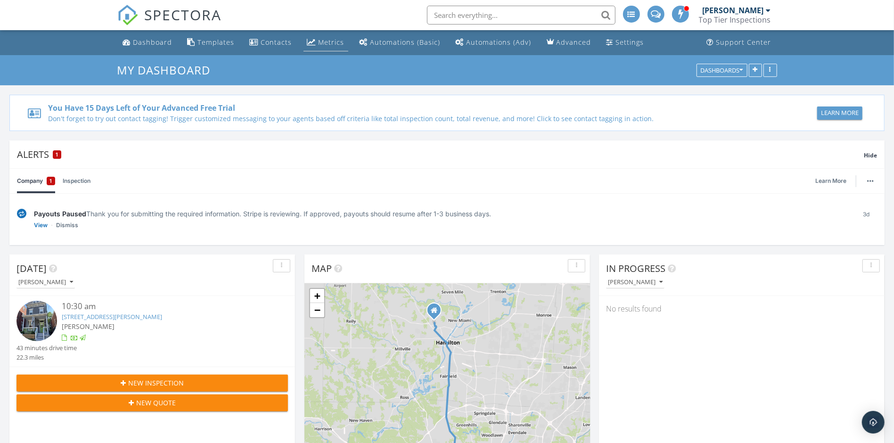
click at [321, 48] on link "Metrics" at bounding box center [326, 42] width 45 height 17
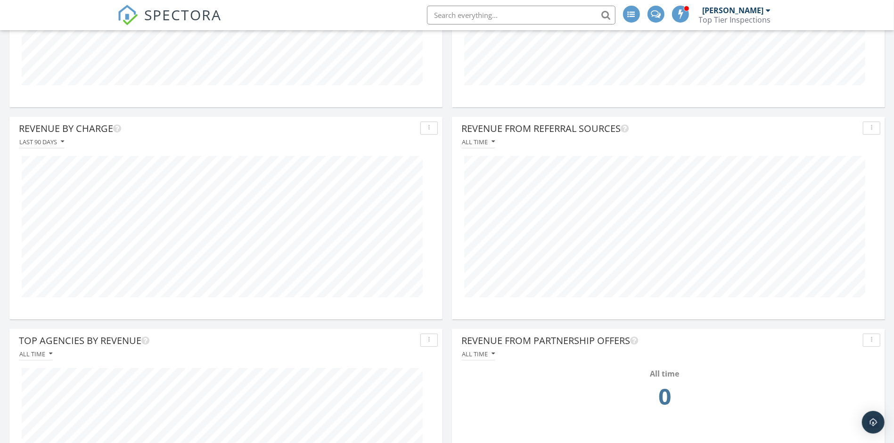
scroll to position [306, 0]
click at [61, 140] on icon "button" at bounding box center [62, 140] width 3 height 7
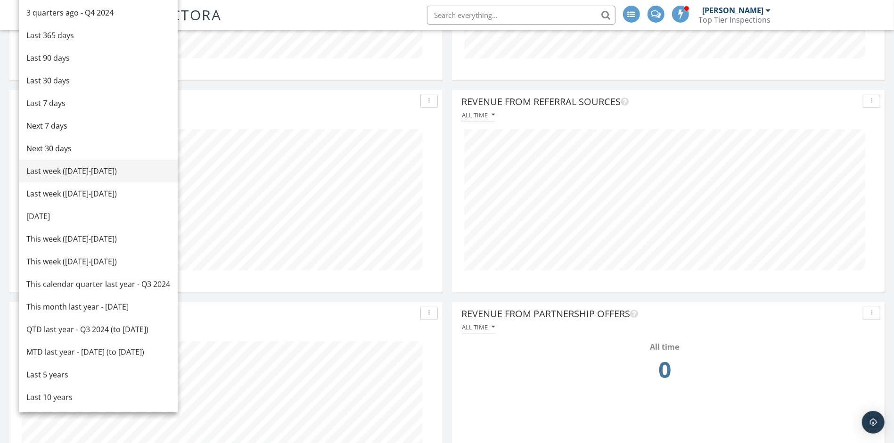
scroll to position [336, 0]
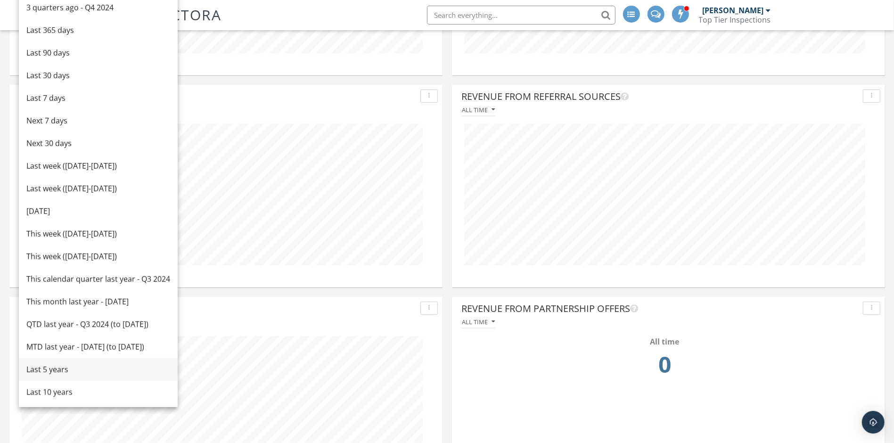
click at [59, 371] on div "Last 5 years" at bounding box center [98, 369] width 144 height 11
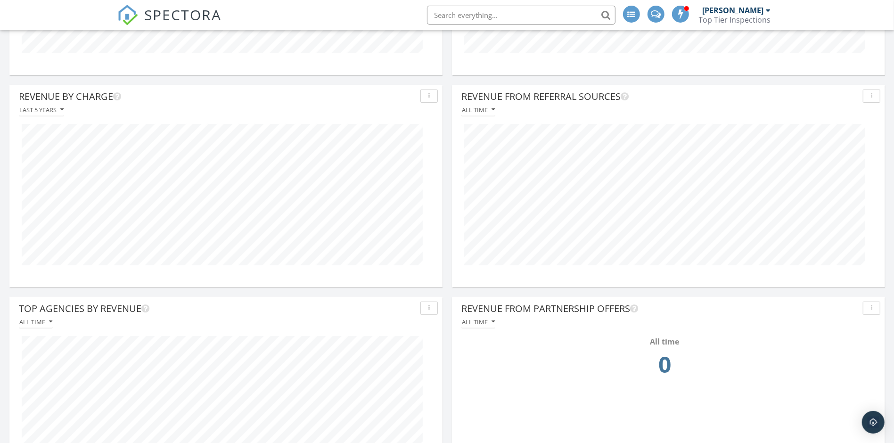
scroll to position [202, 434]
click at [64, 111] on button "Last 5 years" at bounding box center [41, 110] width 45 height 13
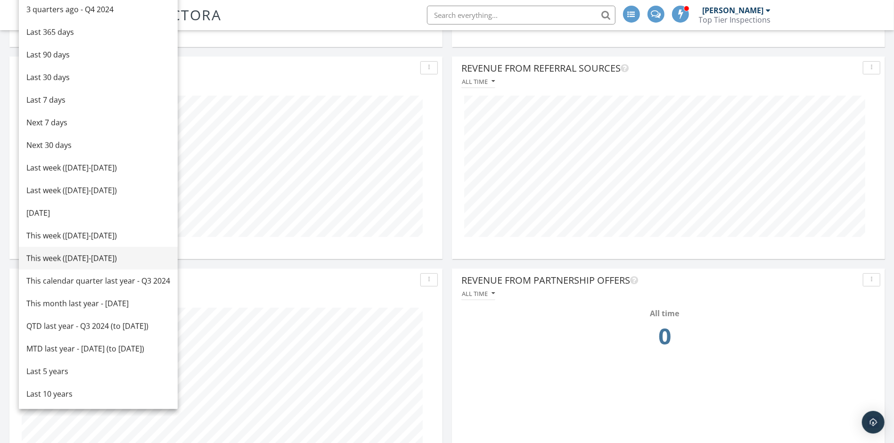
scroll to position [366, 0]
click at [59, 274] on div "This calendar quarter last year - Q3 2024" at bounding box center [98, 278] width 144 height 11
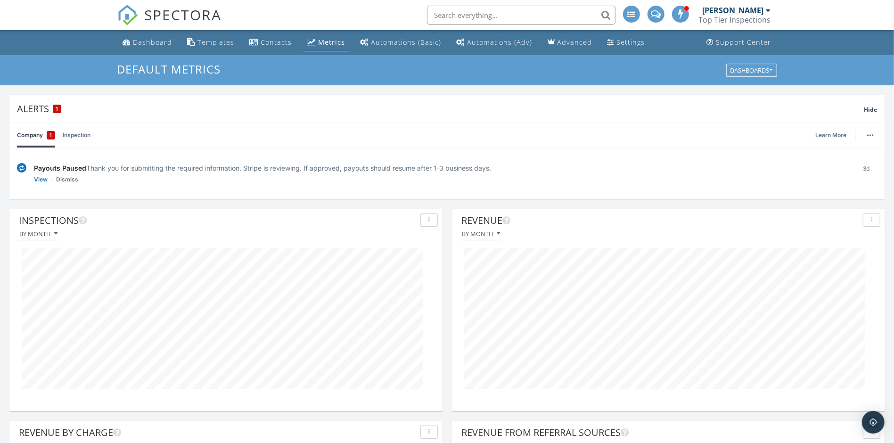
scroll to position [0, 0]
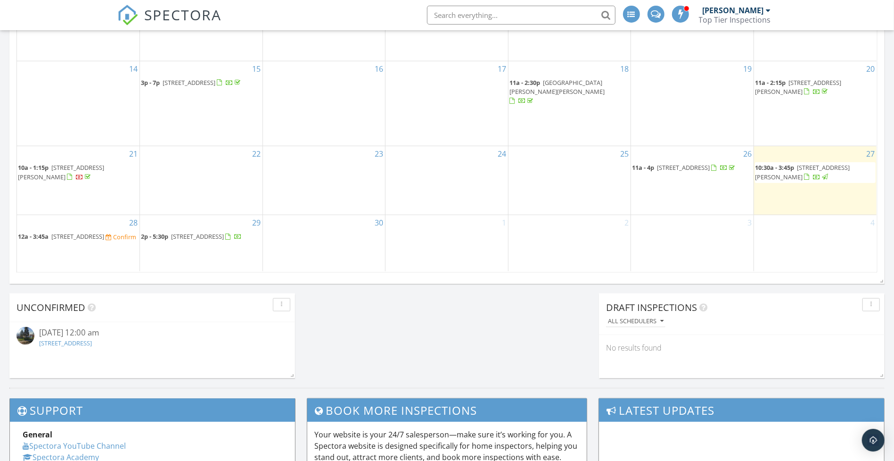
scroll to position [634, 0]
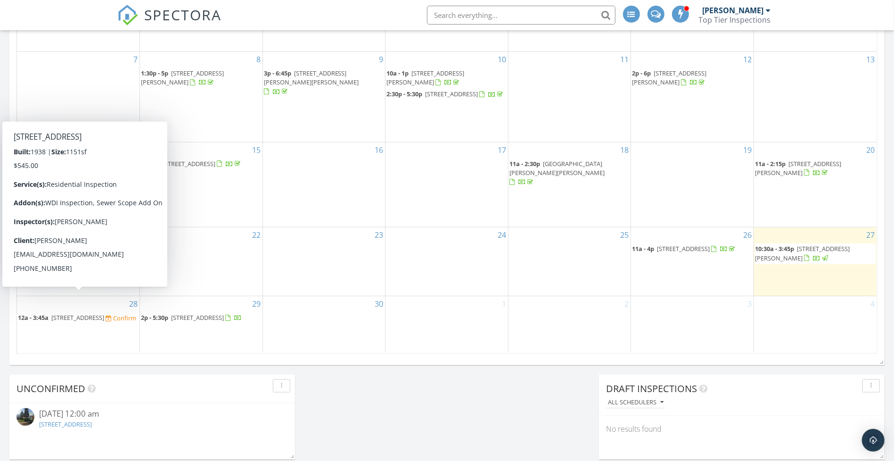
click at [51, 313] on link "12a - 3:45a [STREET_ADDRESS]" at bounding box center [62, 317] width 88 height 8
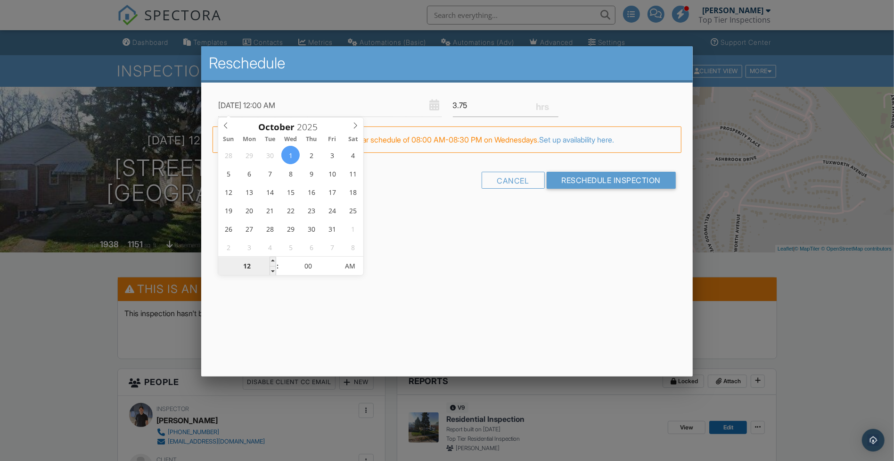
type input "10/01/2025 9:00 AM"
type input "09"
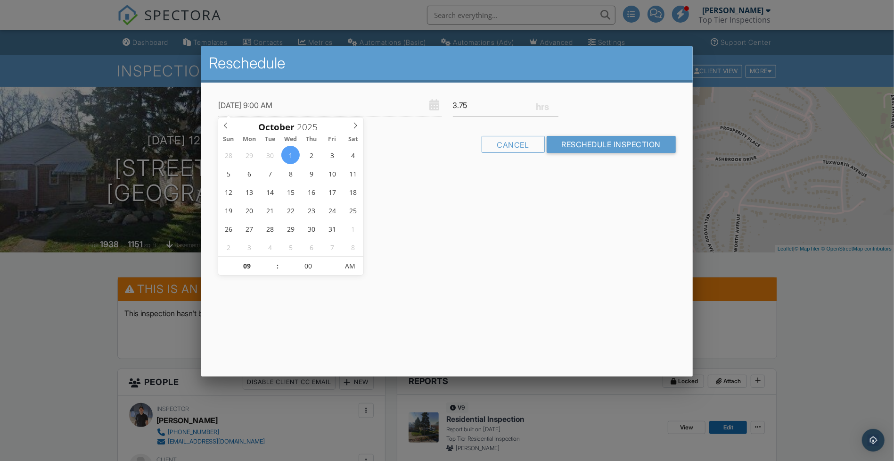
click at [286, 310] on div "Reschedule 10/01/2025 9:00 AM 3.75 Warning: this date/time is in the past. FYI:…" at bounding box center [447, 211] width 492 height 330
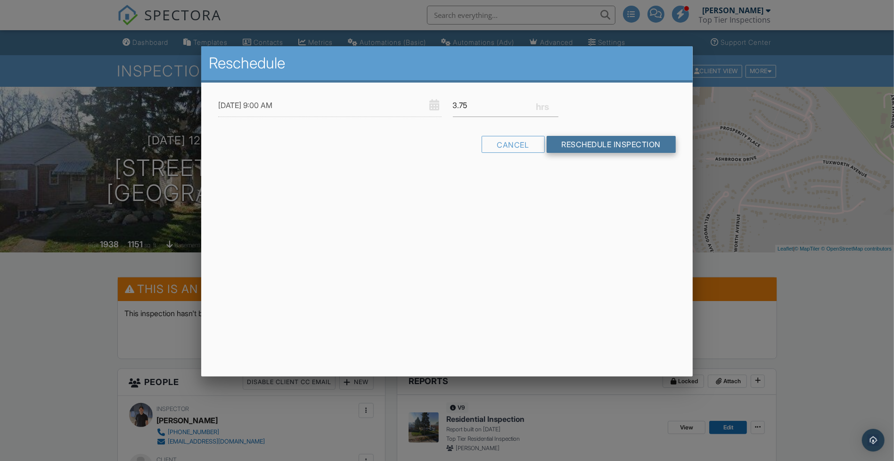
click at [580, 146] on input "Reschedule Inspection" at bounding box center [612, 144] width 130 height 17
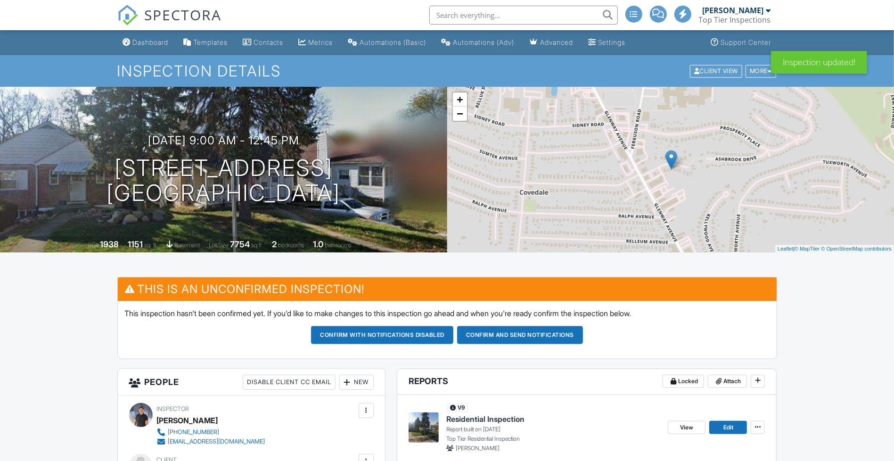
click at [156, 42] on div "Dashboard" at bounding box center [151, 42] width 36 height 8
